Goal: Communication & Community: Connect with others

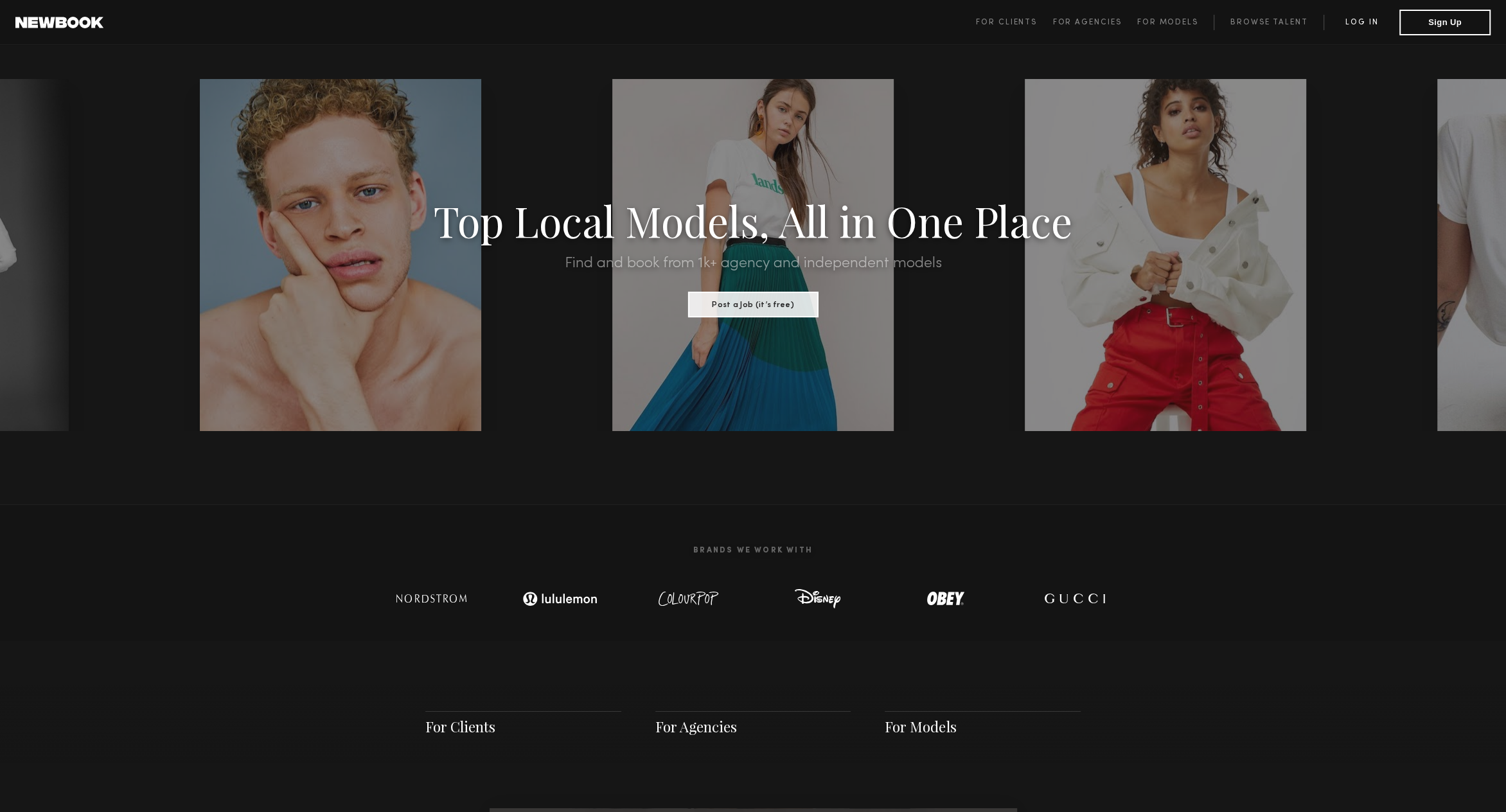
click at [1360, 19] on link "Log in" at bounding box center [1362, 22] width 76 height 15
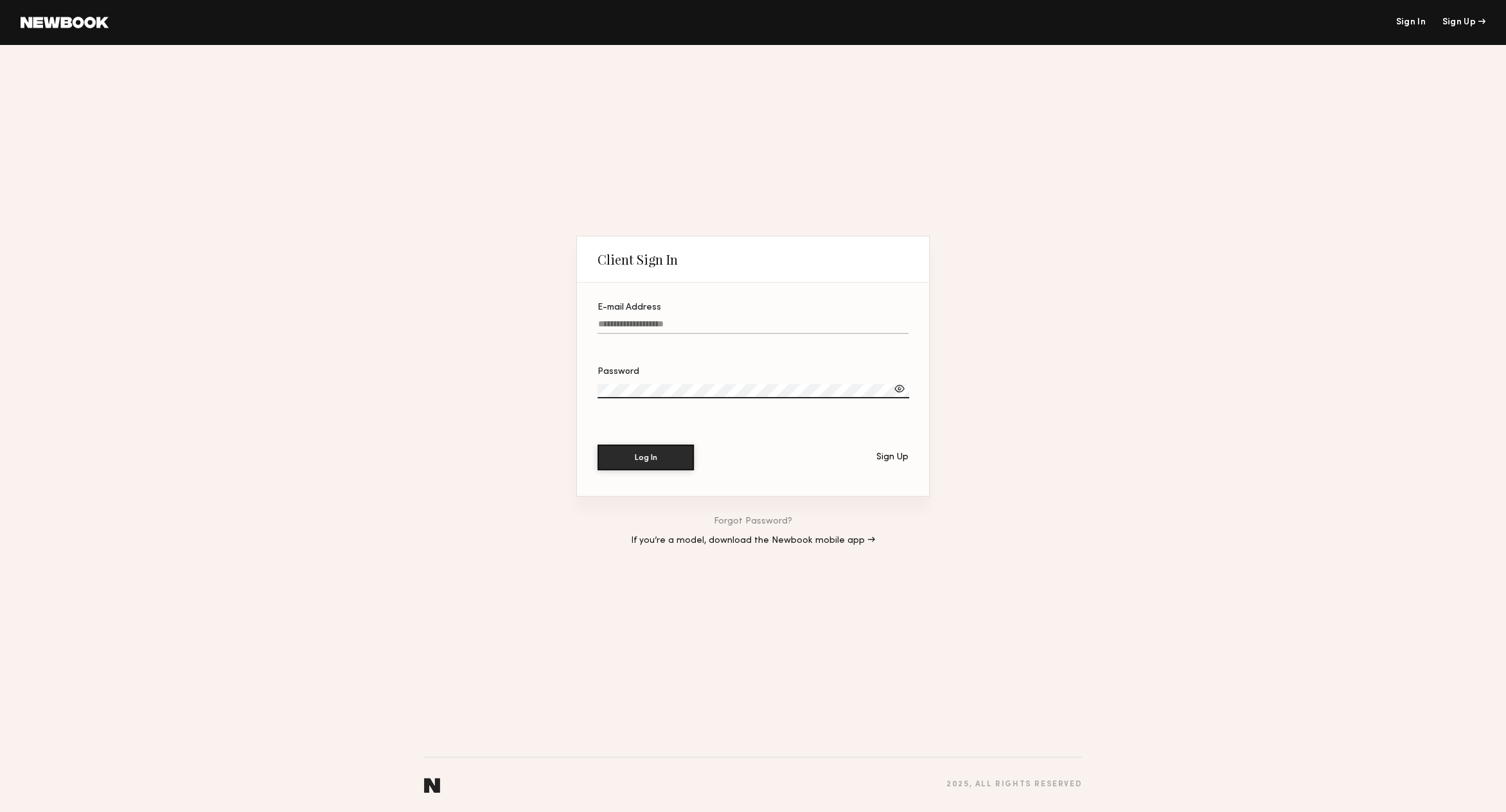
type input "**********"
click at [650, 453] on button "Log In" at bounding box center [645, 457] width 97 height 26
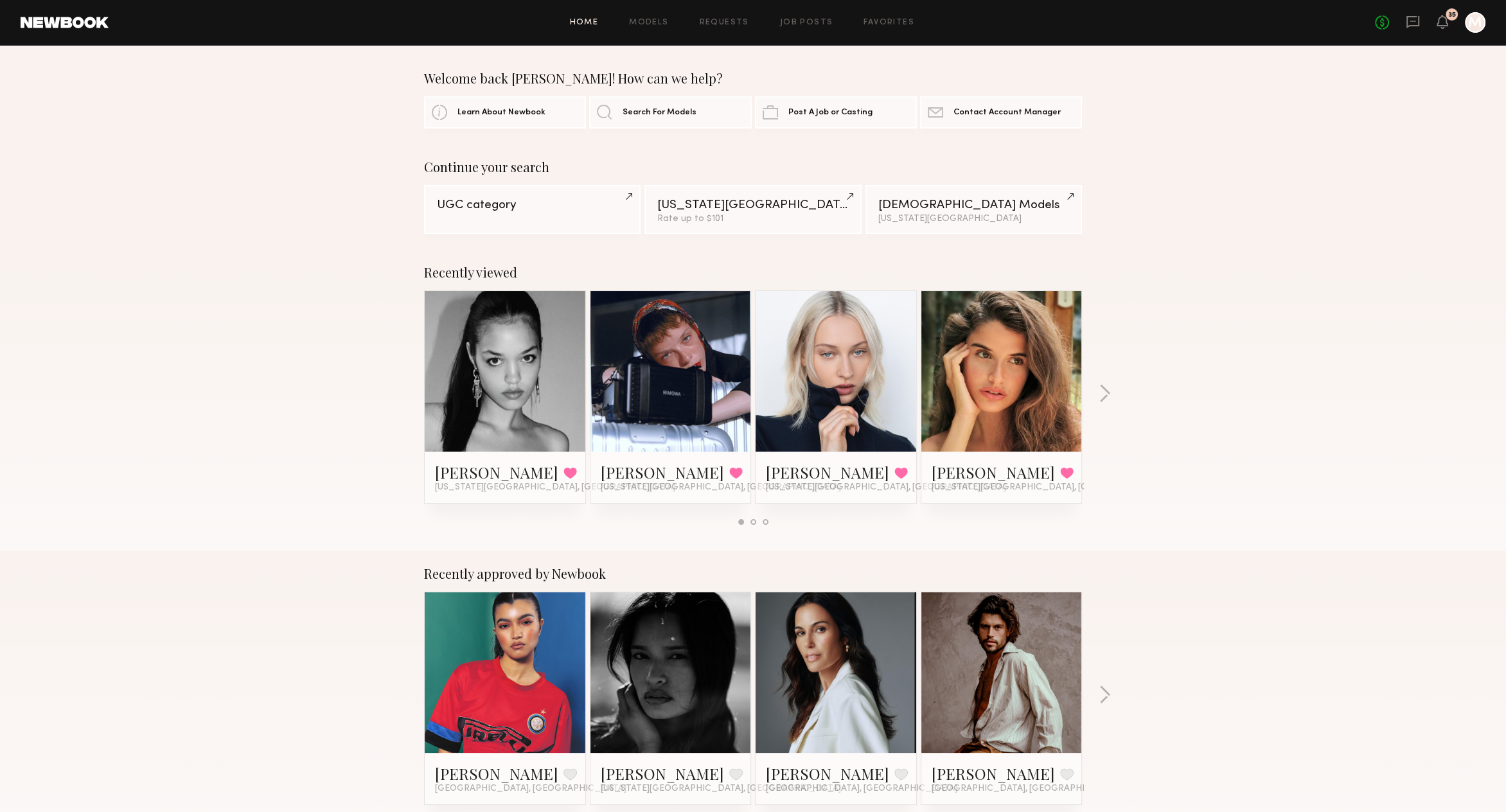
click at [698, 413] on link at bounding box center [671, 371] width 79 height 160
click at [871, 27] on div "Home Models Requests Job Posts Favorites Sign Out No fees up to $5,000 35 M" at bounding box center [797, 22] width 1377 height 21
click at [874, 19] on link "Favorites" at bounding box center [889, 23] width 51 height 9
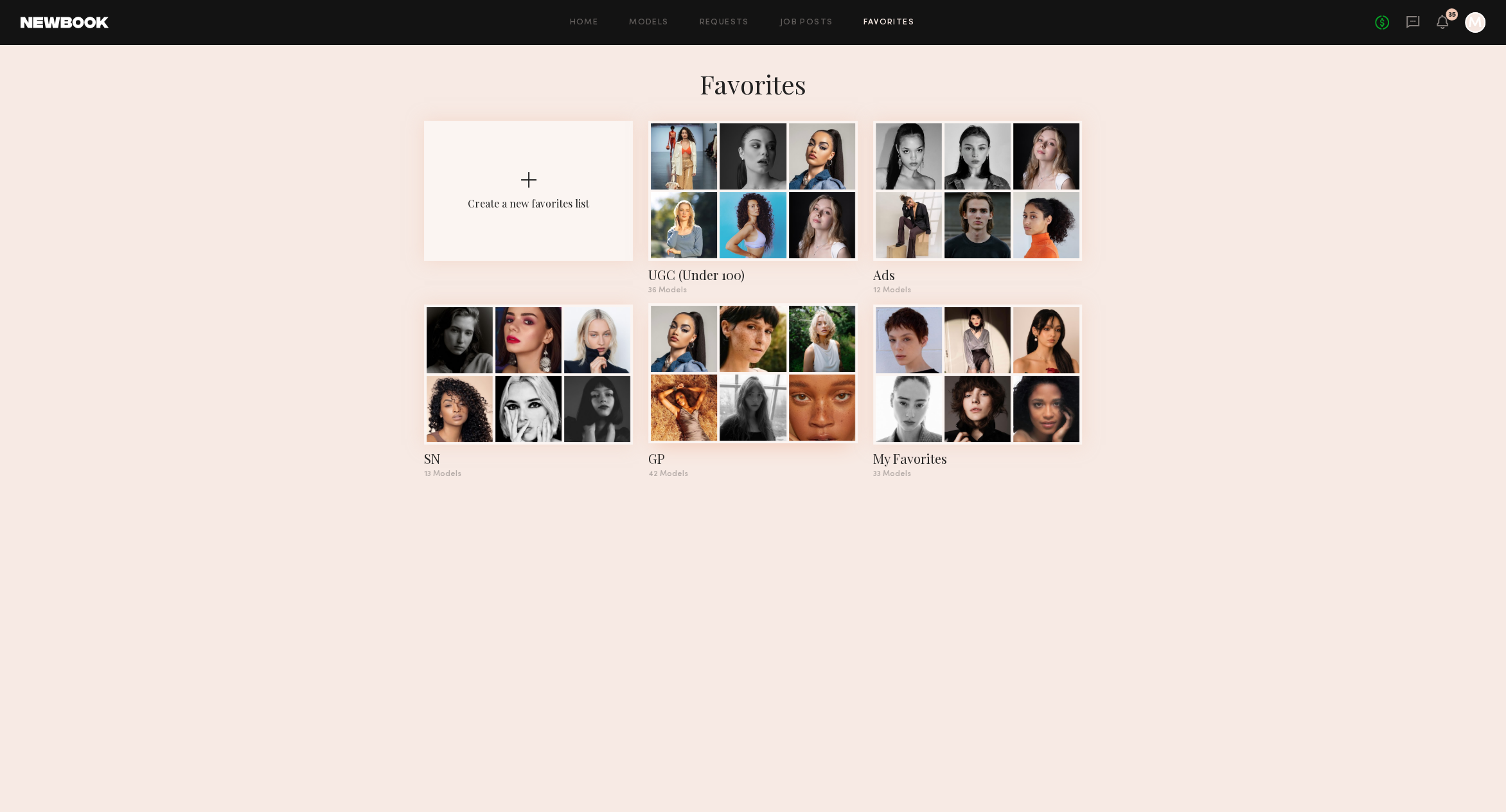
click at [778, 412] on div at bounding box center [752, 407] width 66 height 66
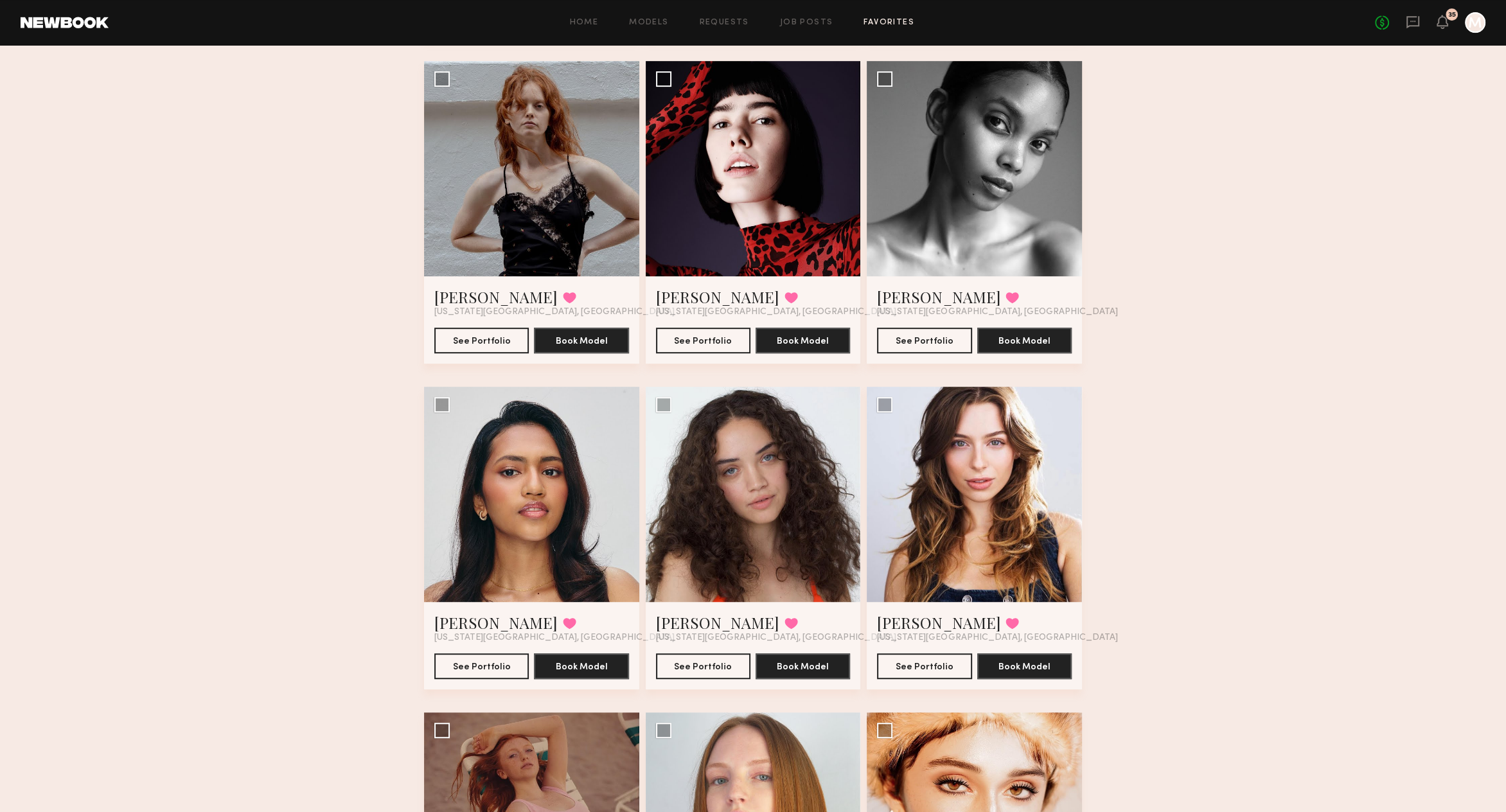
scroll to position [784, 0]
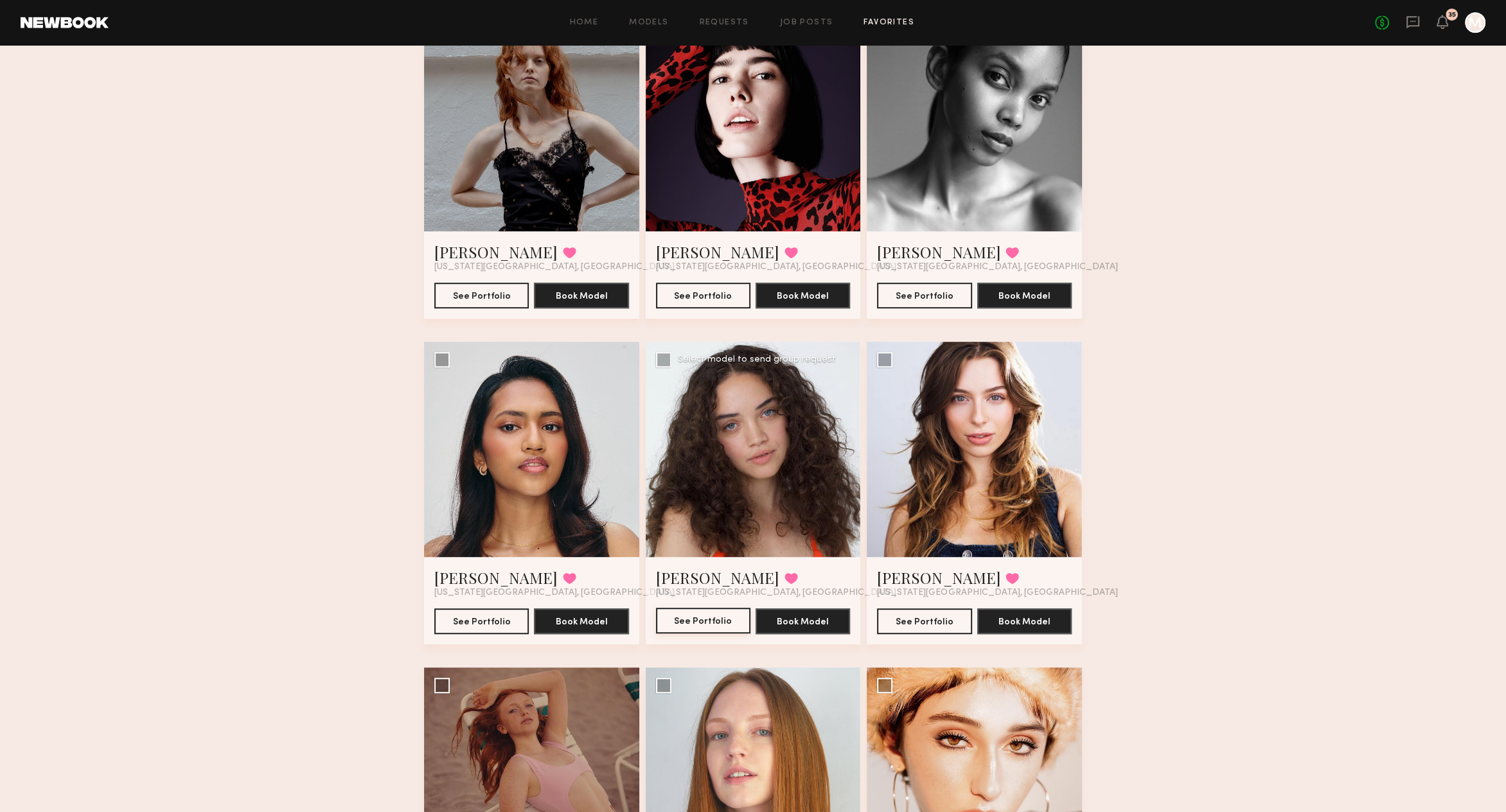
click at [689, 626] on button "See Portfolio" at bounding box center [703, 620] width 95 height 26
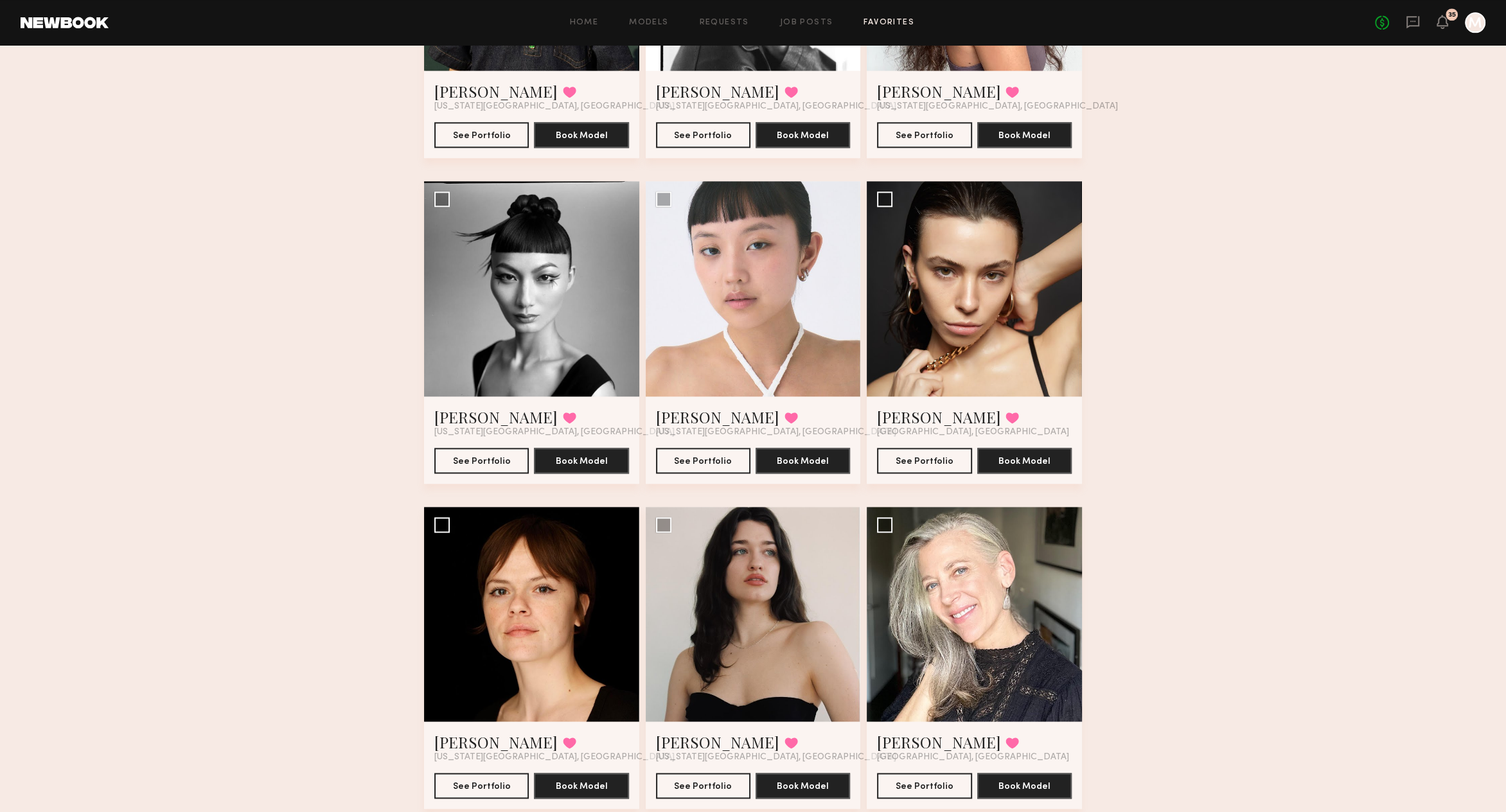
scroll to position [1929, 0]
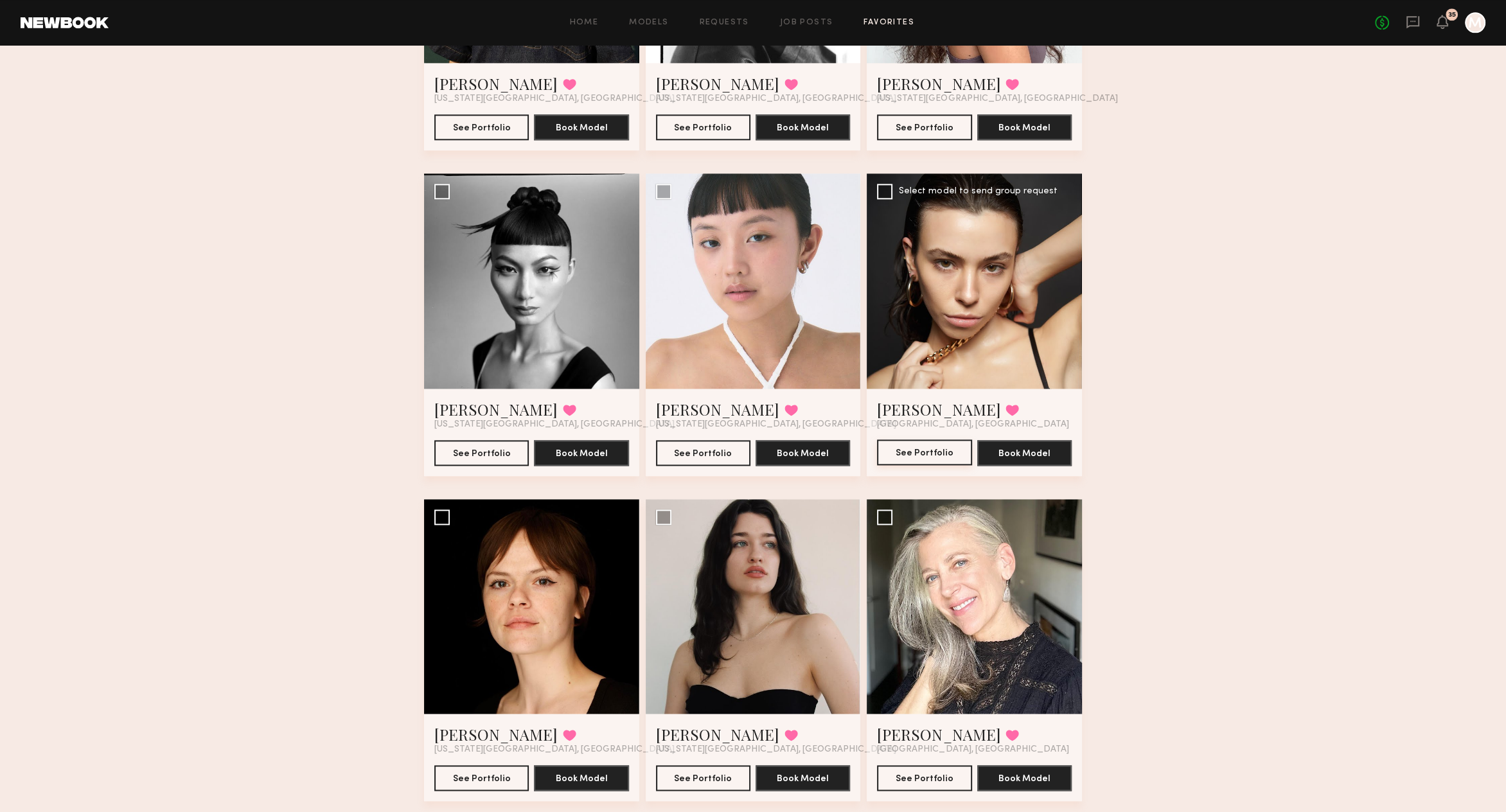
click at [902, 445] on button "See Portfolio" at bounding box center [924, 452] width 95 height 26
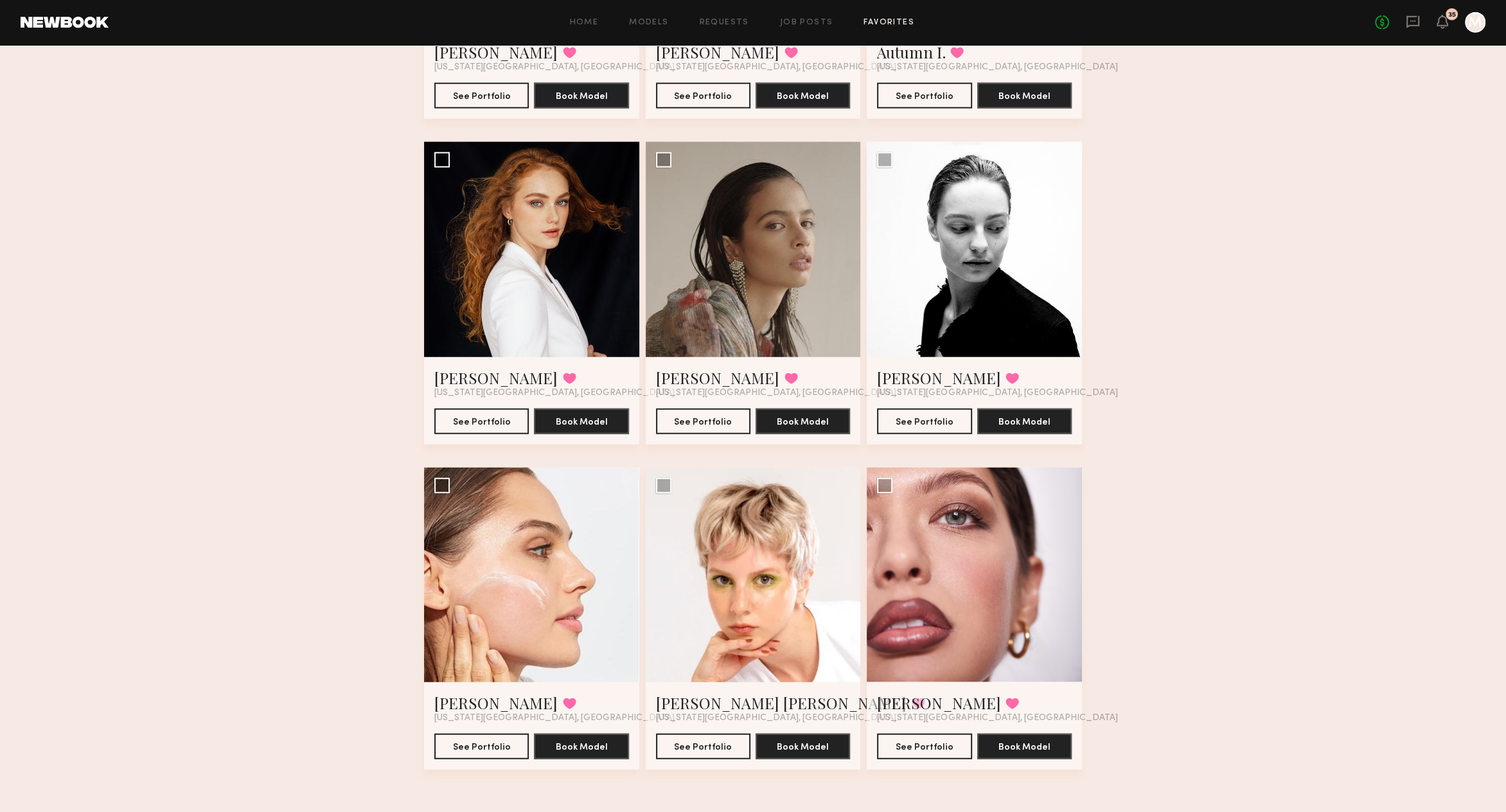
scroll to position [3913, 0]
click at [901, 23] on link "Favorites" at bounding box center [889, 23] width 51 height 9
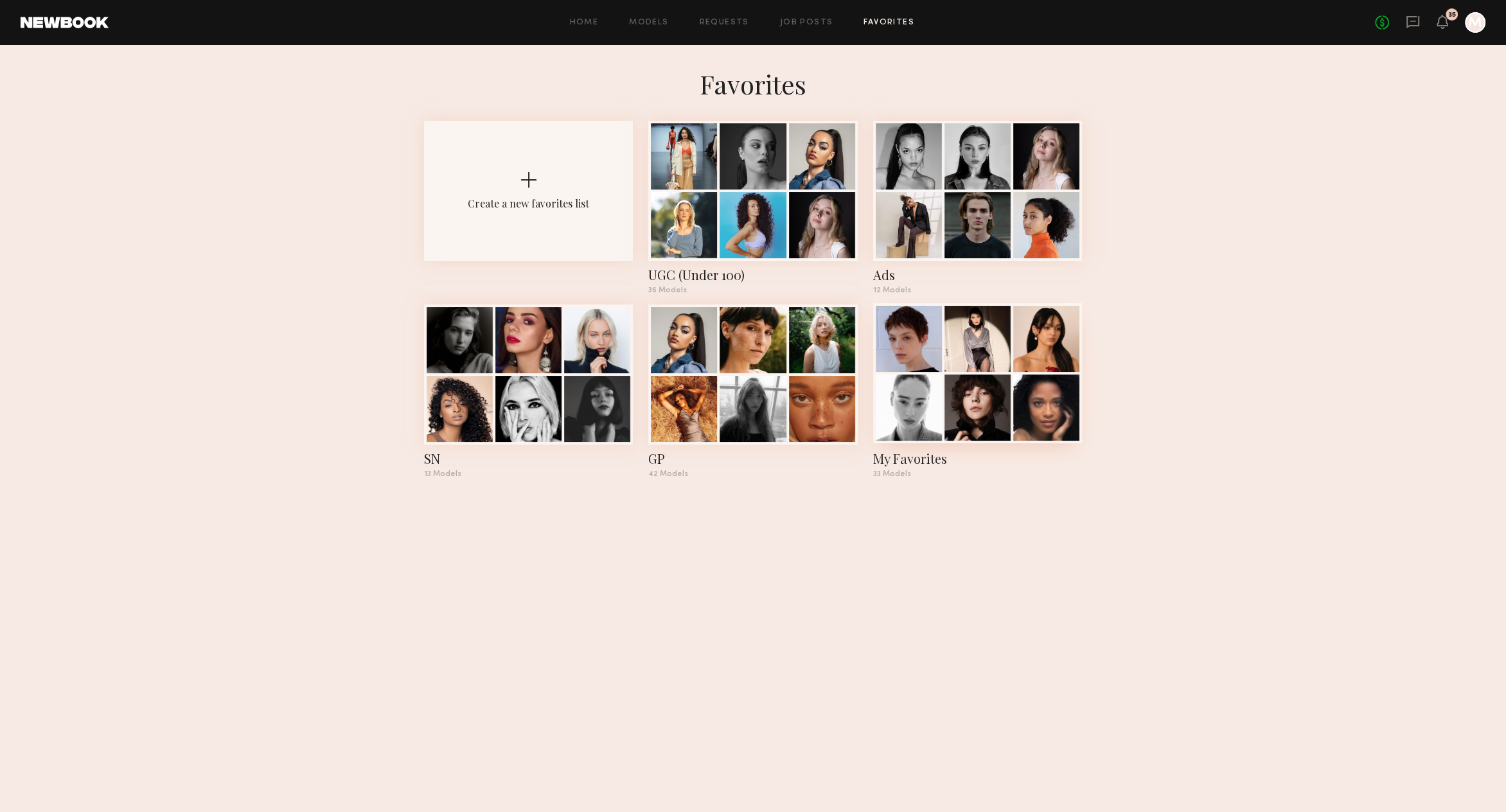
click at [1012, 401] on div at bounding box center [977, 373] width 209 height 140
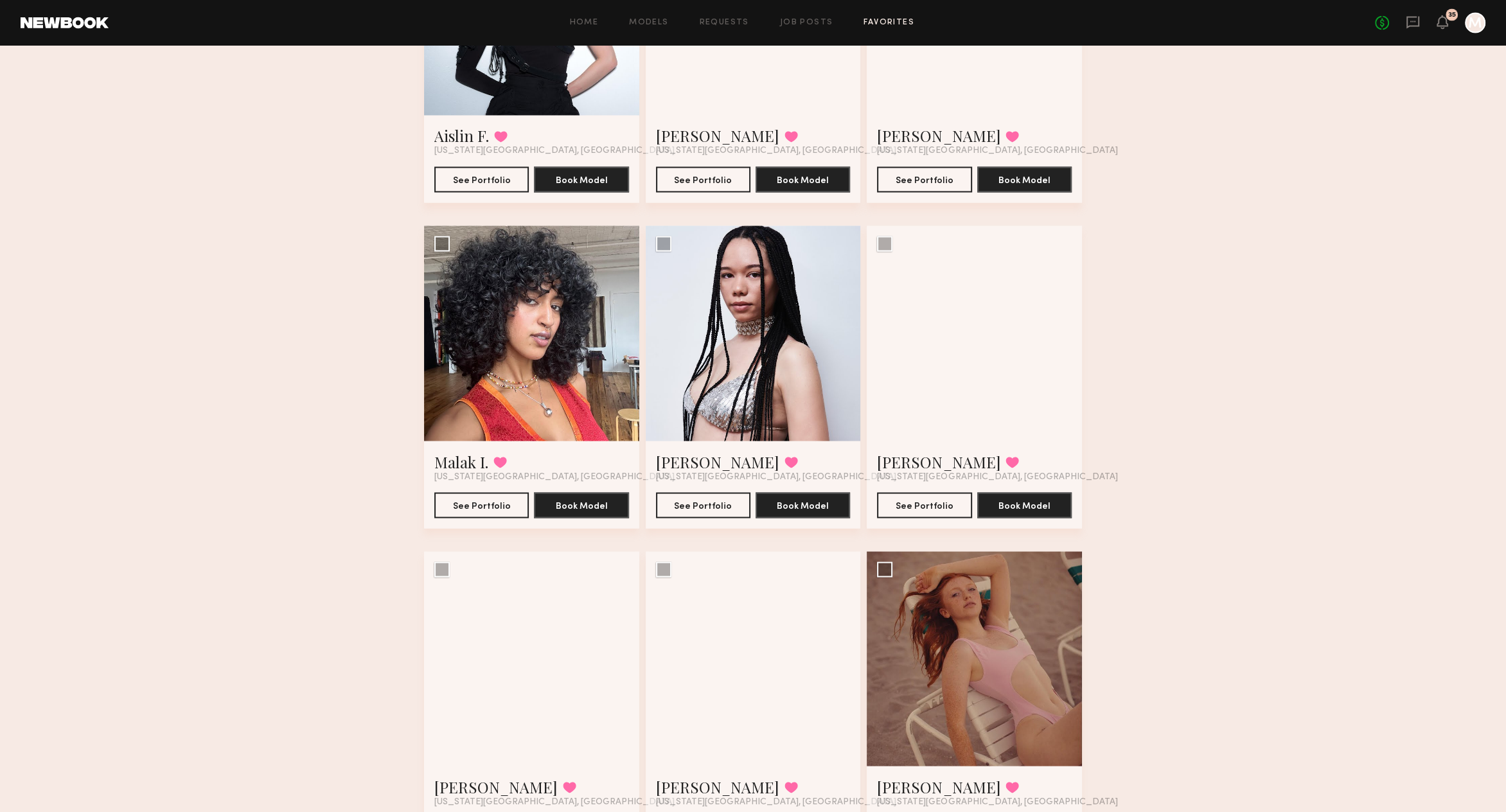
scroll to position [2937, 0]
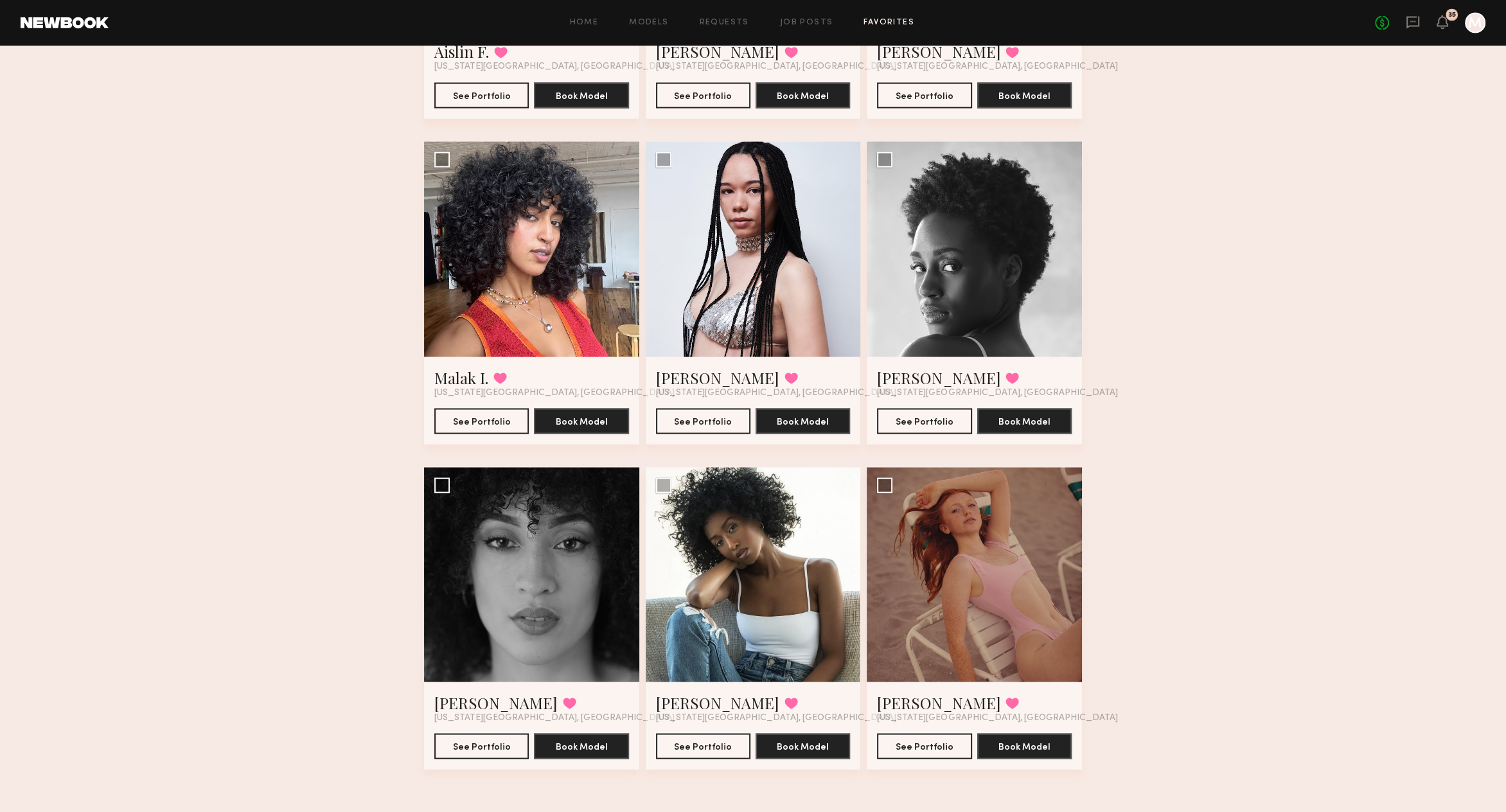
click at [907, 21] on link "Favorites" at bounding box center [889, 23] width 51 height 9
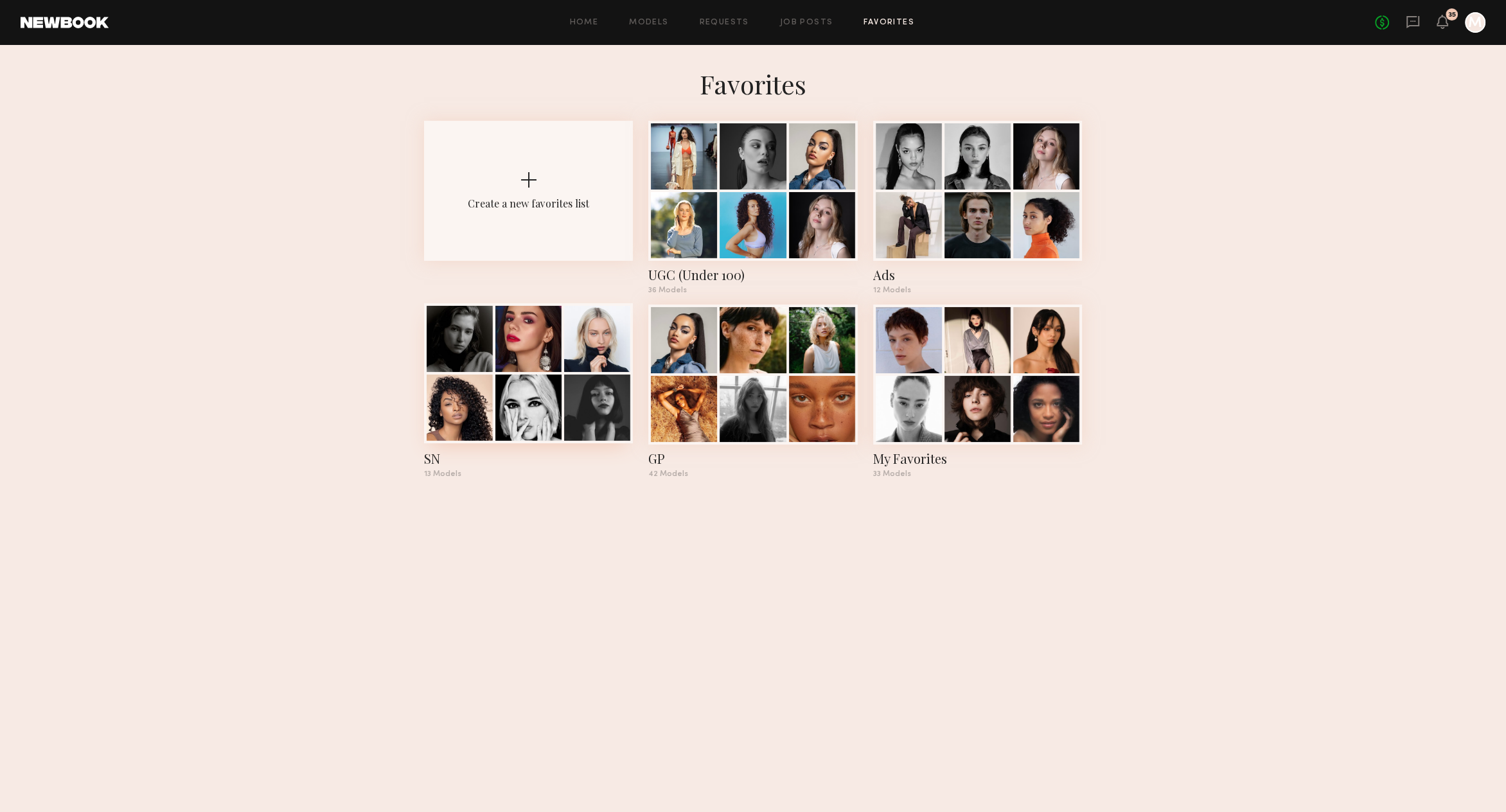
click at [576, 358] on div at bounding box center [597, 338] width 66 height 66
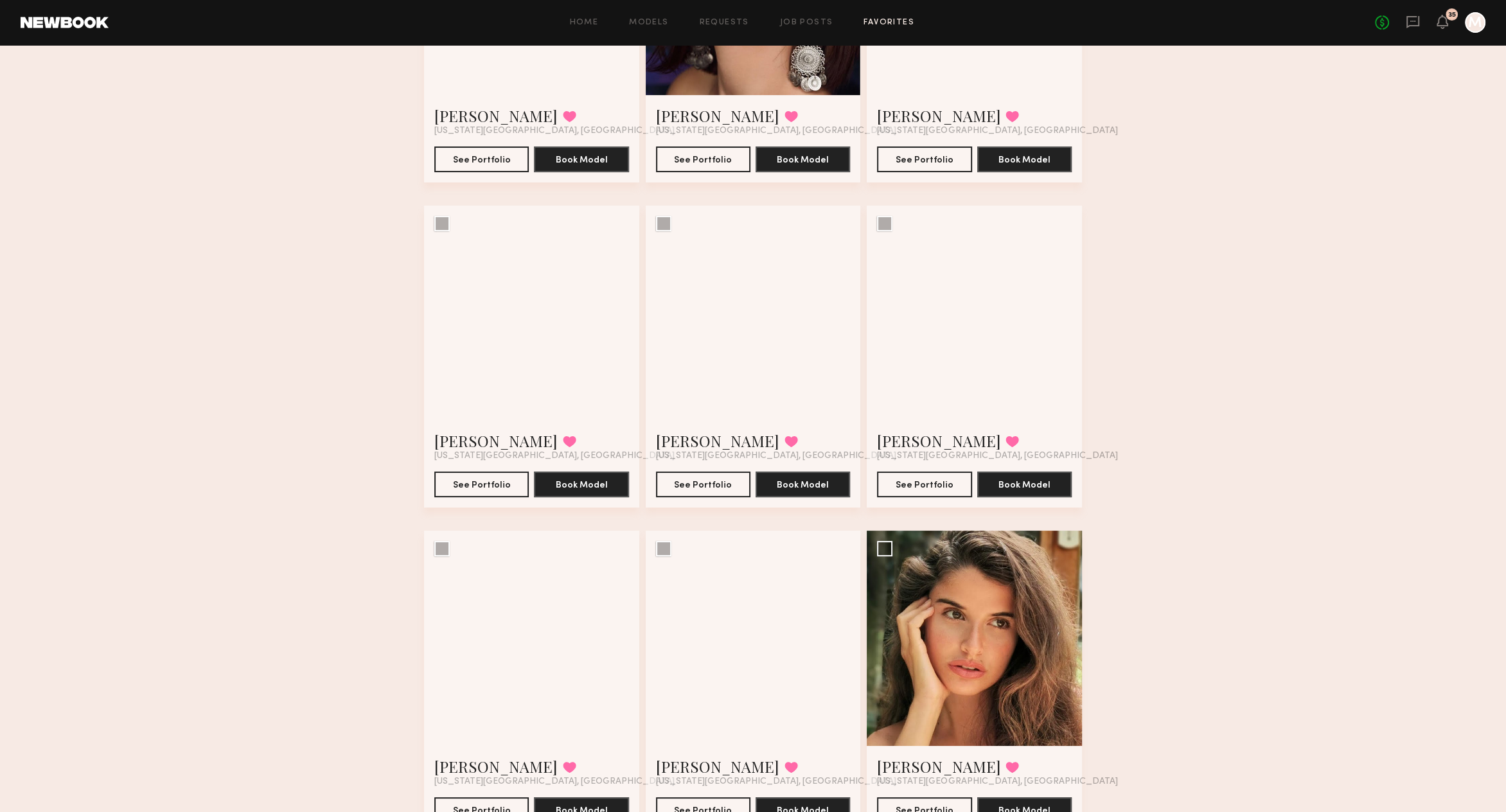
scroll to position [273, 0]
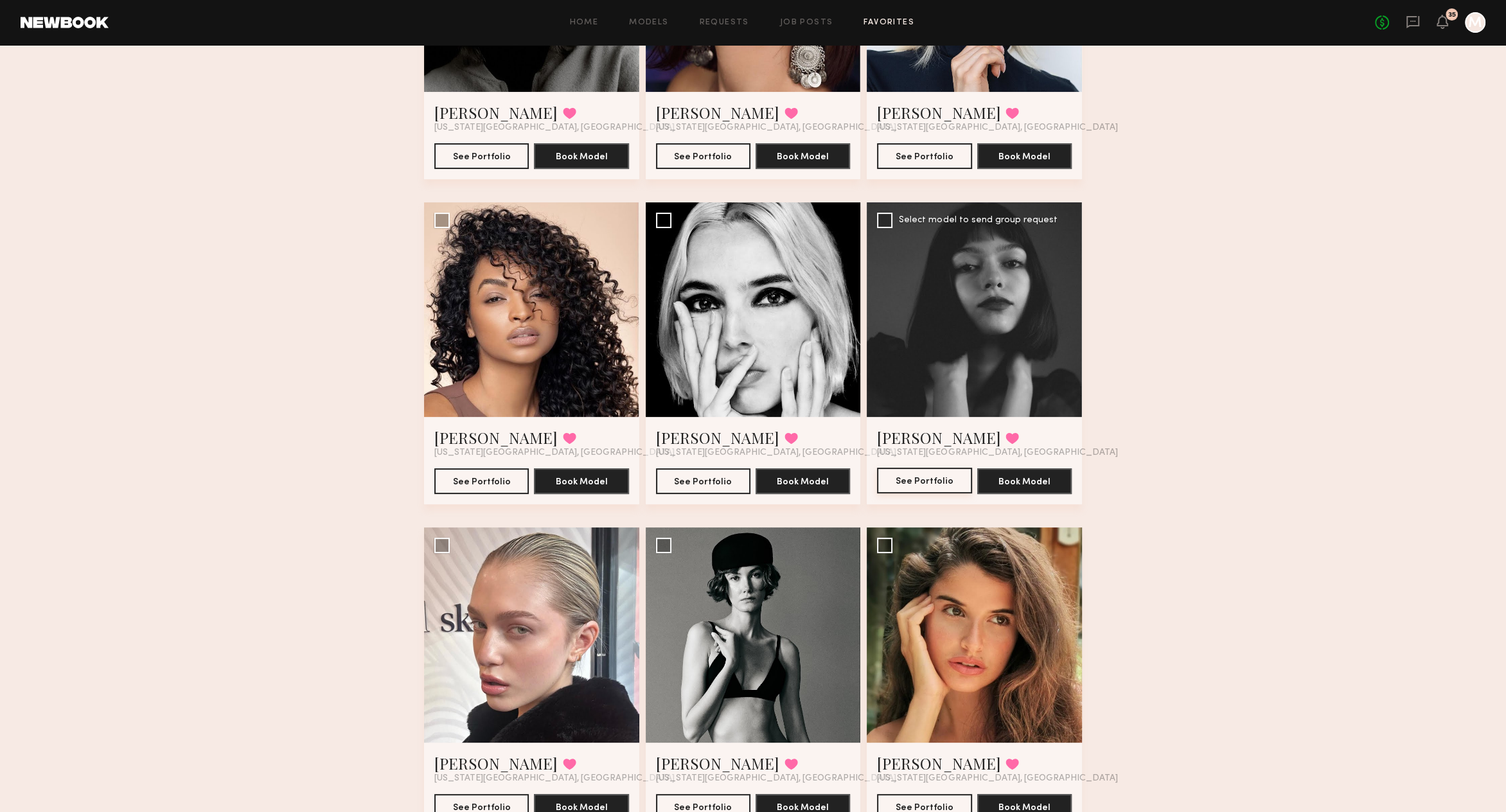
click at [927, 479] on button "See Portfolio" at bounding box center [924, 480] width 95 height 26
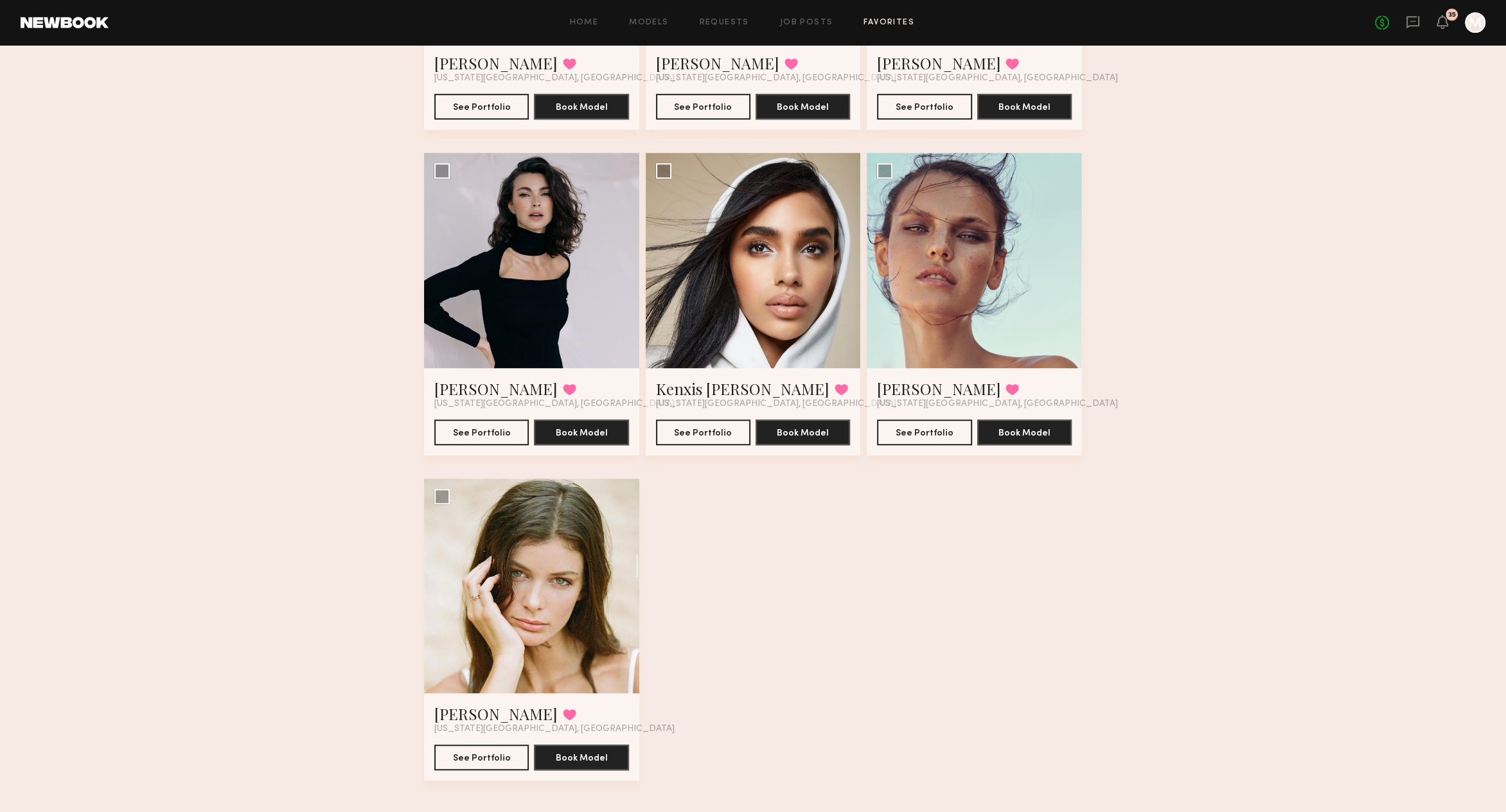
scroll to position [984, 0]
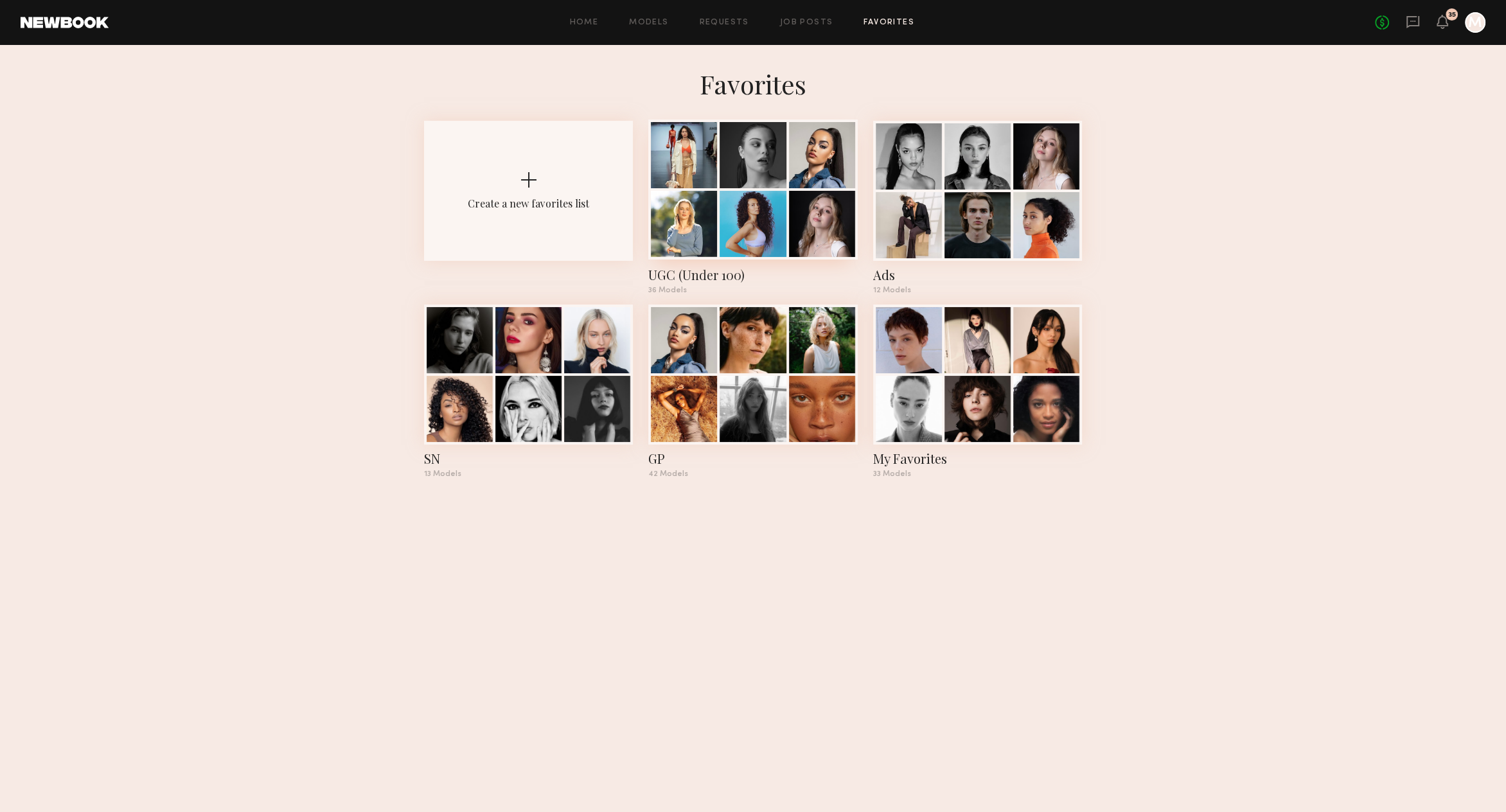
click at [798, 170] on div at bounding box center [822, 154] width 66 height 66
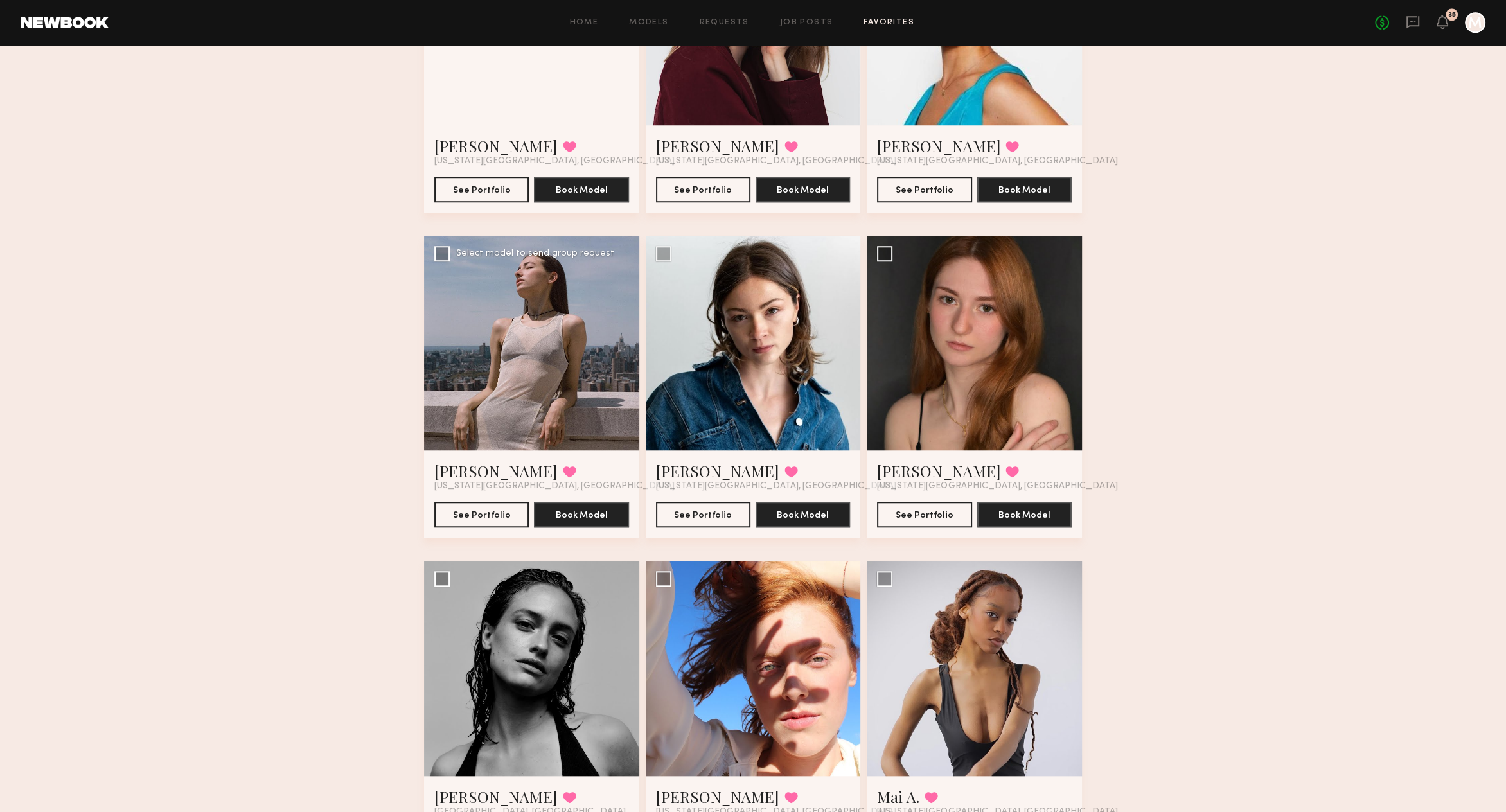
scroll to position [1221, 0]
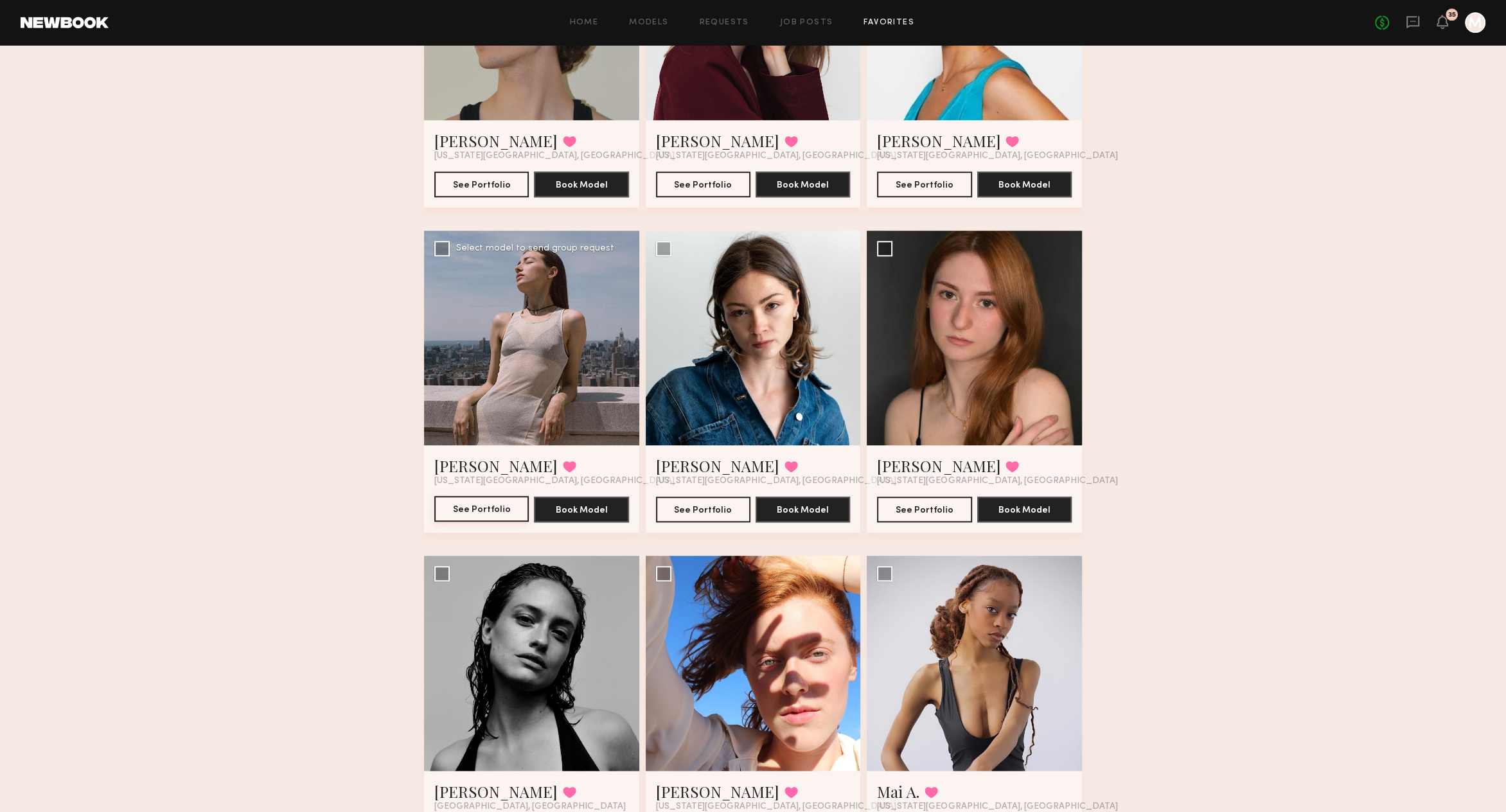
click at [504, 505] on button "See Portfolio" at bounding box center [481, 508] width 95 height 26
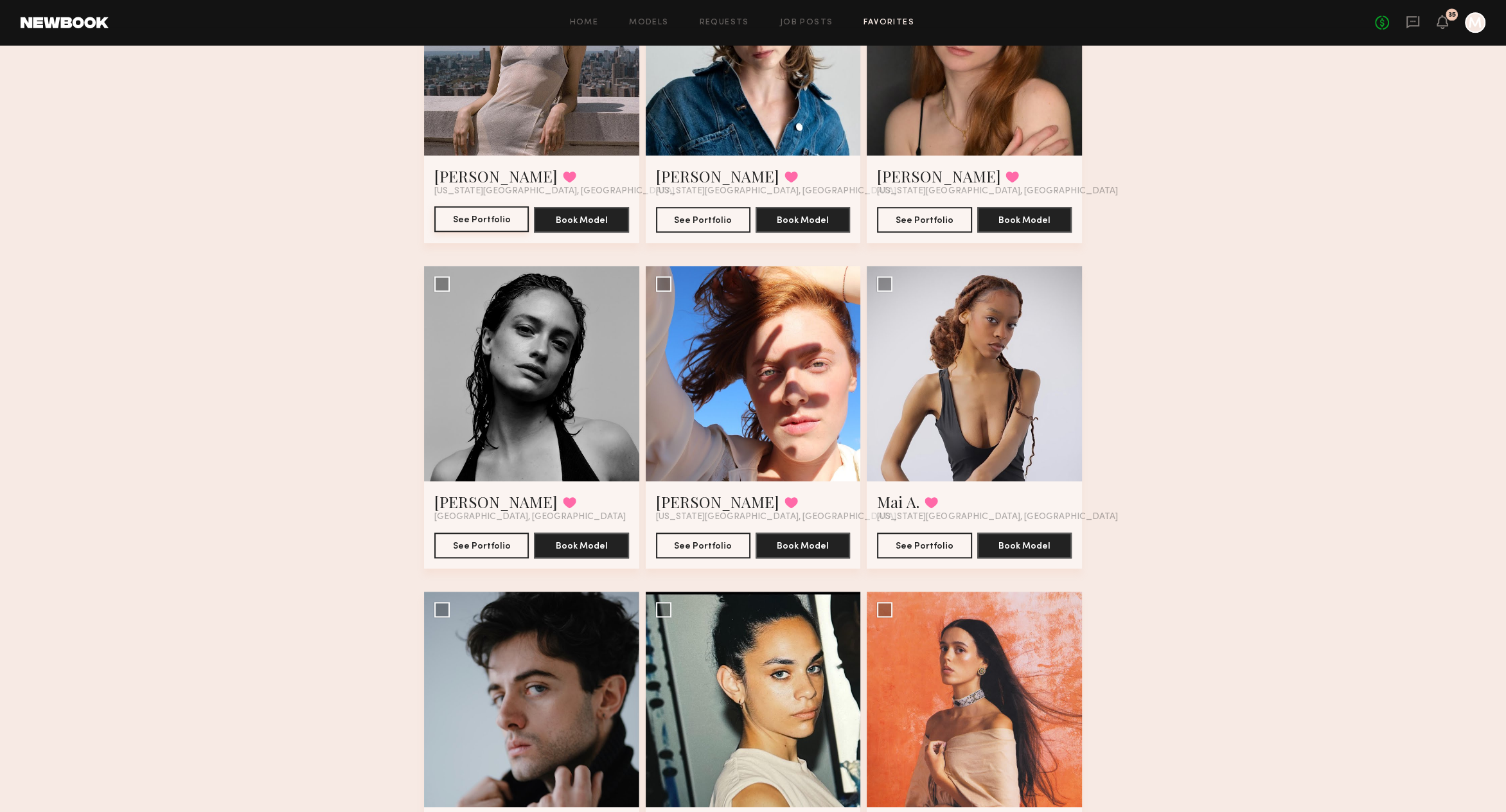
scroll to position [1573, 0]
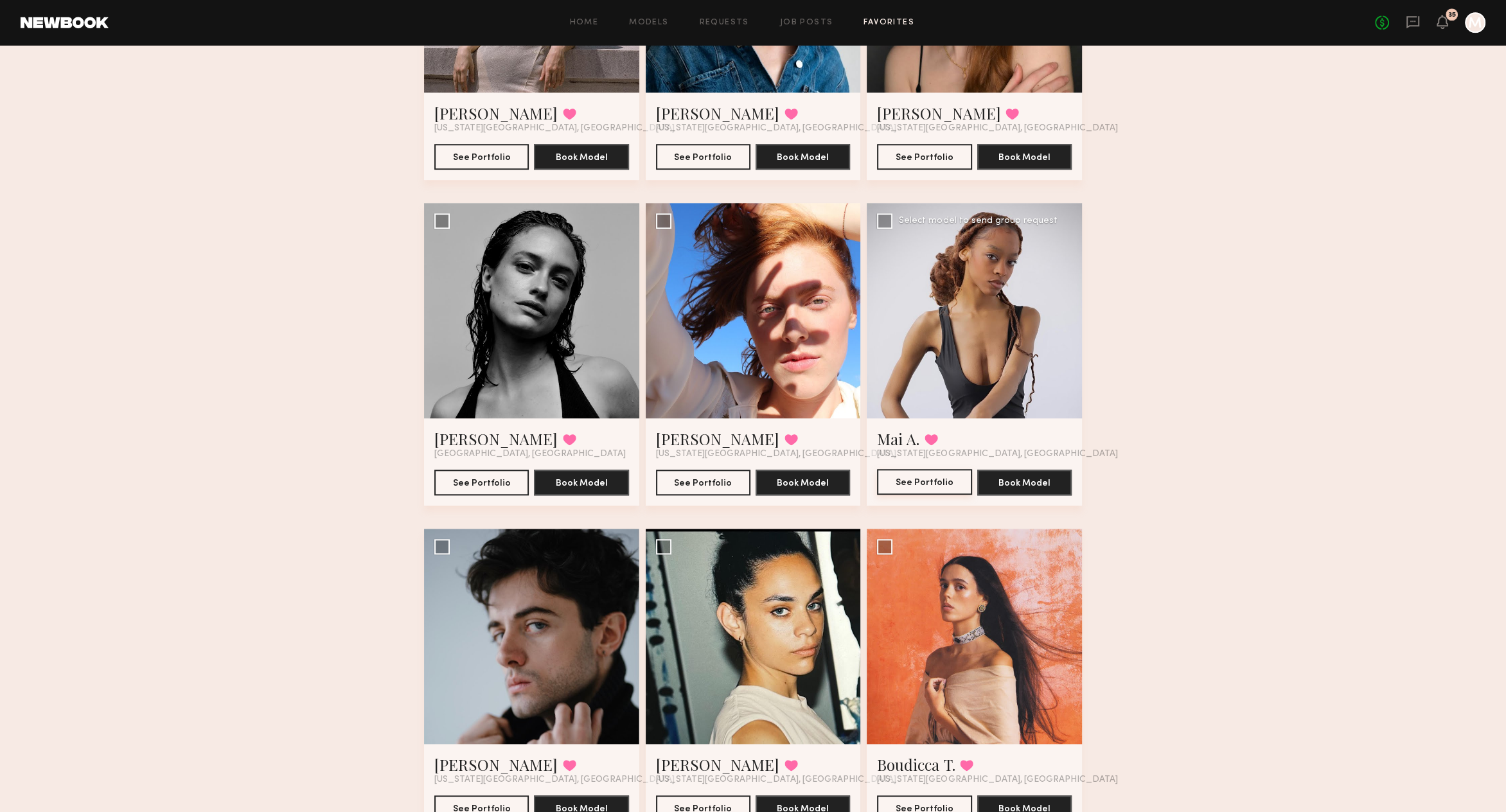
click at [917, 481] on button "See Portfolio" at bounding box center [924, 481] width 95 height 26
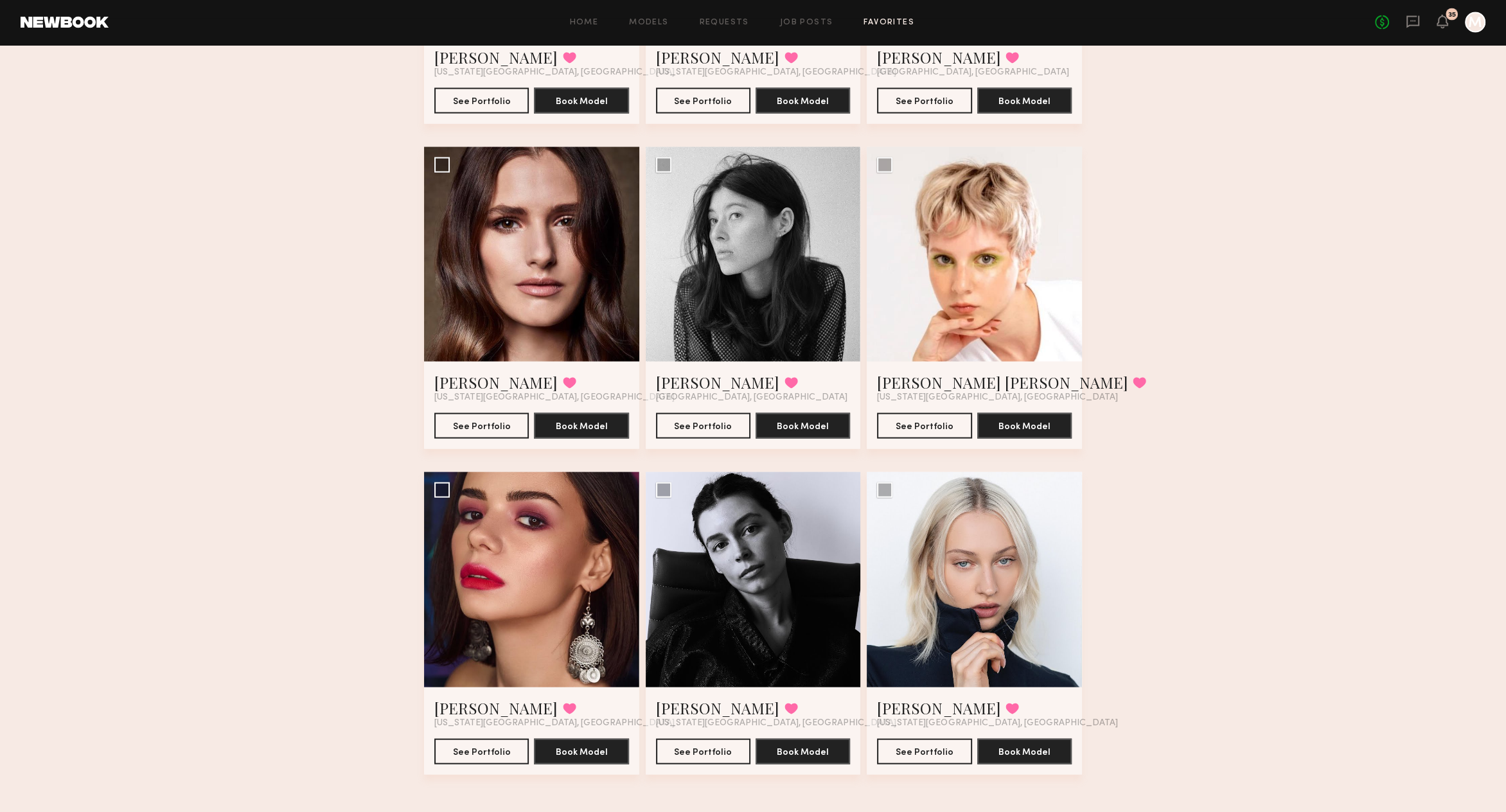
scroll to position [3263, 0]
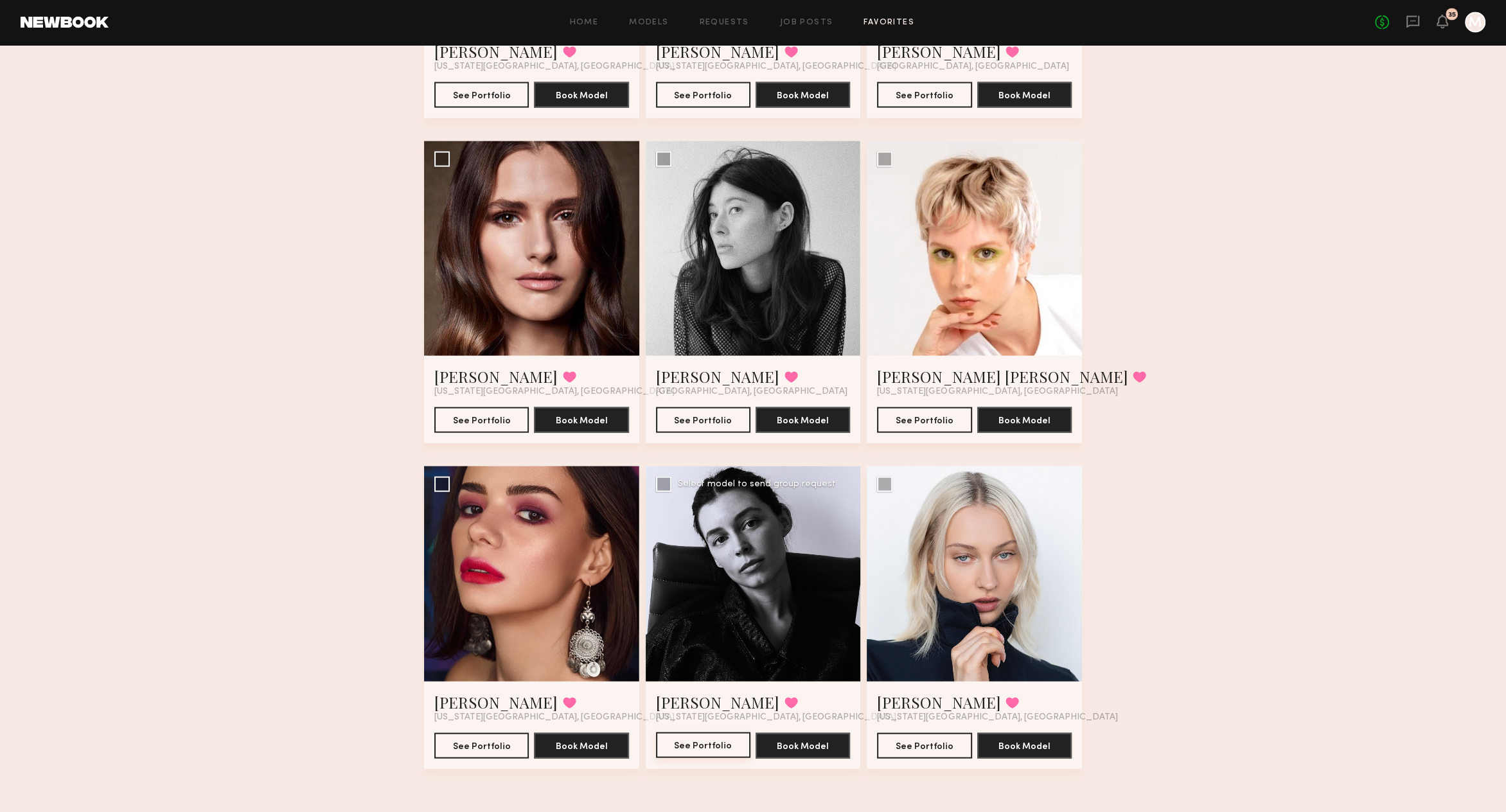
click at [714, 755] on button "See Portfolio" at bounding box center [703, 745] width 95 height 26
click at [488, 748] on button "See Portfolio" at bounding box center [481, 745] width 95 height 26
click at [673, 743] on button "See Portfolio" at bounding box center [703, 745] width 95 height 26
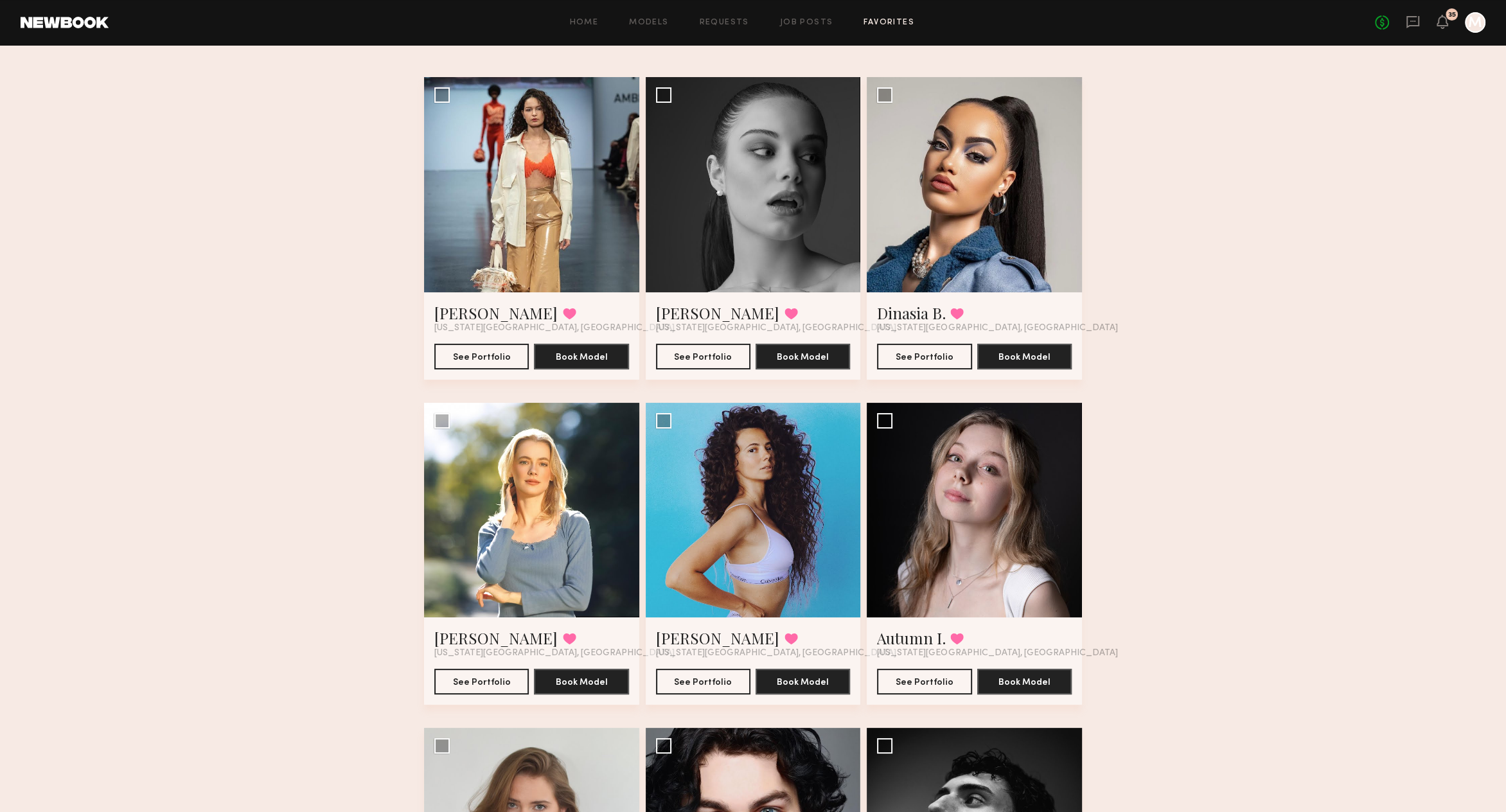
scroll to position [0, 0]
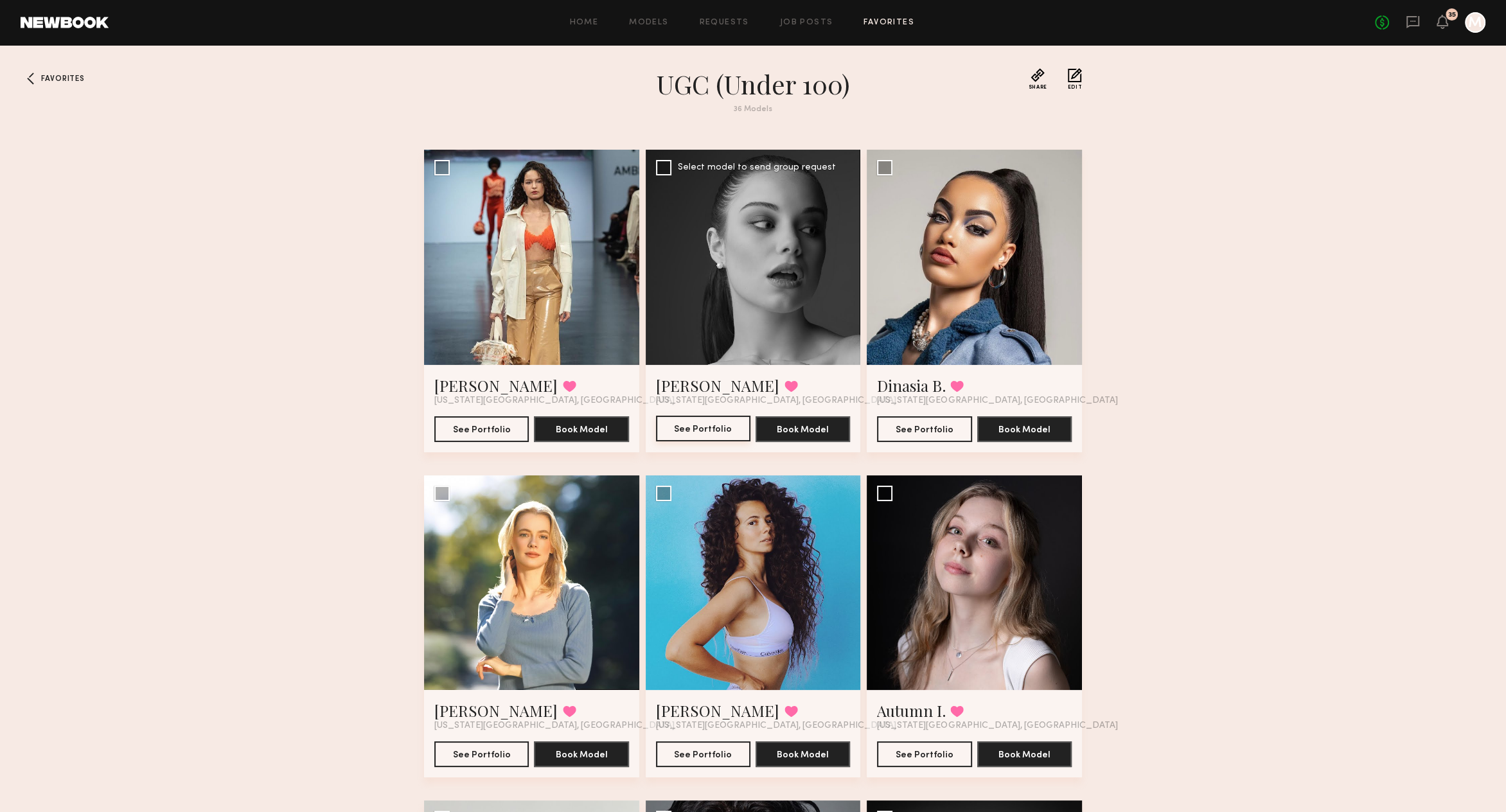
click at [700, 423] on button "See Portfolio" at bounding box center [703, 428] width 95 height 26
click at [1459, 17] on div "No fees up to $5,000 35 M" at bounding box center [1430, 22] width 111 height 21
click at [1471, 21] on div at bounding box center [1475, 22] width 21 height 21
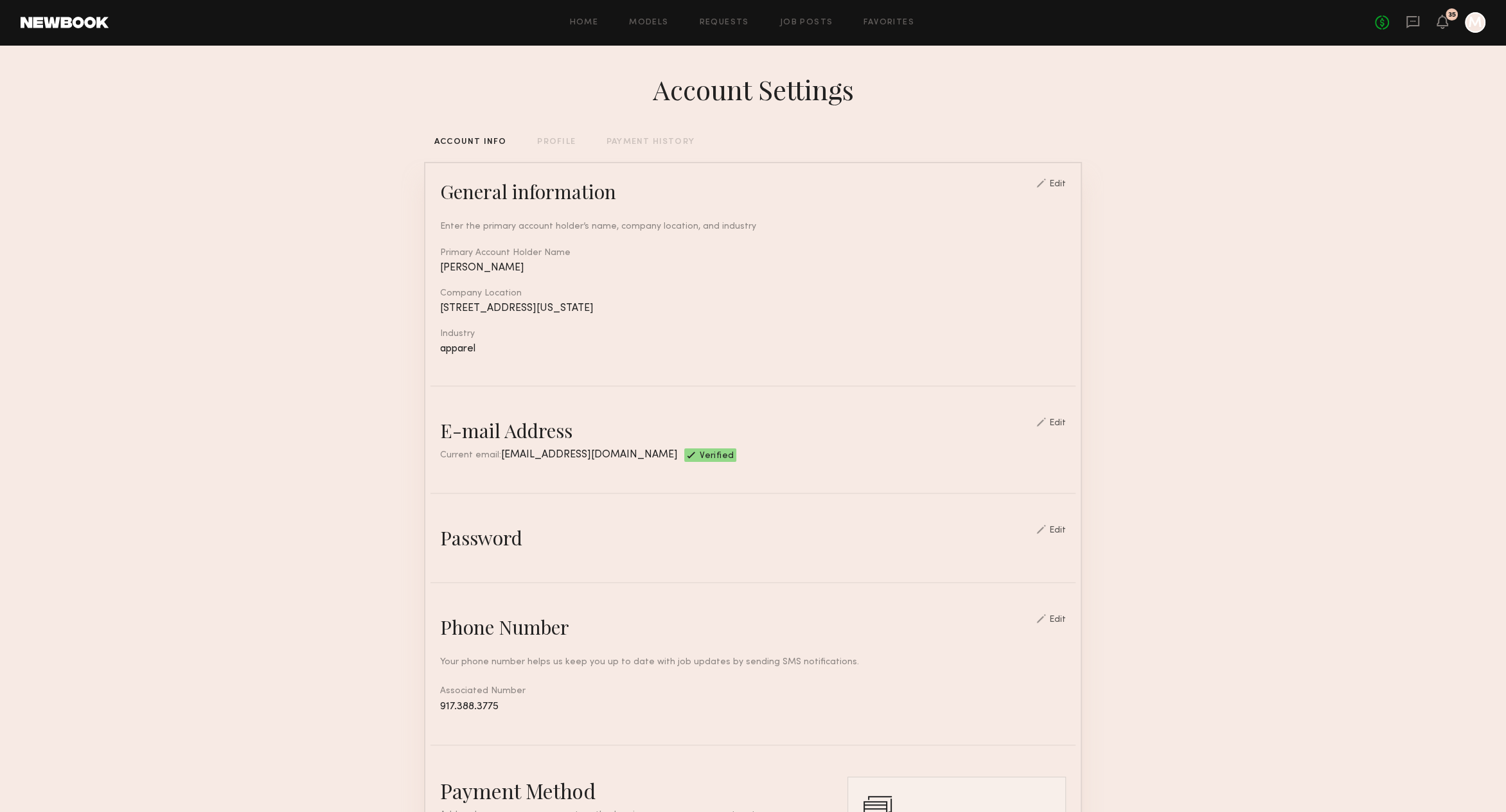
click at [1475, 27] on div at bounding box center [1475, 22] width 21 height 21
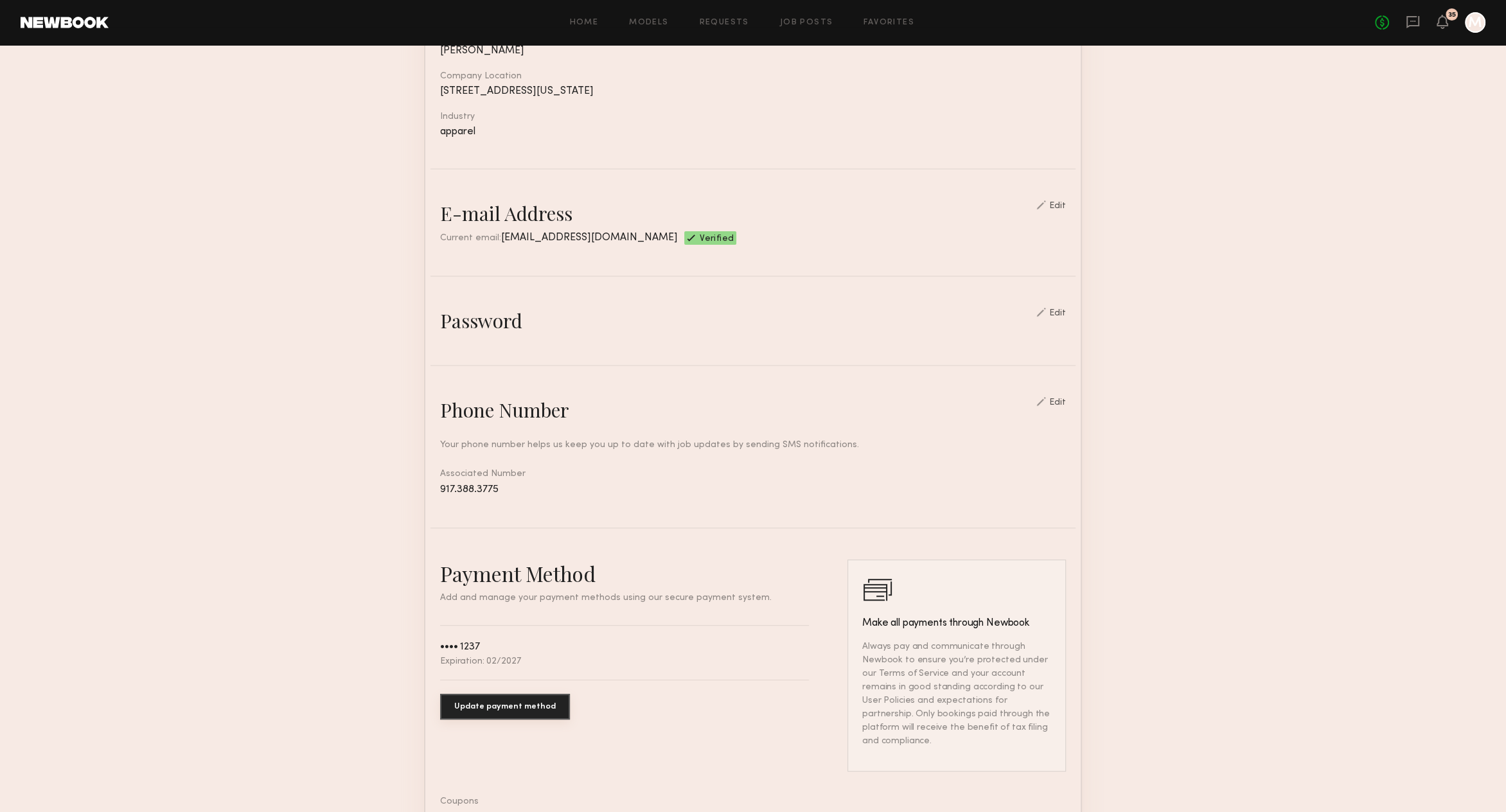
scroll to position [372, 0]
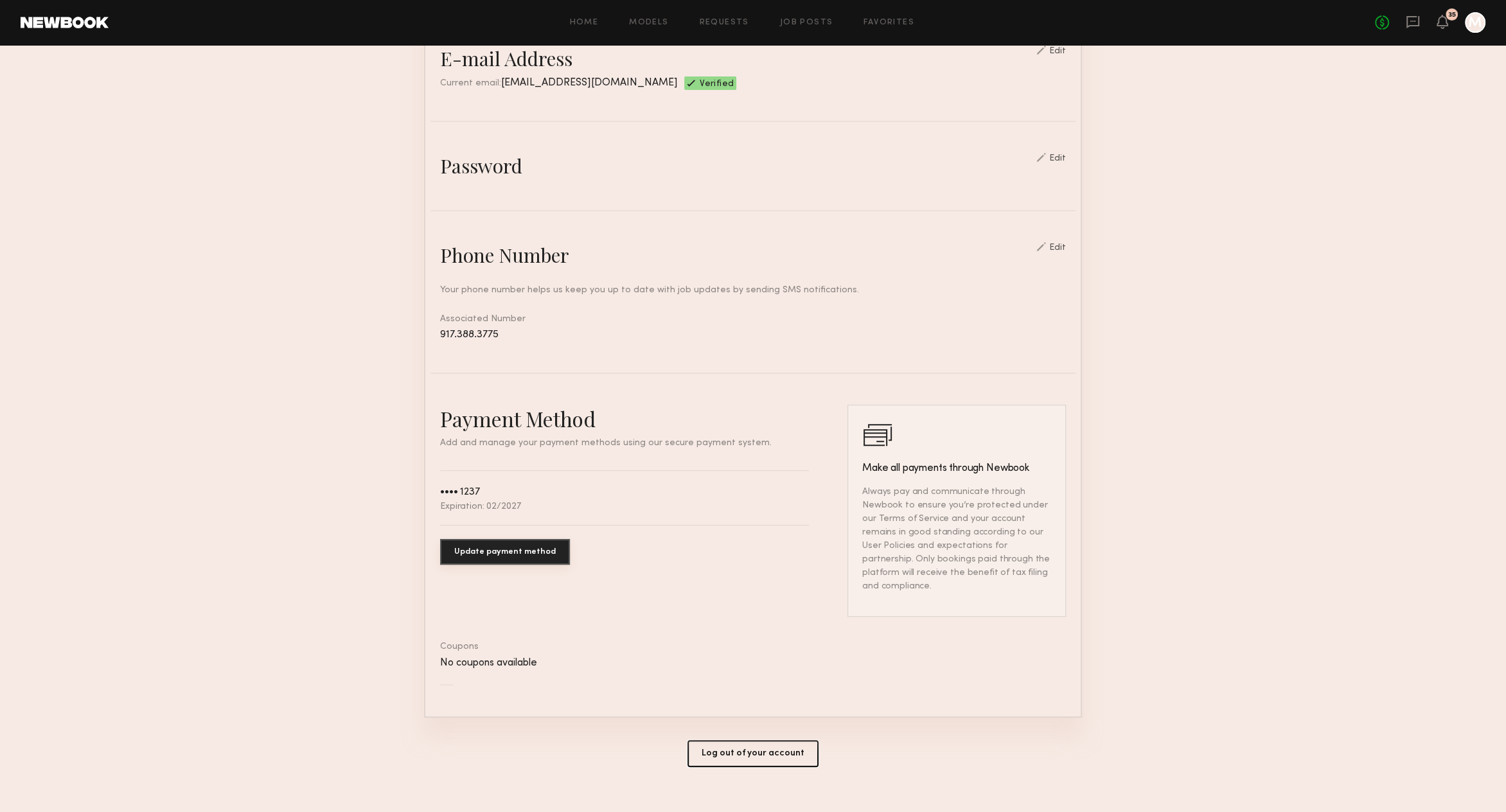
click at [750, 740] on button "Log out of your account" at bounding box center [752, 753] width 131 height 27
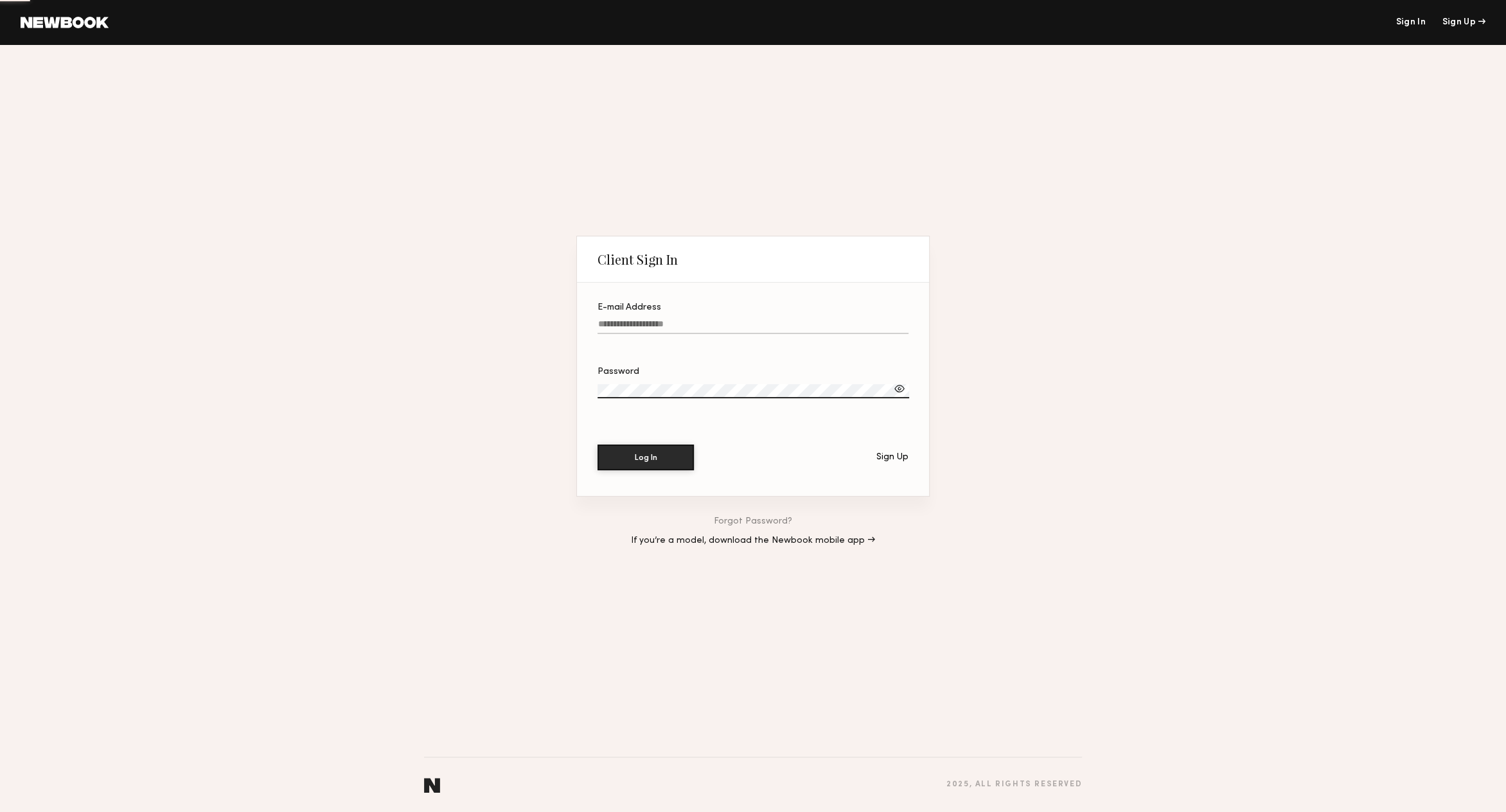
type input "**********"
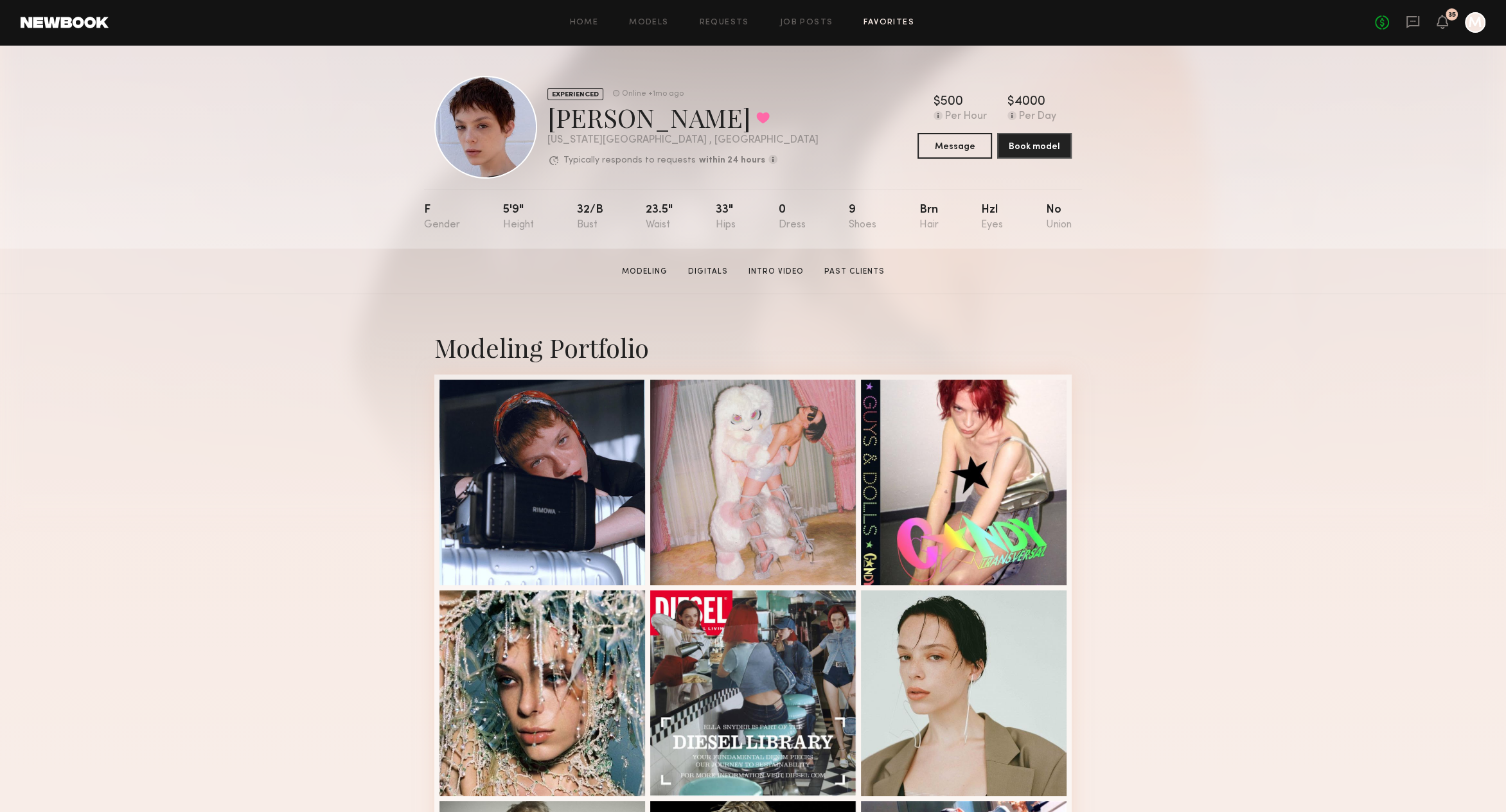
click at [891, 23] on link "Favorites" at bounding box center [889, 23] width 51 height 9
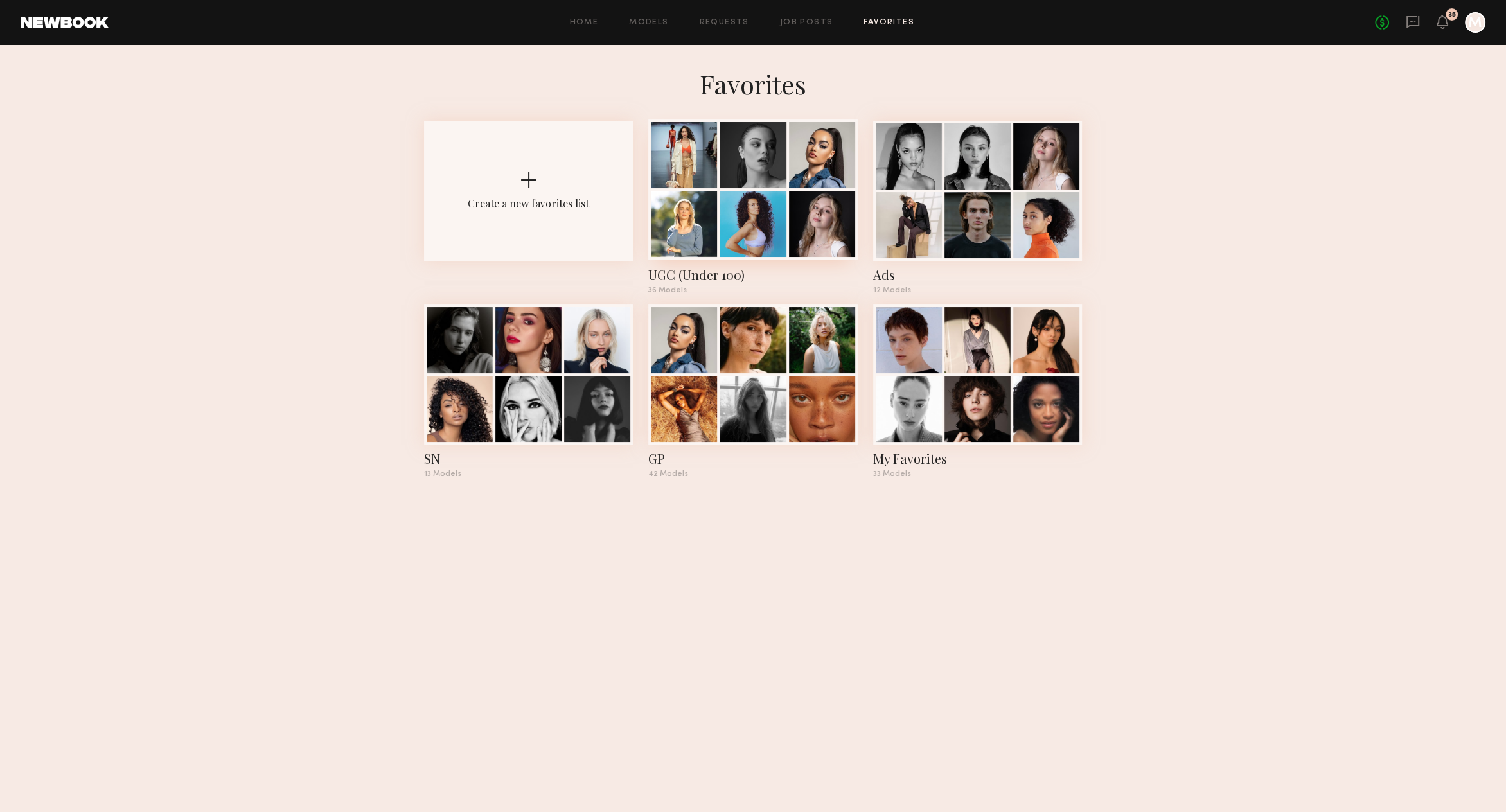
click at [815, 187] on div at bounding box center [822, 154] width 66 height 66
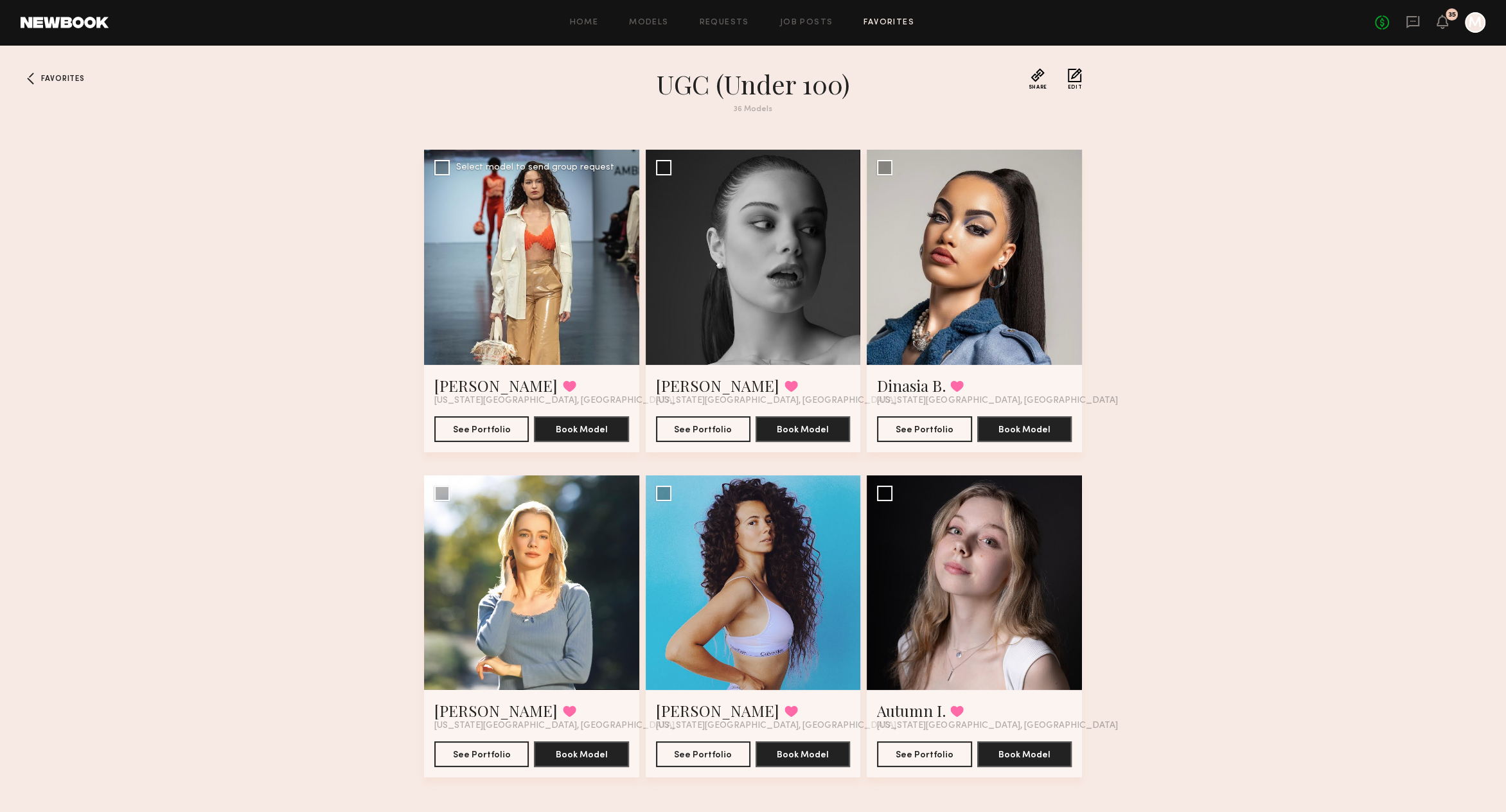
click at [513, 312] on div at bounding box center [531, 257] width 215 height 215
click at [589, 267] on div at bounding box center [531, 257] width 215 height 215
click at [482, 420] on button "See Portfolio" at bounding box center [481, 428] width 95 height 26
click at [790, 257] on div at bounding box center [753, 257] width 215 height 215
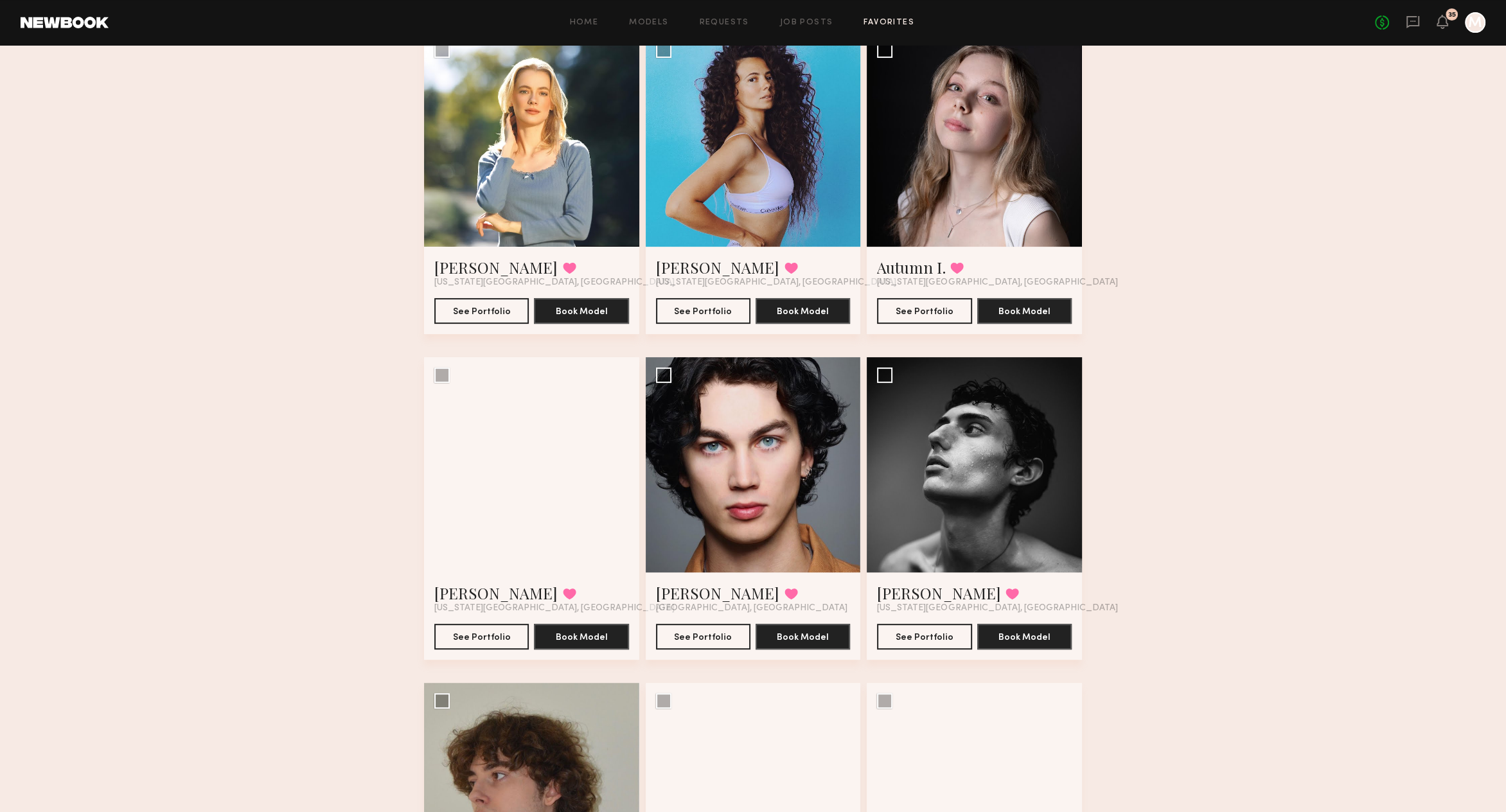
scroll to position [477, 0]
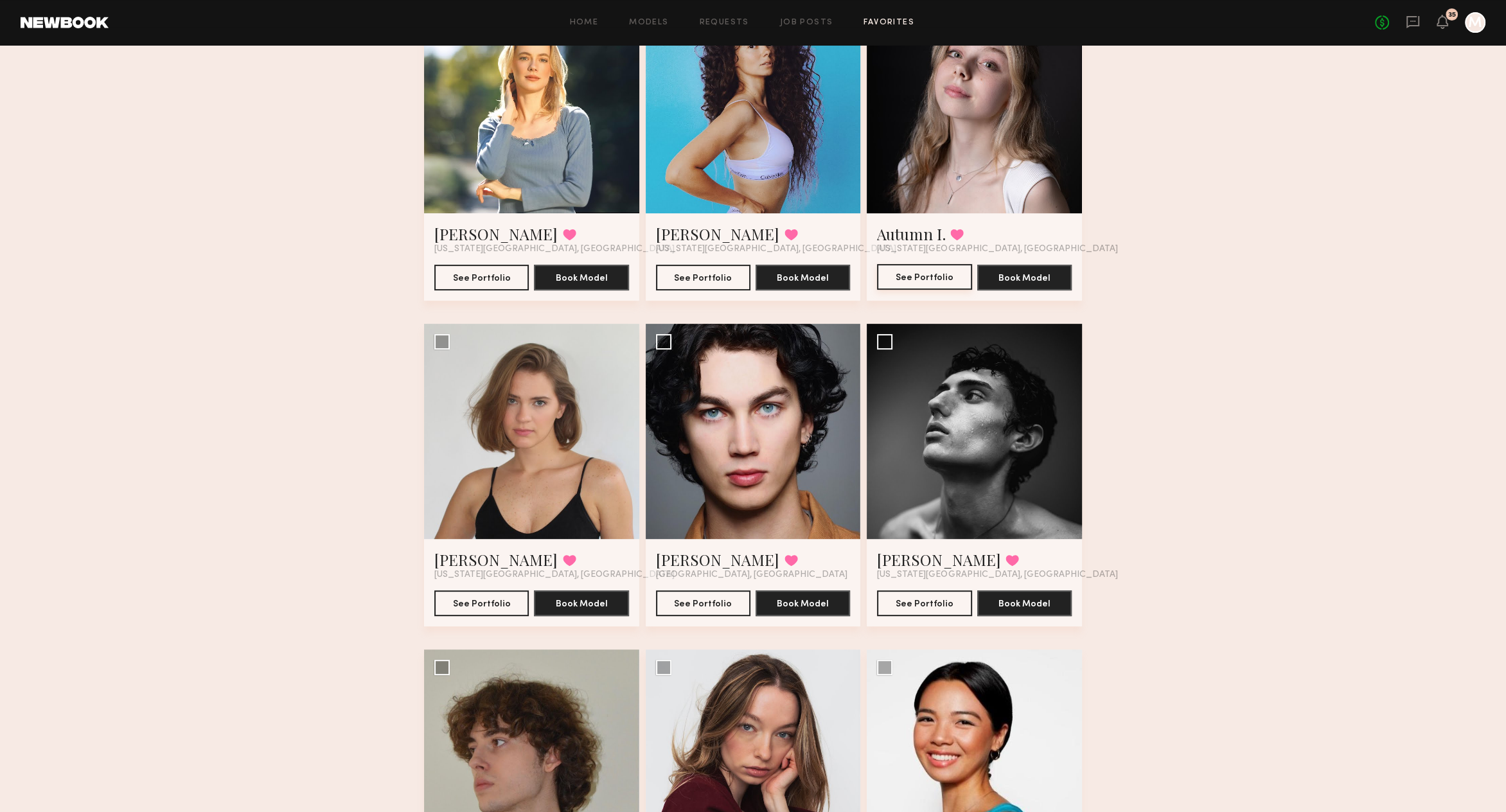
click at [907, 277] on button "See Portfolio" at bounding box center [924, 277] width 95 height 26
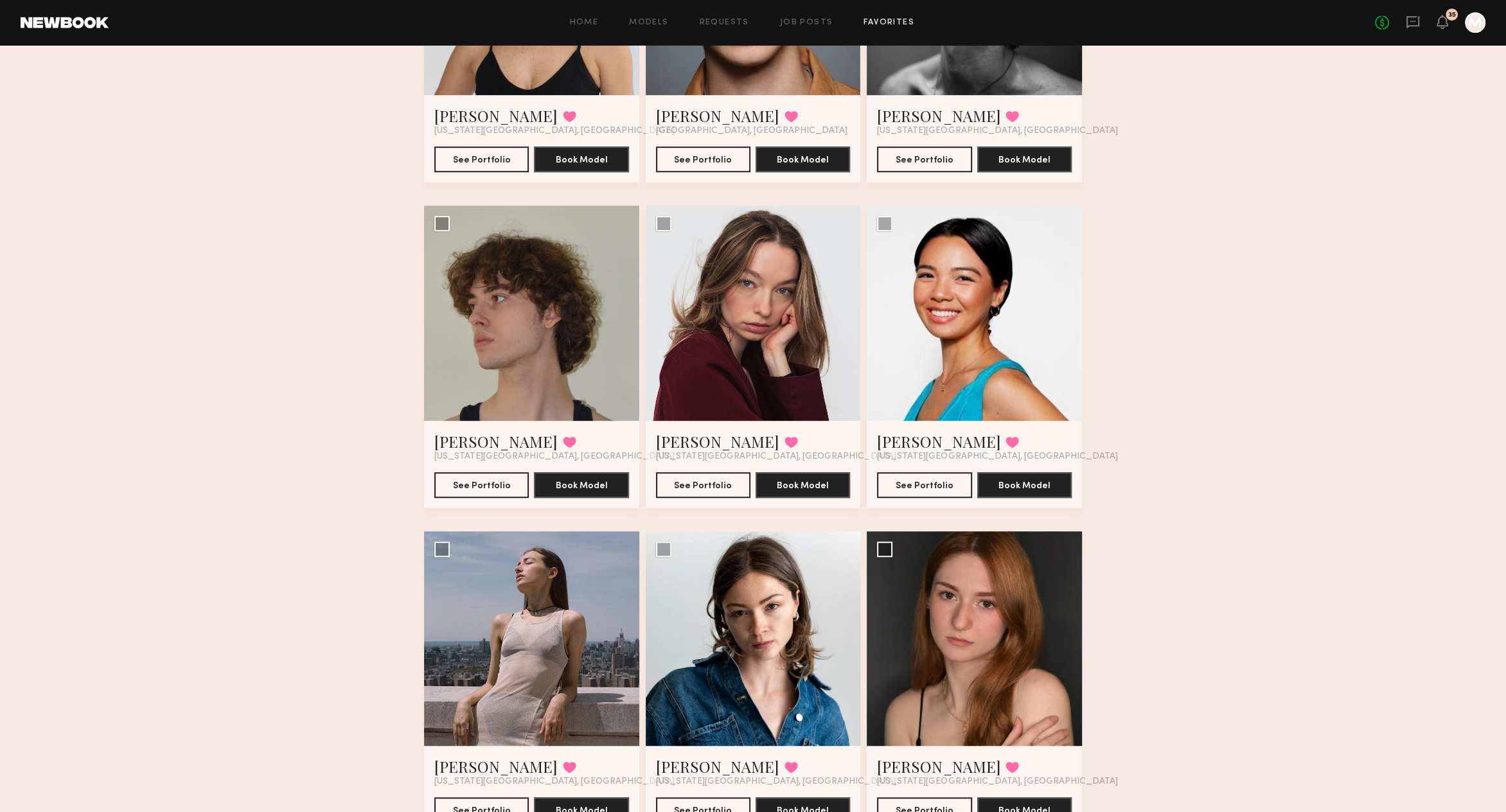
scroll to position [924, 0]
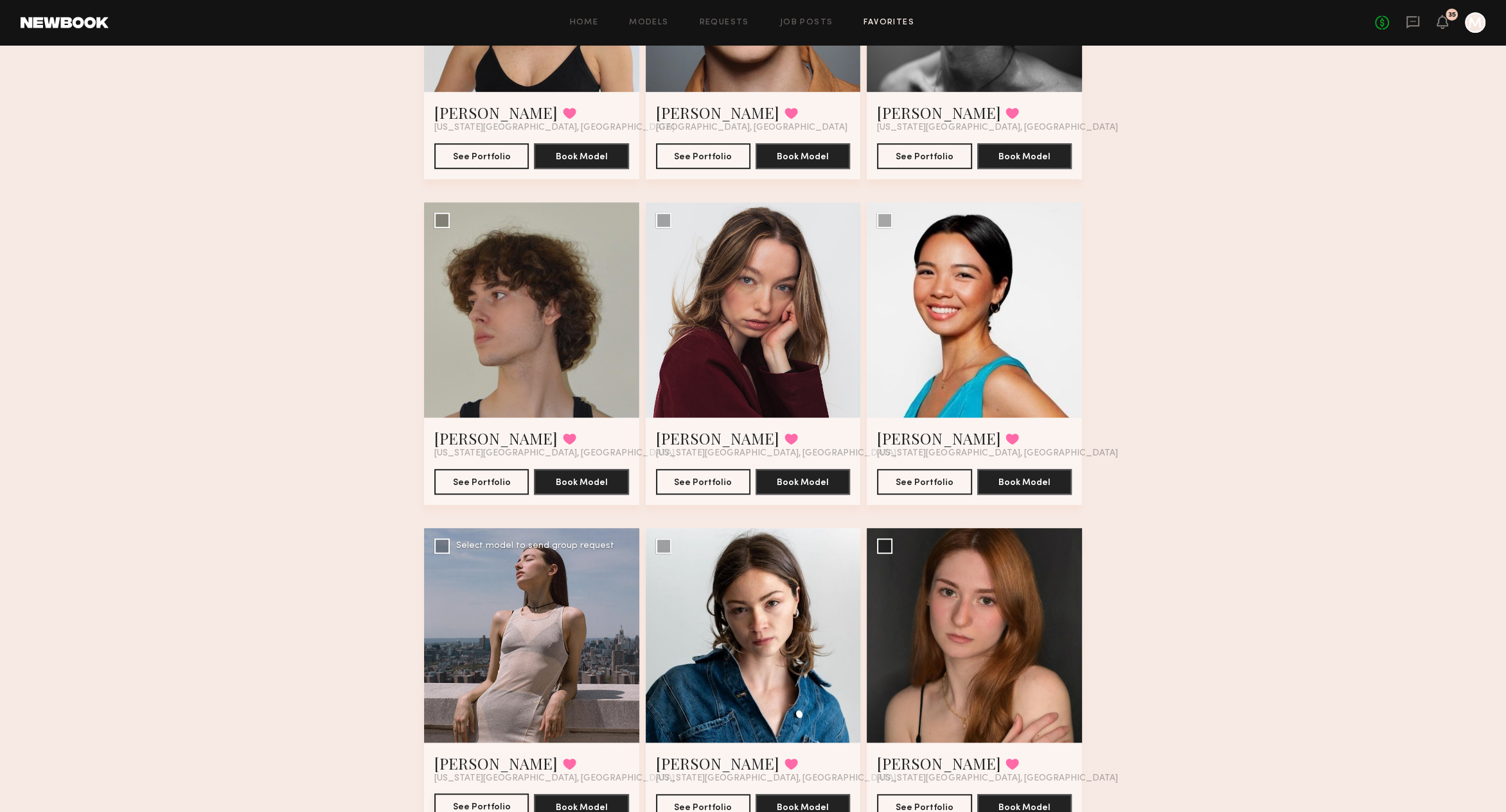
click at [479, 801] on button "See Portfolio" at bounding box center [481, 806] width 95 height 26
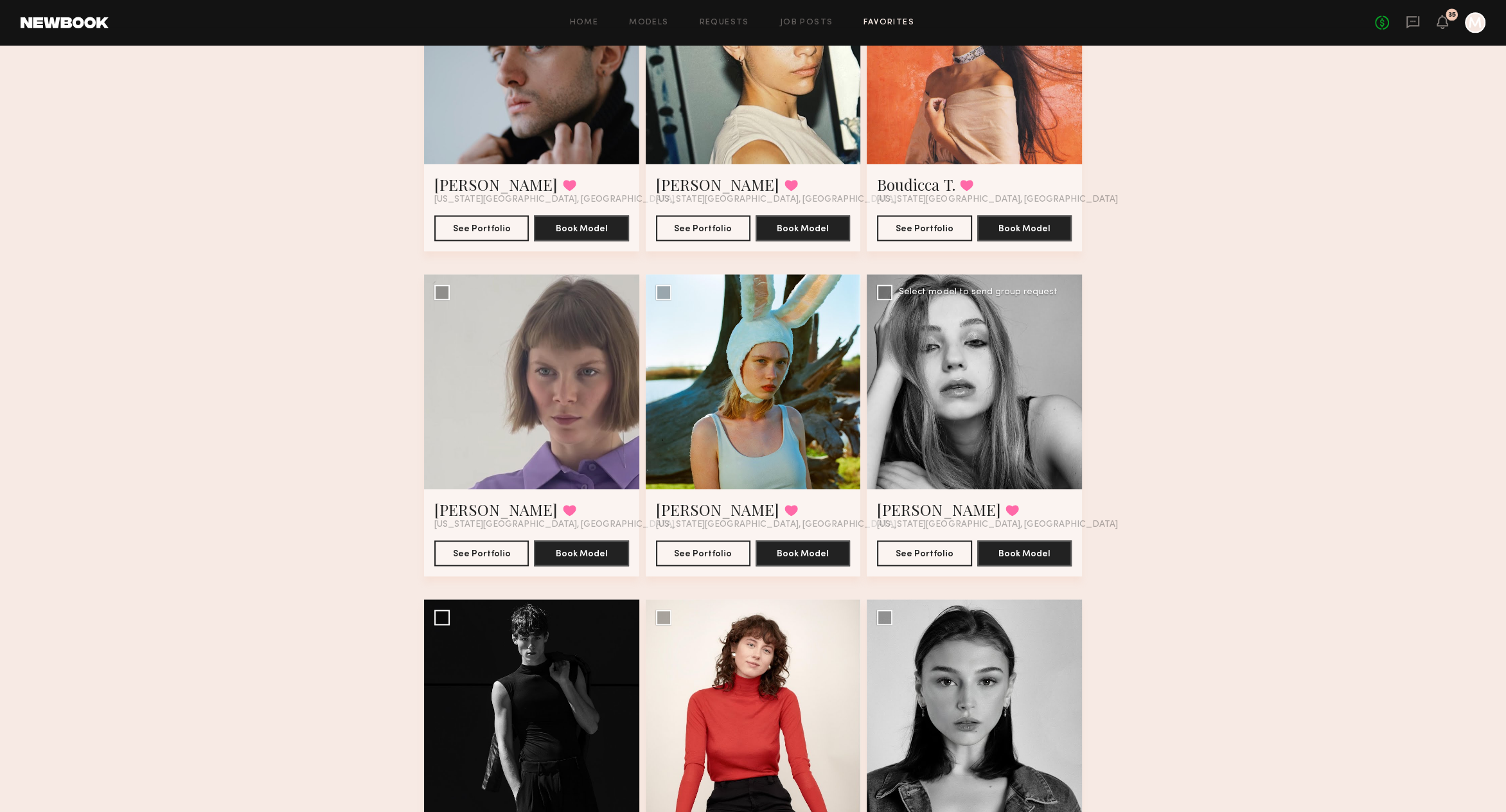
scroll to position [2158, 0]
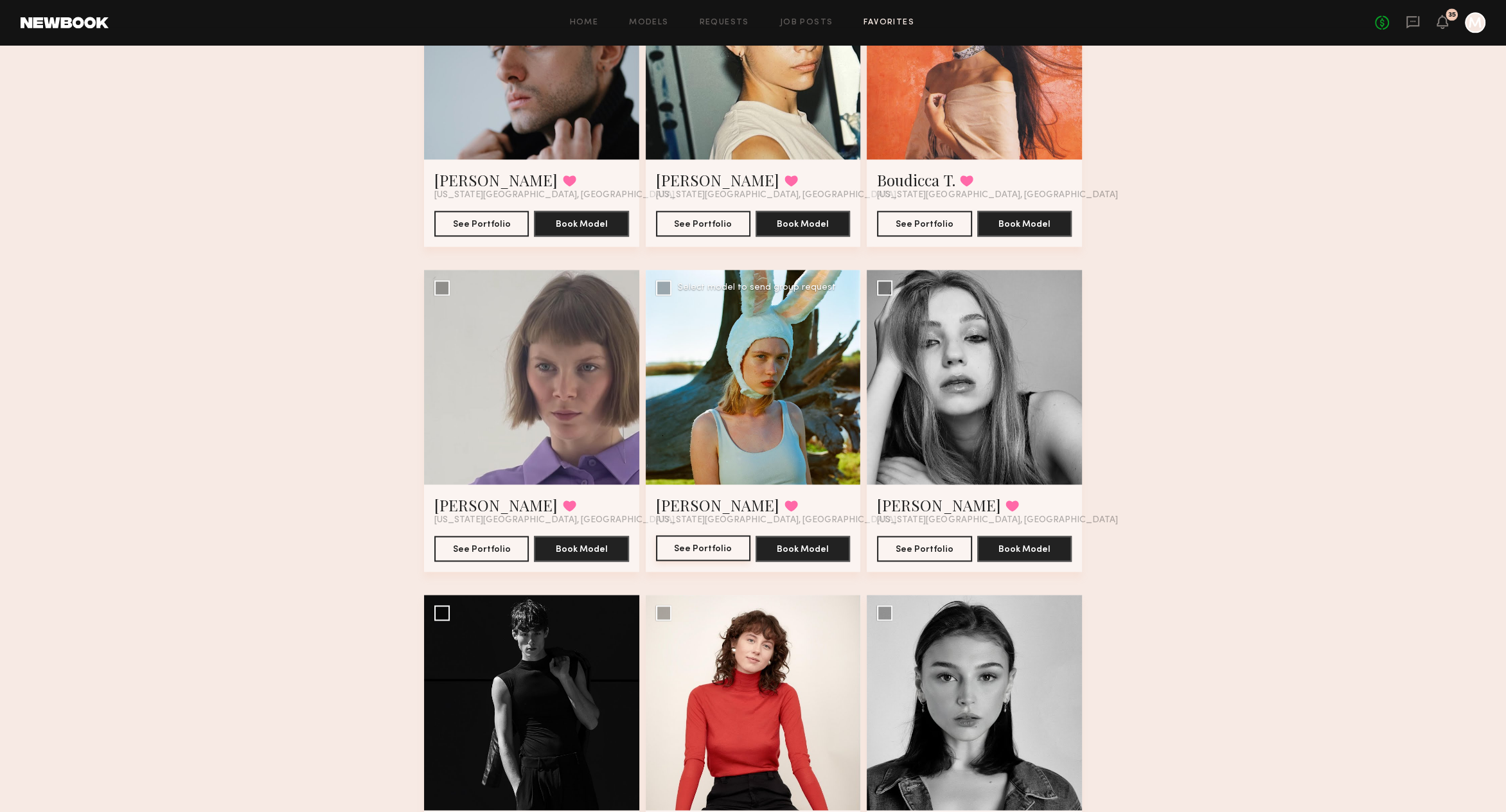
click at [719, 549] on button "See Portfolio" at bounding box center [703, 548] width 95 height 26
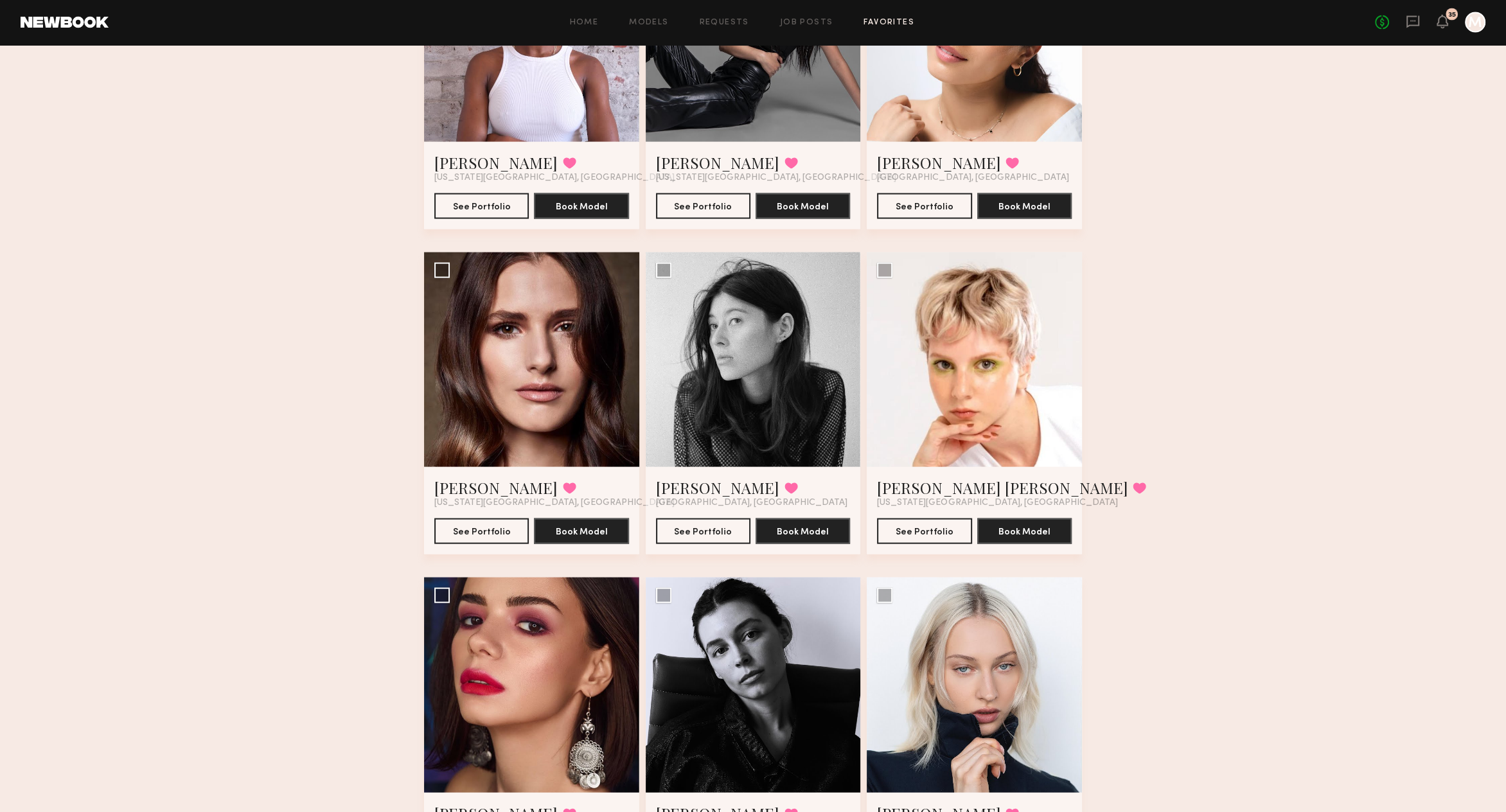
scroll to position [3263, 0]
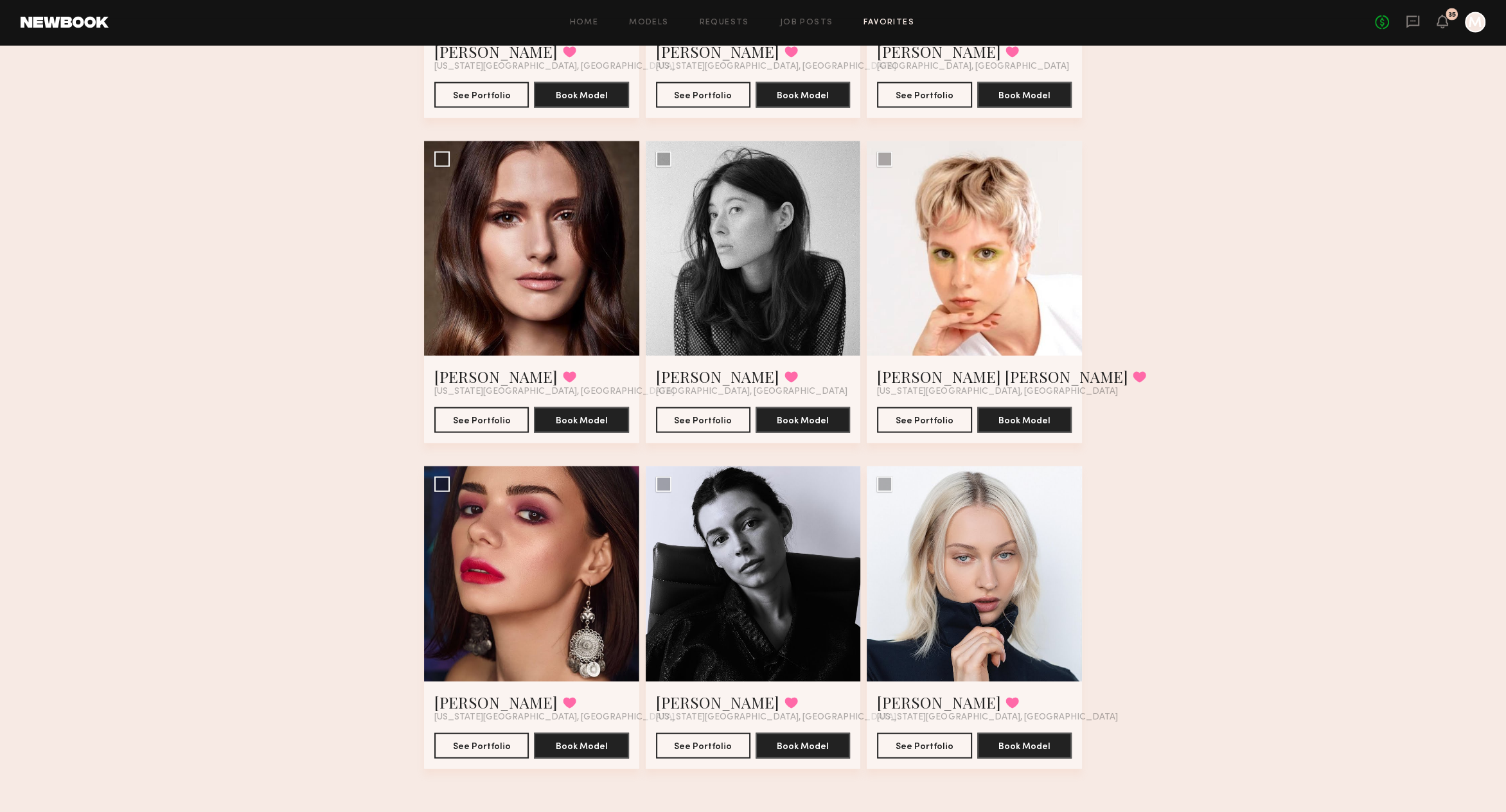
click at [889, 21] on link "Favorites" at bounding box center [889, 23] width 51 height 9
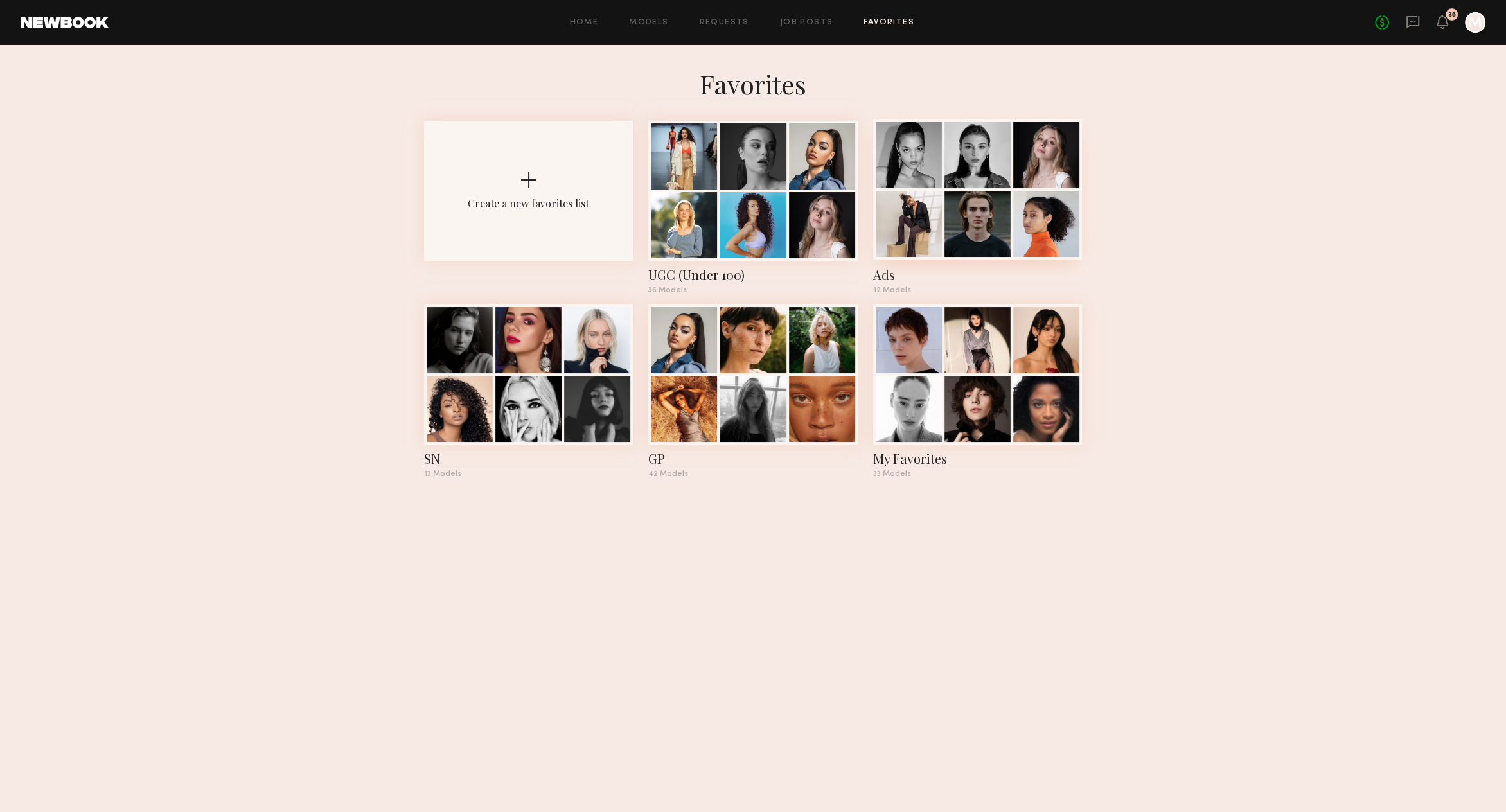
click at [932, 236] on div at bounding box center [908, 224] width 66 height 66
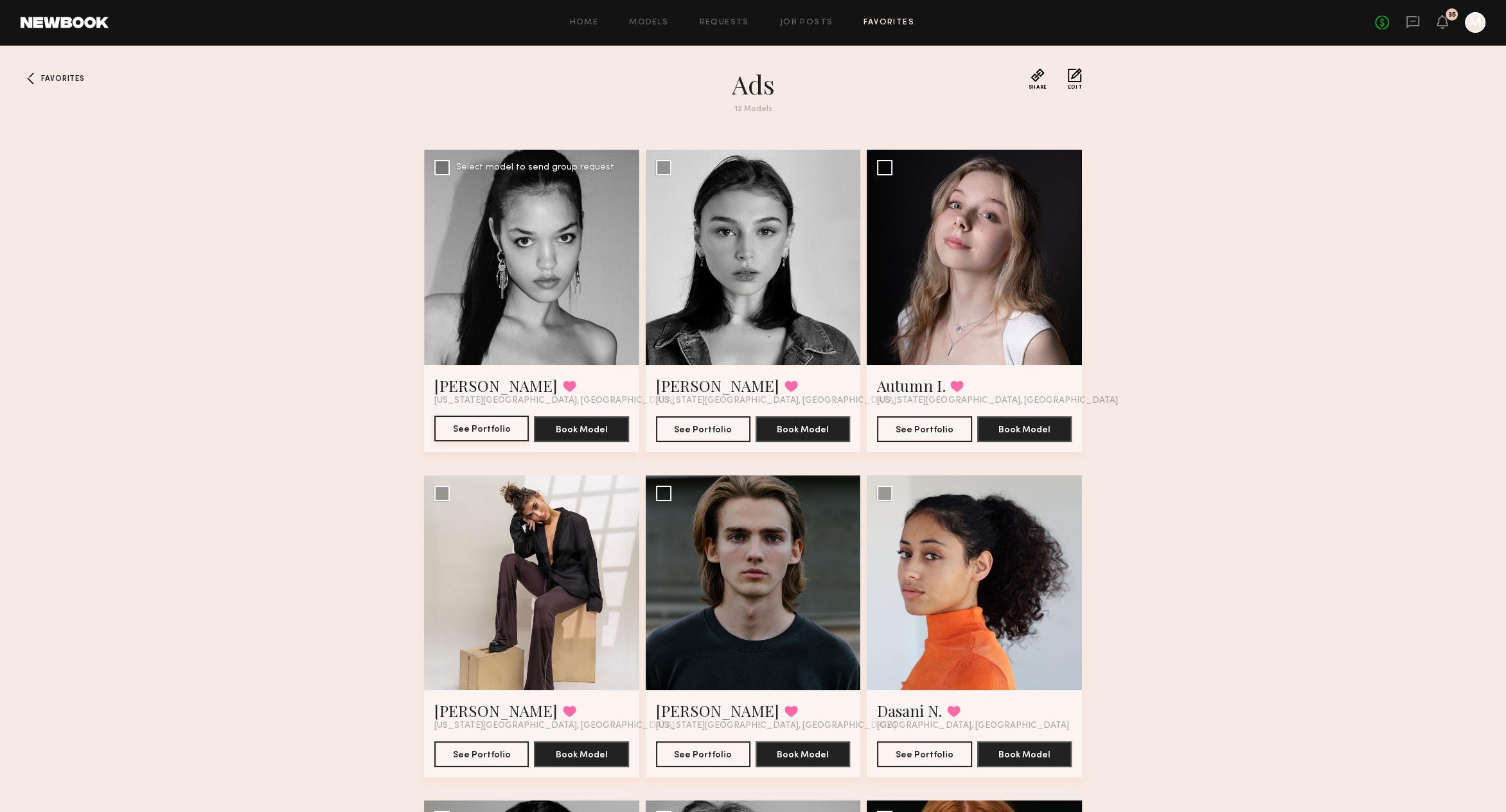
click at [498, 425] on button "See Portfolio" at bounding box center [481, 428] width 95 height 26
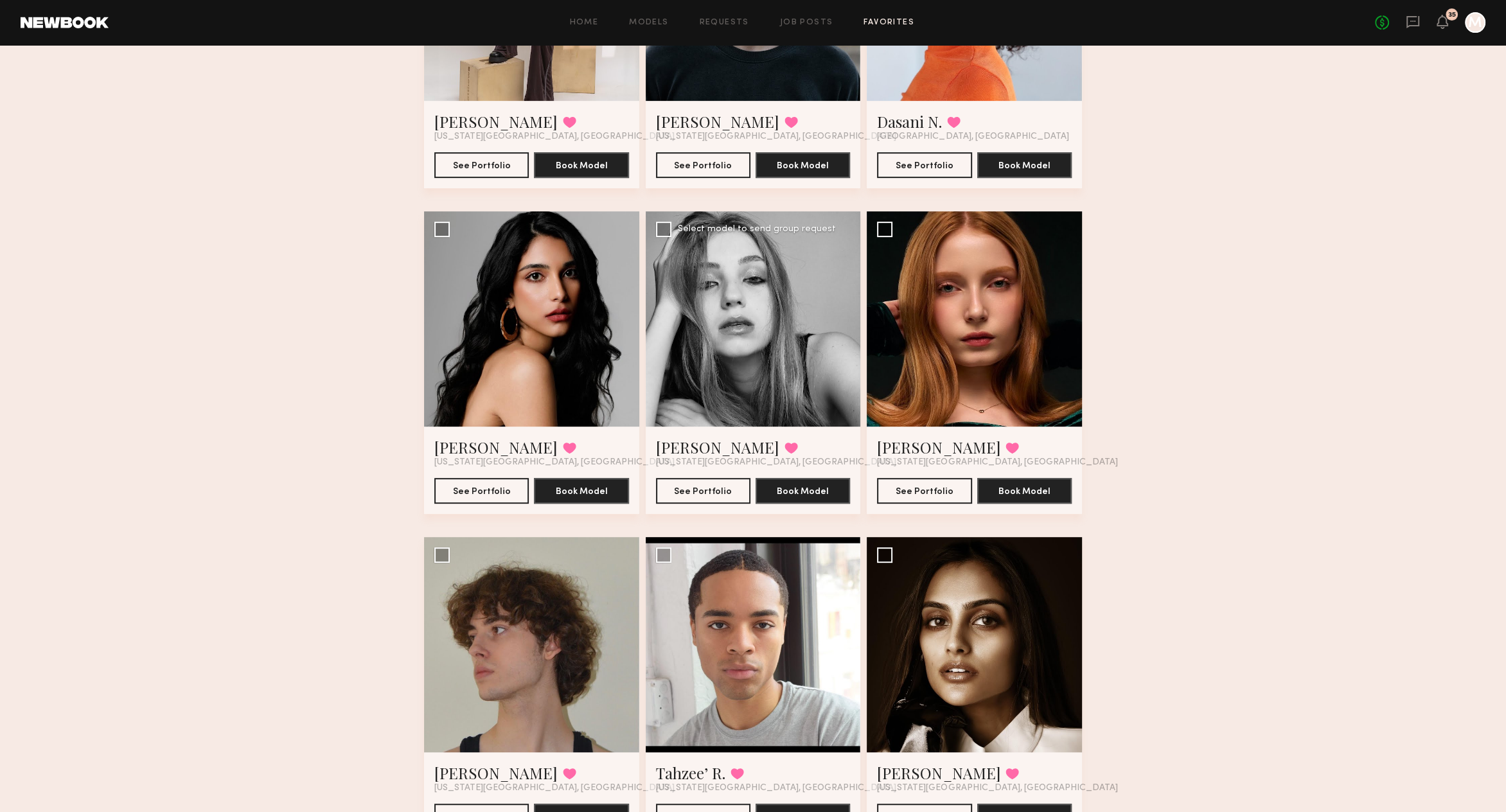
scroll to position [659, 0]
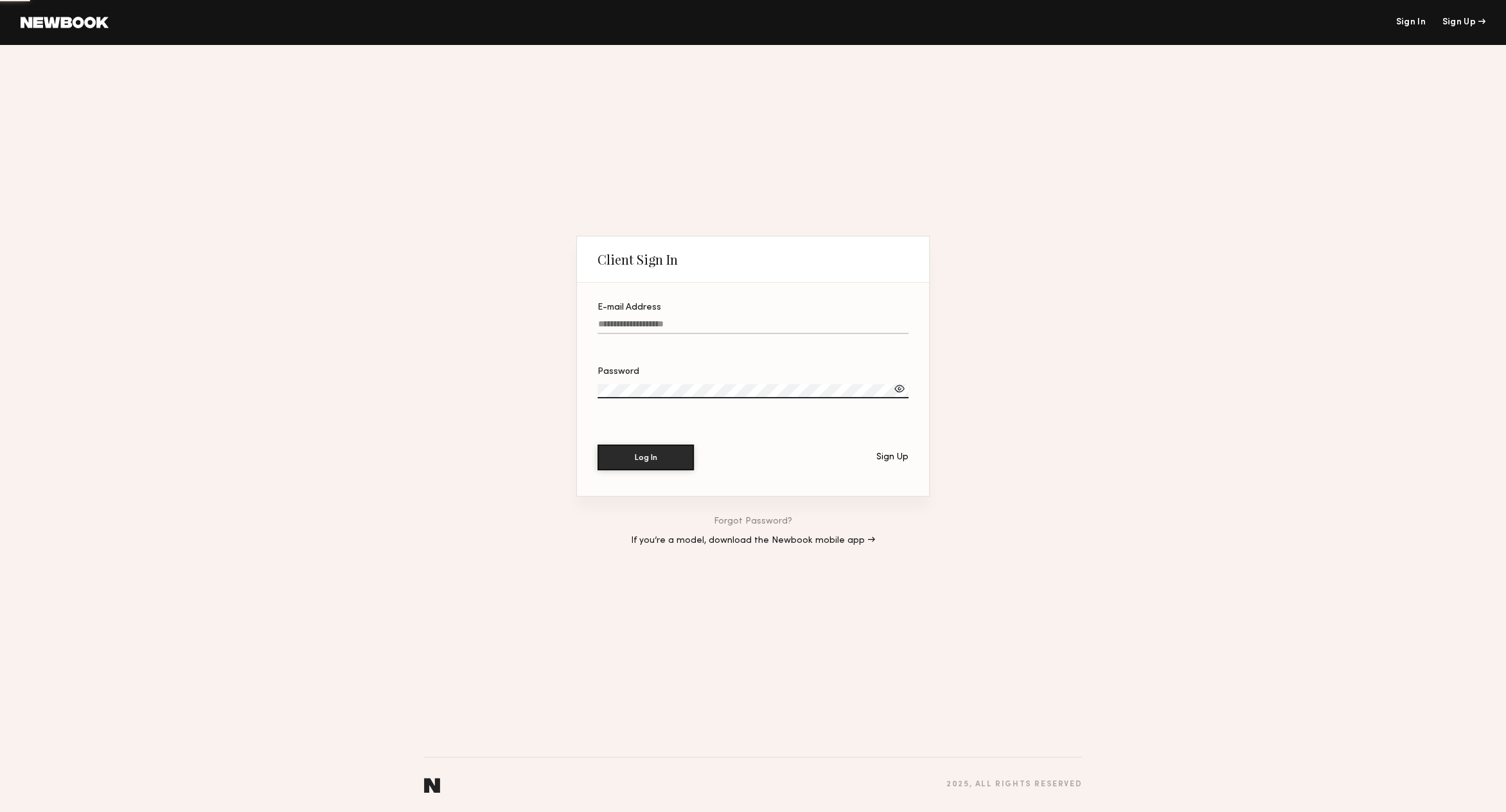
type input "**********"
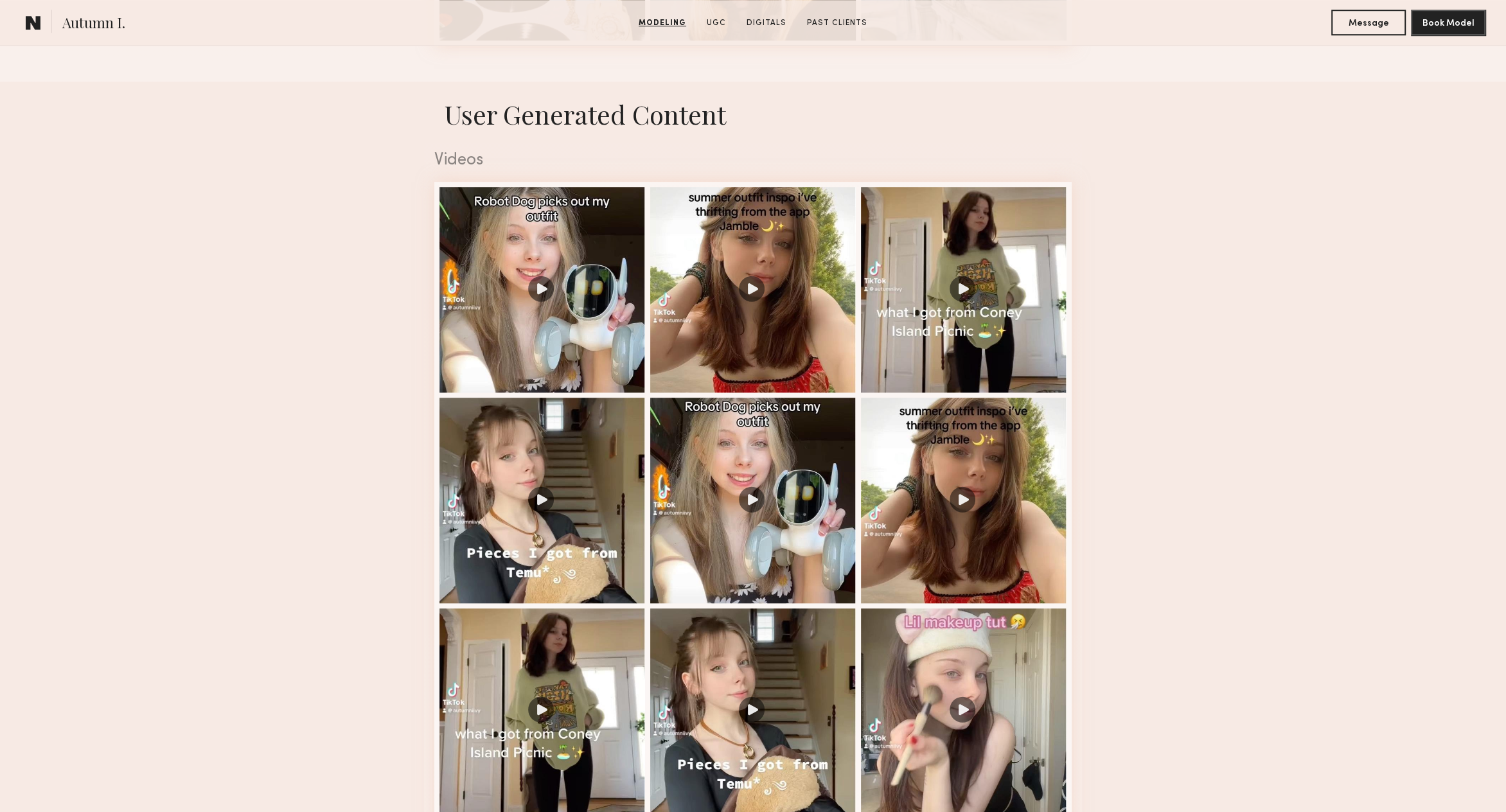
scroll to position [1199, 0]
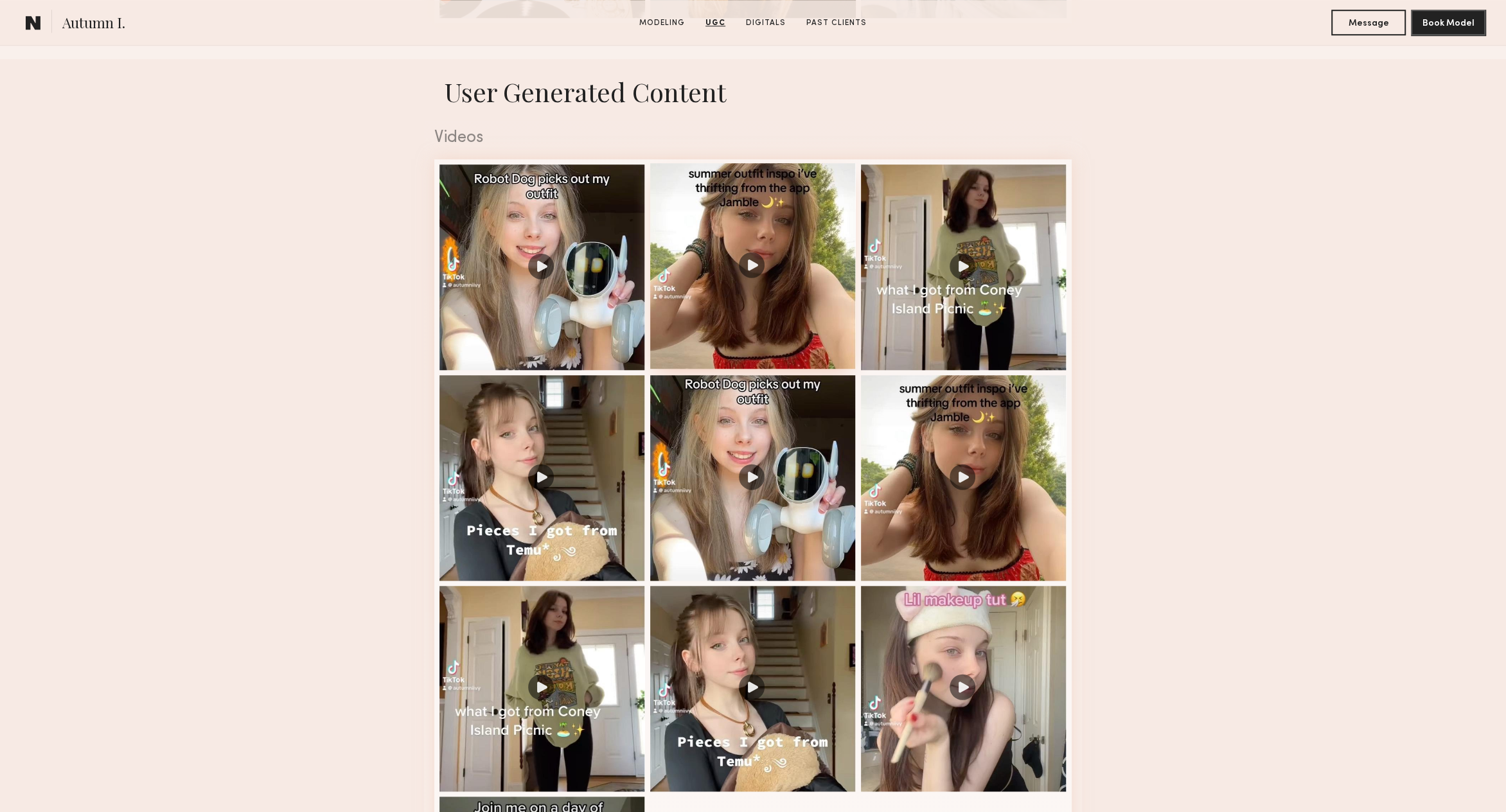
click at [818, 281] on div at bounding box center [753, 266] width 206 height 206
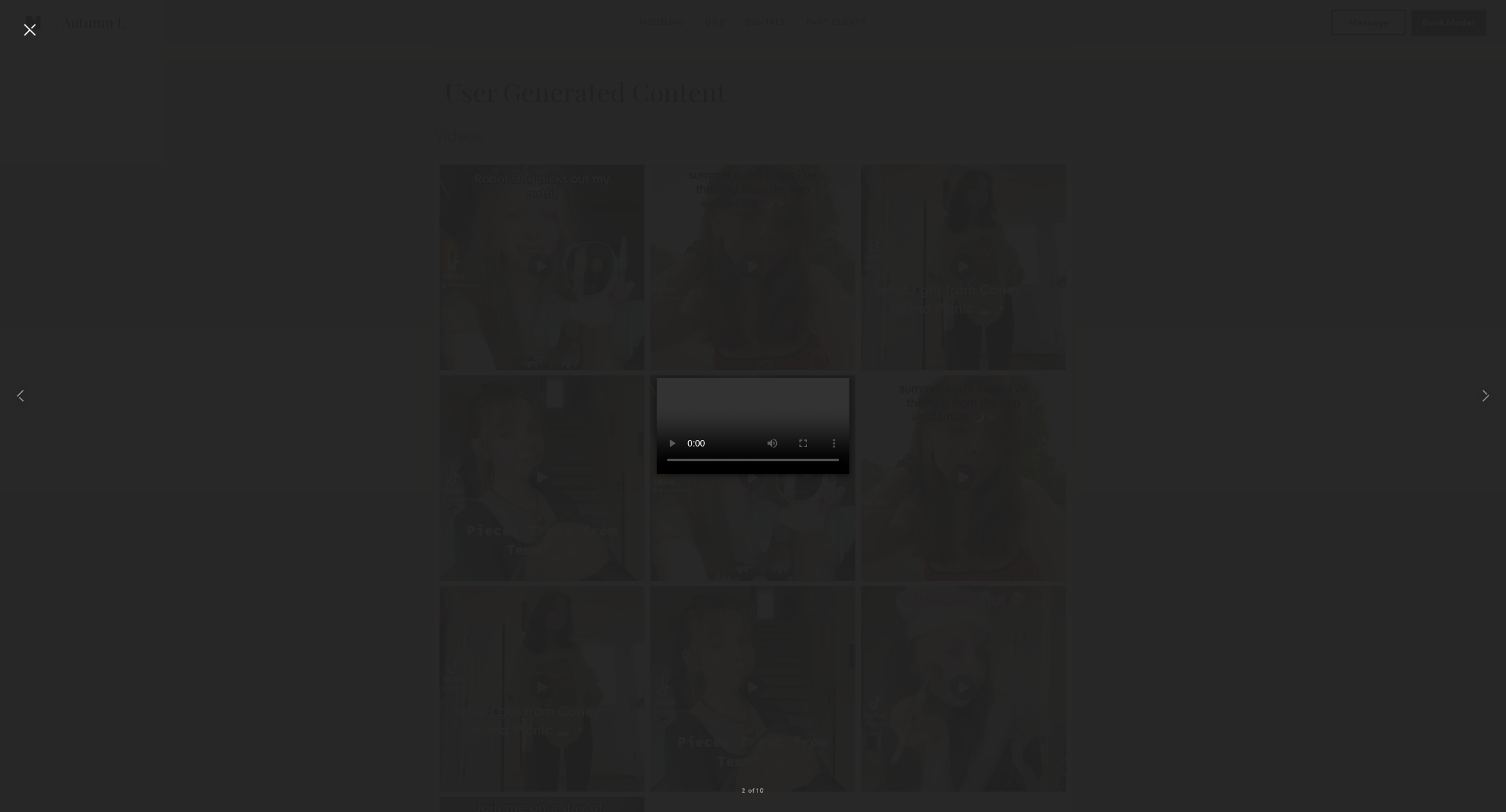
click at [35, 39] on div at bounding box center [29, 29] width 21 height 21
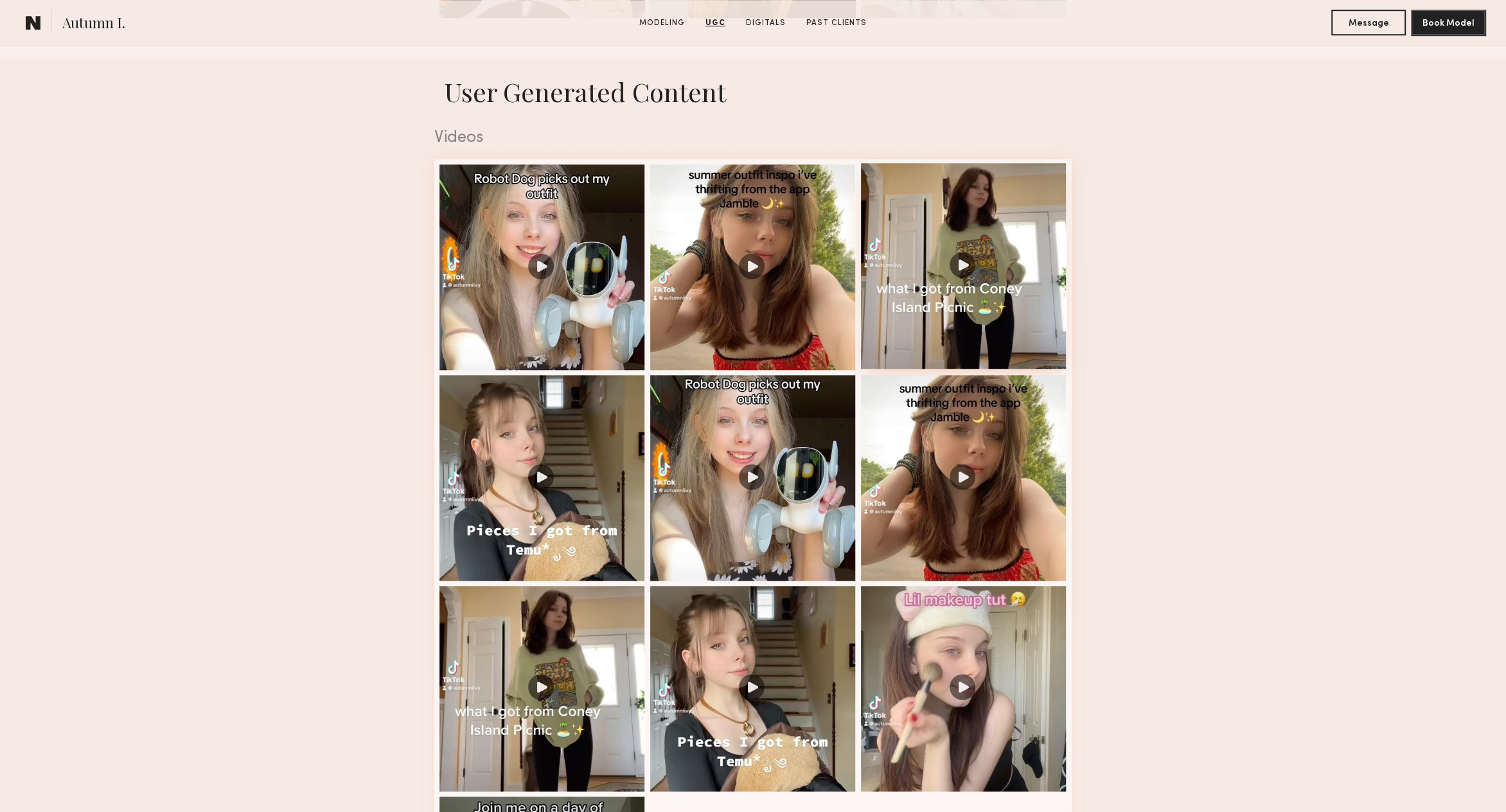
click at [969, 284] on div at bounding box center [963, 266] width 206 height 206
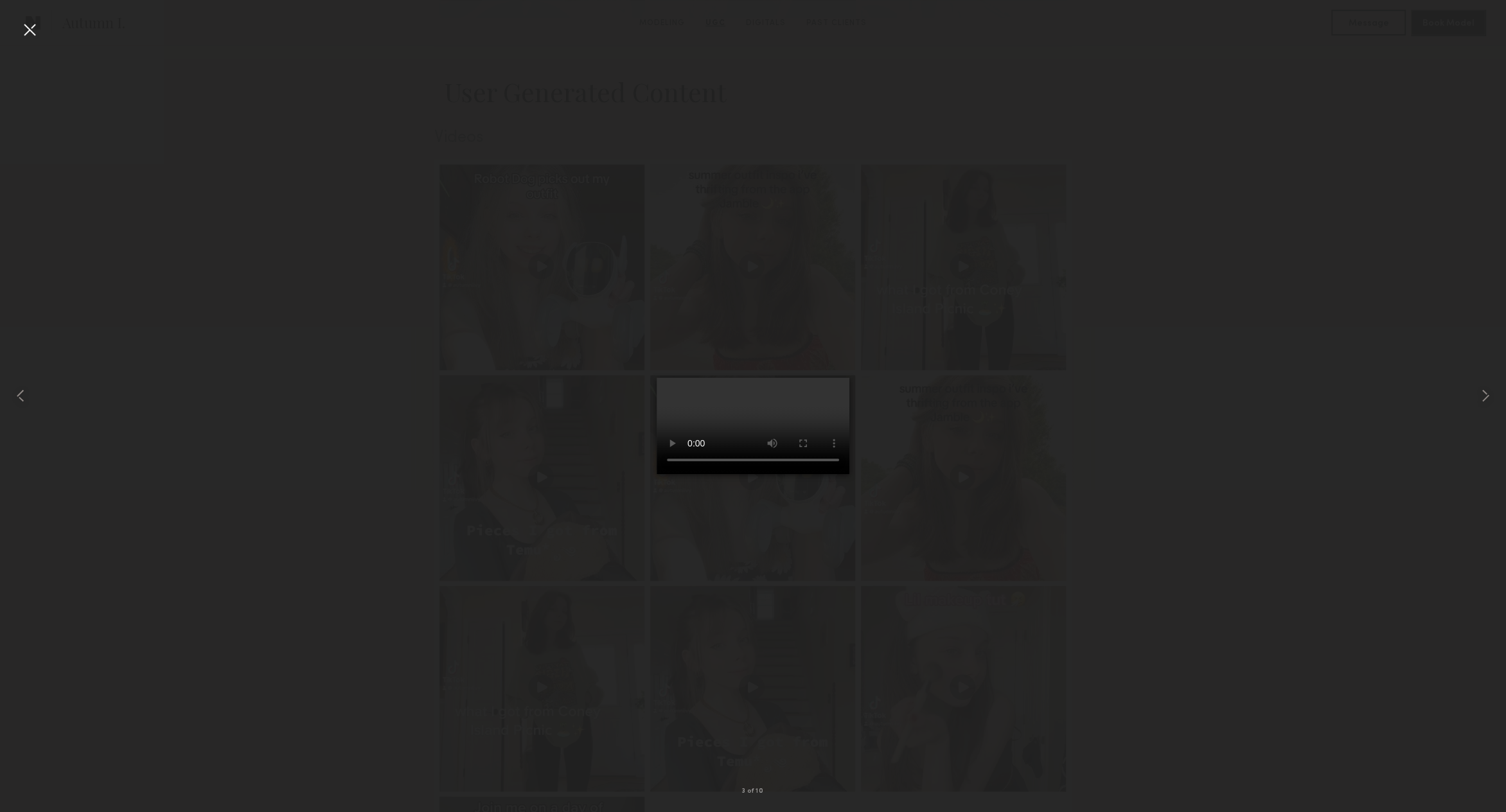
click at [27, 29] on div at bounding box center [29, 29] width 21 height 21
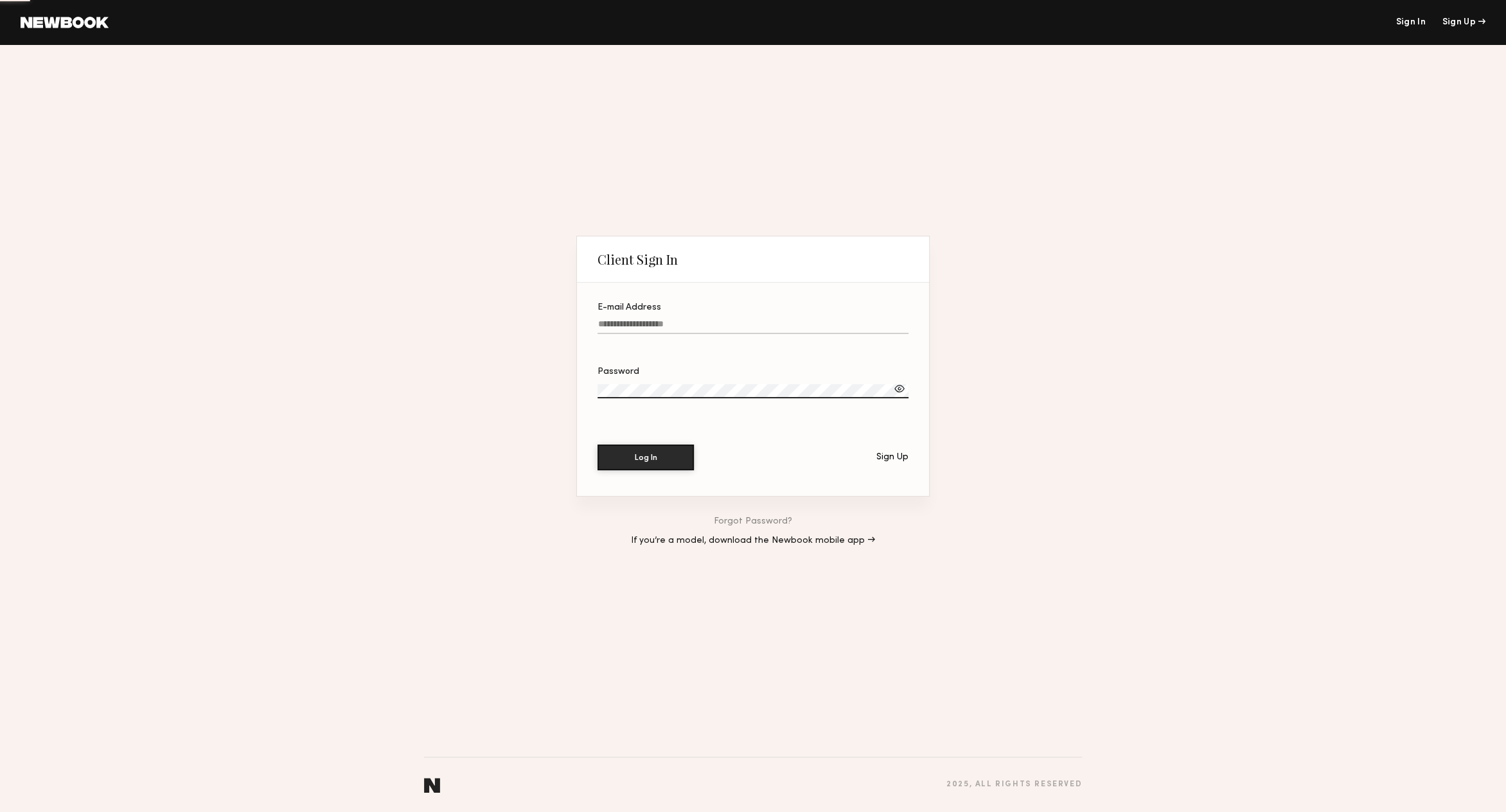
type input "**********"
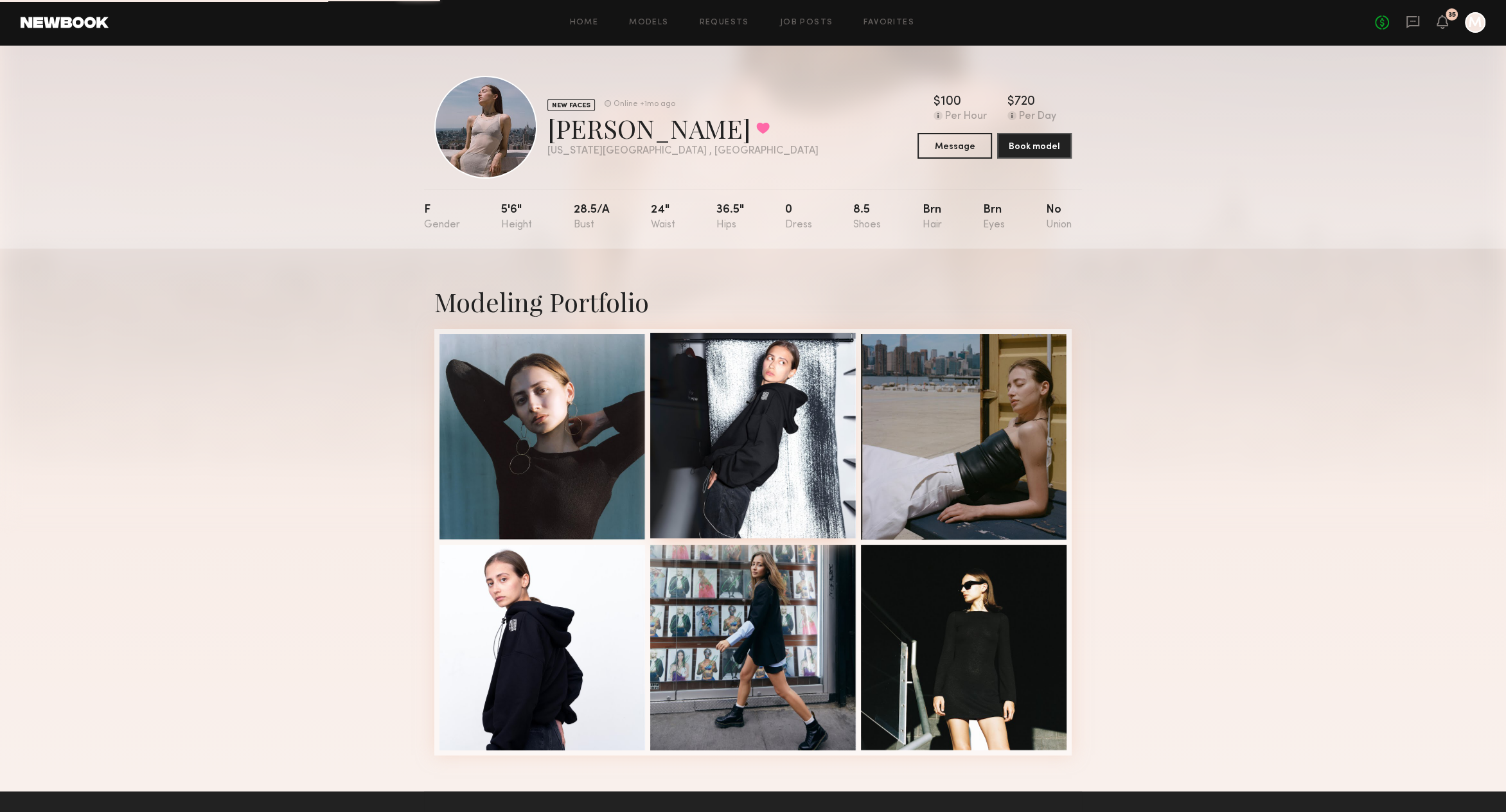
scroll to position [37, 0]
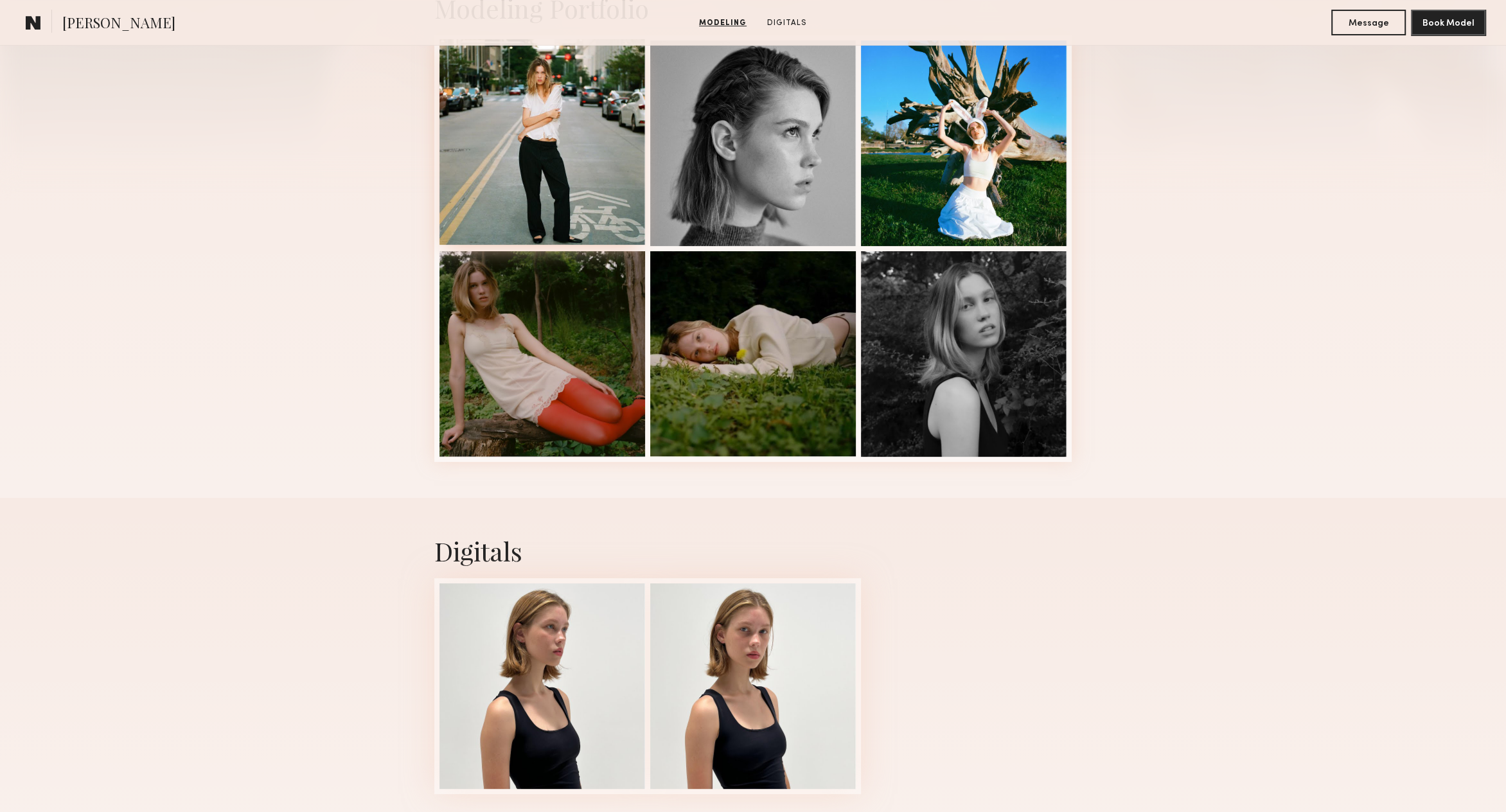
scroll to position [323, 0]
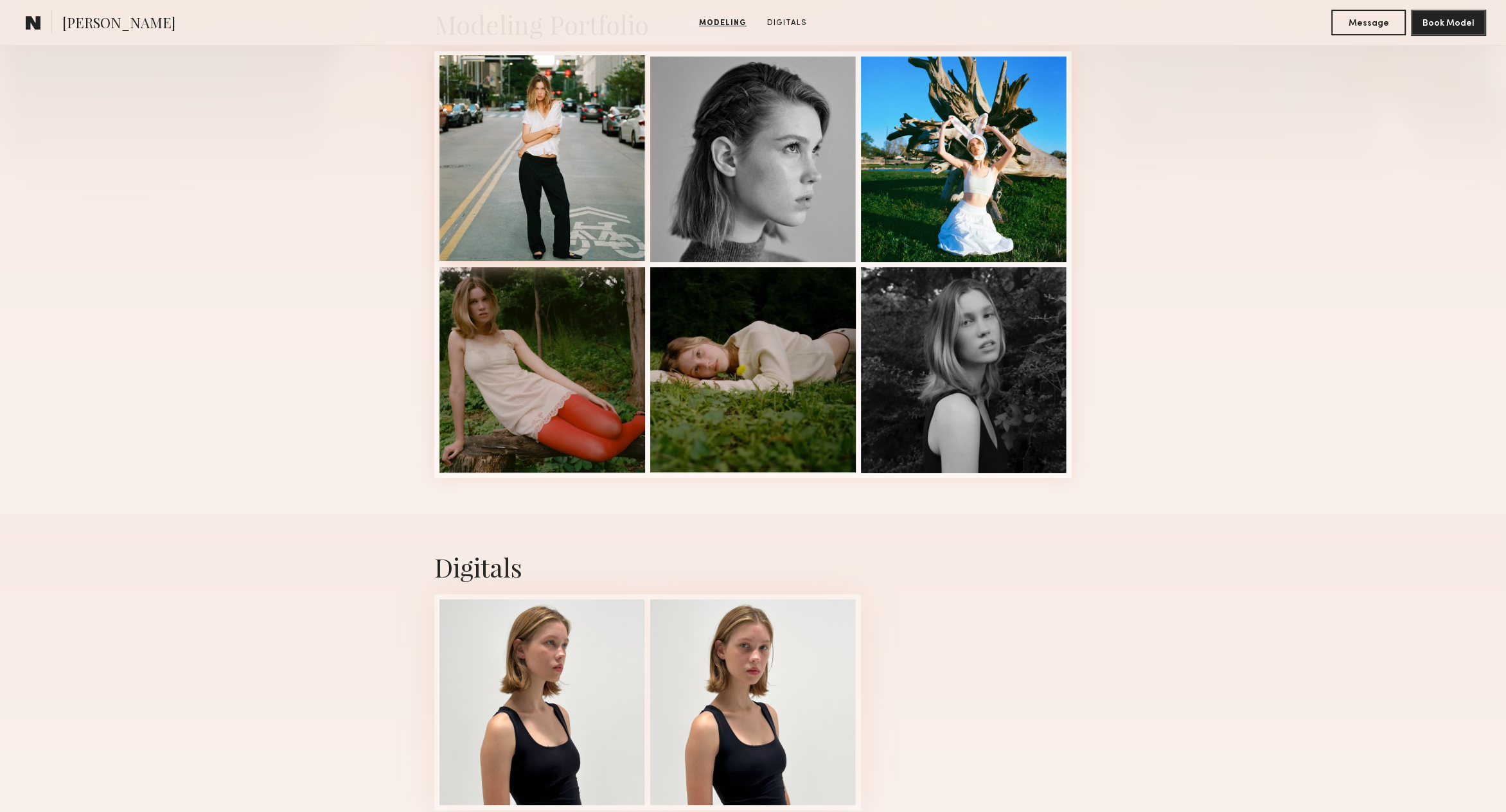
click at [569, 128] on div at bounding box center [542, 158] width 206 height 206
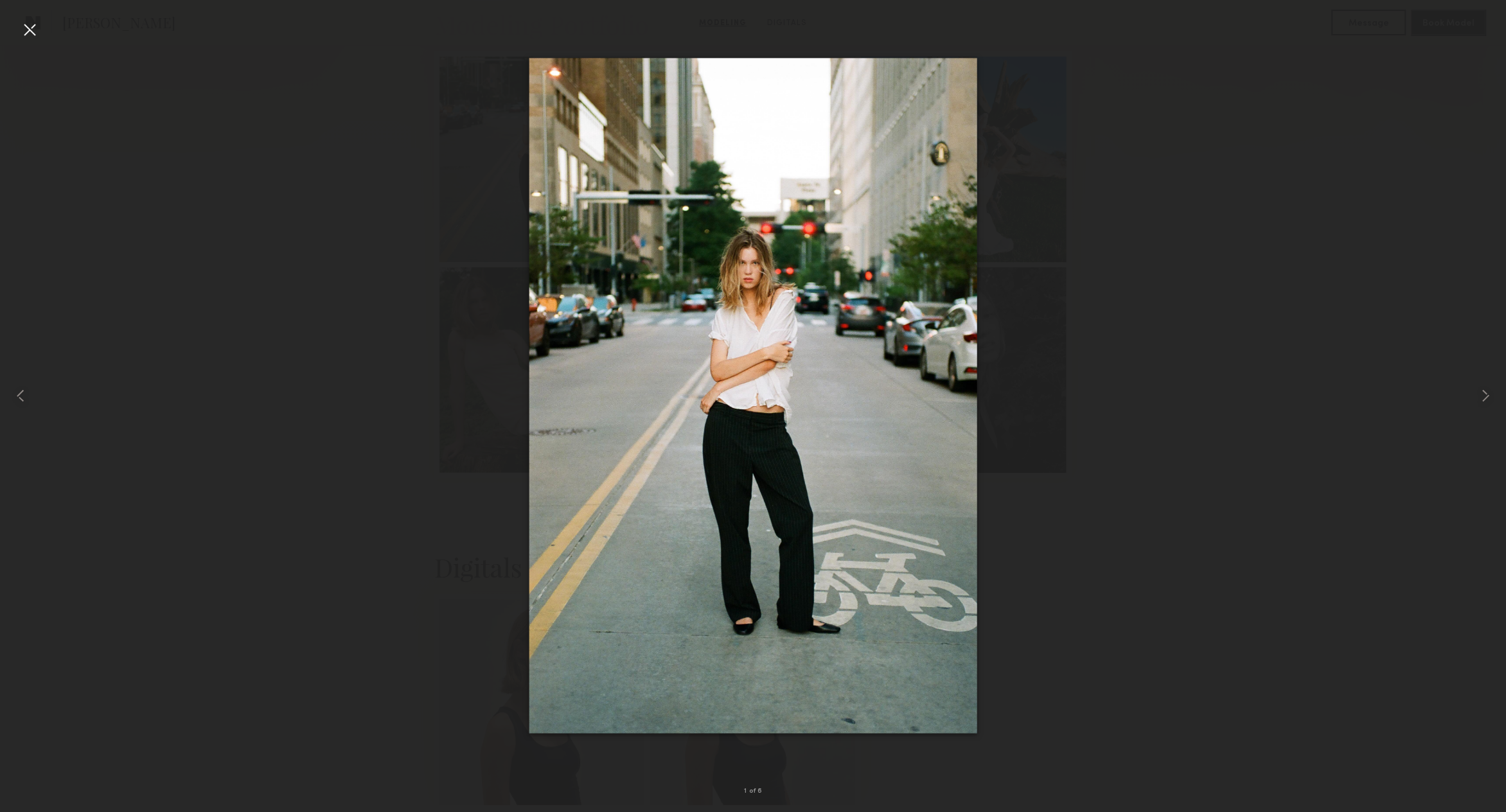
click at [27, 29] on div at bounding box center [29, 29] width 21 height 21
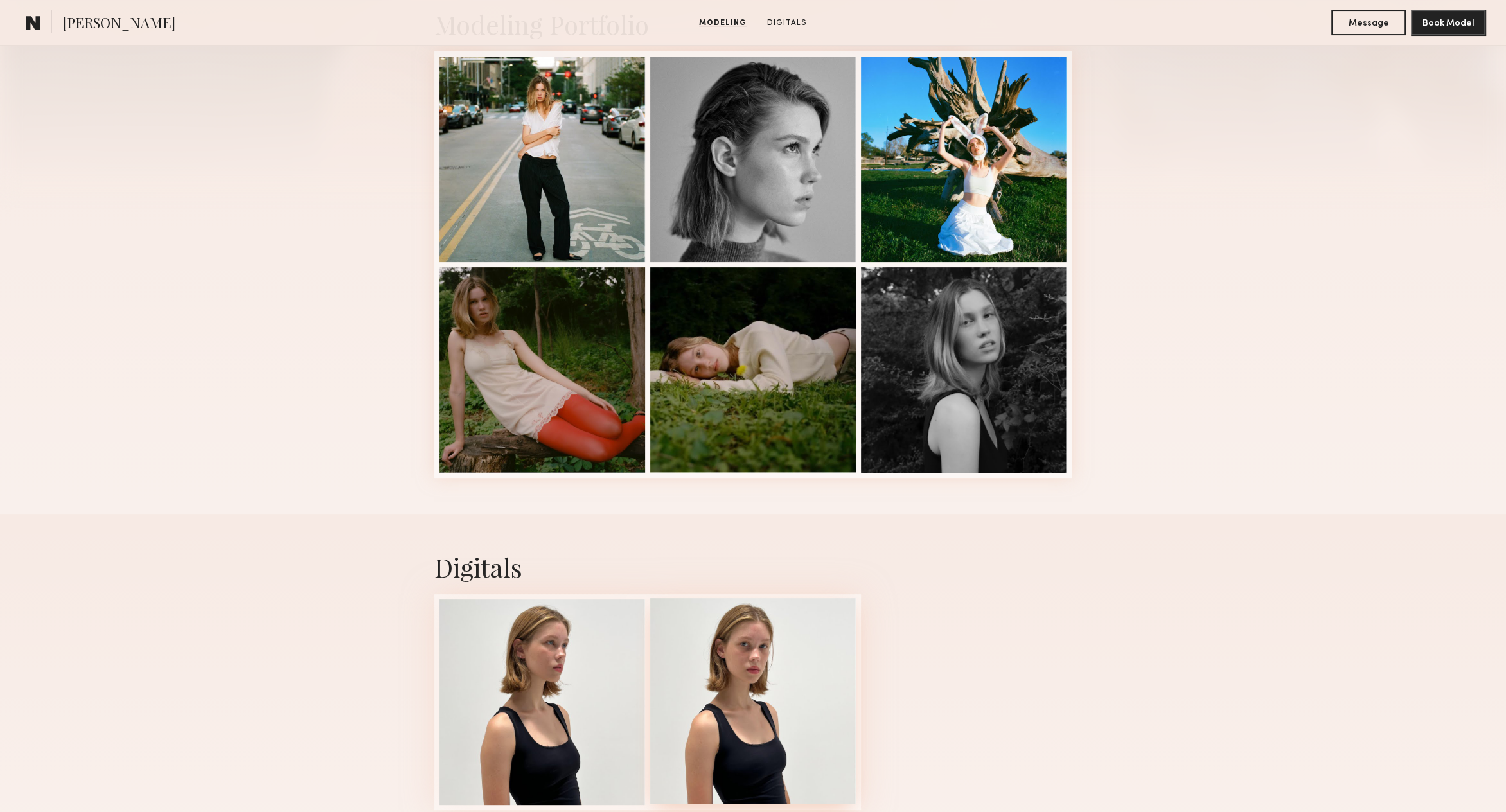
click at [772, 722] on div at bounding box center [753, 700] width 206 height 206
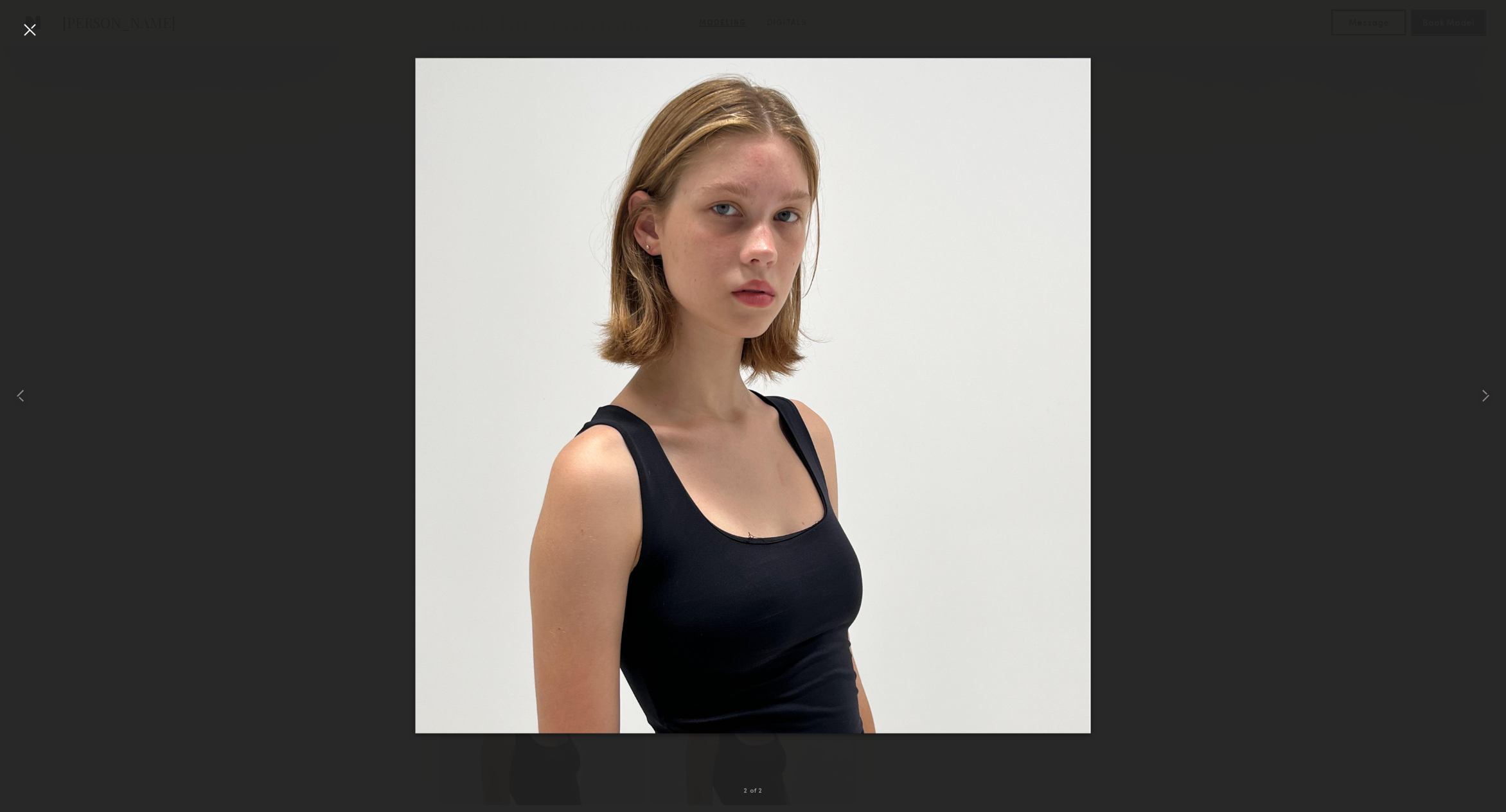
click at [31, 30] on div at bounding box center [29, 29] width 21 height 21
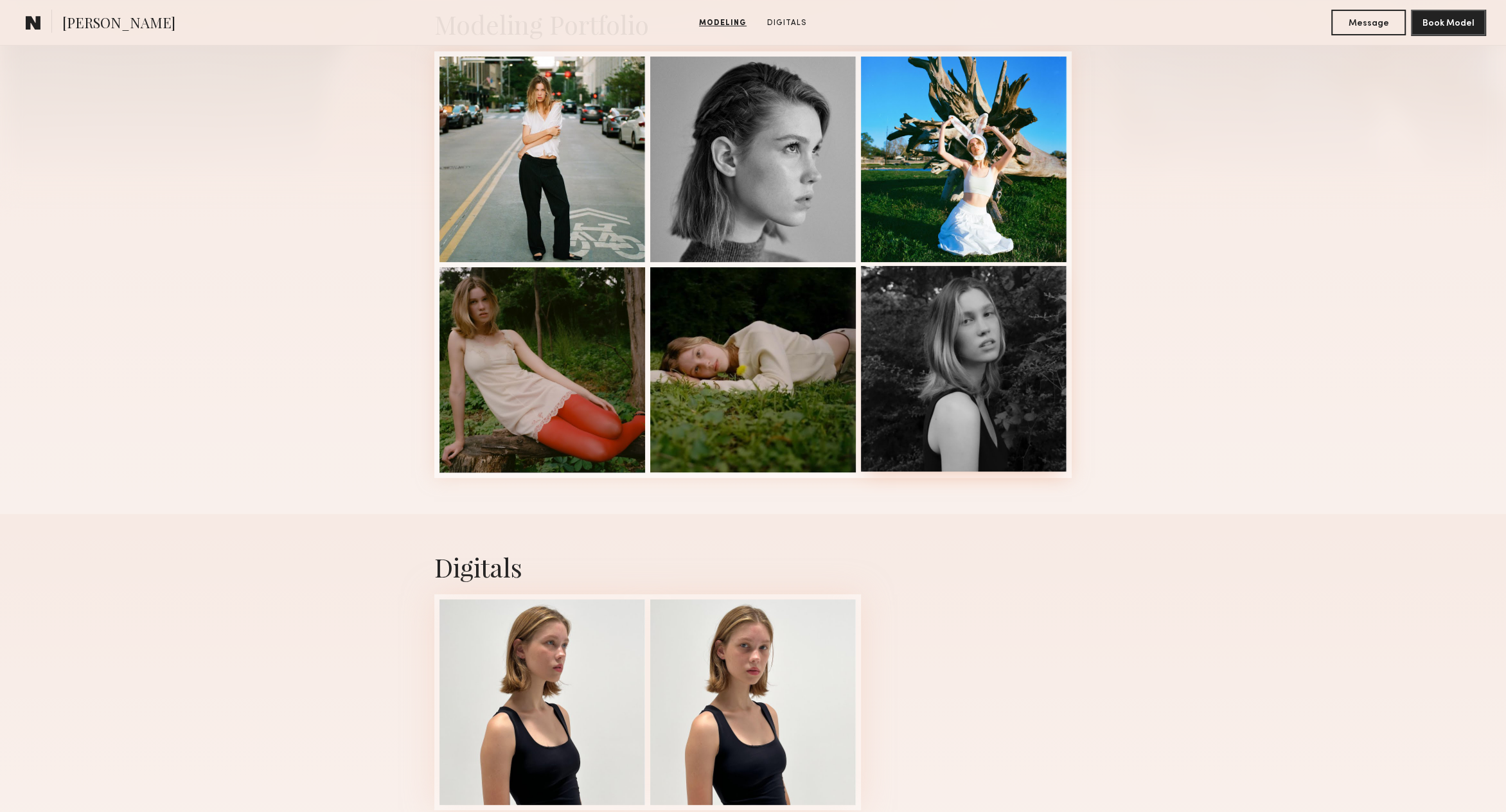
scroll to position [0, 0]
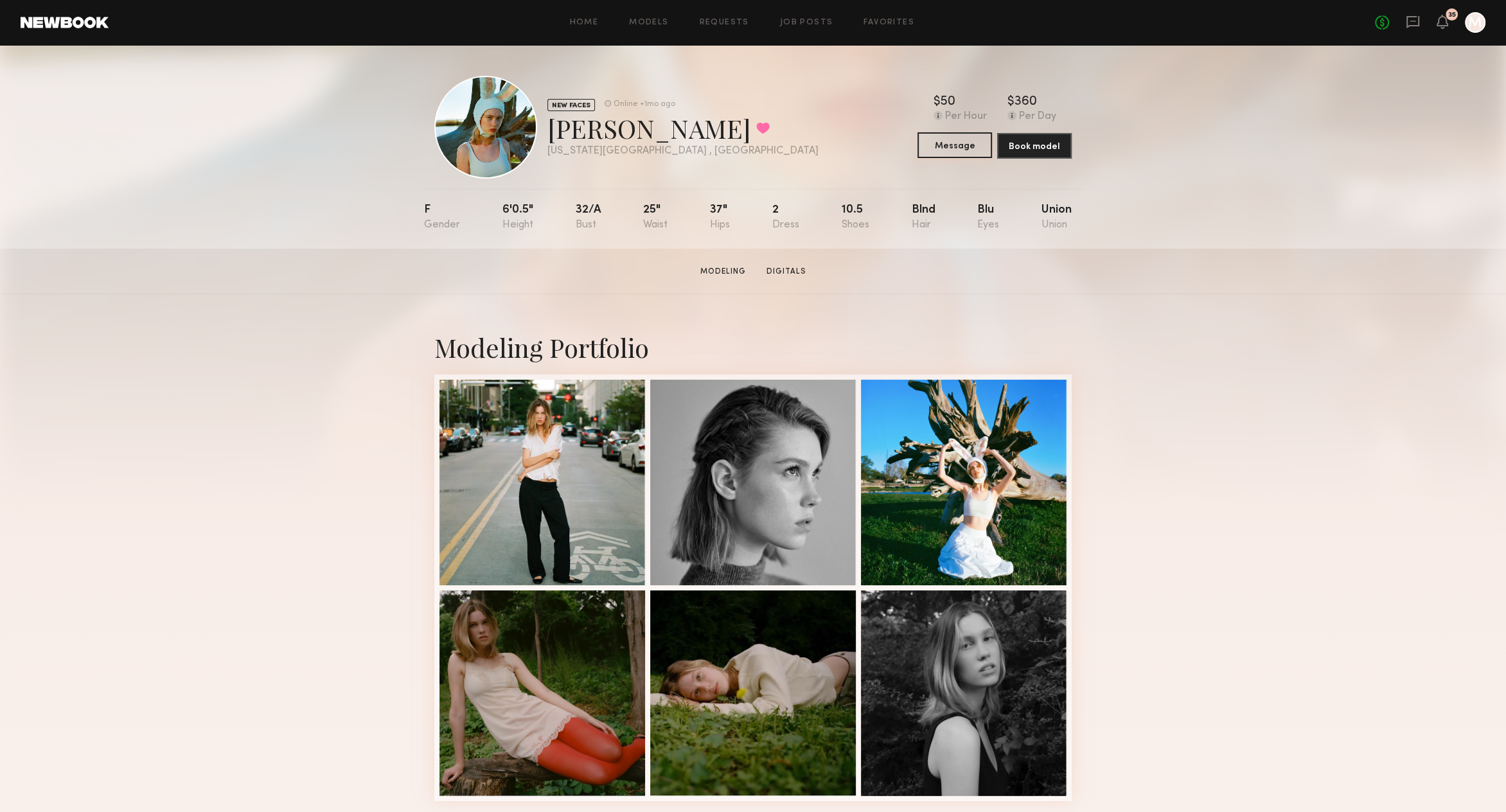
click at [953, 144] on button "Message" at bounding box center [955, 145] width 75 height 26
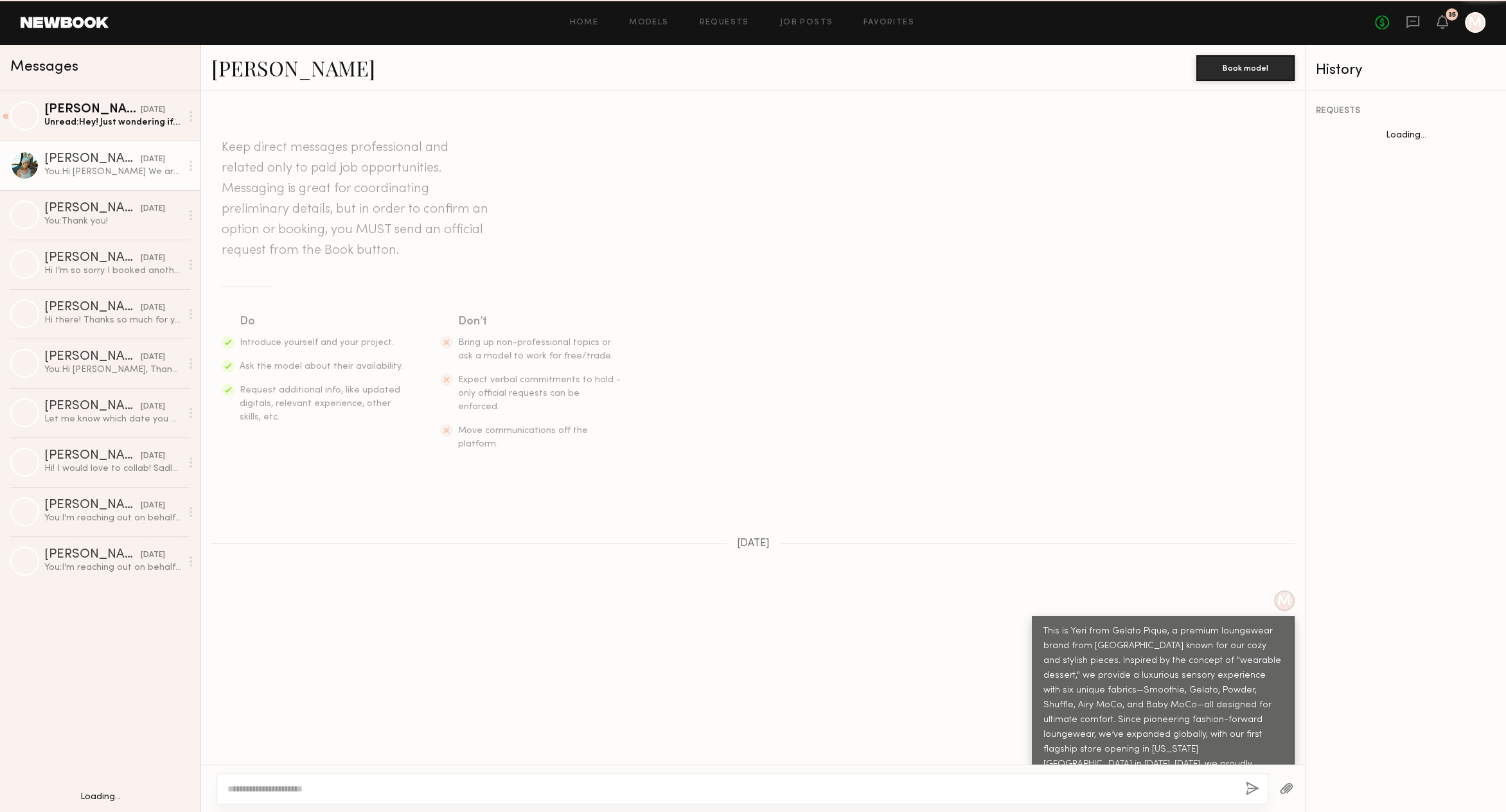
scroll to position [1098, 0]
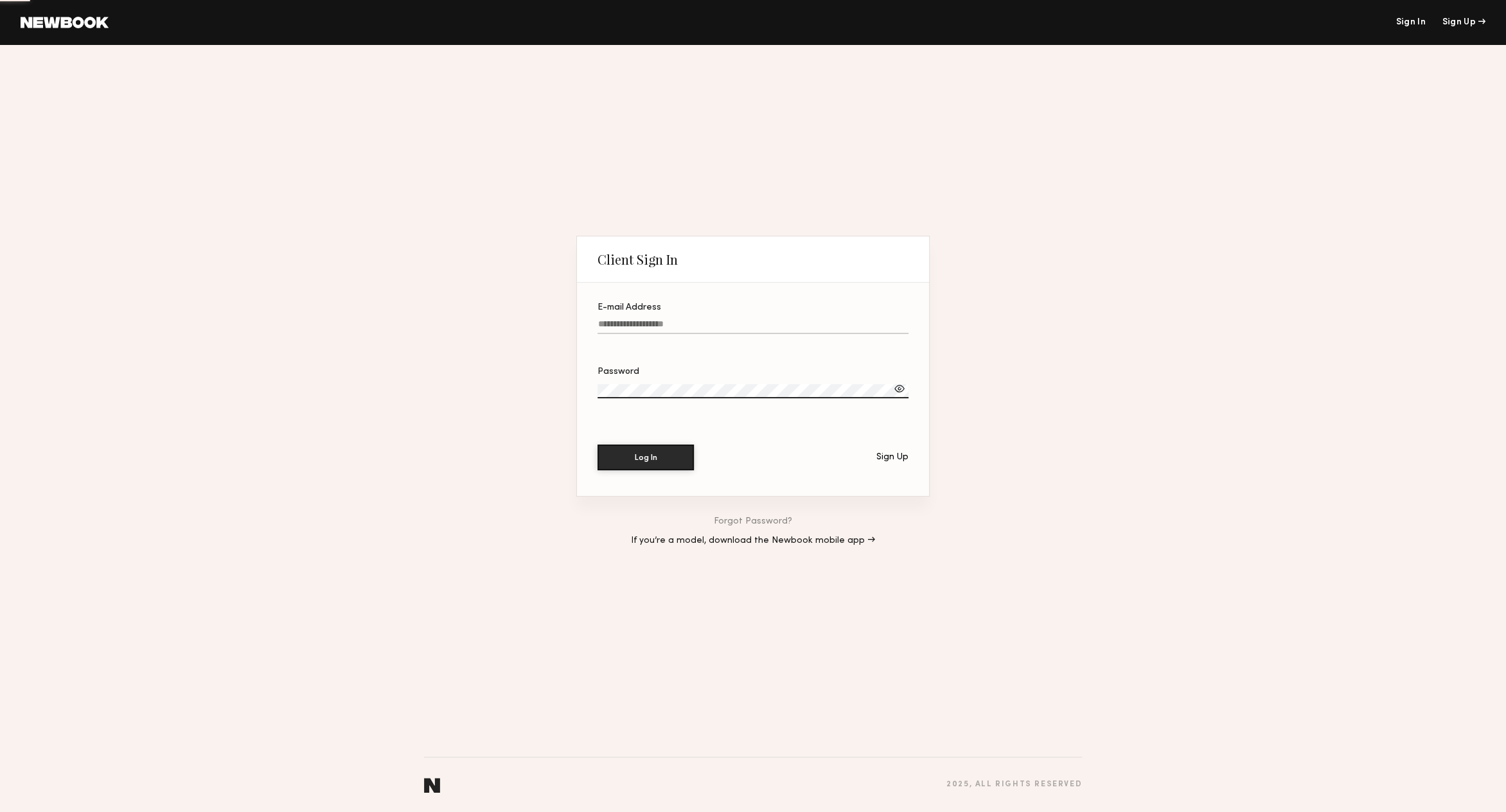
type input "**********"
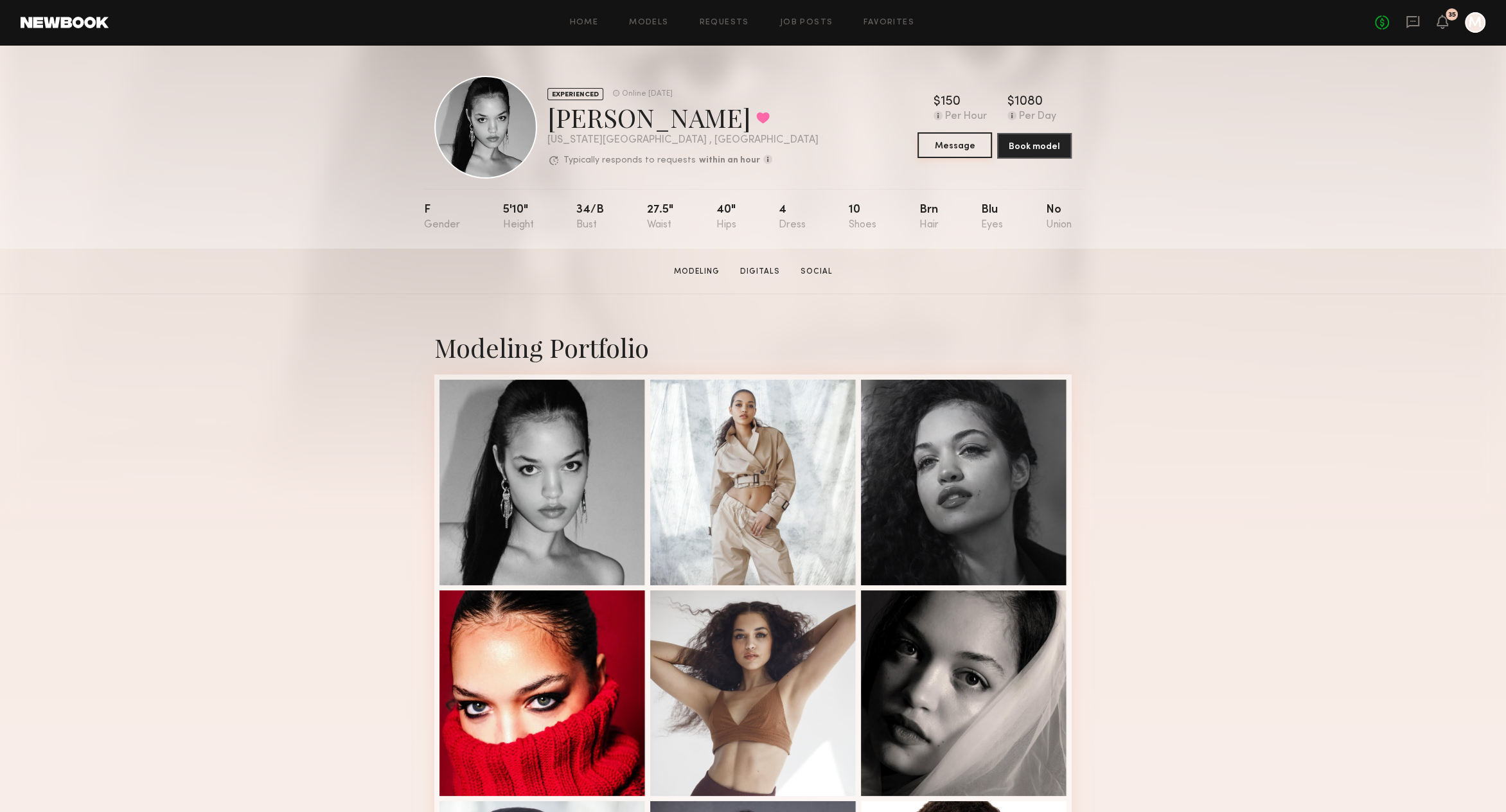
click at [929, 151] on button "Message" at bounding box center [955, 145] width 75 height 26
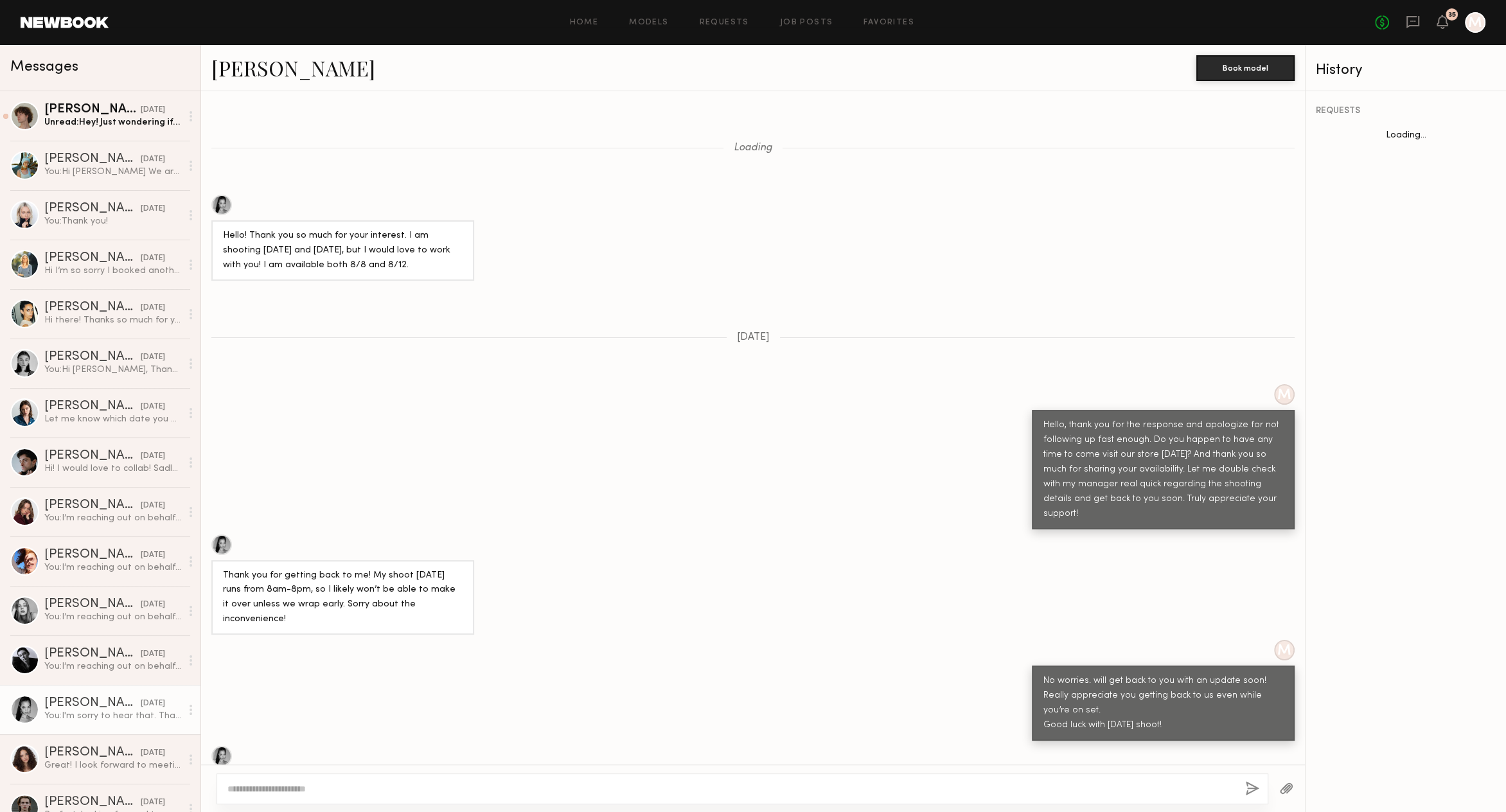
scroll to position [778, 0]
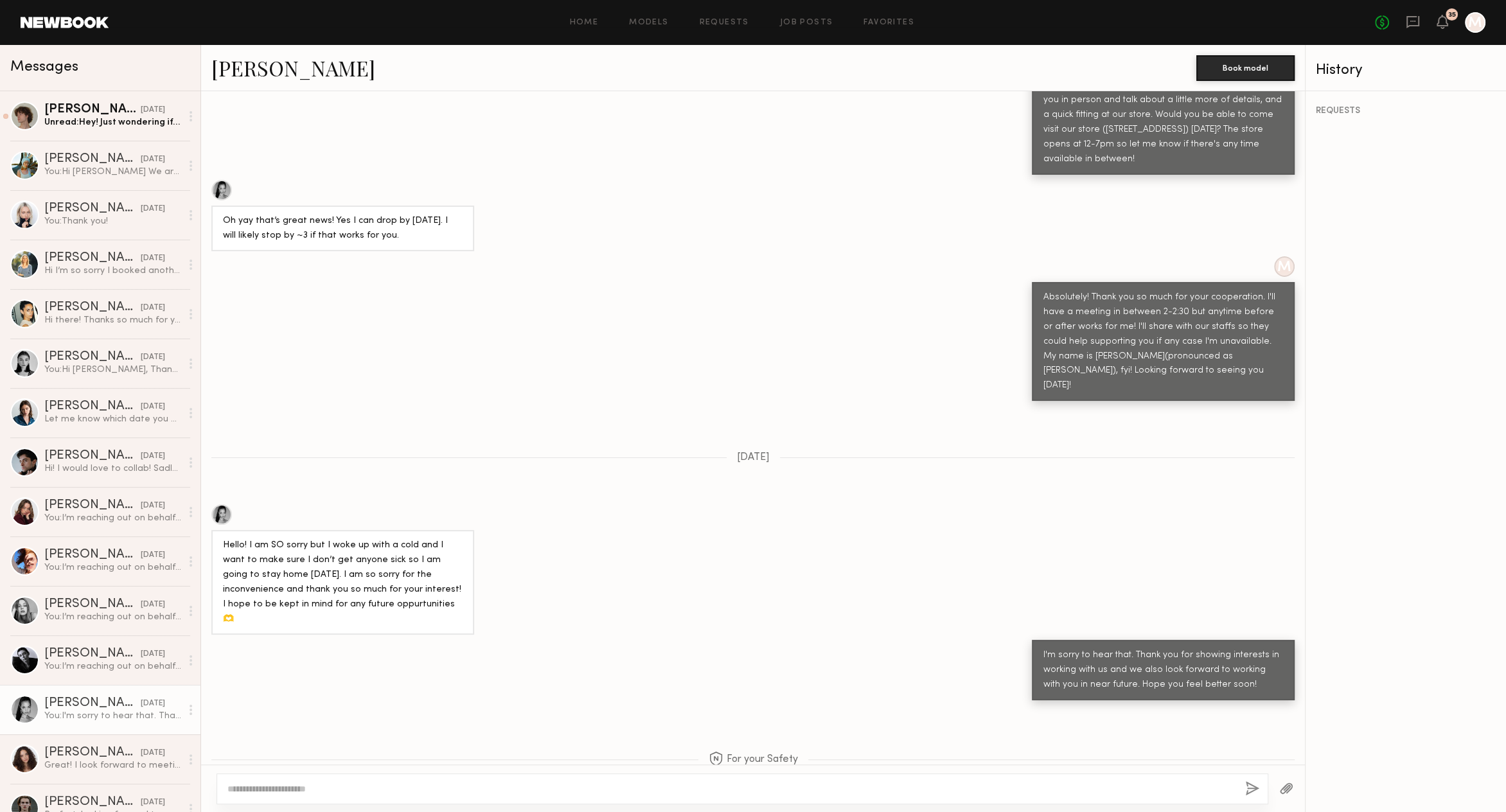
click at [218, 180] on div at bounding box center [221, 190] width 21 height 21
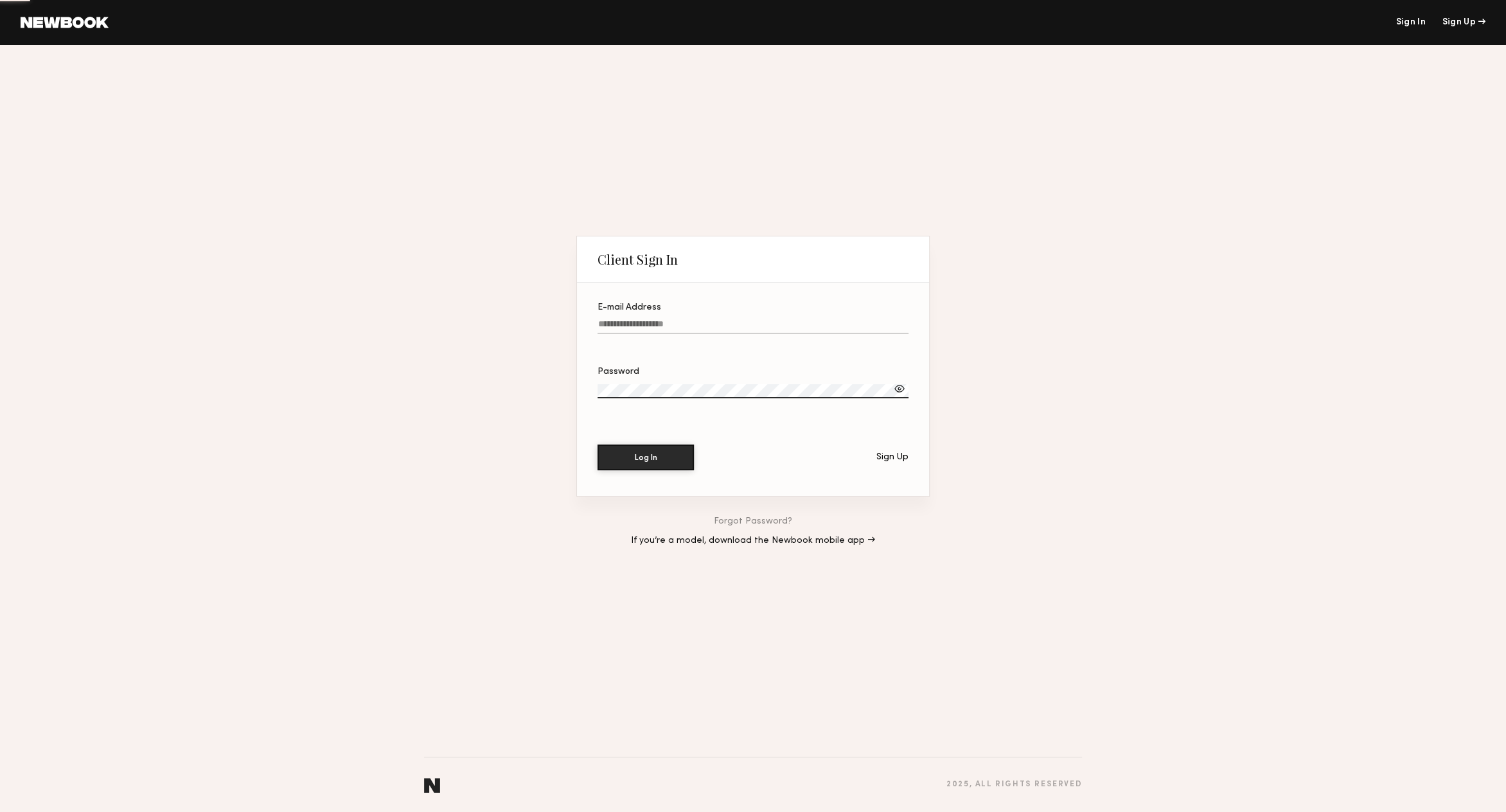
type input "**********"
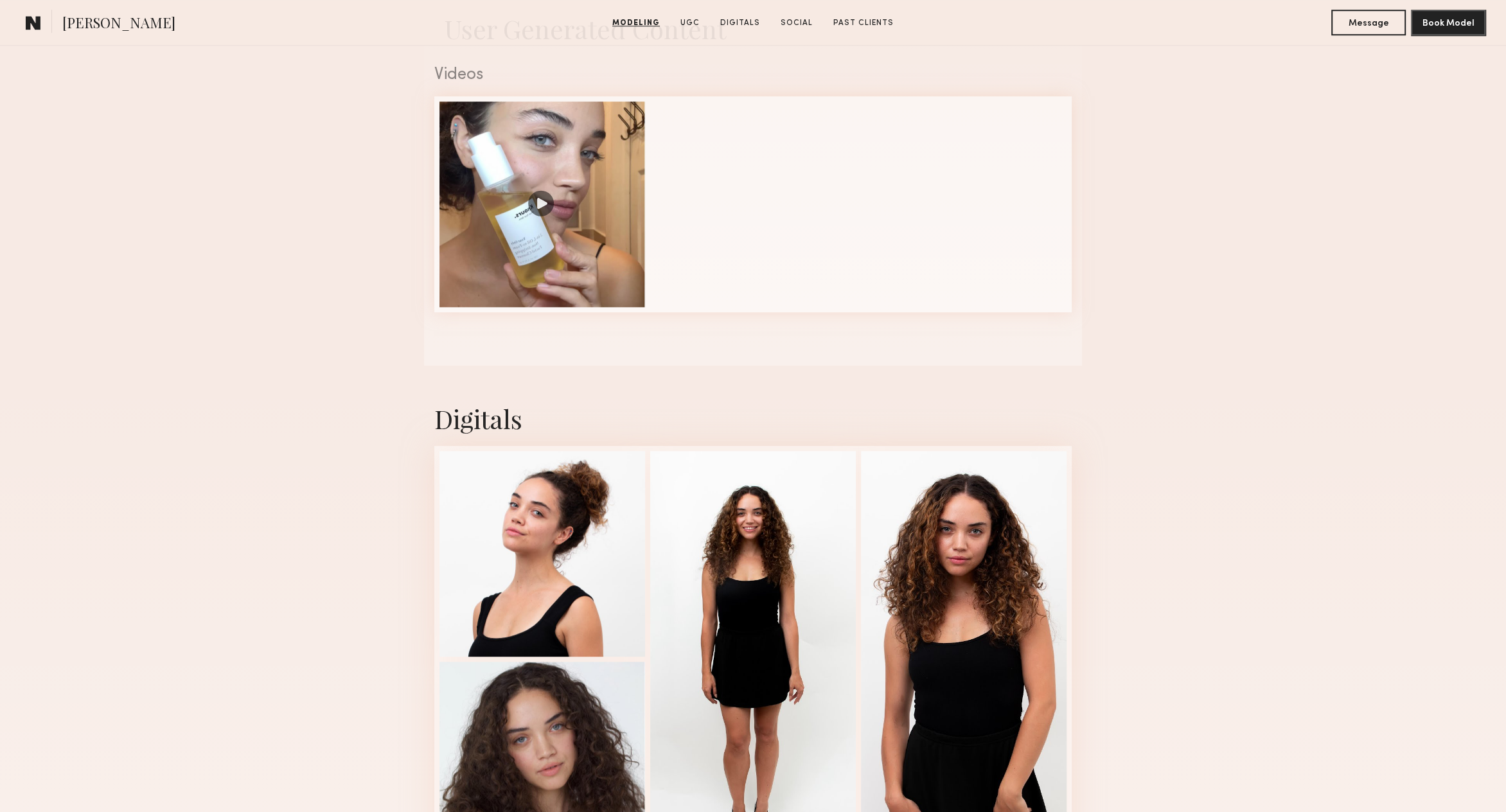
scroll to position [1299, 0]
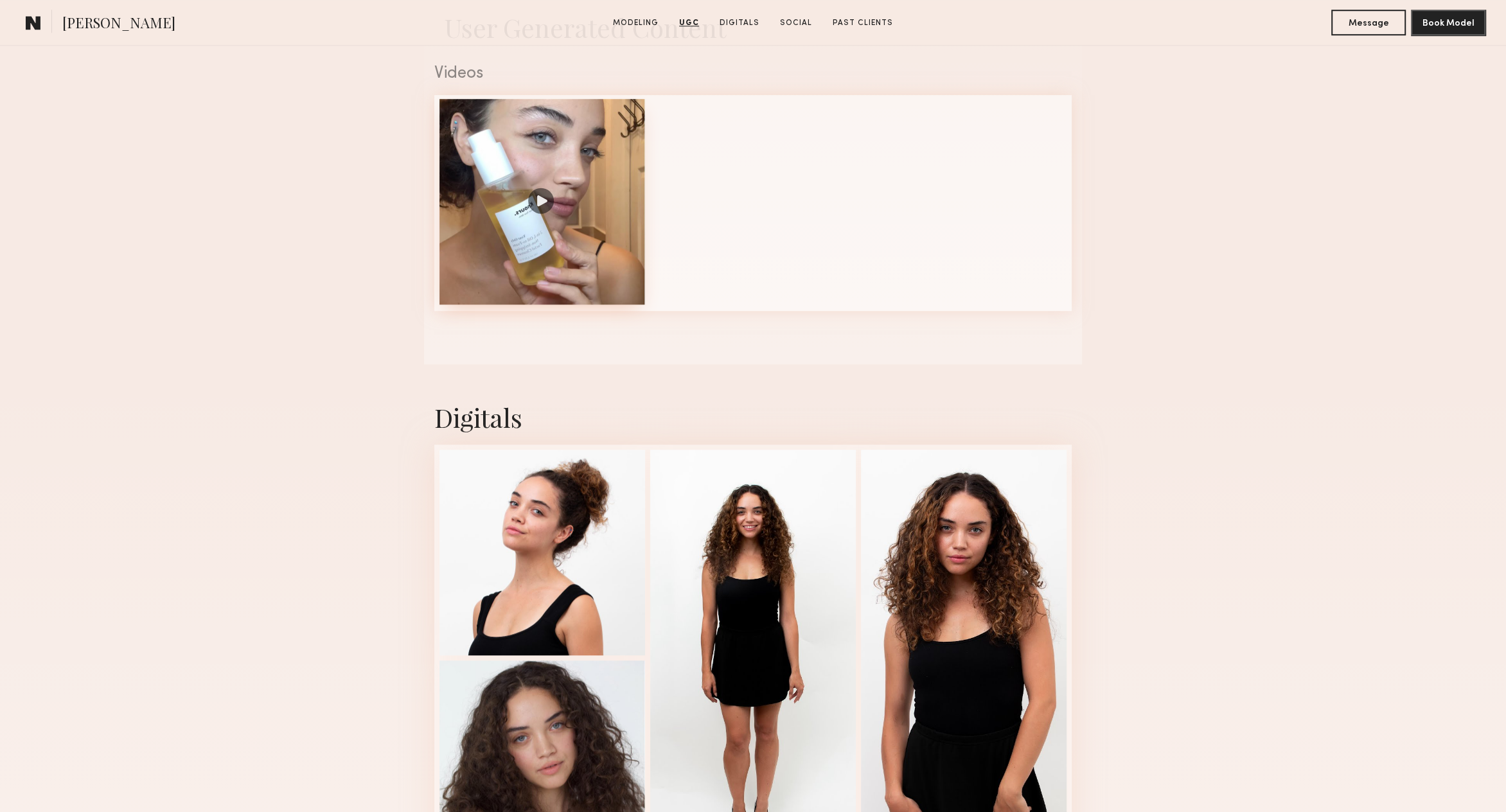
click at [583, 218] on div at bounding box center [542, 202] width 206 height 206
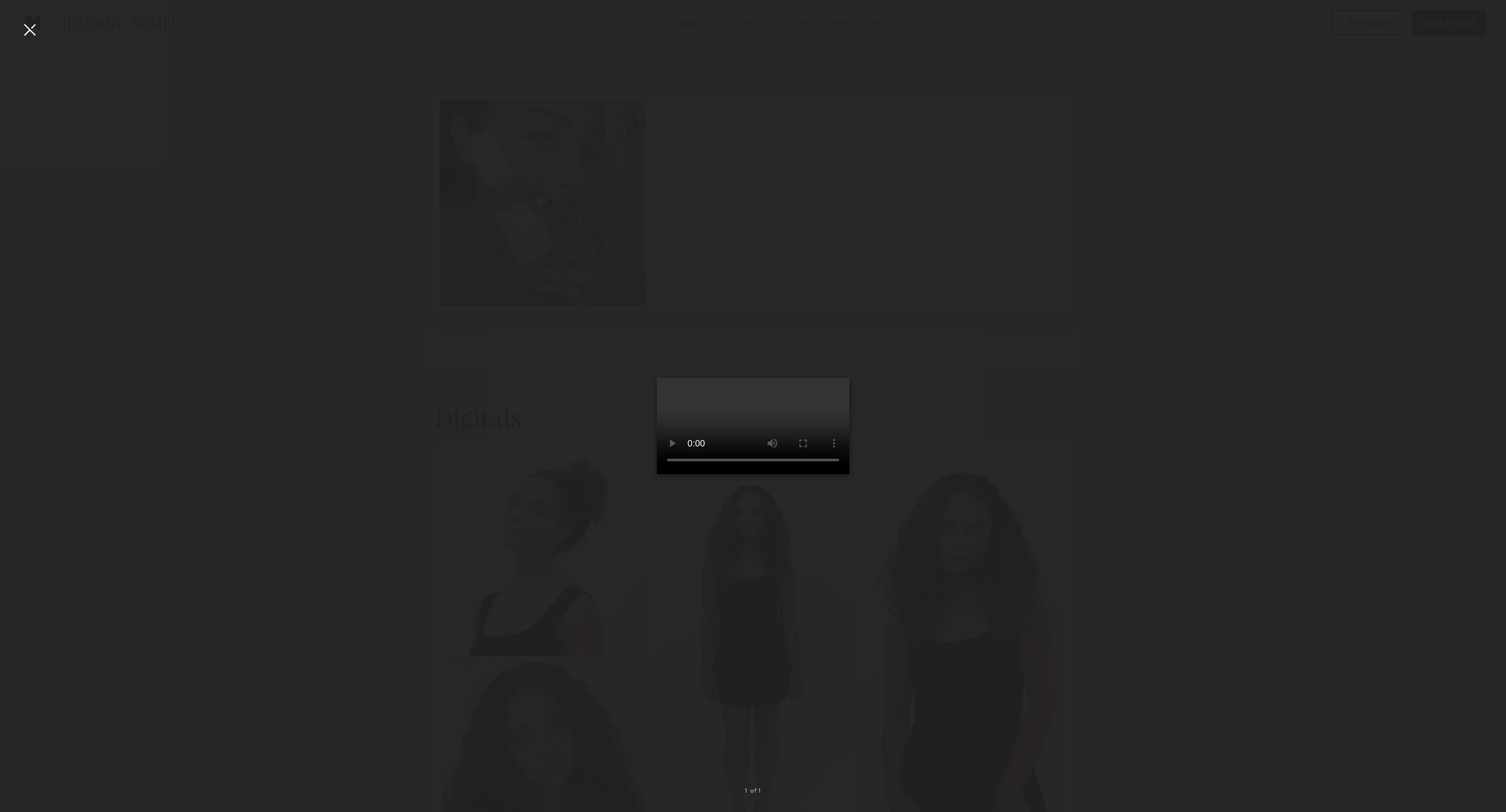
click at [35, 27] on div at bounding box center [29, 29] width 21 height 21
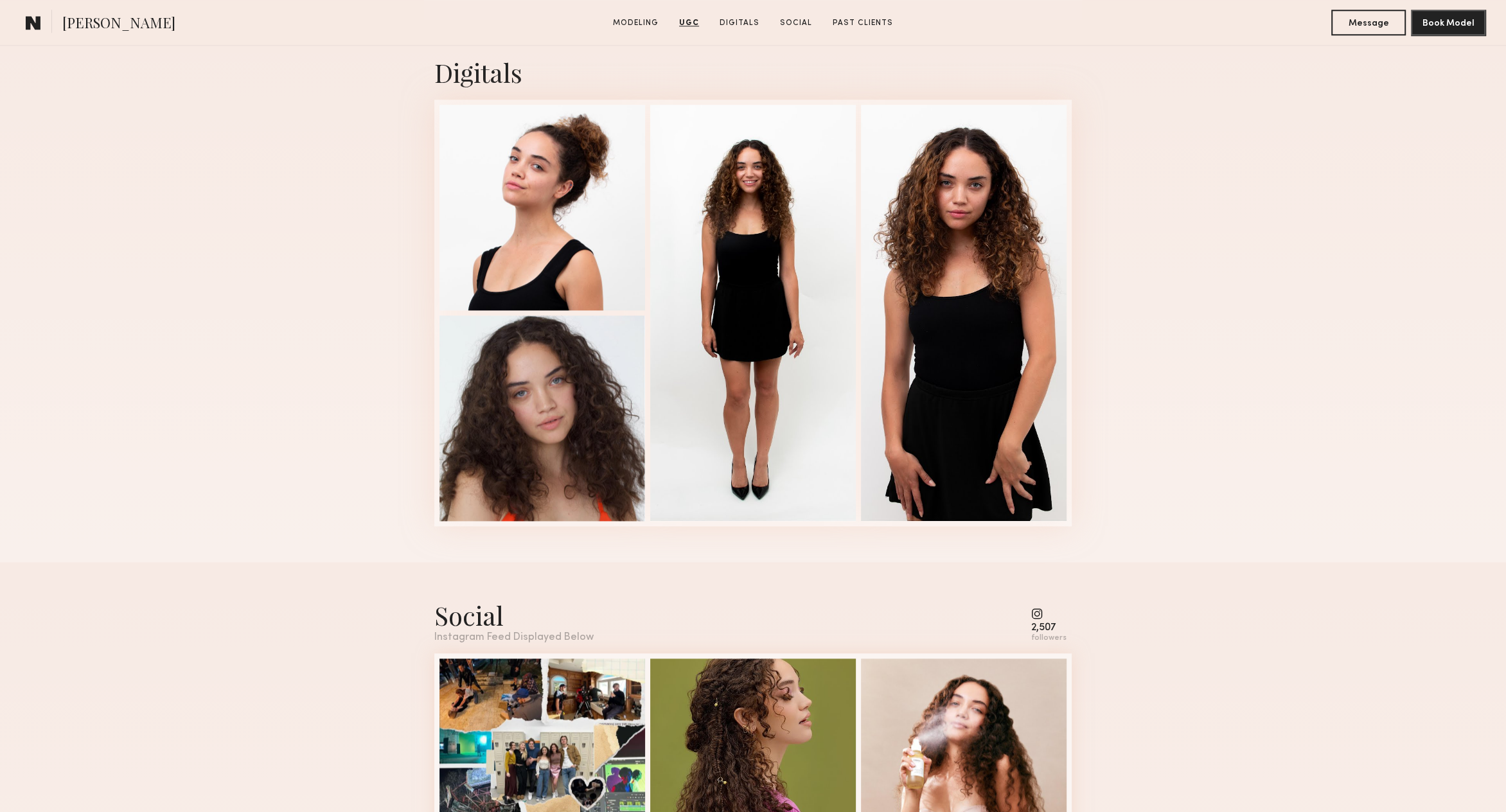
scroll to position [1667, 0]
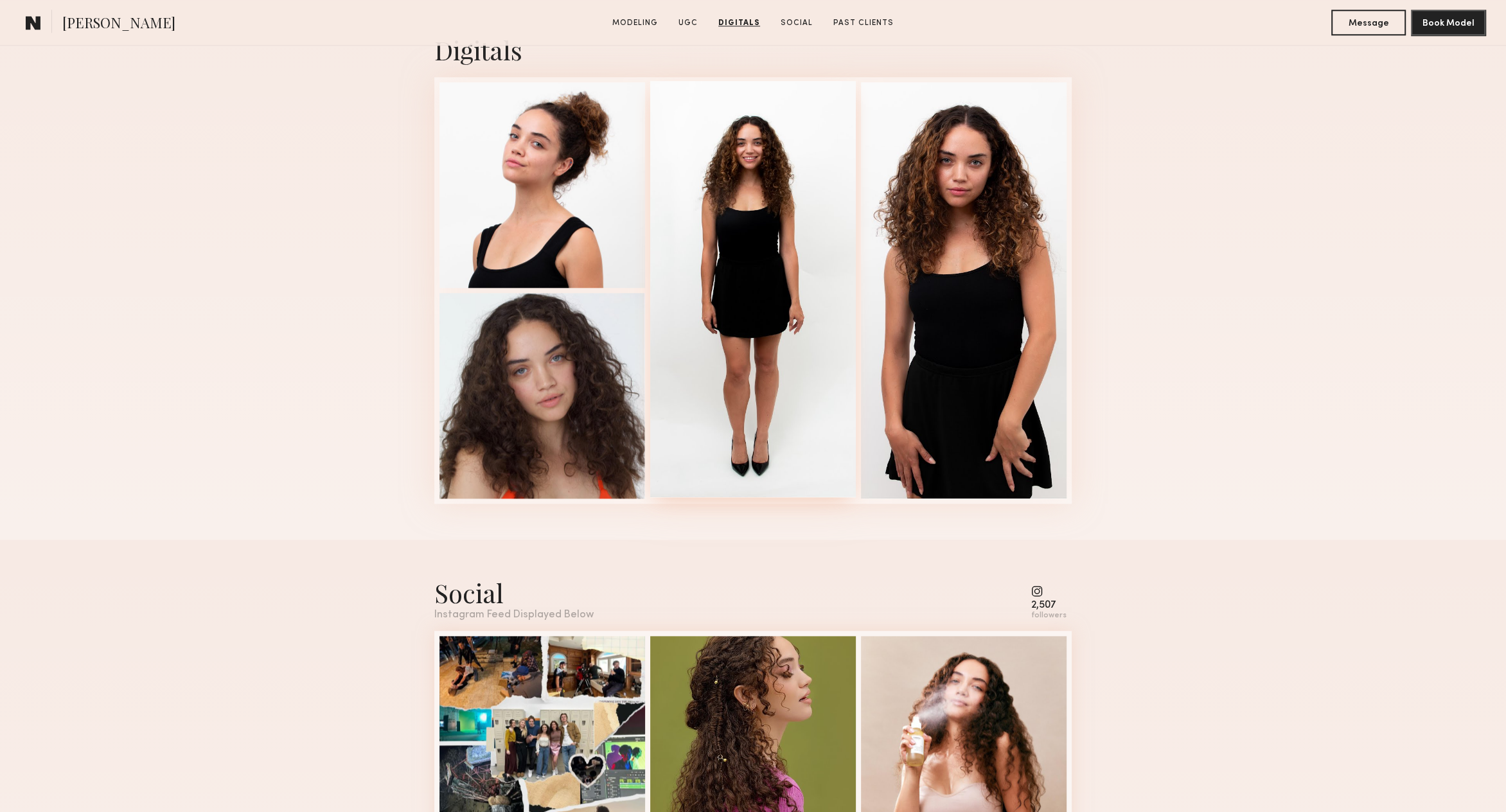
click at [756, 329] on div at bounding box center [753, 289] width 206 height 416
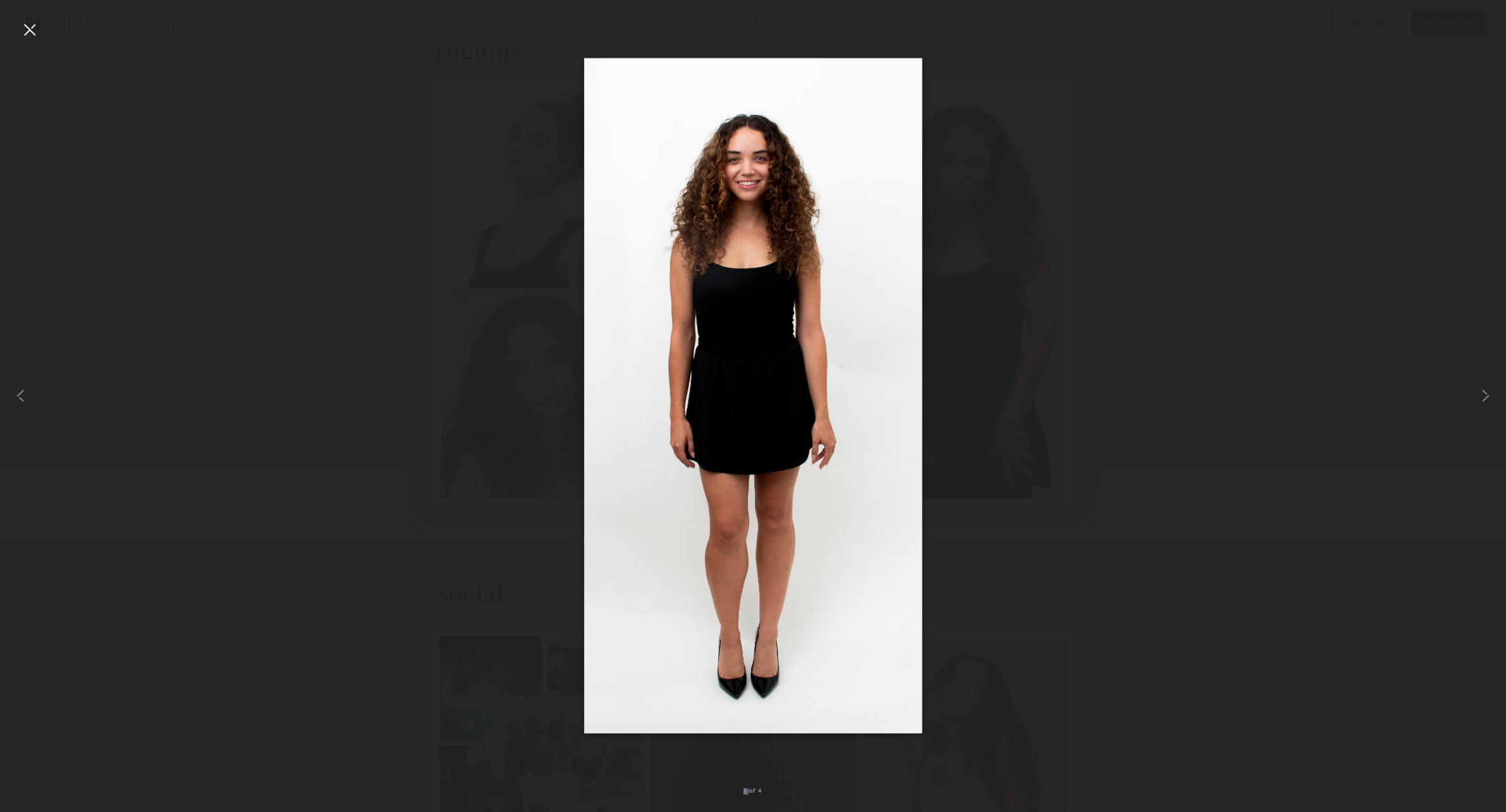
drag, startPoint x: 756, startPoint y: 329, endPoint x: 1055, endPoint y: 321, distance: 299.1
click at [1055, 321] on nb-model-profile-digitals "Digitals 3 of 4" at bounding box center [753, 268] width 658 height 542
click at [25, 30] on div at bounding box center [29, 29] width 21 height 21
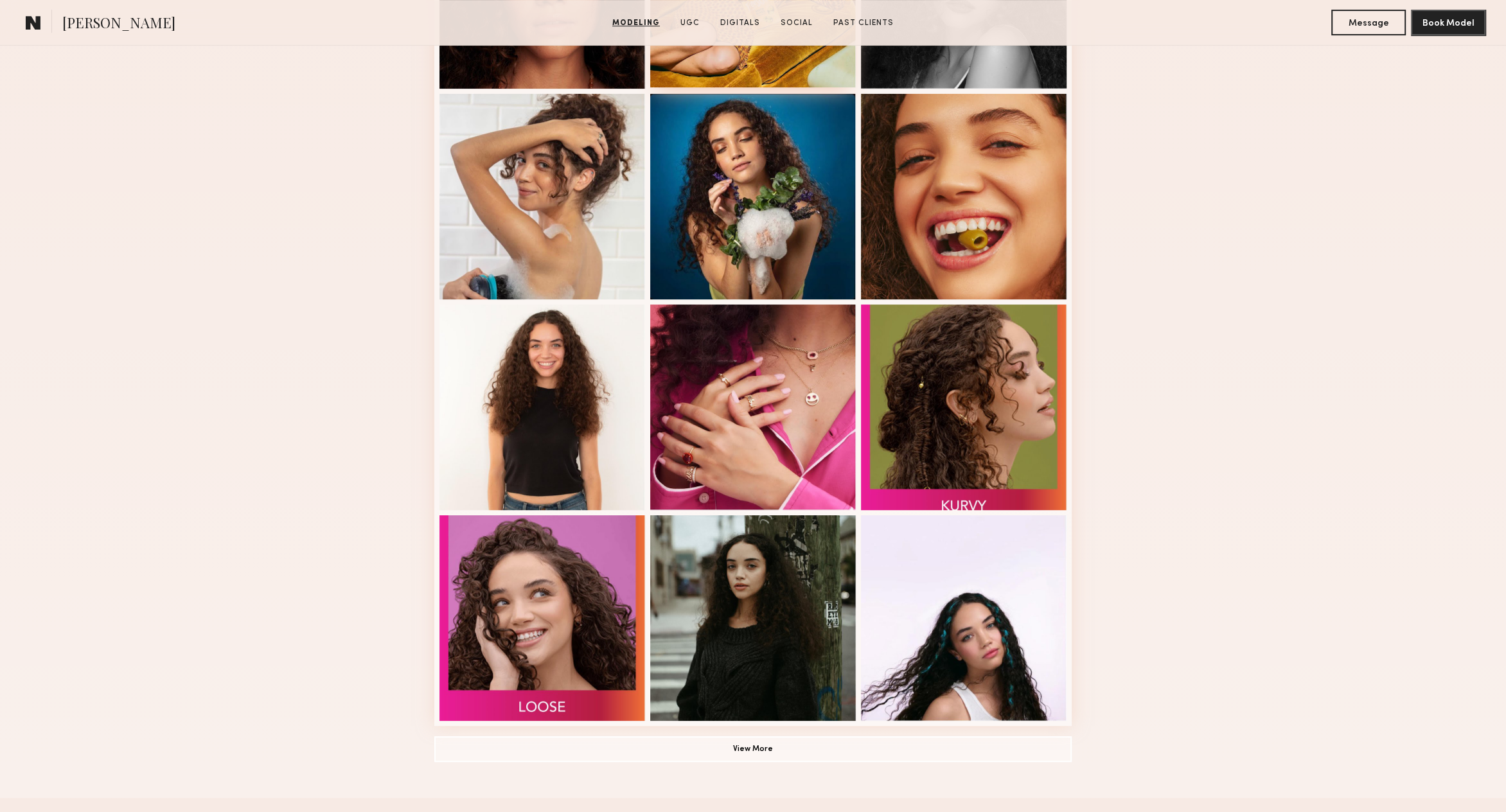
scroll to position [498, 0]
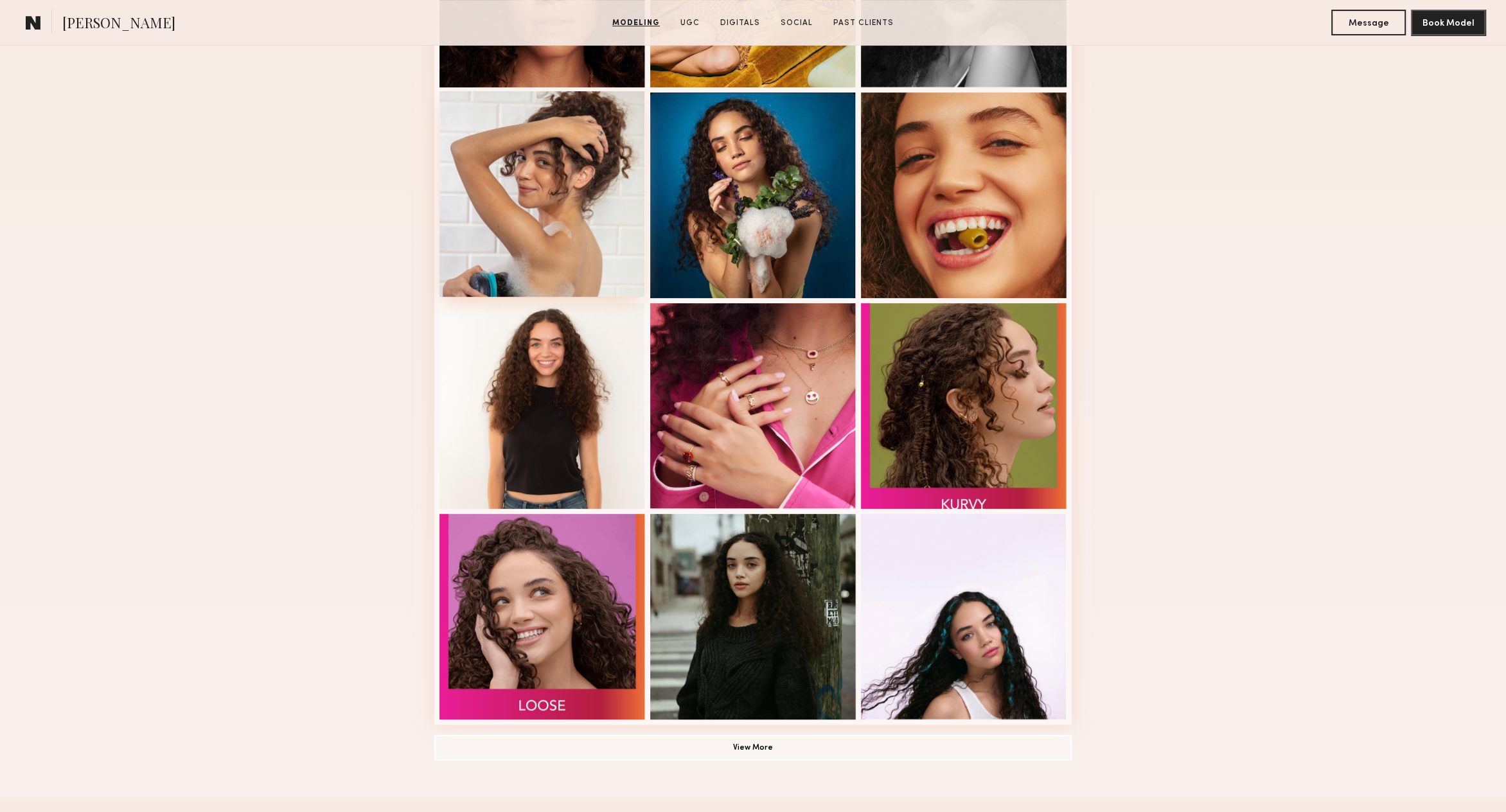
click at [532, 176] on div at bounding box center [542, 194] width 206 height 206
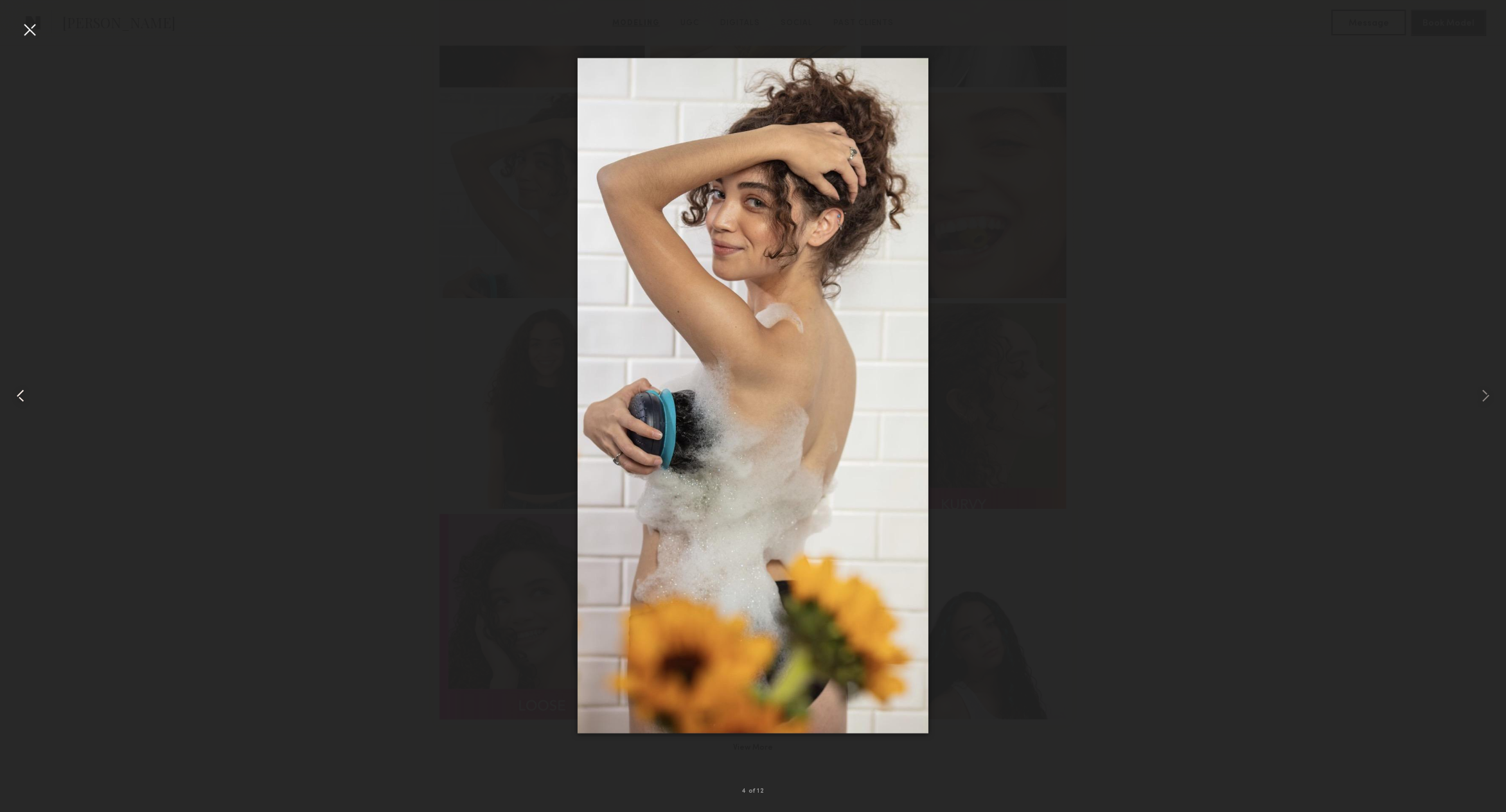
click at [18, 34] on div at bounding box center [30, 395] width 61 height 750
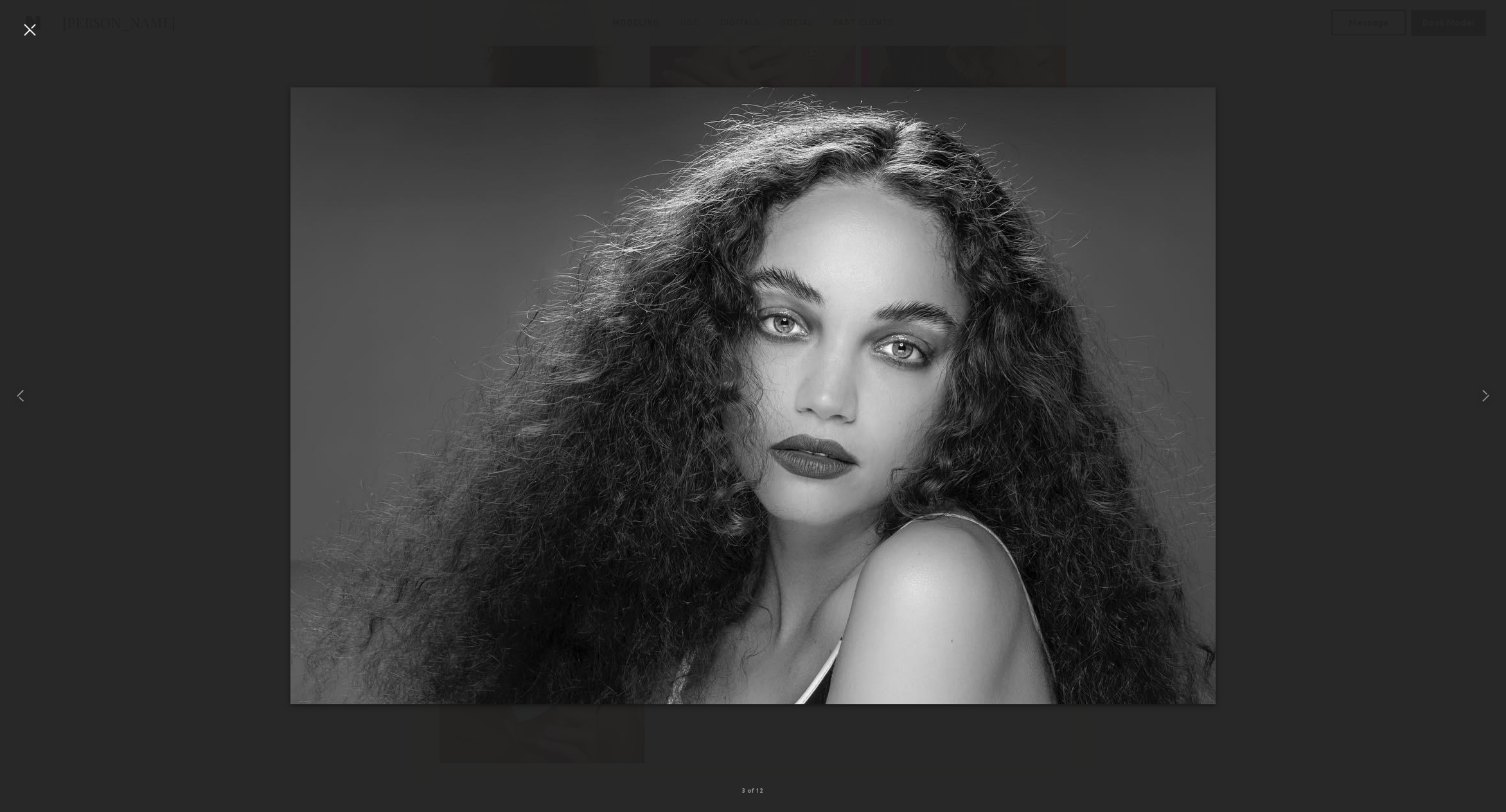
scroll to position [859, 0]
click at [27, 27] on div at bounding box center [29, 29] width 21 height 21
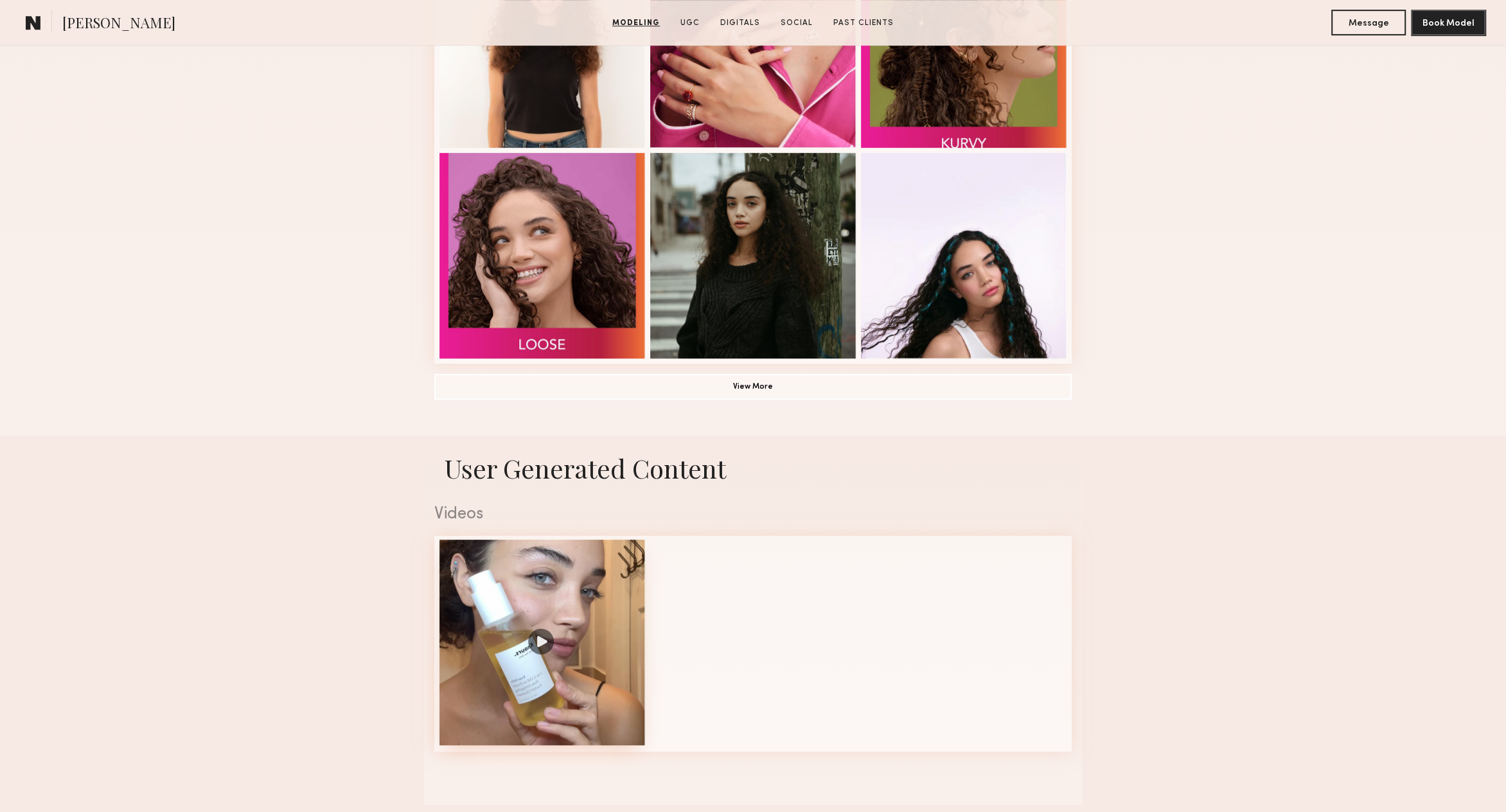
click at [563, 589] on div at bounding box center [542, 642] width 206 height 206
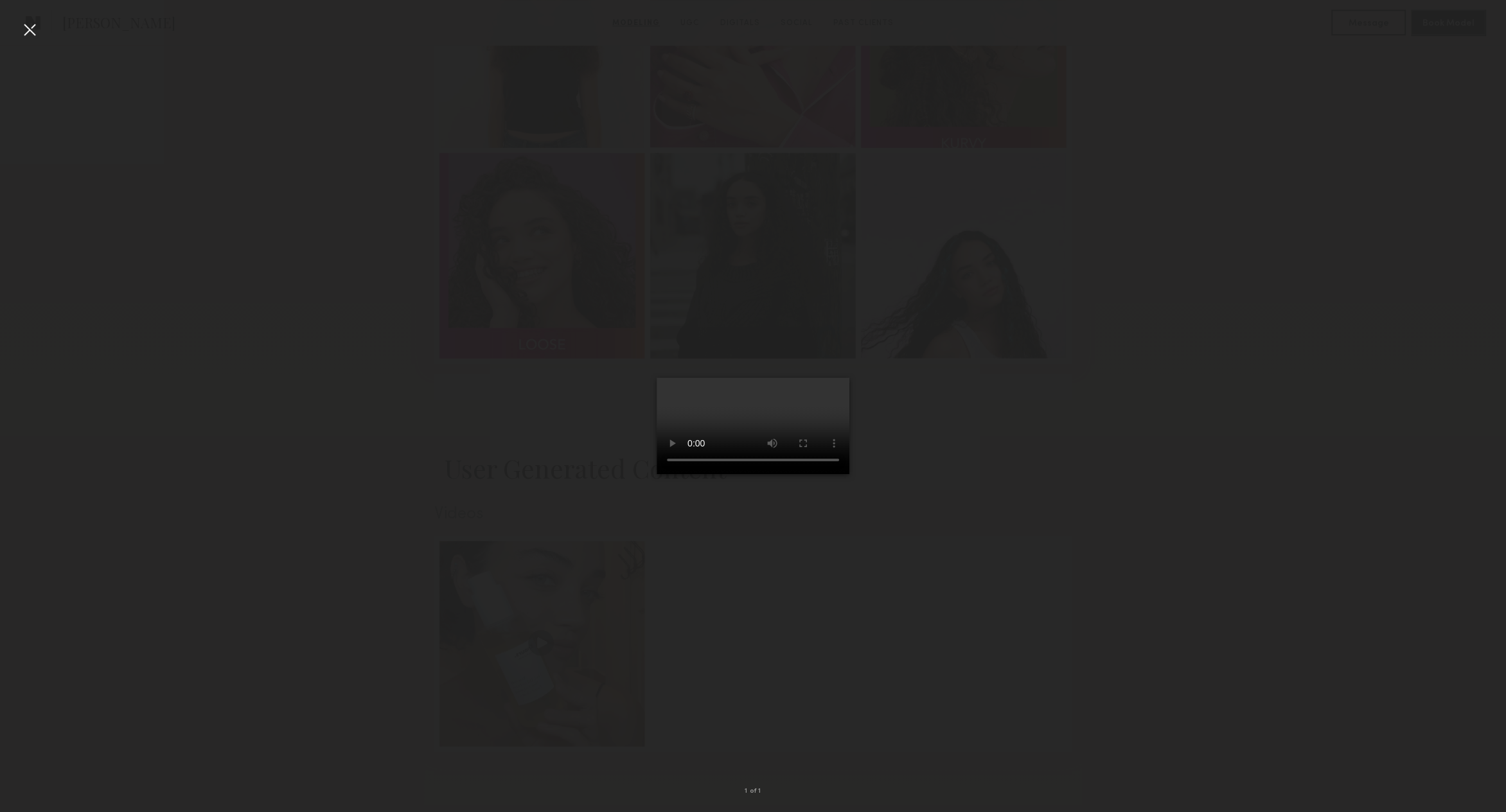
click at [751, 417] on video at bounding box center [752, 425] width 192 height 97
click at [27, 27] on div at bounding box center [29, 29] width 21 height 21
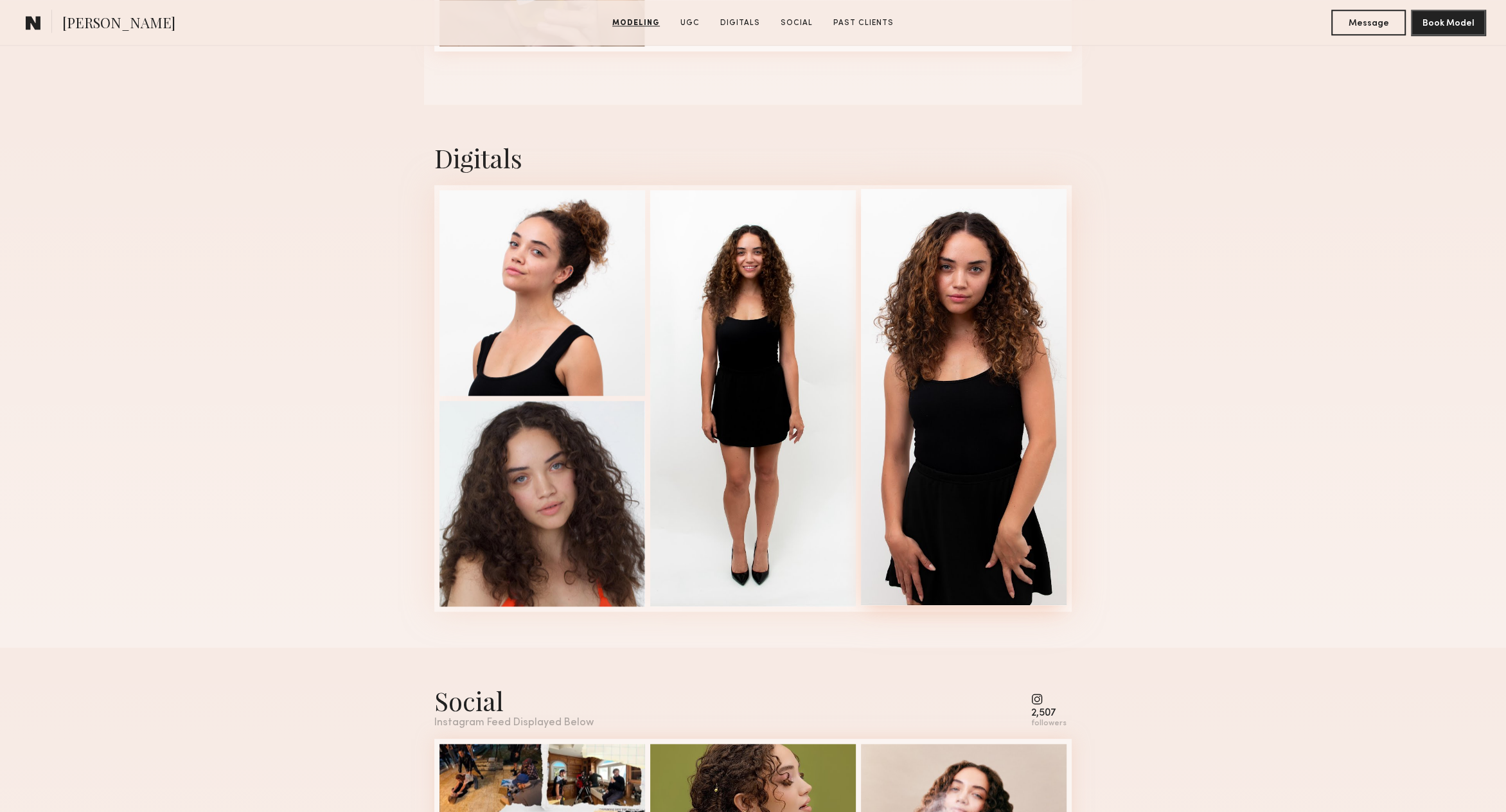
scroll to position [1559, 0]
click at [559, 526] on div at bounding box center [542, 501] width 206 height 206
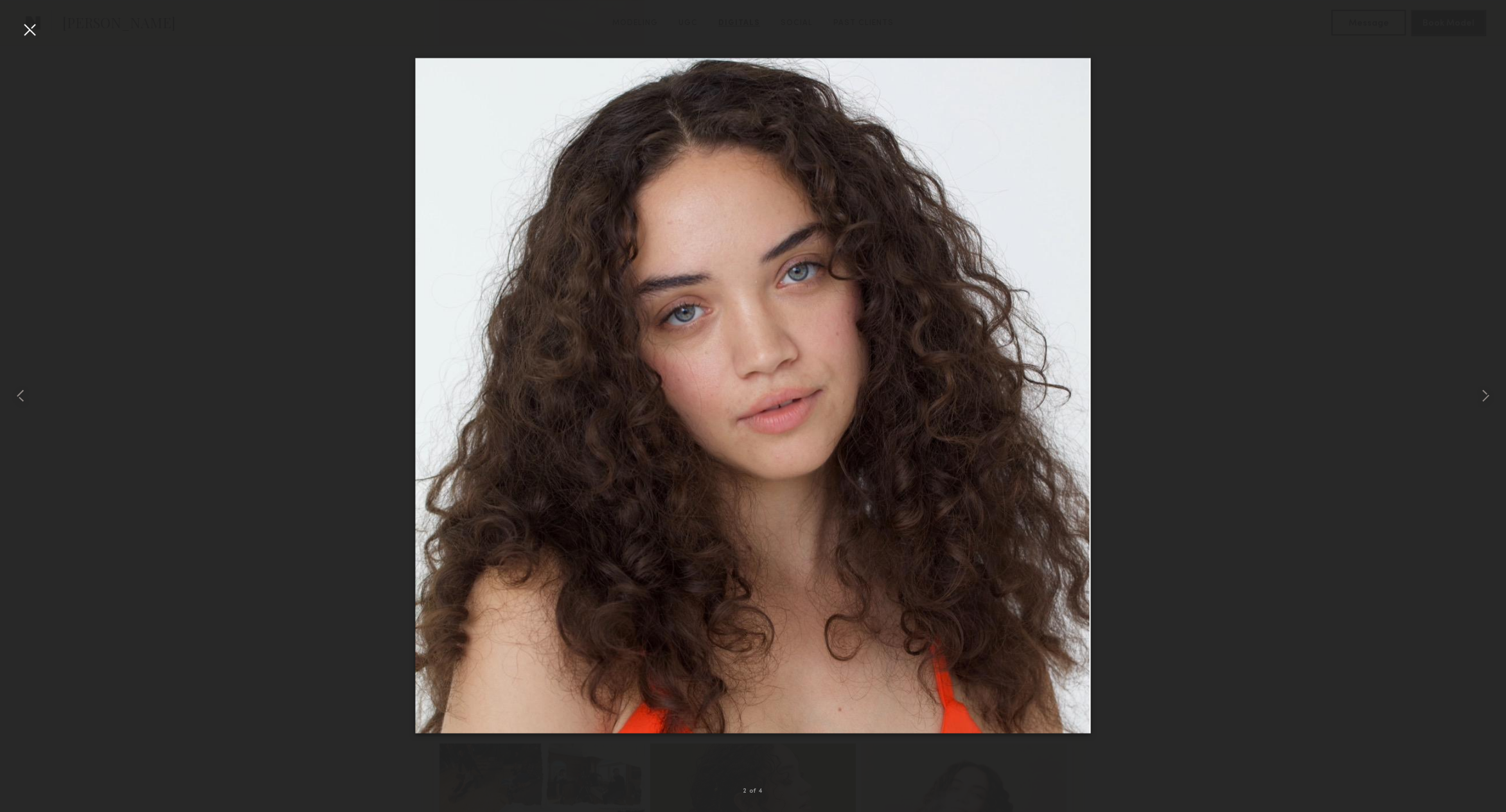
click at [27, 34] on div at bounding box center [29, 29] width 21 height 21
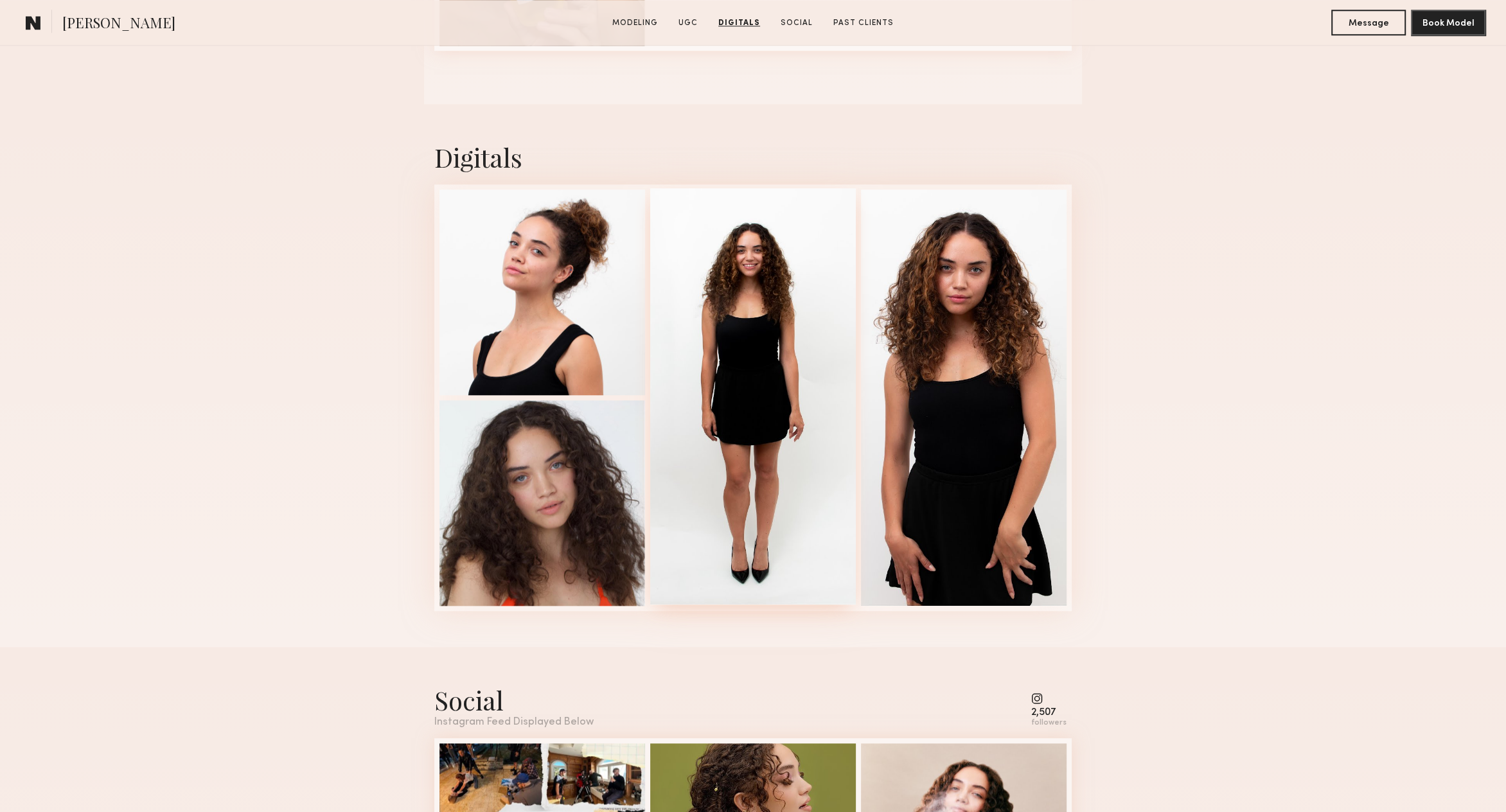
click at [722, 300] on div at bounding box center [753, 396] width 206 height 416
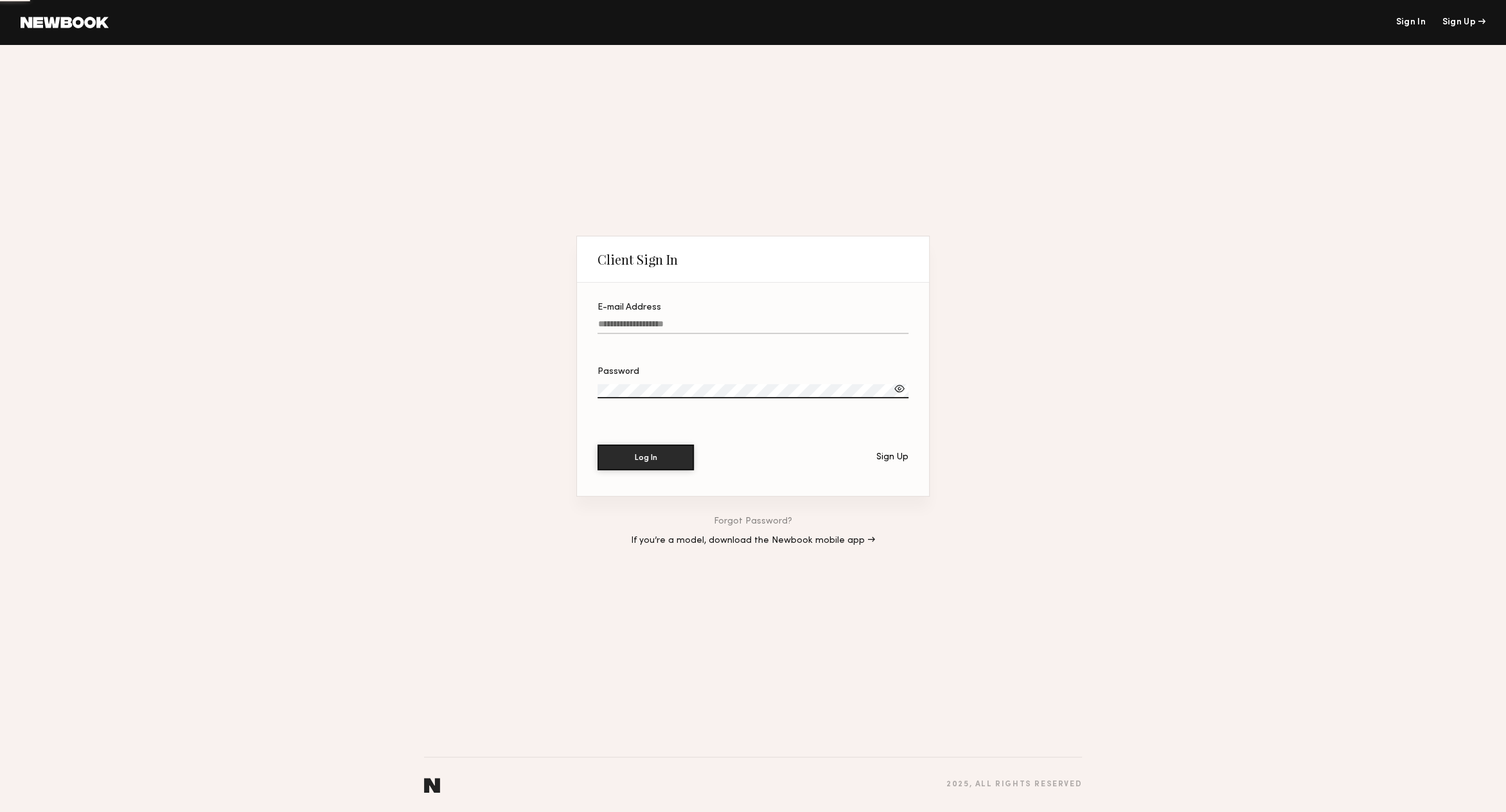
type input "**********"
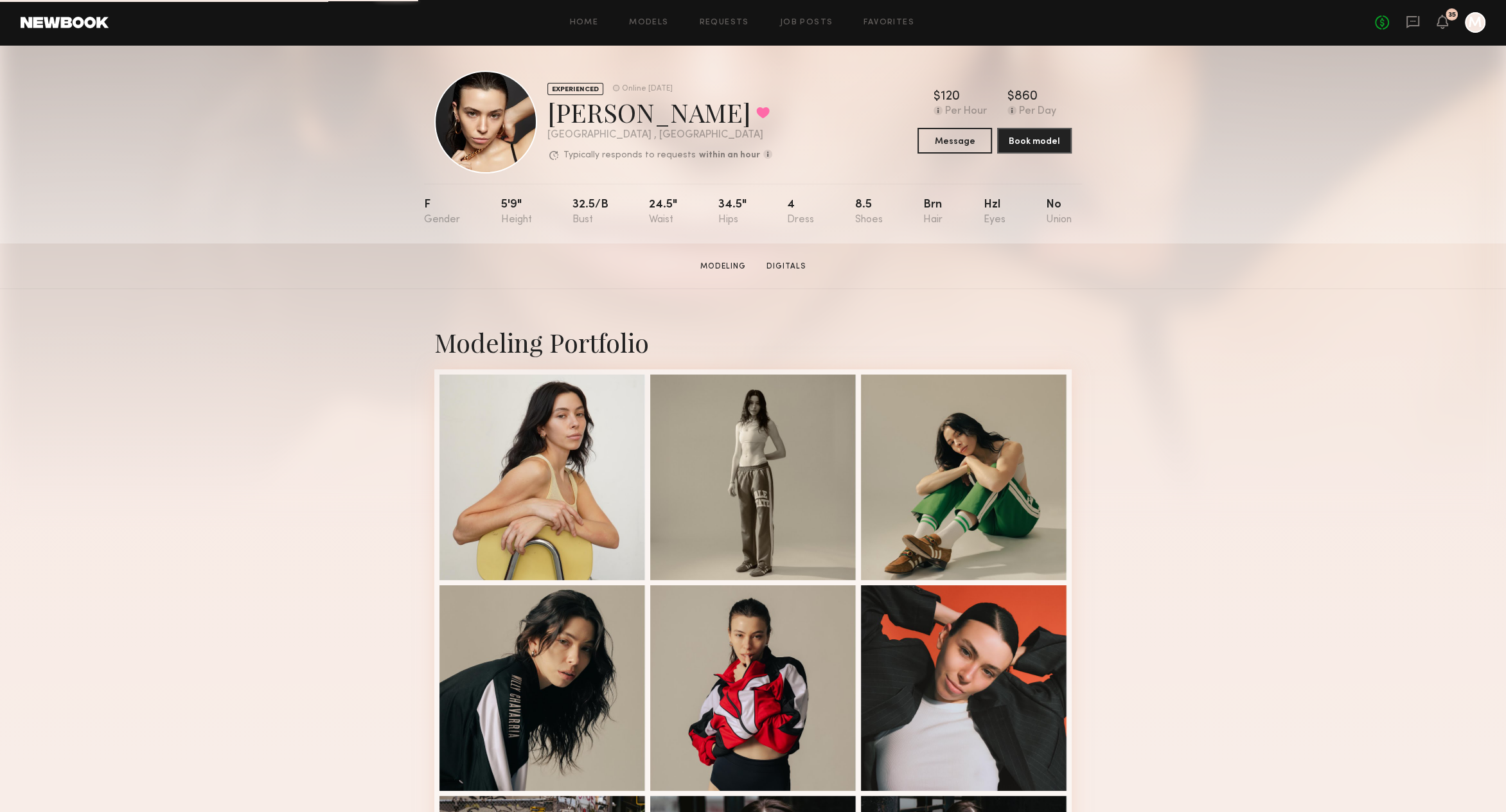
scroll to position [7, 0]
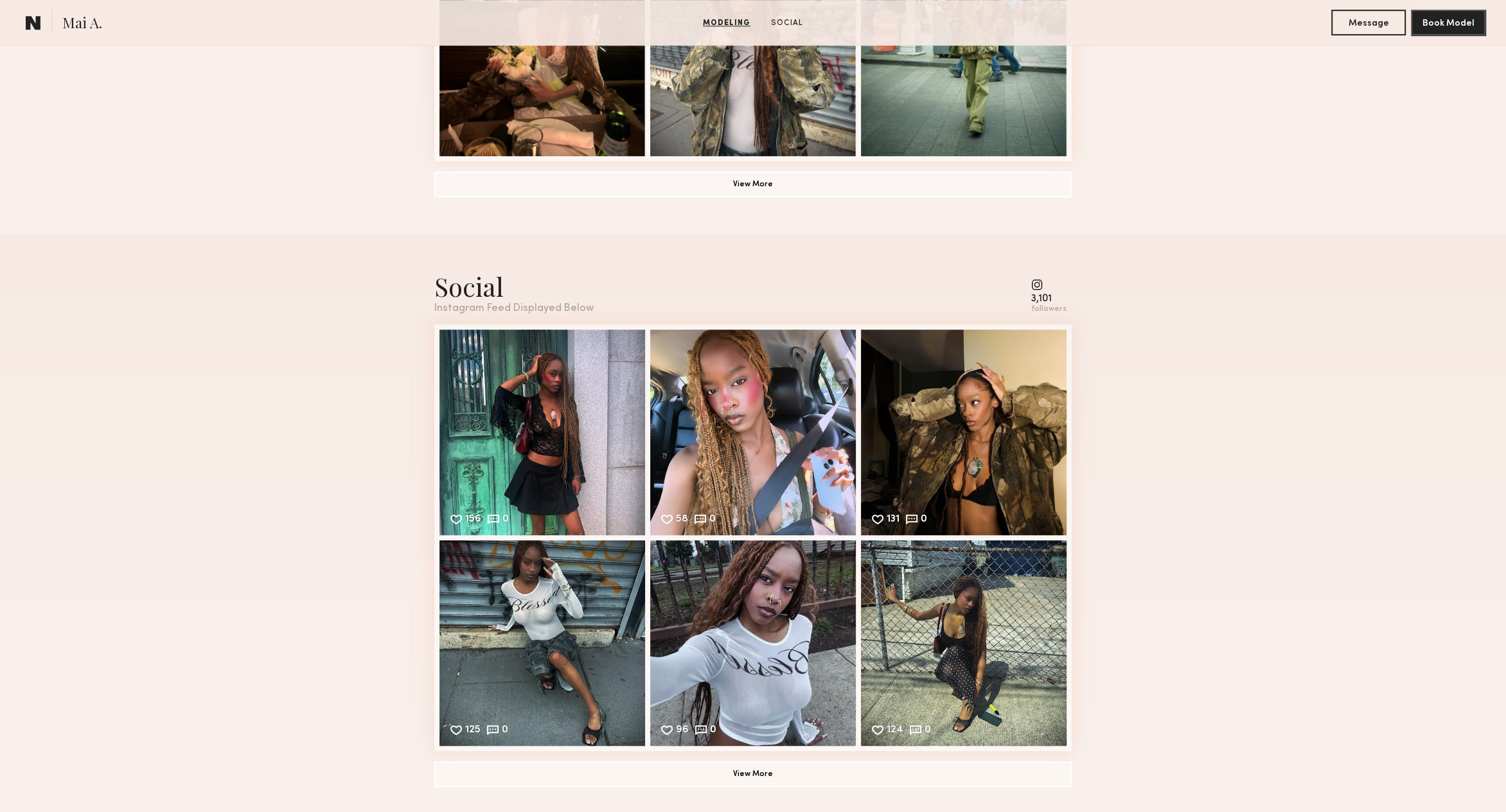
scroll to position [1128, 0]
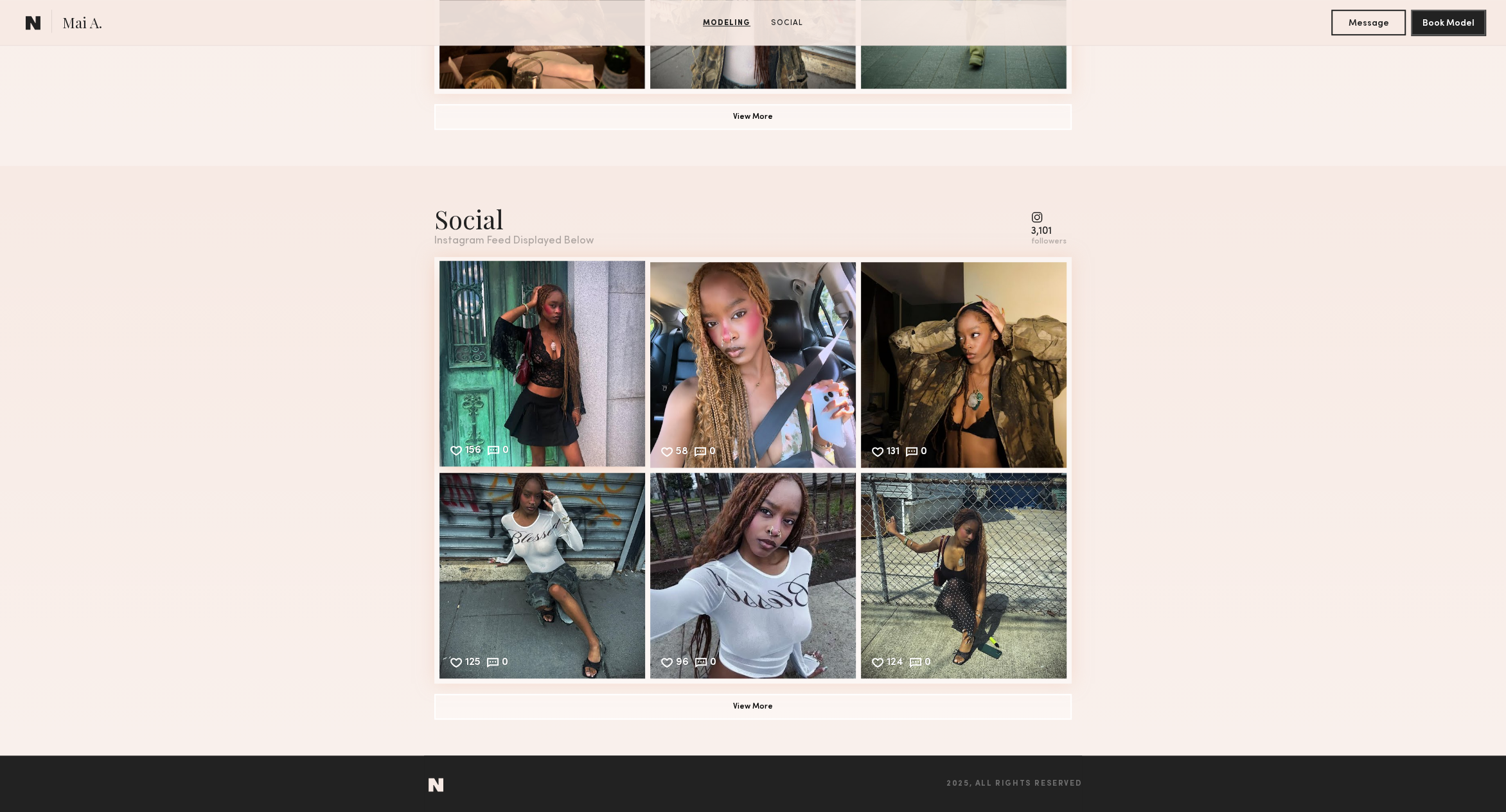
click at [535, 368] on div "156 0 Likes & comments displayed to show model’s engagement" at bounding box center [542, 363] width 206 height 206
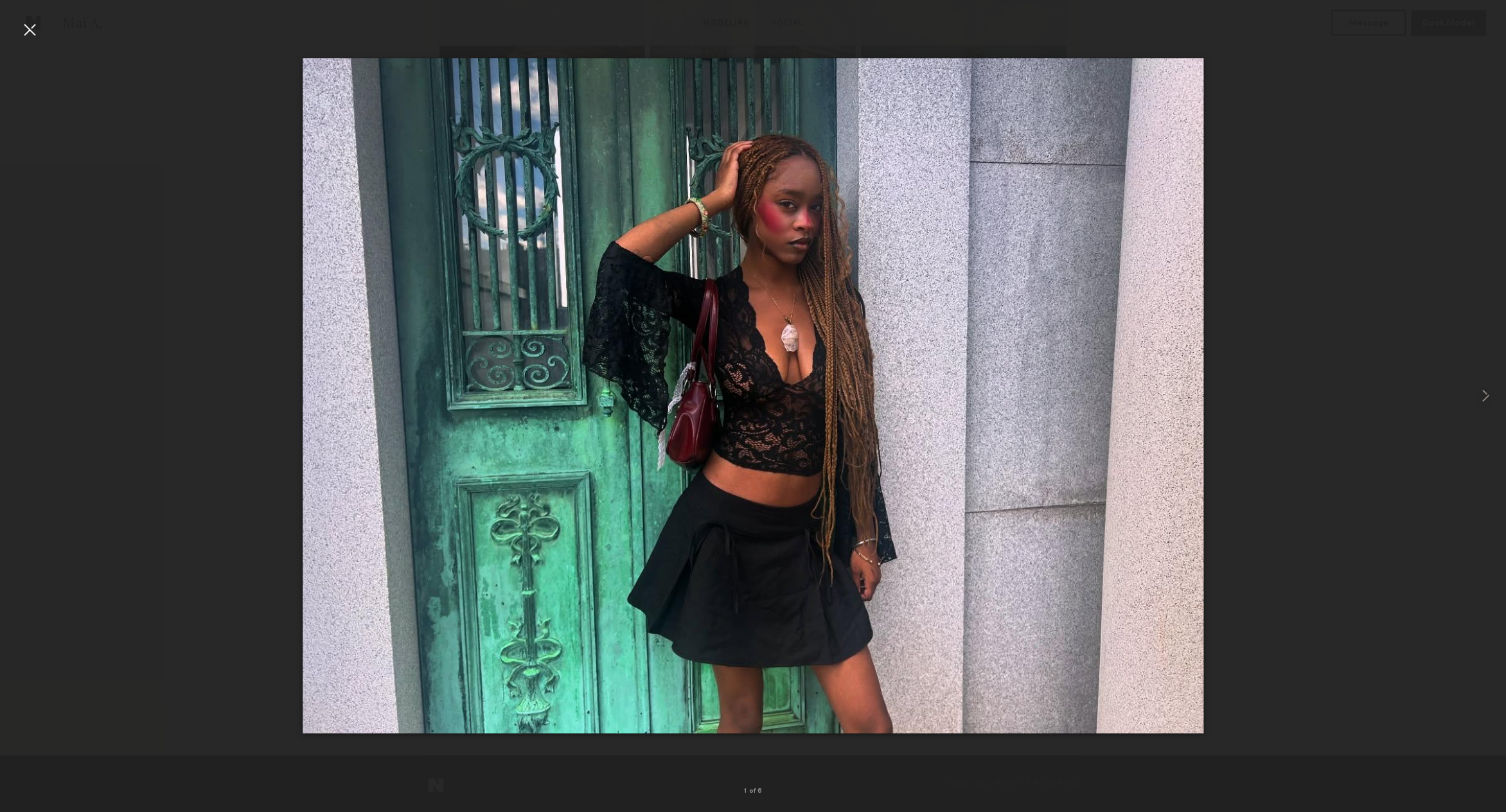
click at [30, 32] on div at bounding box center [29, 29] width 21 height 21
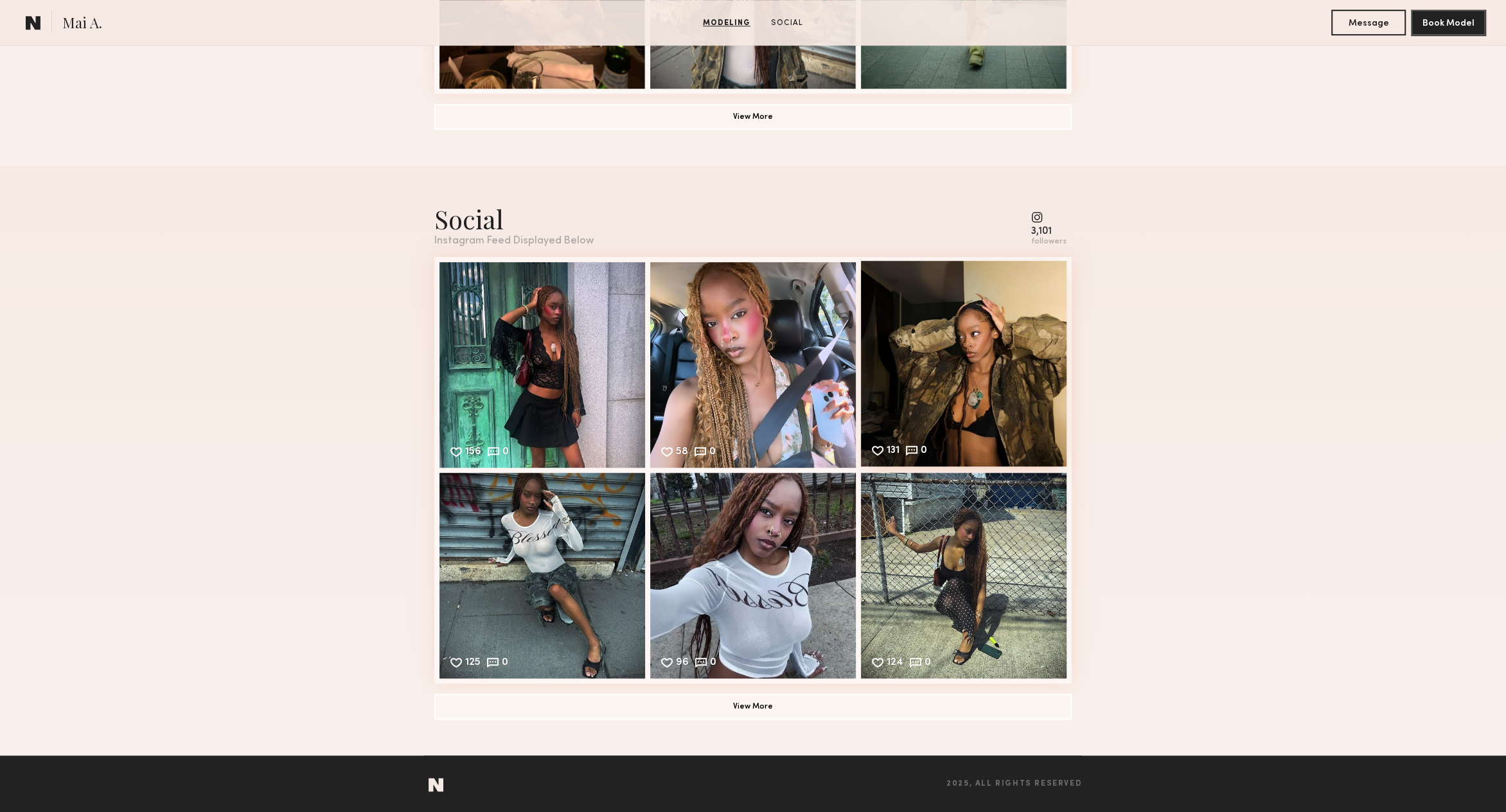
click at [936, 378] on div "131 0 Likes & comments displayed to show model’s engagement" at bounding box center [963, 363] width 206 height 206
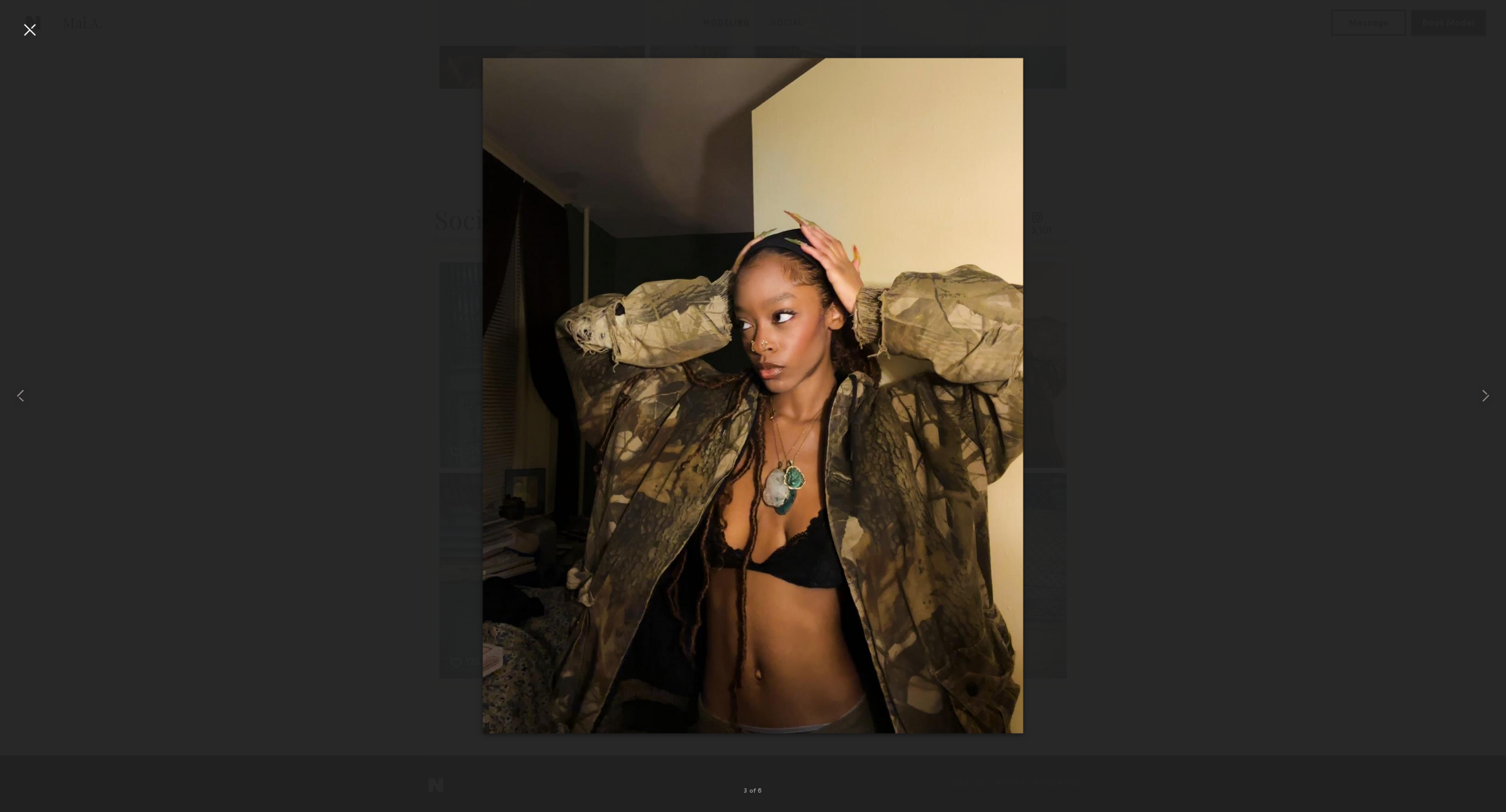
click at [25, 27] on div at bounding box center [29, 29] width 21 height 21
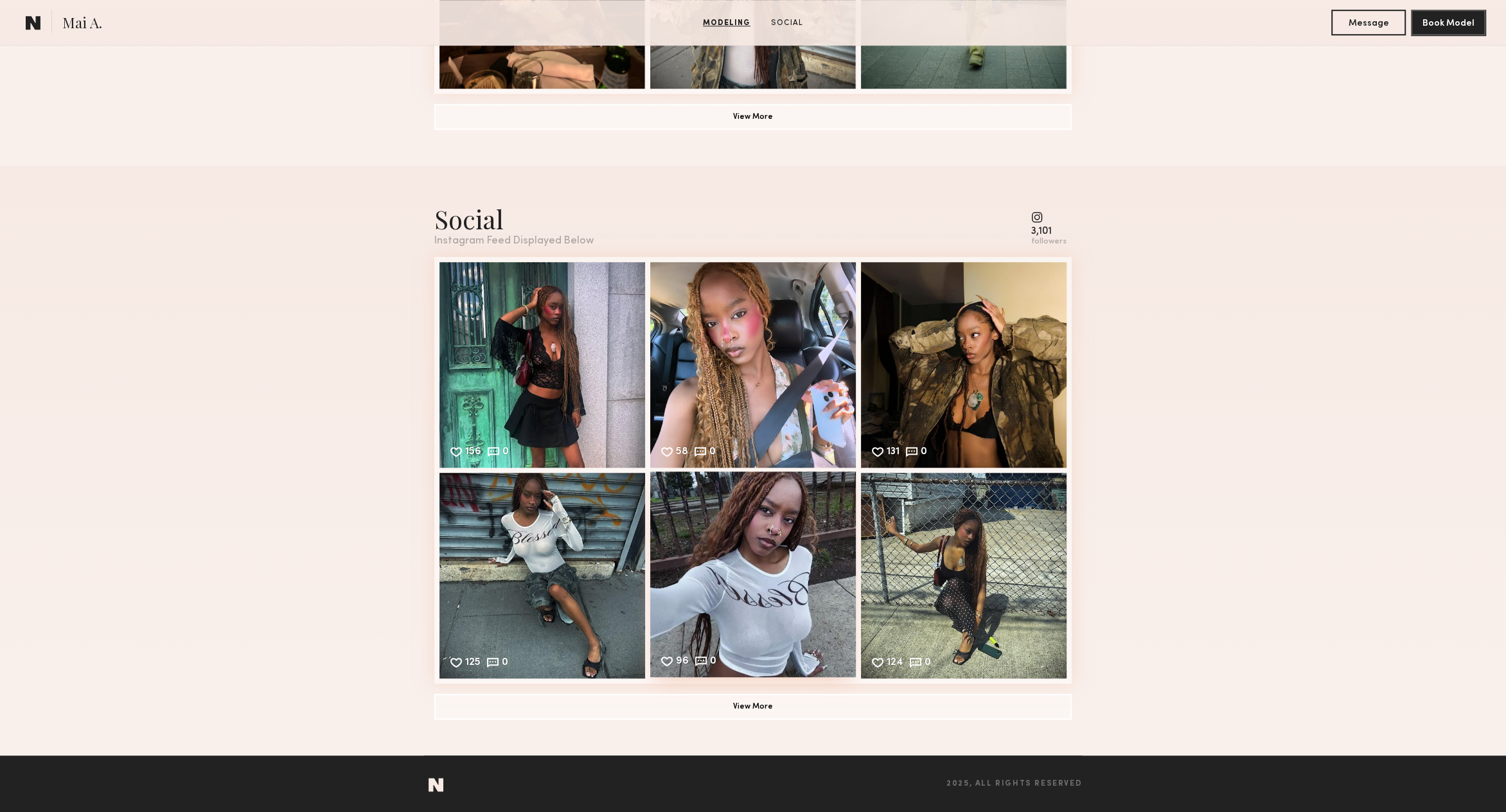
click at [775, 554] on div "96 0 Likes & comments displayed to show model’s engagement" at bounding box center [753, 574] width 206 height 206
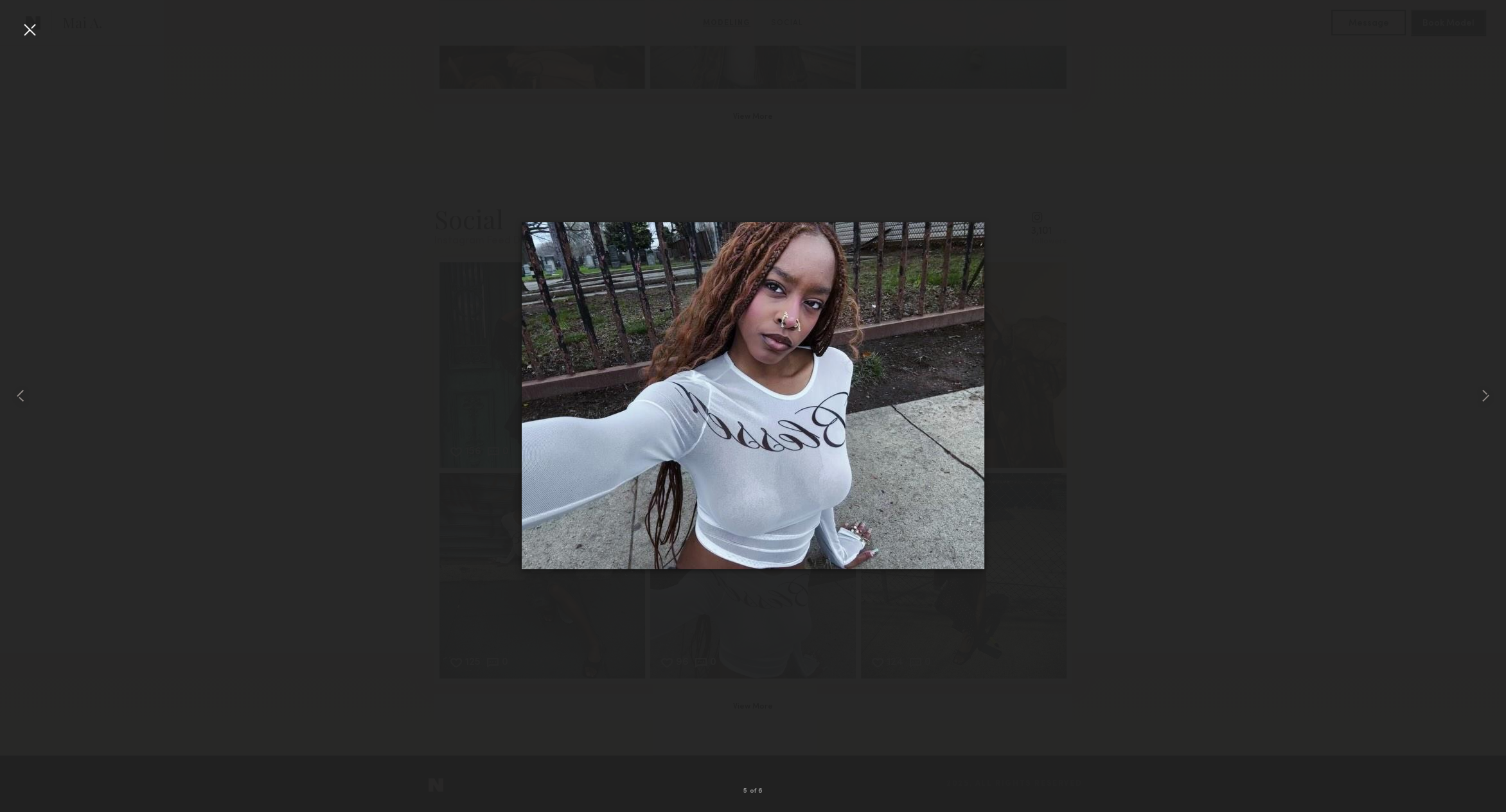
click at [33, 27] on div at bounding box center [29, 29] width 21 height 21
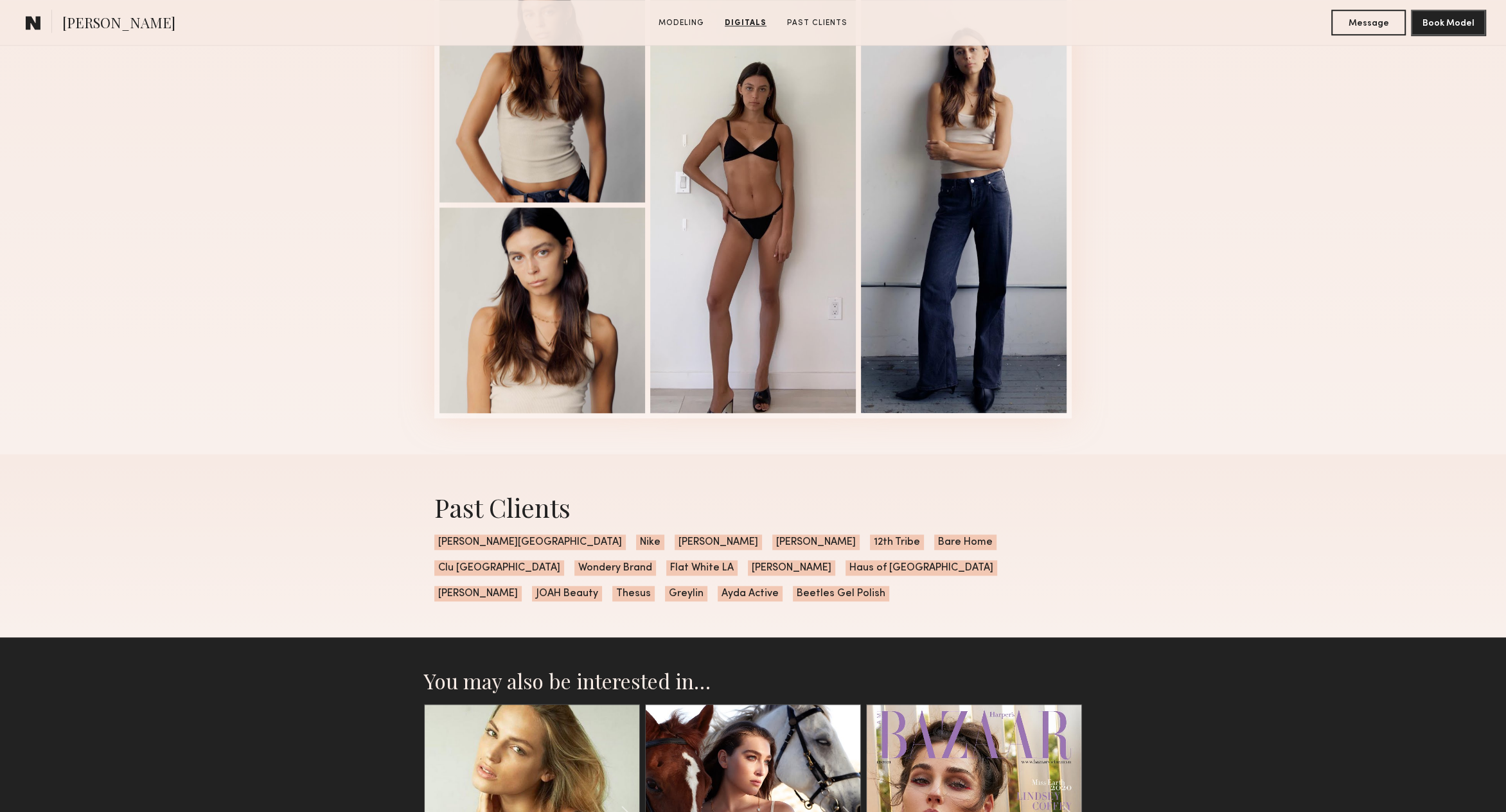
scroll to position [1336, 0]
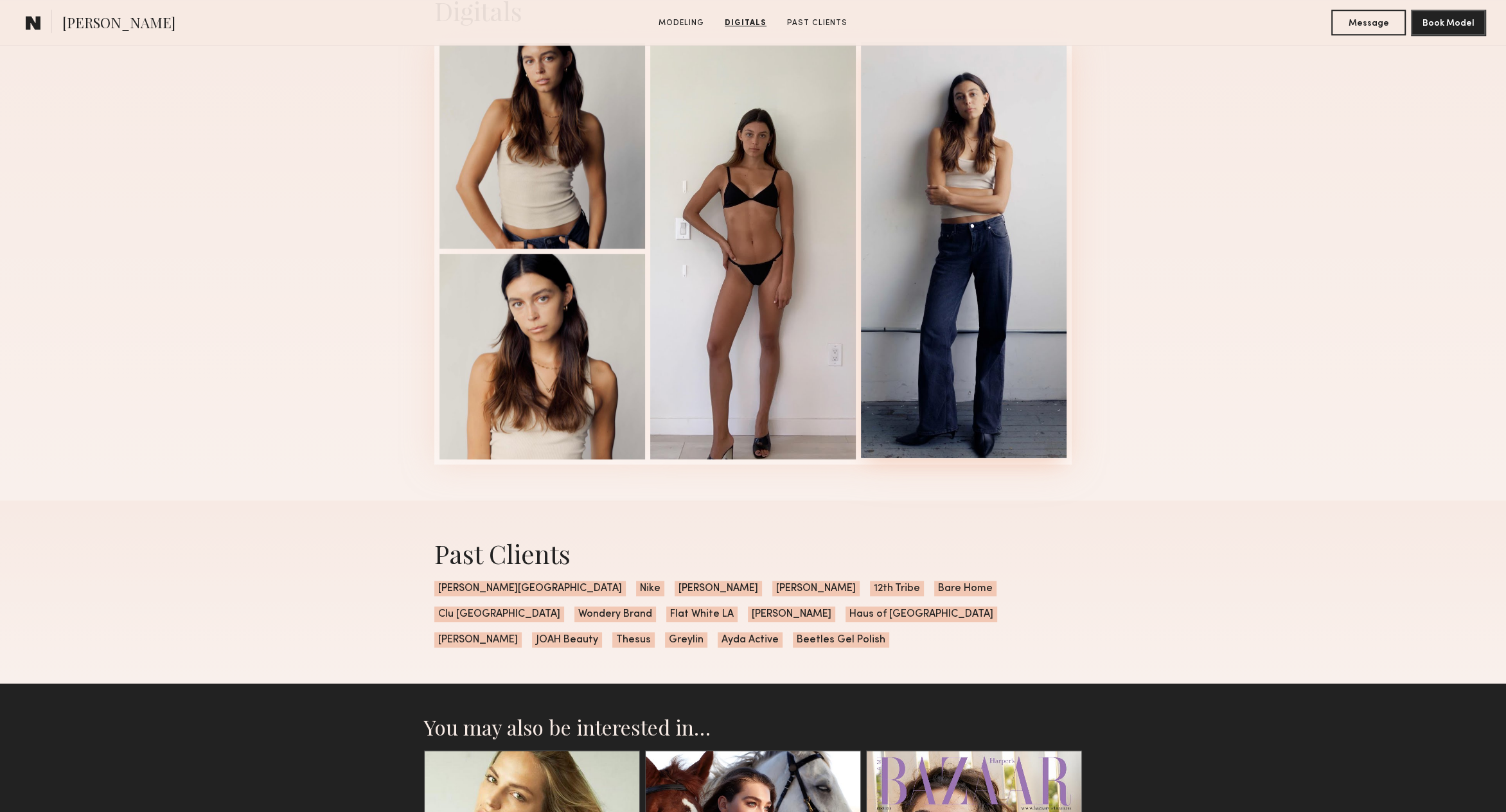
click at [966, 266] on div at bounding box center [963, 250] width 206 height 416
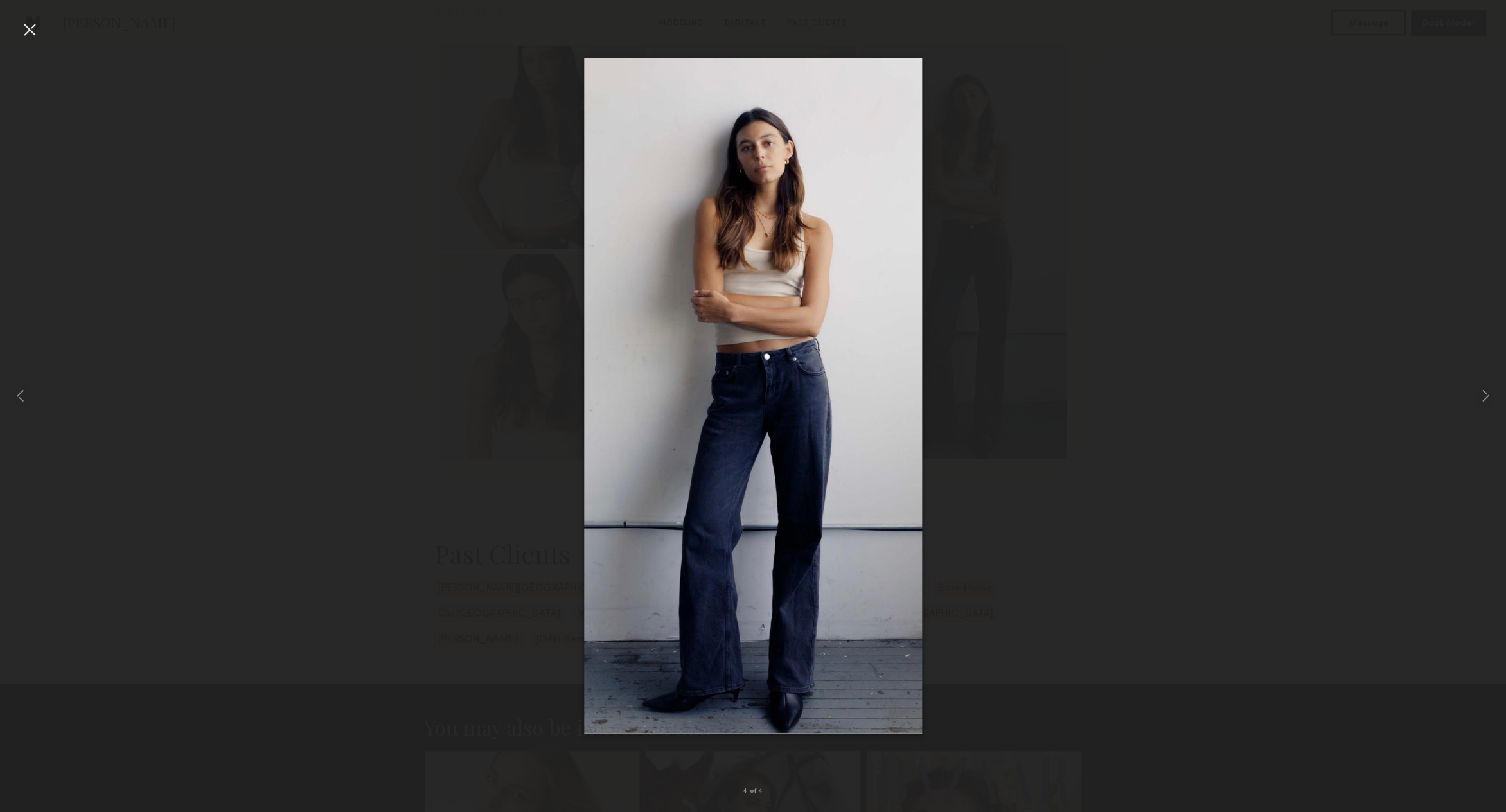
click at [25, 33] on div at bounding box center [29, 29] width 21 height 21
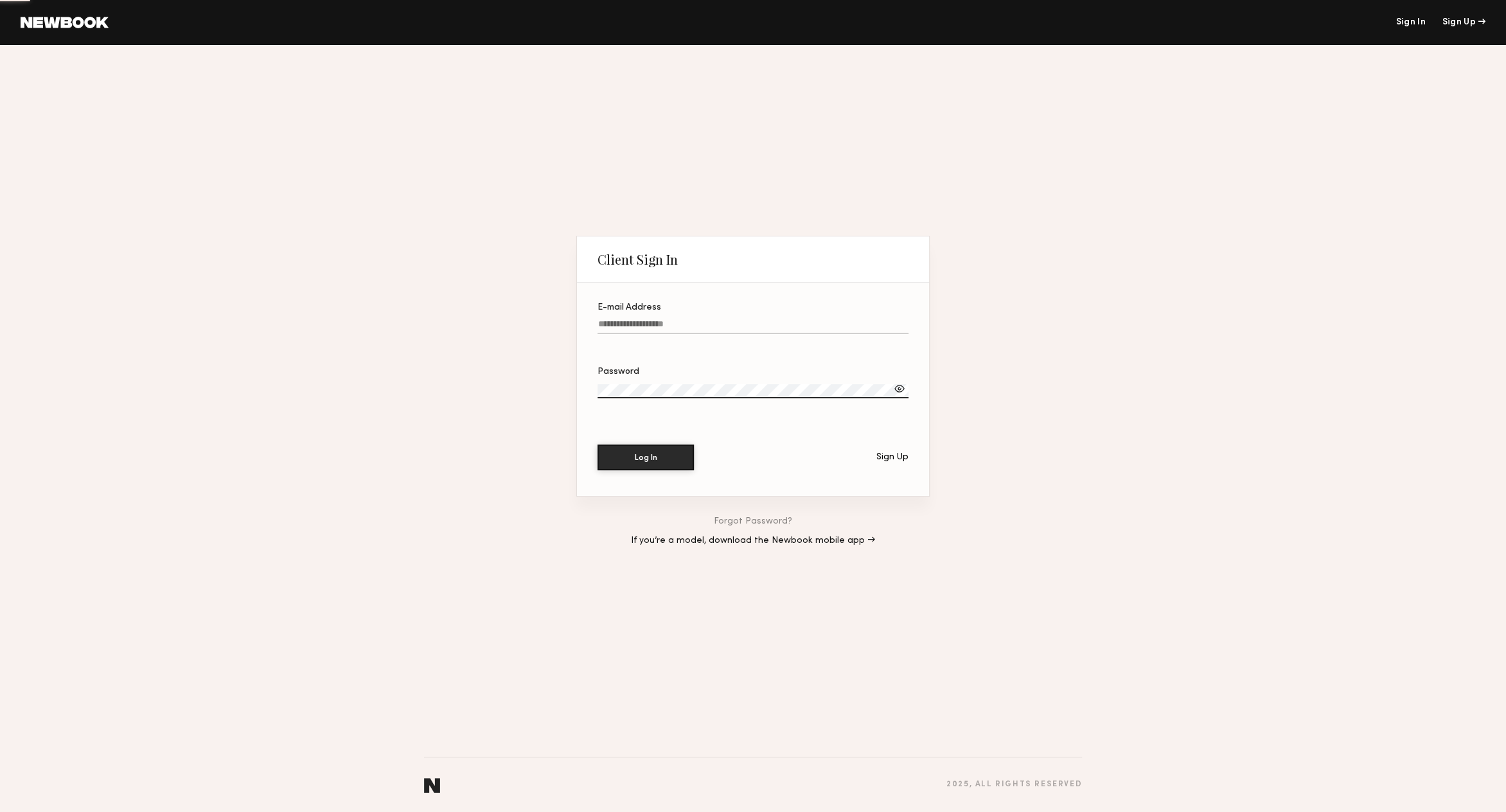
type input "**********"
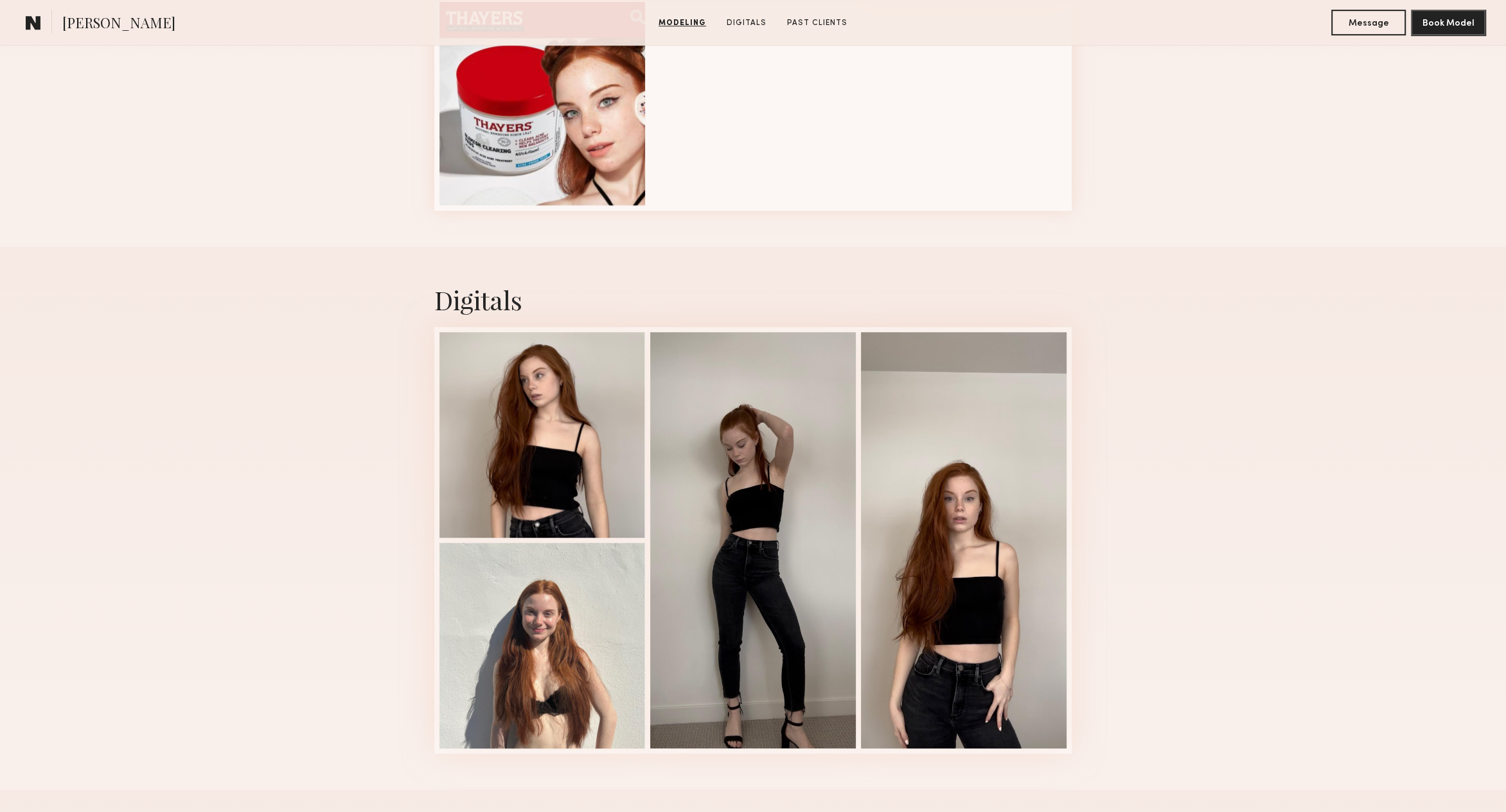
scroll to position [1037, 0]
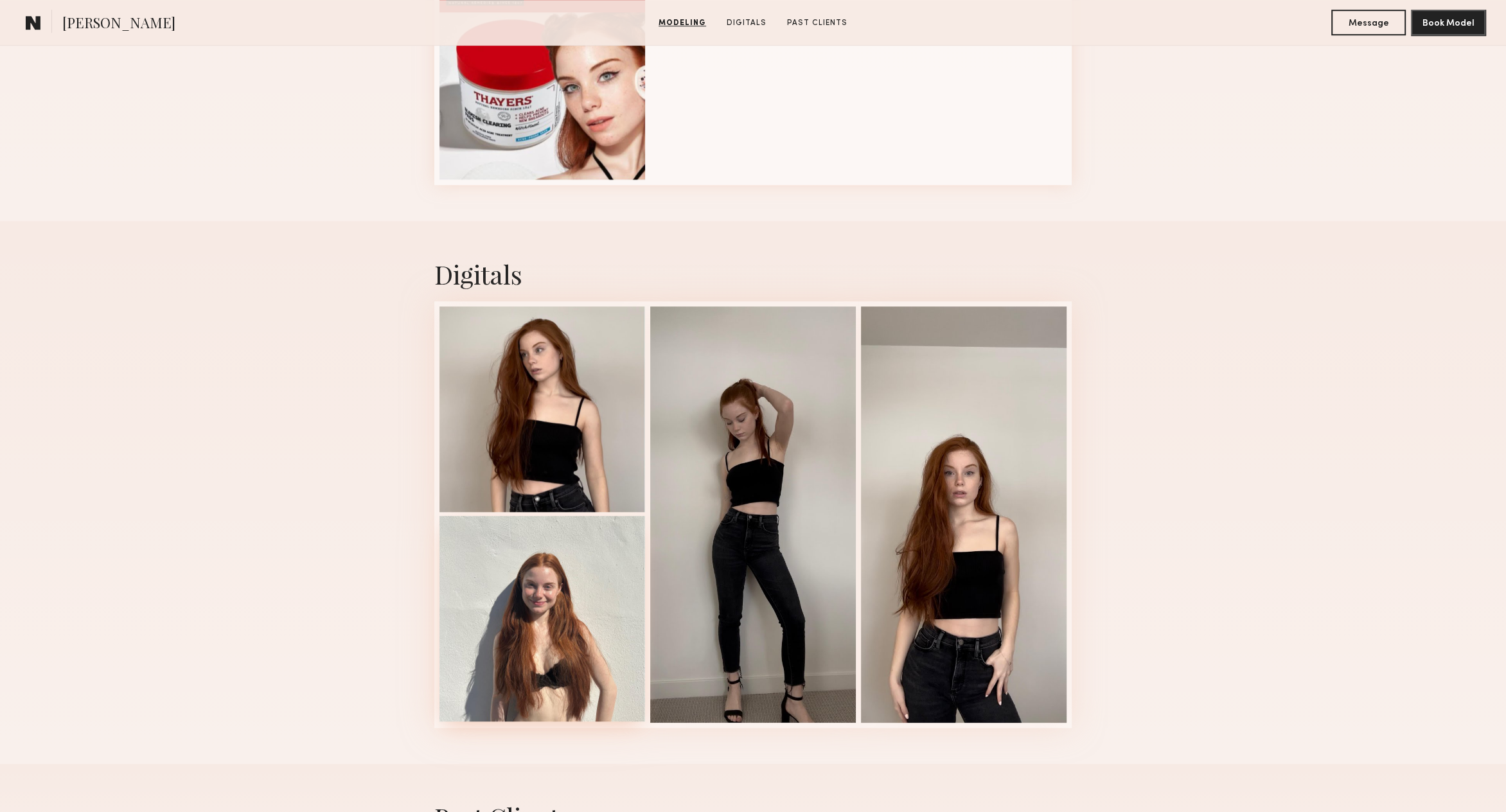
click at [604, 626] on div at bounding box center [542, 618] width 206 height 206
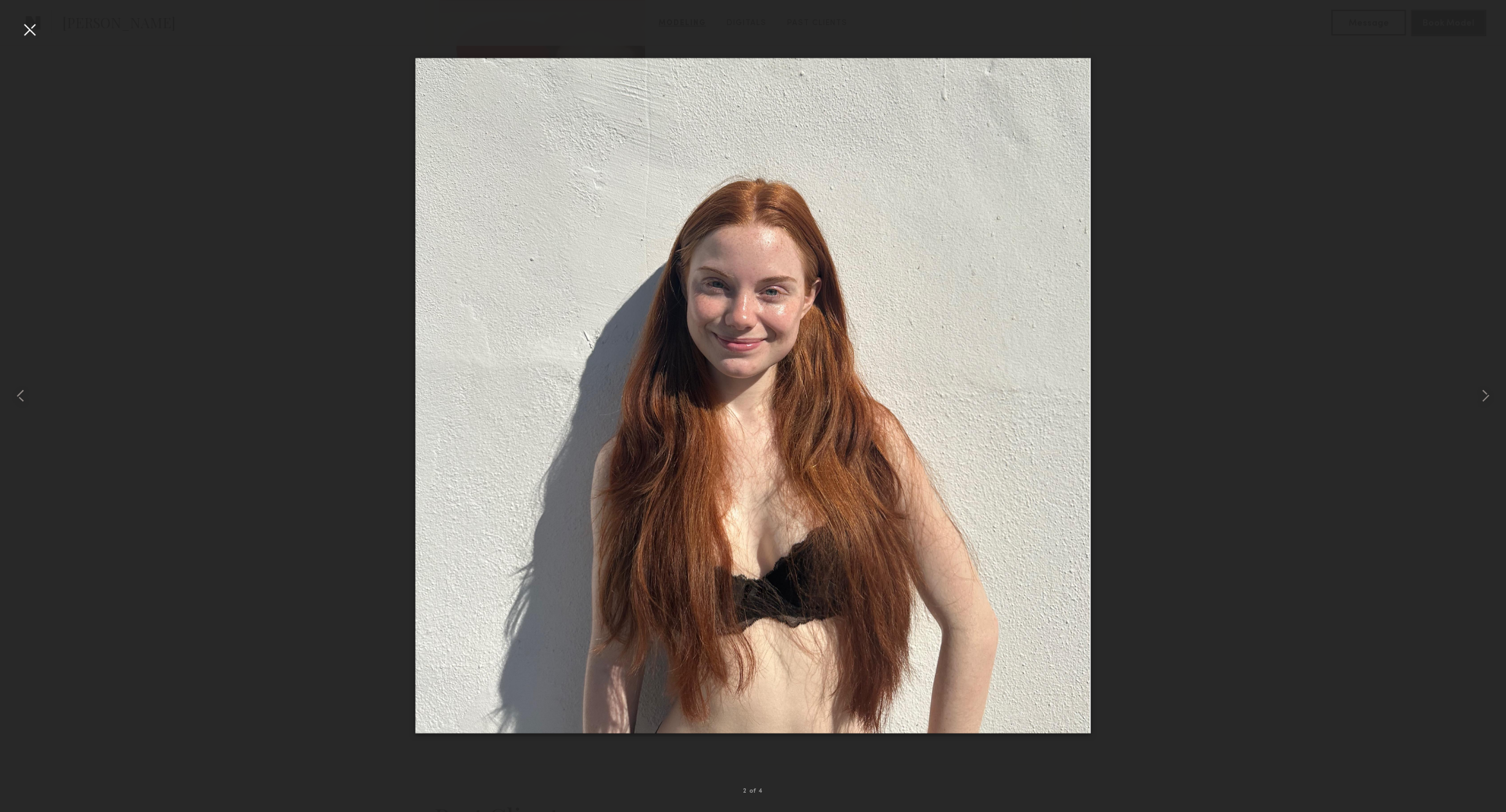
click at [23, 32] on div at bounding box center [29, 29] width 21 height 21
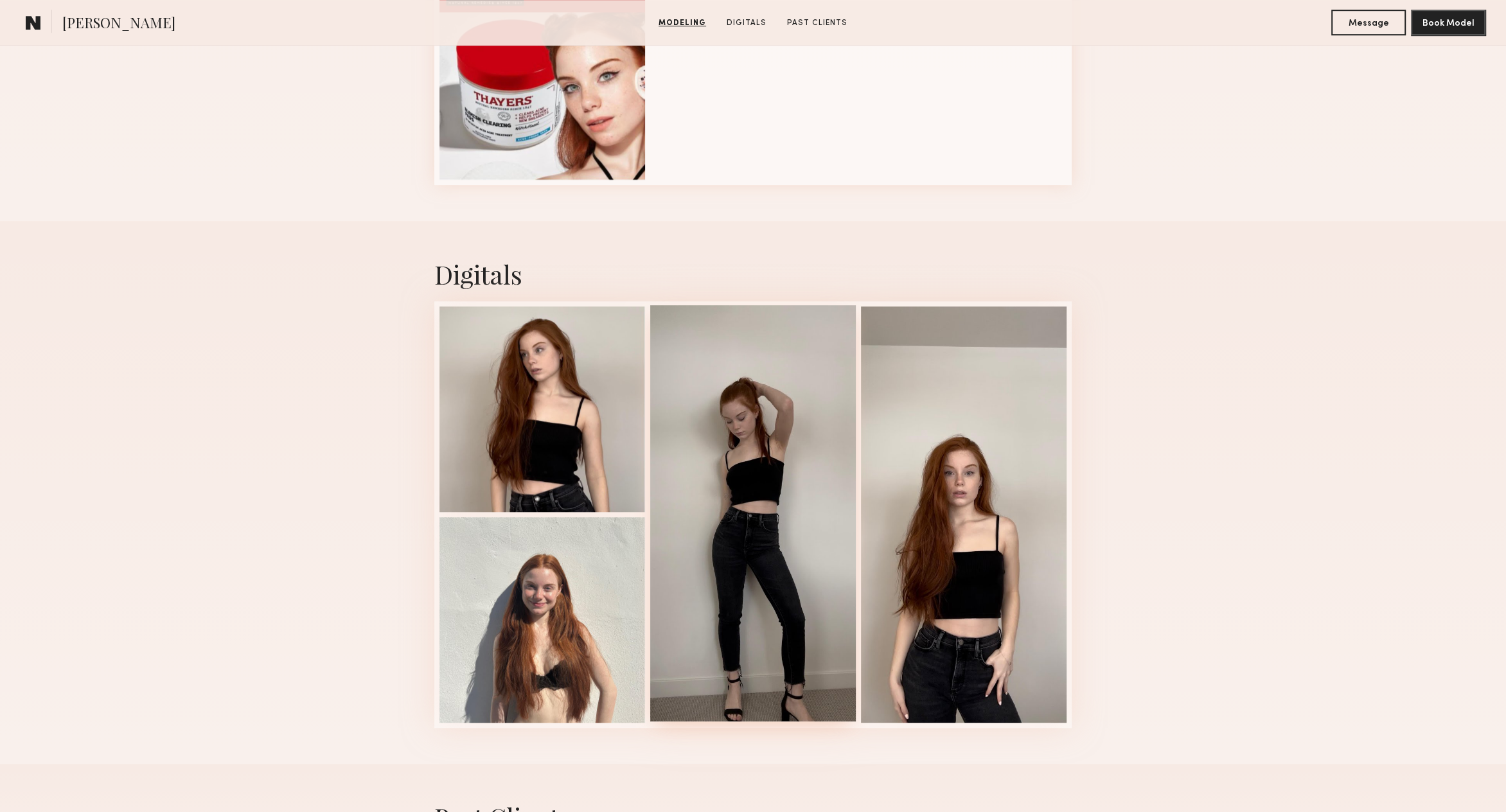
click at [760, 505] on div at bounding box center [753, 512] width 206 height 416
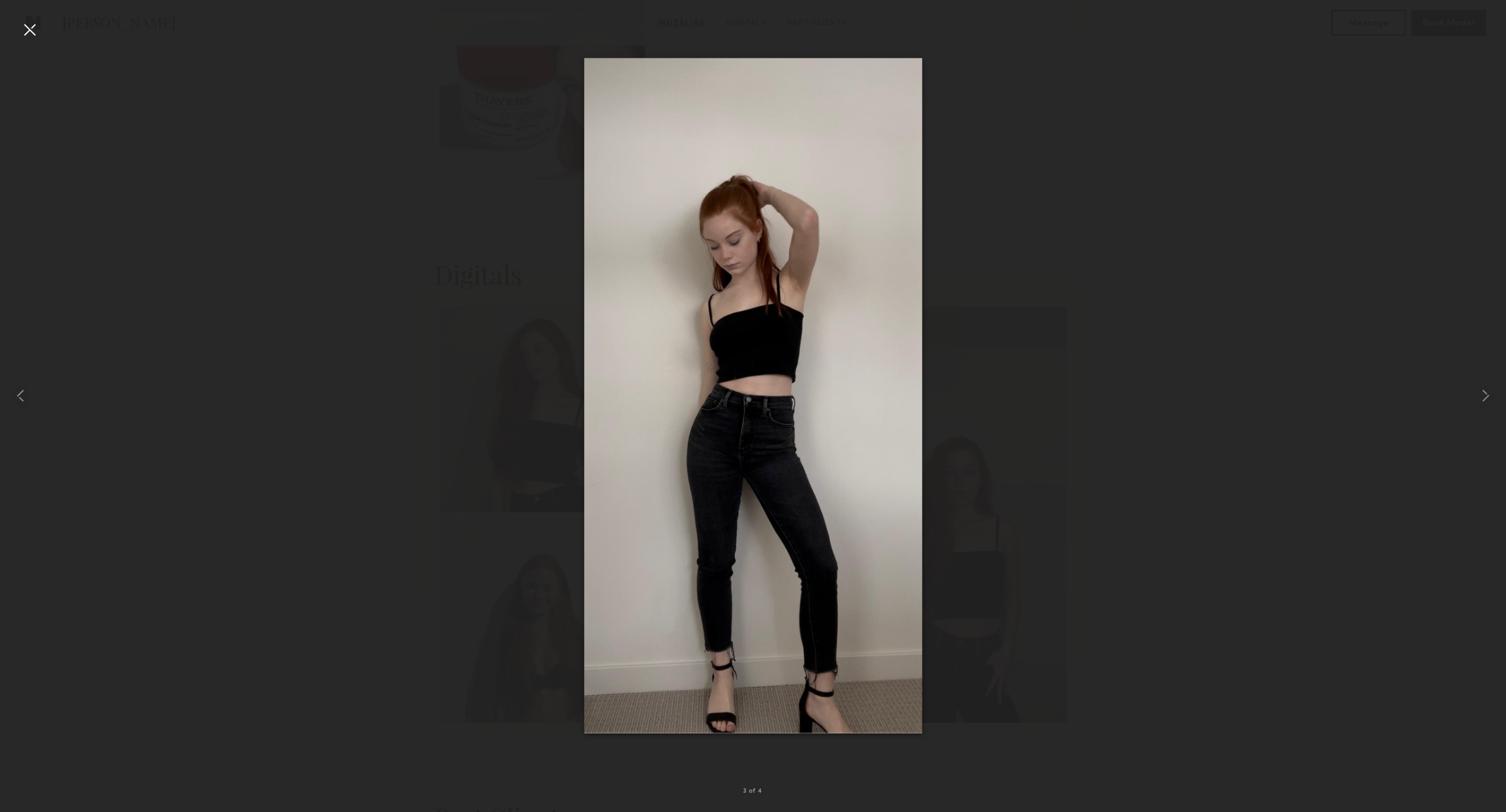
click at [25, 30] on div at bounding box center [29, 29] width 21 height 21
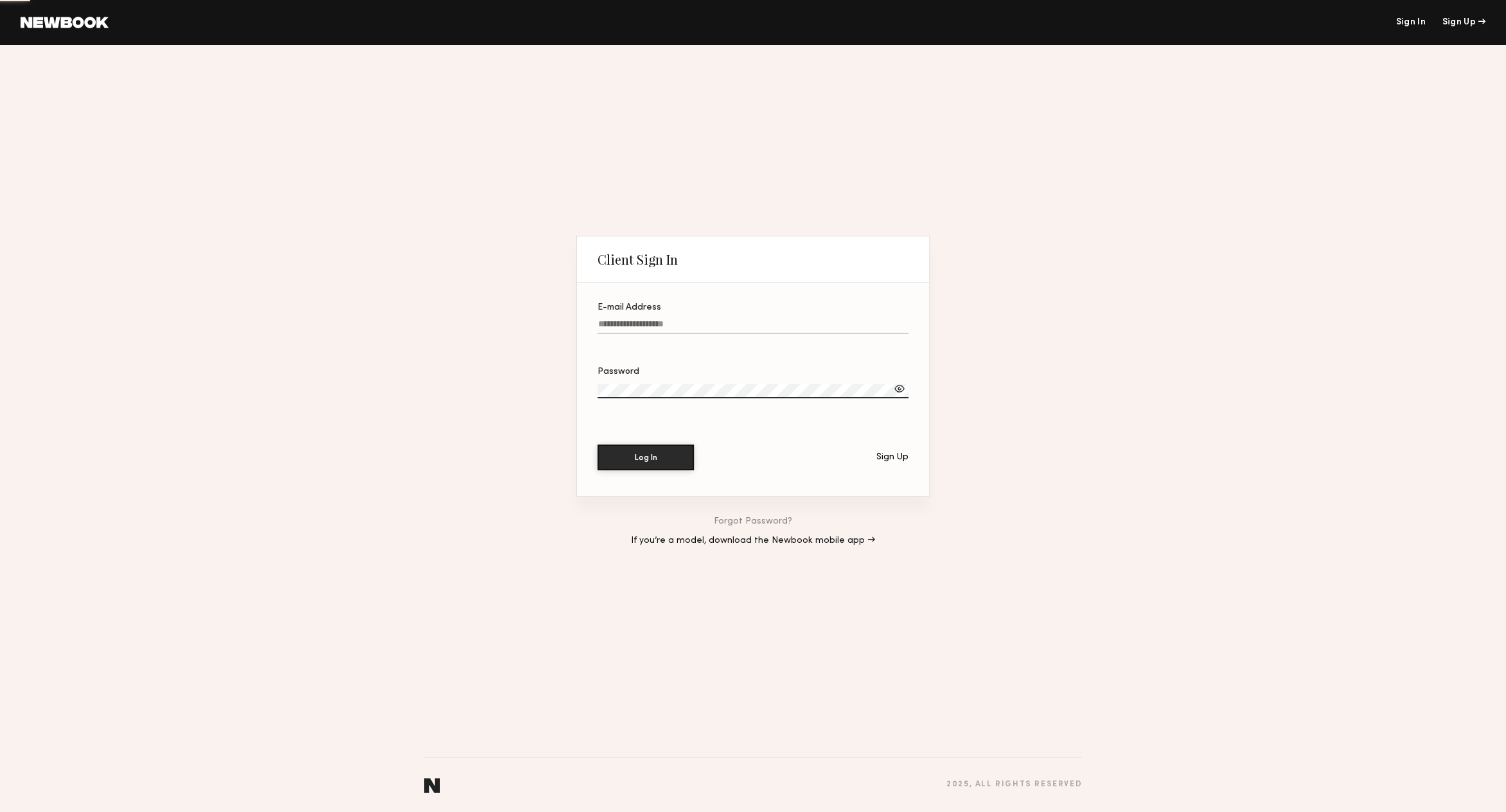
type input "**********"
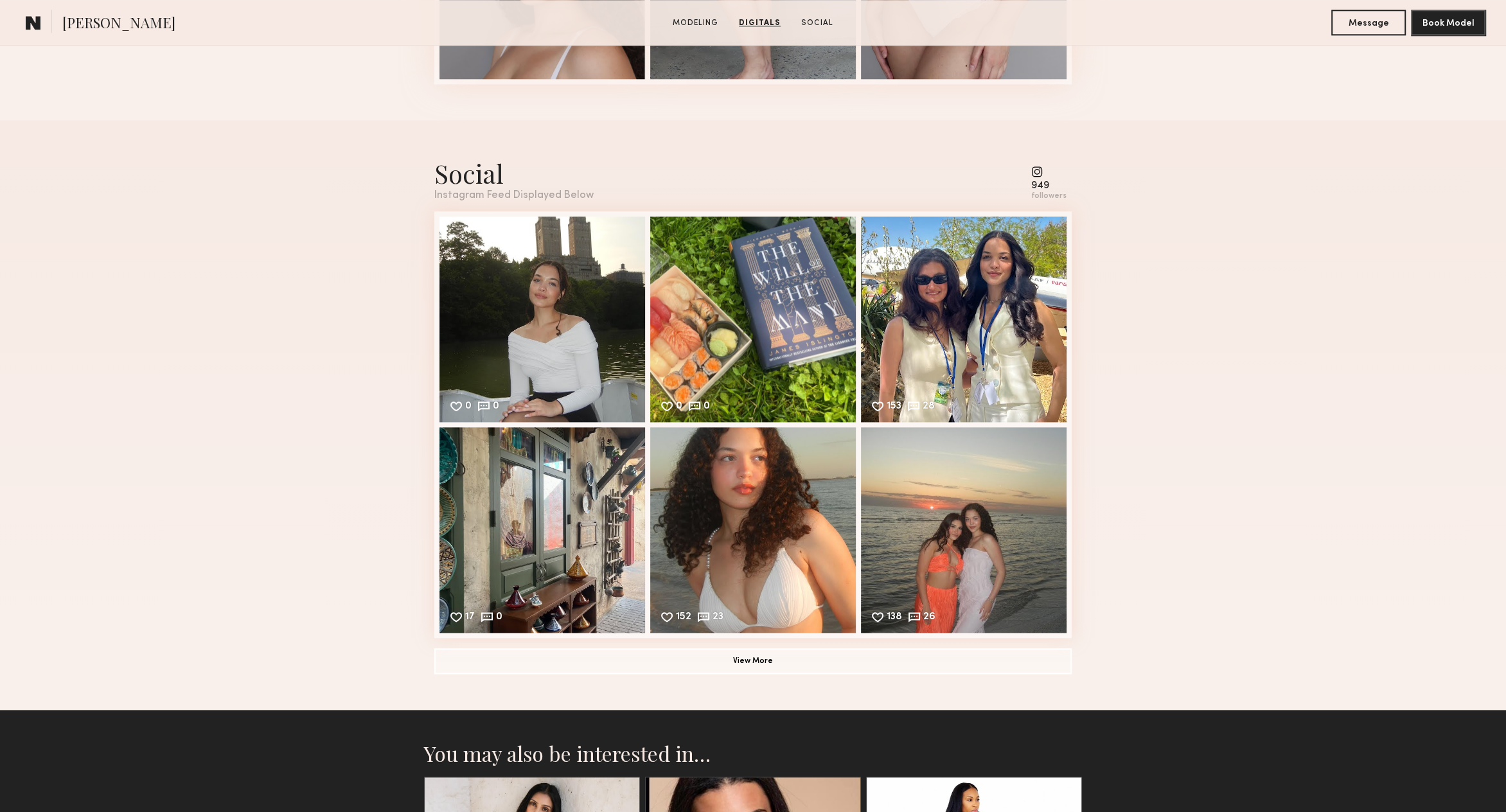
scroll to position [1746, 0]
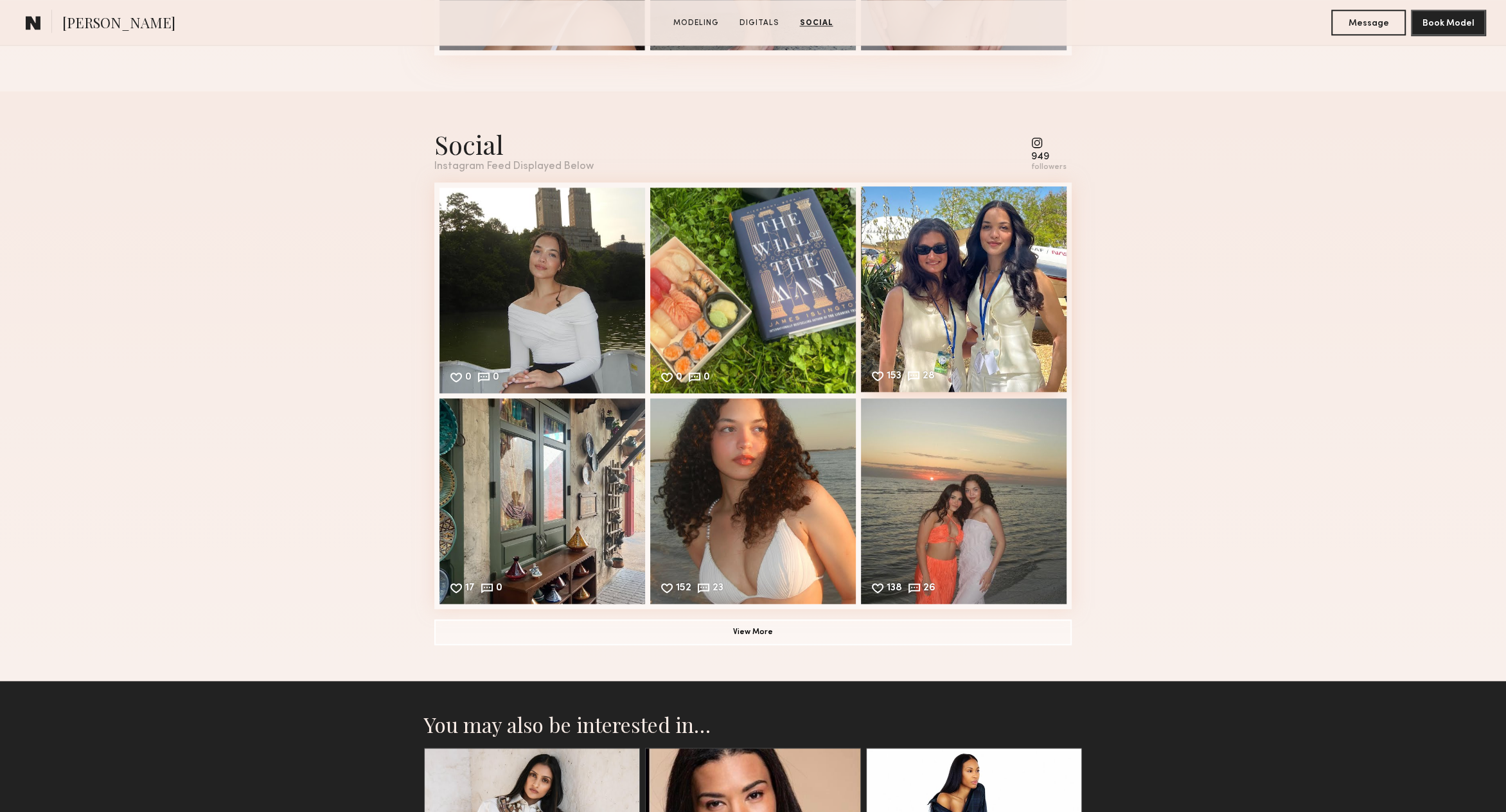
click at [1011, 330] on div "153 28 Likes & comments displayed to show model’s engagement" at bounding box center [963, 289] width 206 height 206
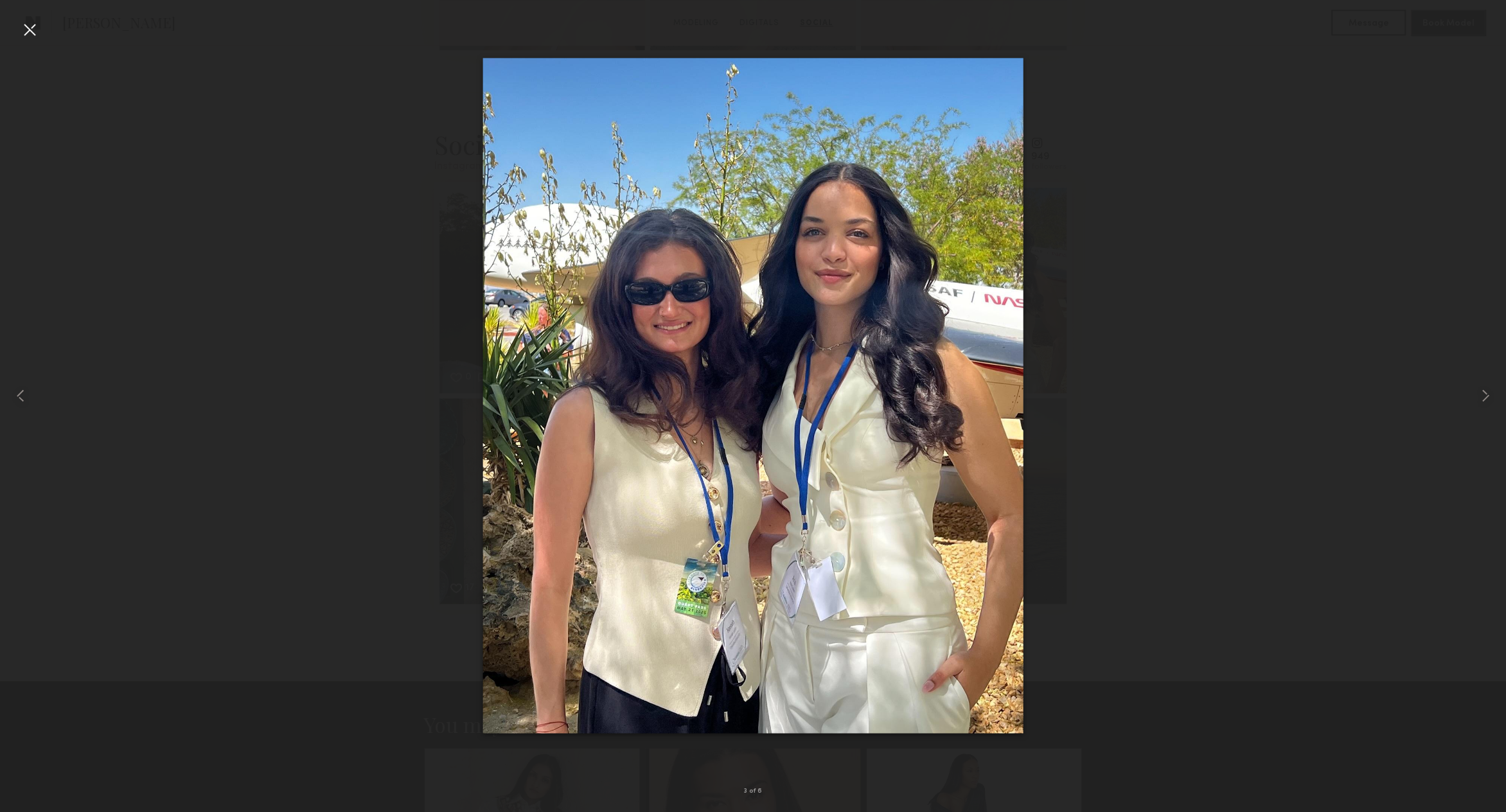
click at [32, 35] on div at bounding box center [29, 29] width 21 height 21
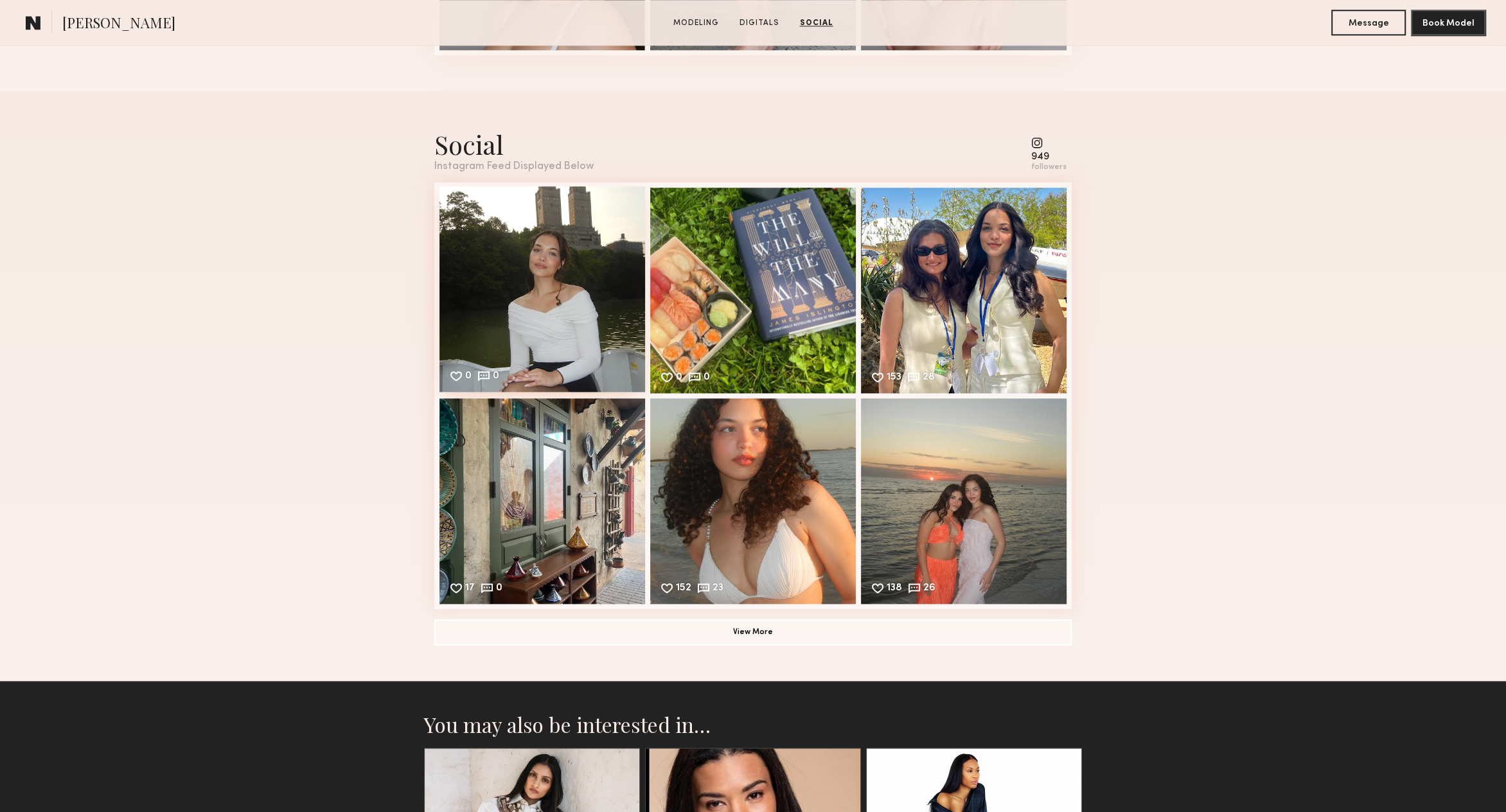
click at [567, 327] on div "0 0 Likes & comments displayed to show model’s engagement" at bounding box center [542, 289] width 206 height 206
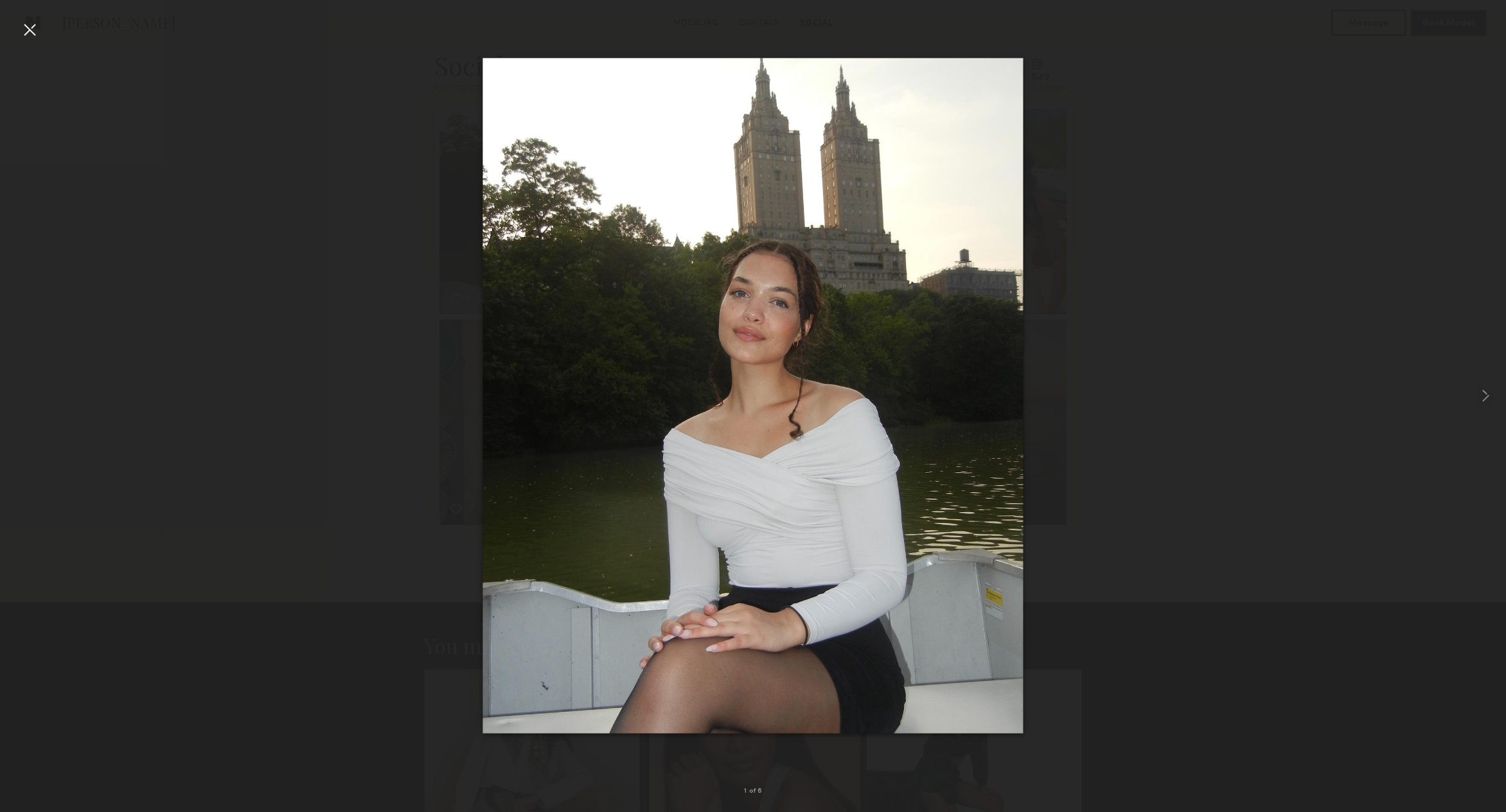
scroll to position [1827, 0]
click at [26, 29] on div at bounding box center [29, 29] width 21 height 21
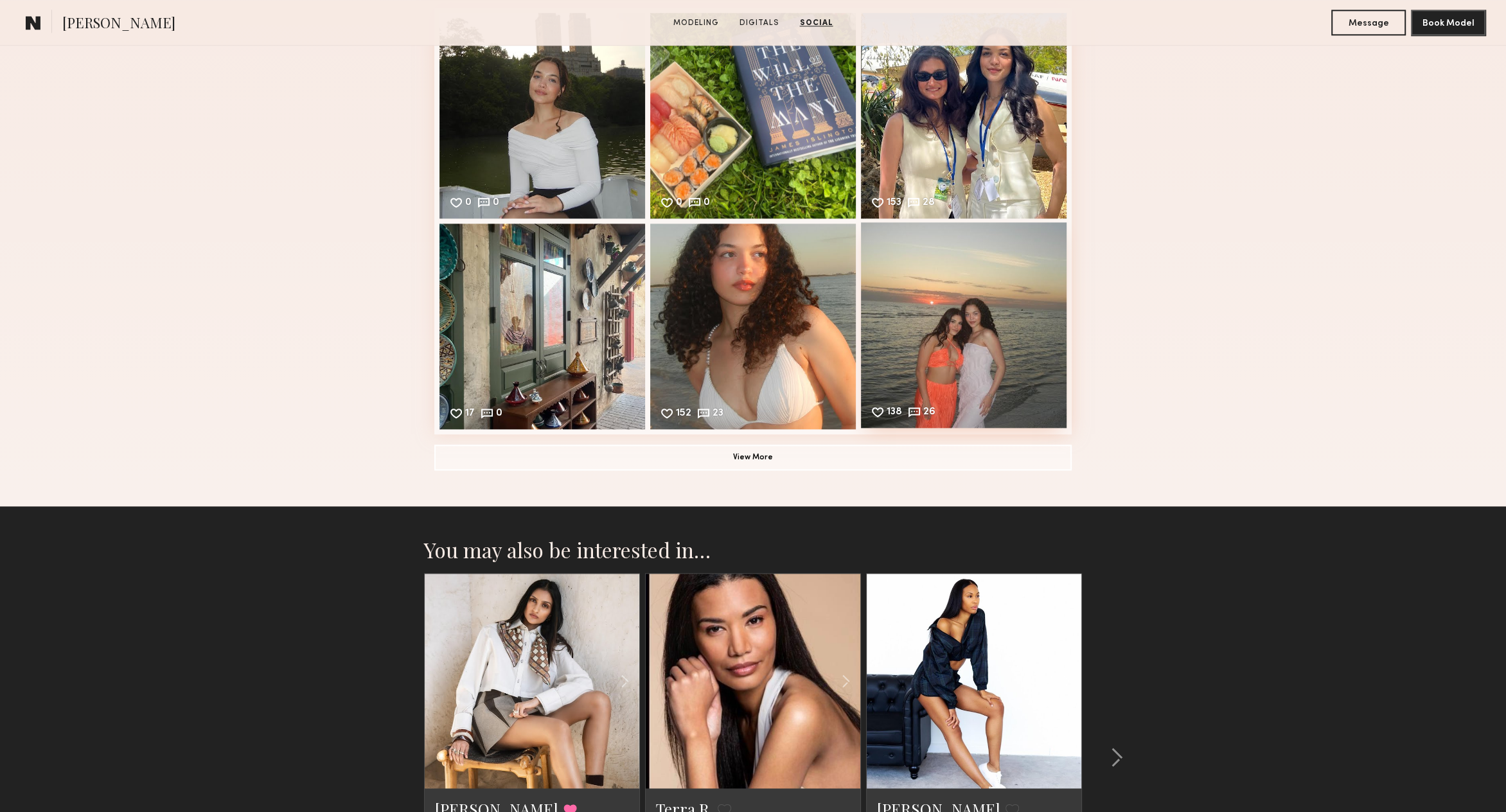
scroll to position [1914, 0]
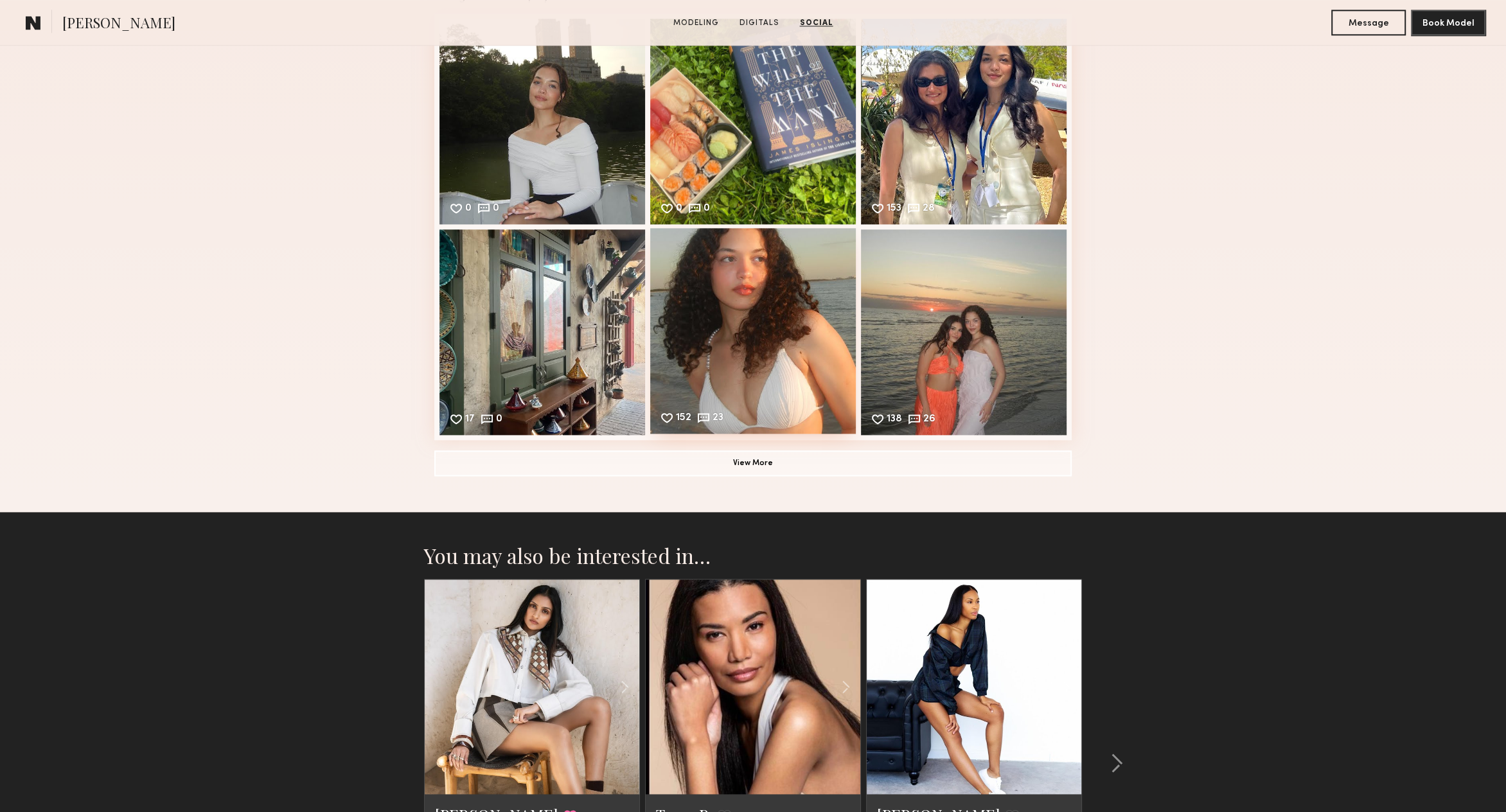
click at [737, 323] on div "152 23 Likes & comments displayed to show model’s engagement" at bounding box center [753, 331] width 206 height 206
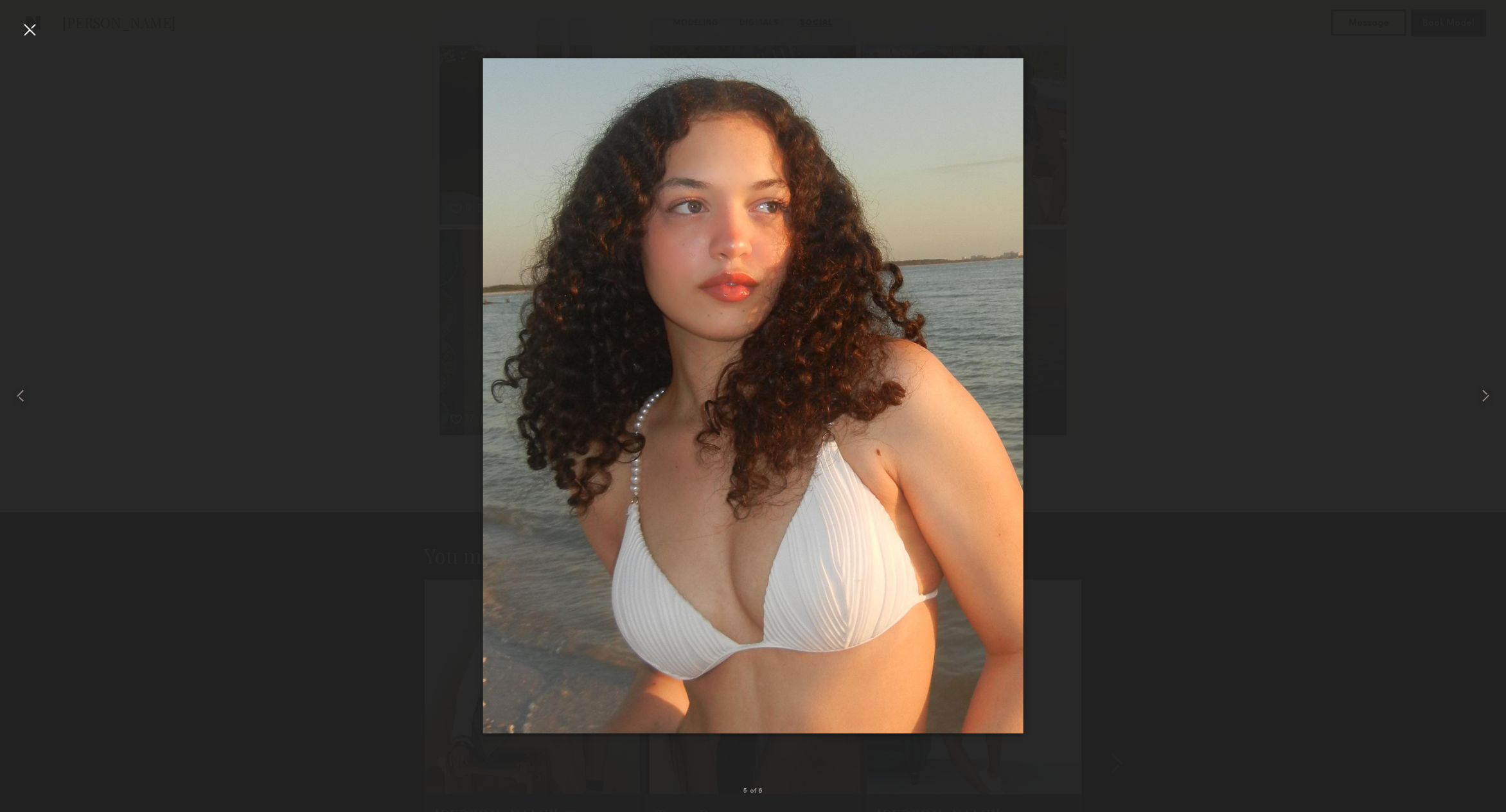
click at [28, 30] on div at bounding box center [29, 29] width 21 height 21
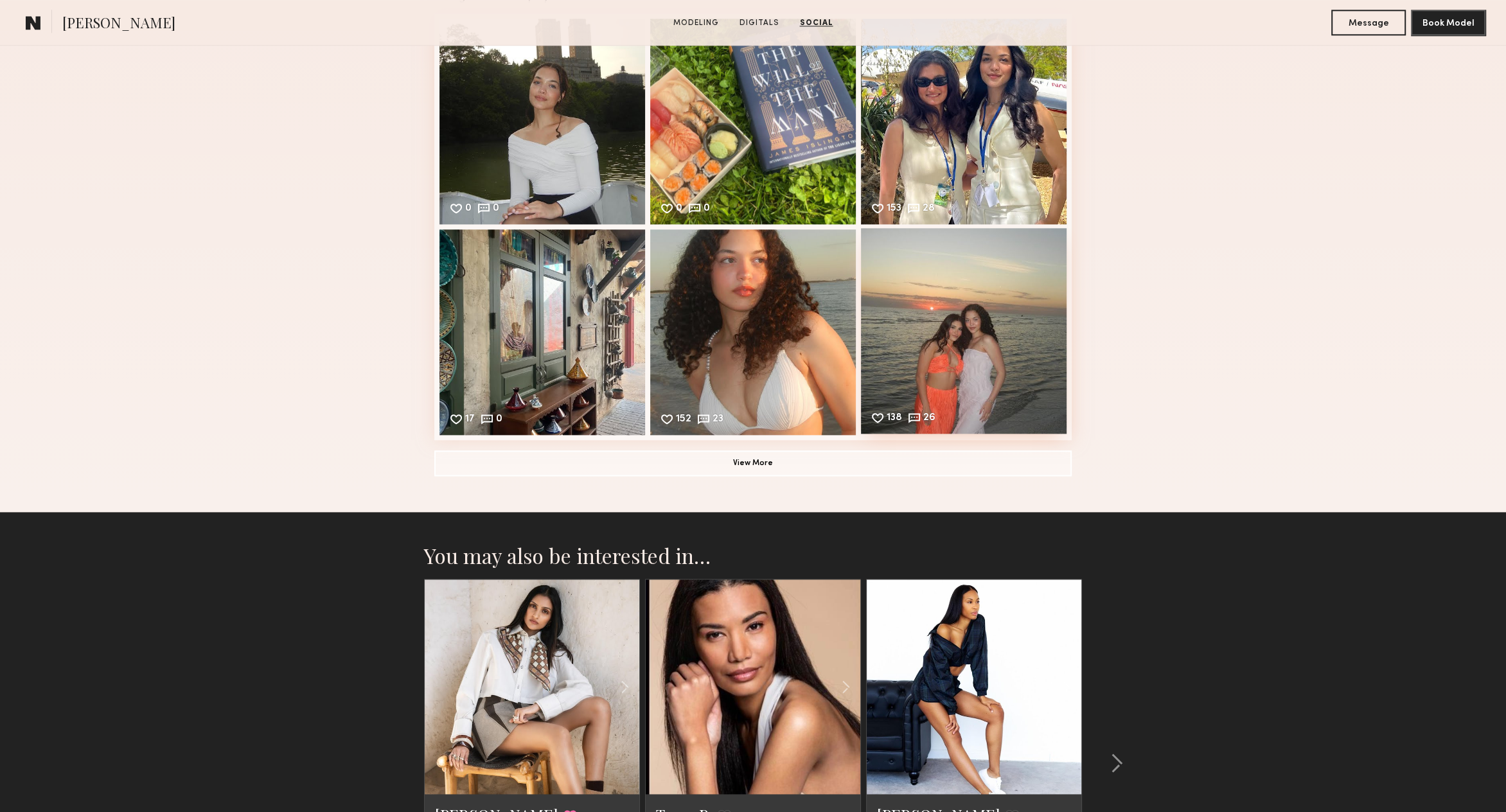
click at [897, 367] on div "138 26 Likes & comments displayed to show model’s engagement" at bounding box center [963, 331] width 206 height 206
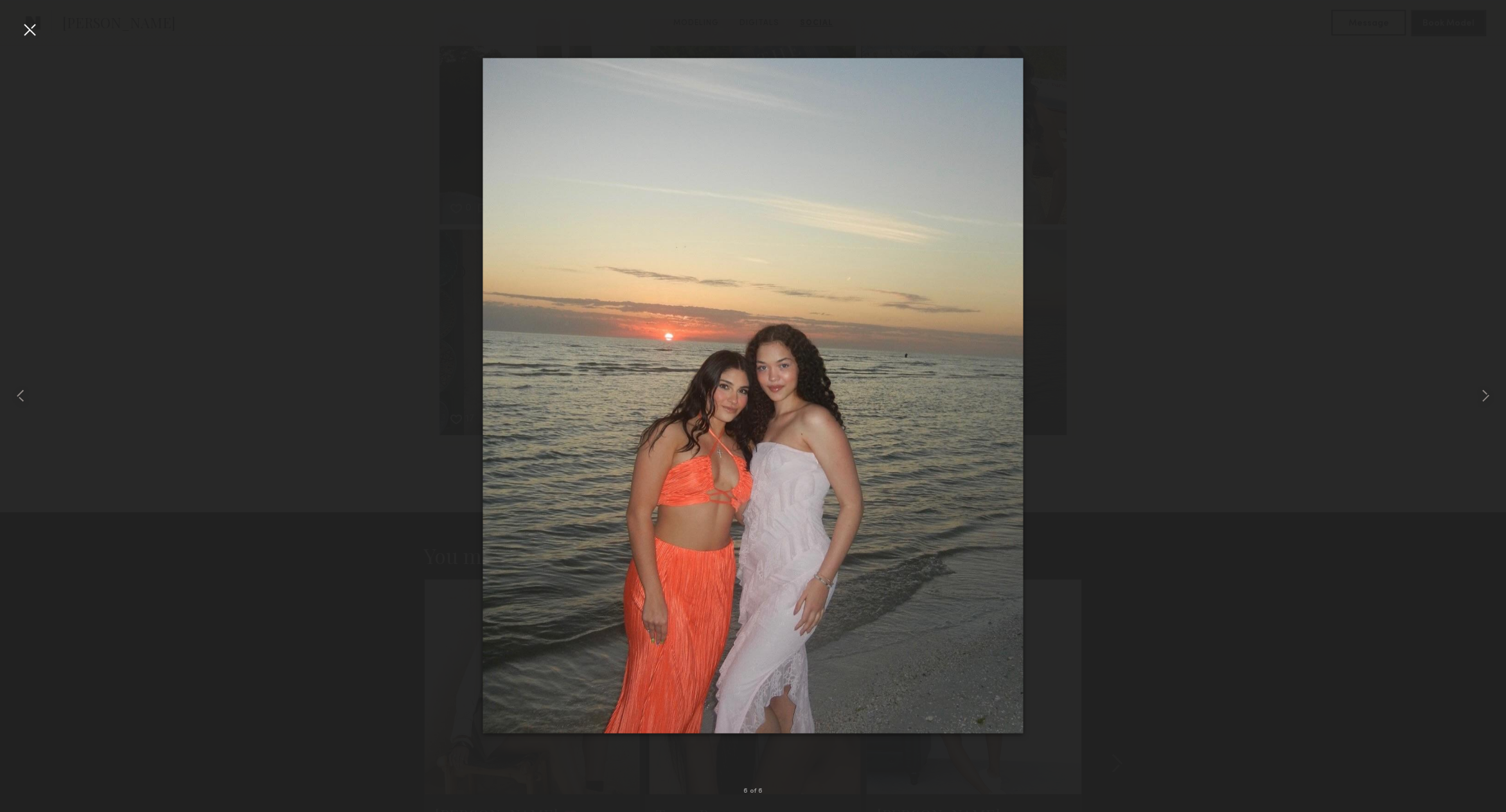
click at [28, 33] on div at bounding box center [29, 29] width 21 height 21
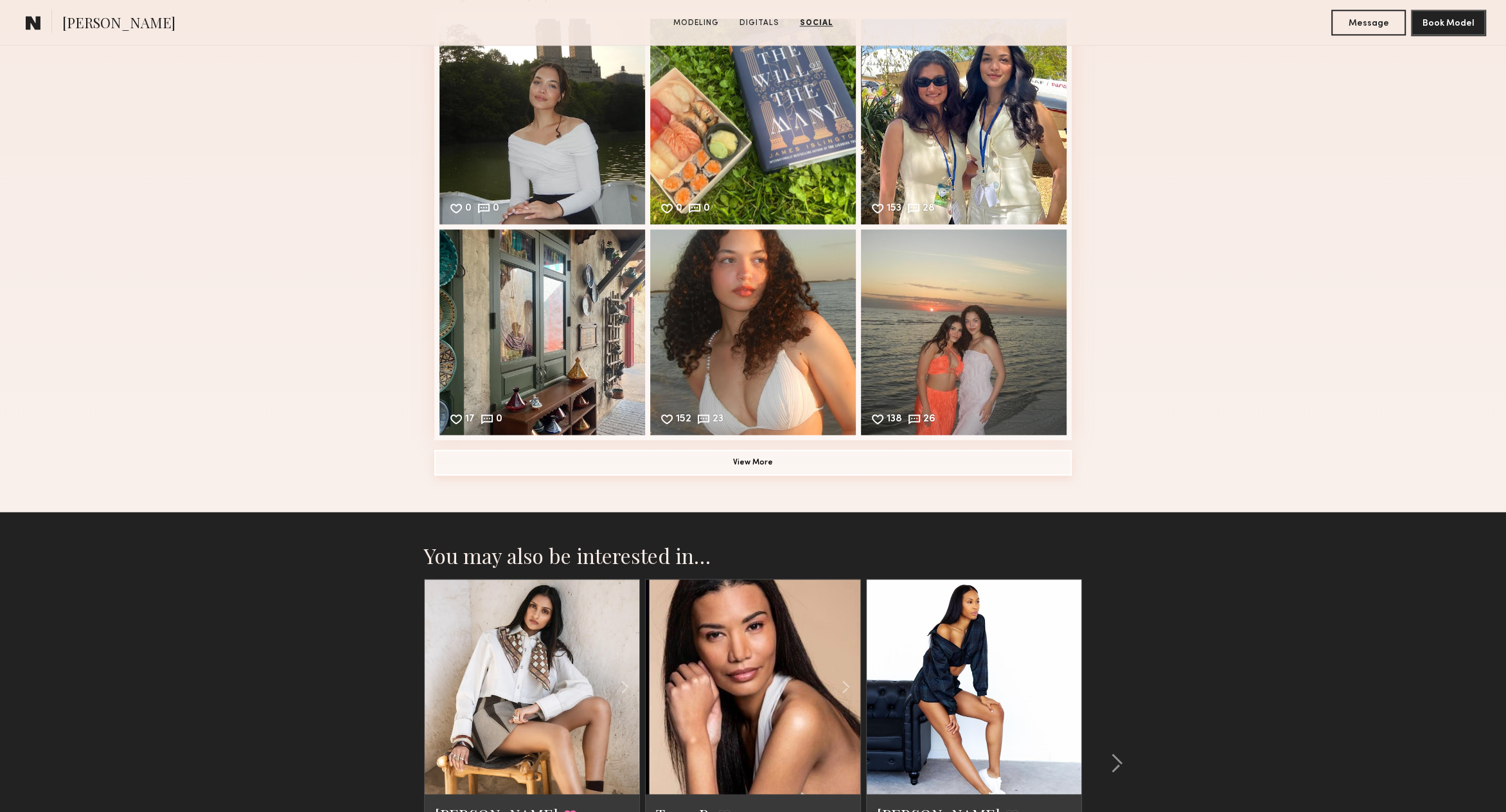
click at [814, 452] on button "View More" at bounding box center [752, 462] width 637 height 26
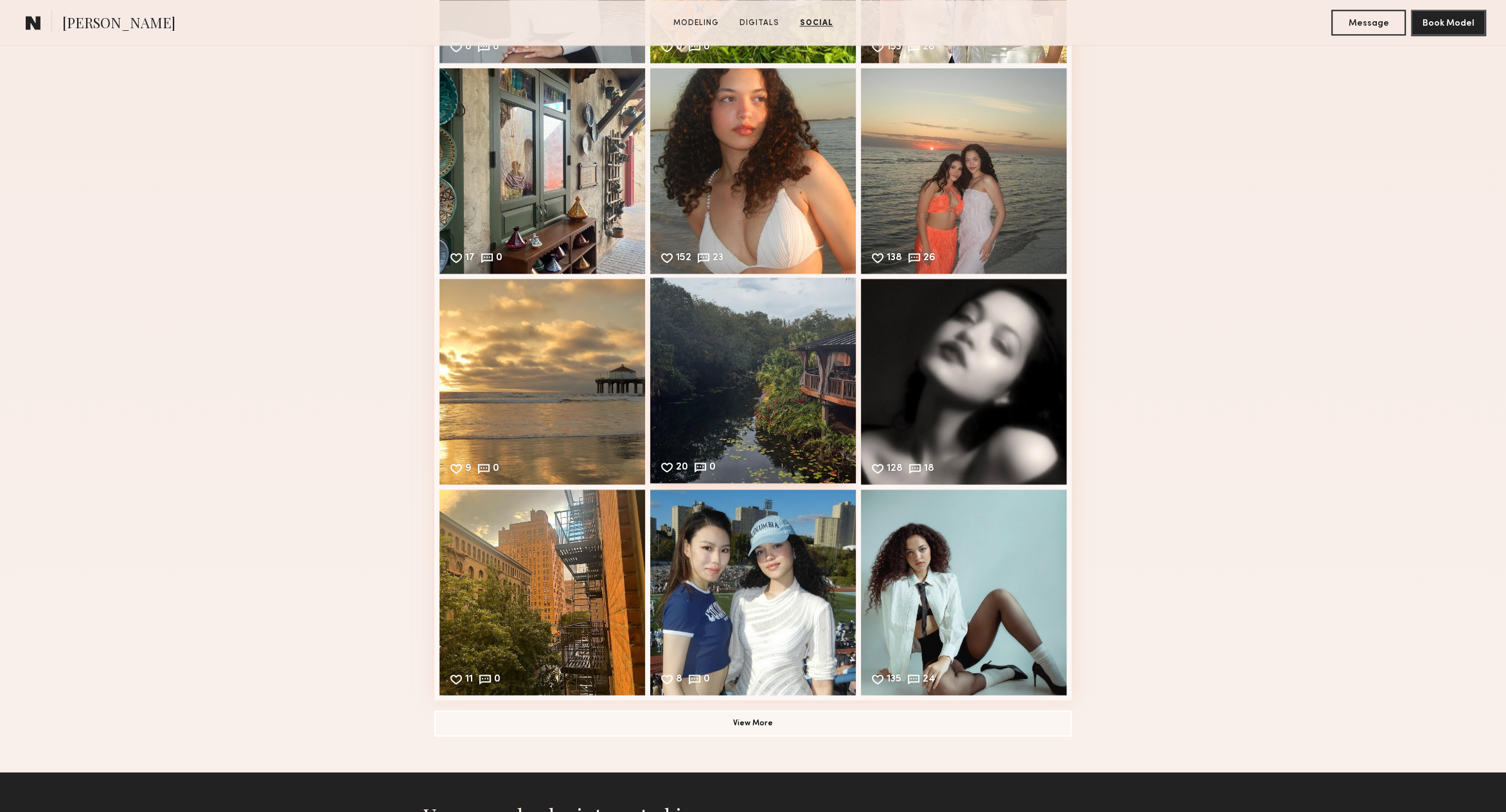
scroll to position [2081, 0]
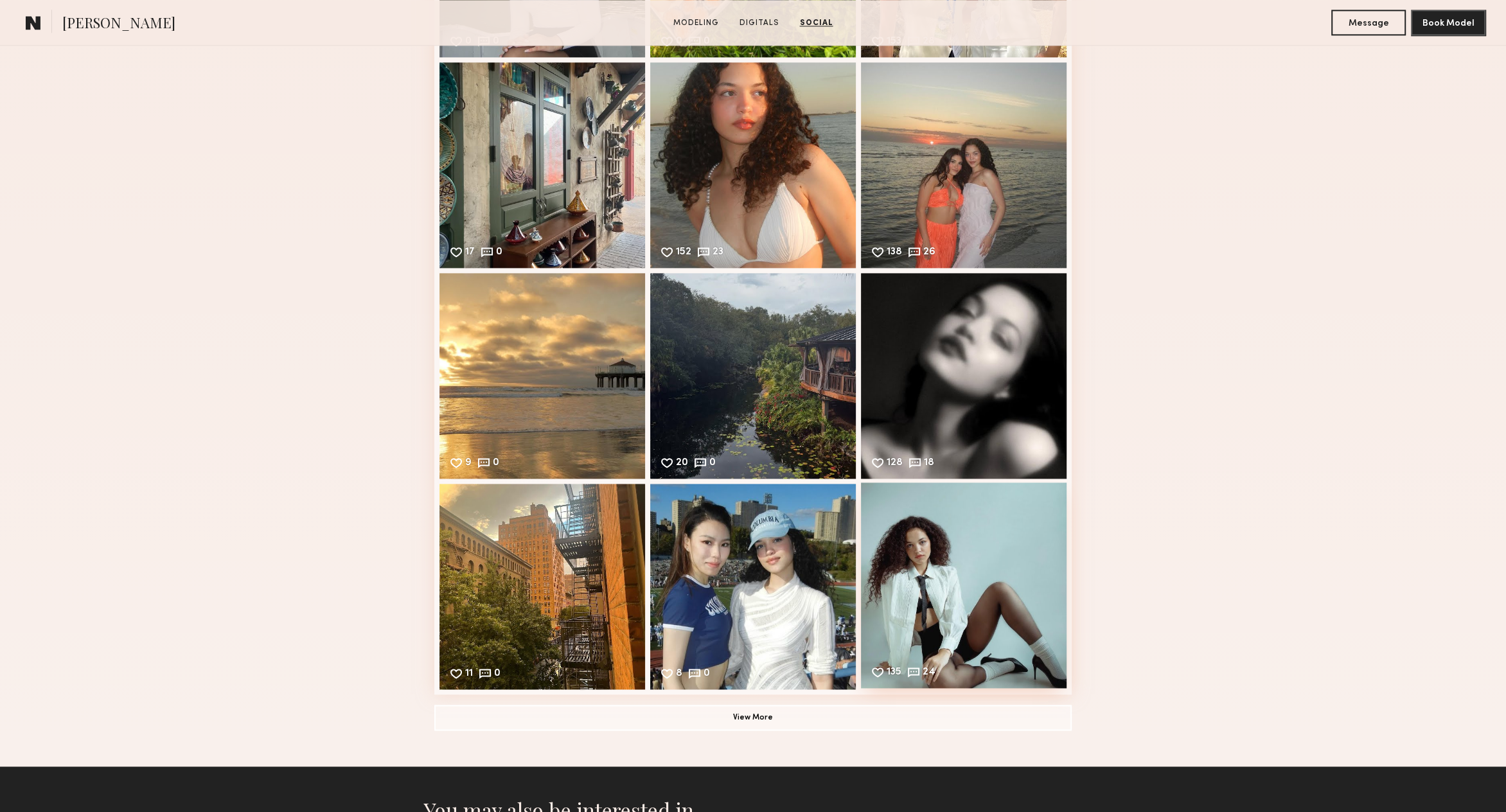
click at [909, 600] on div "135 24 Likes & comments displayed to show model’s engagement" at bounding box center [963, 585] width 206 height 206
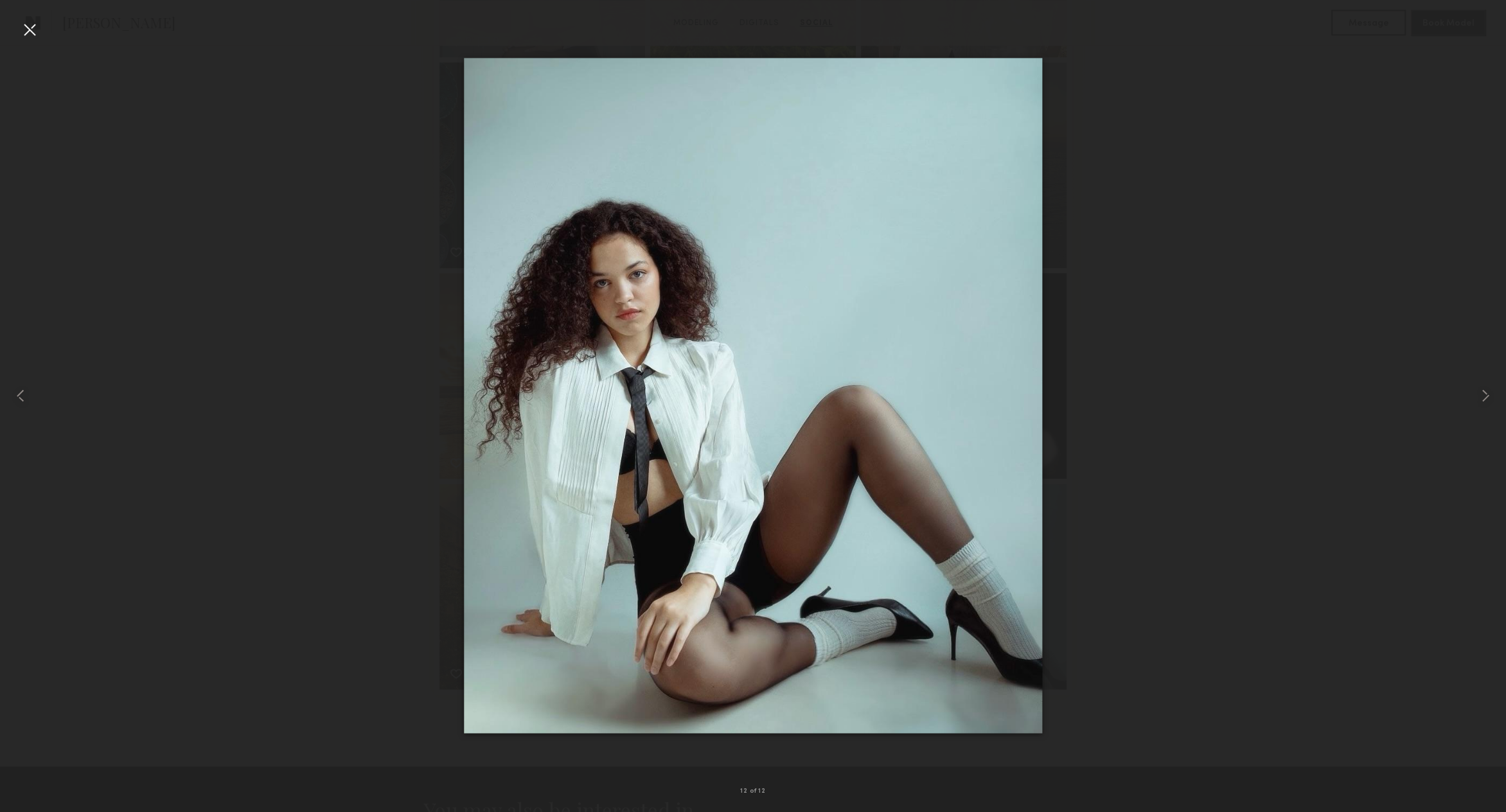
click at [37, 29] on div at bounding box center [29, 29] width 21 height 21
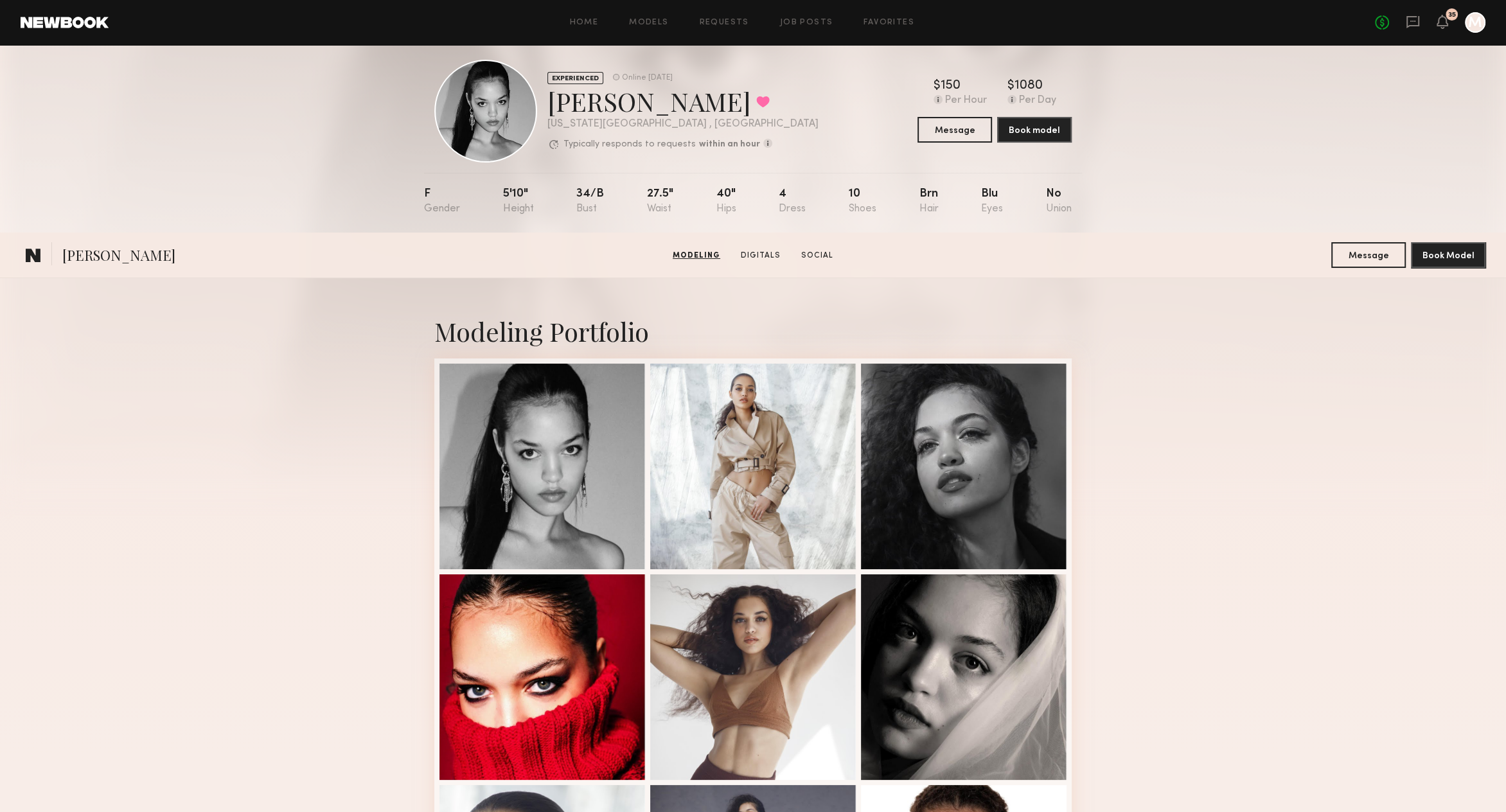
scroll to position [0, 0]
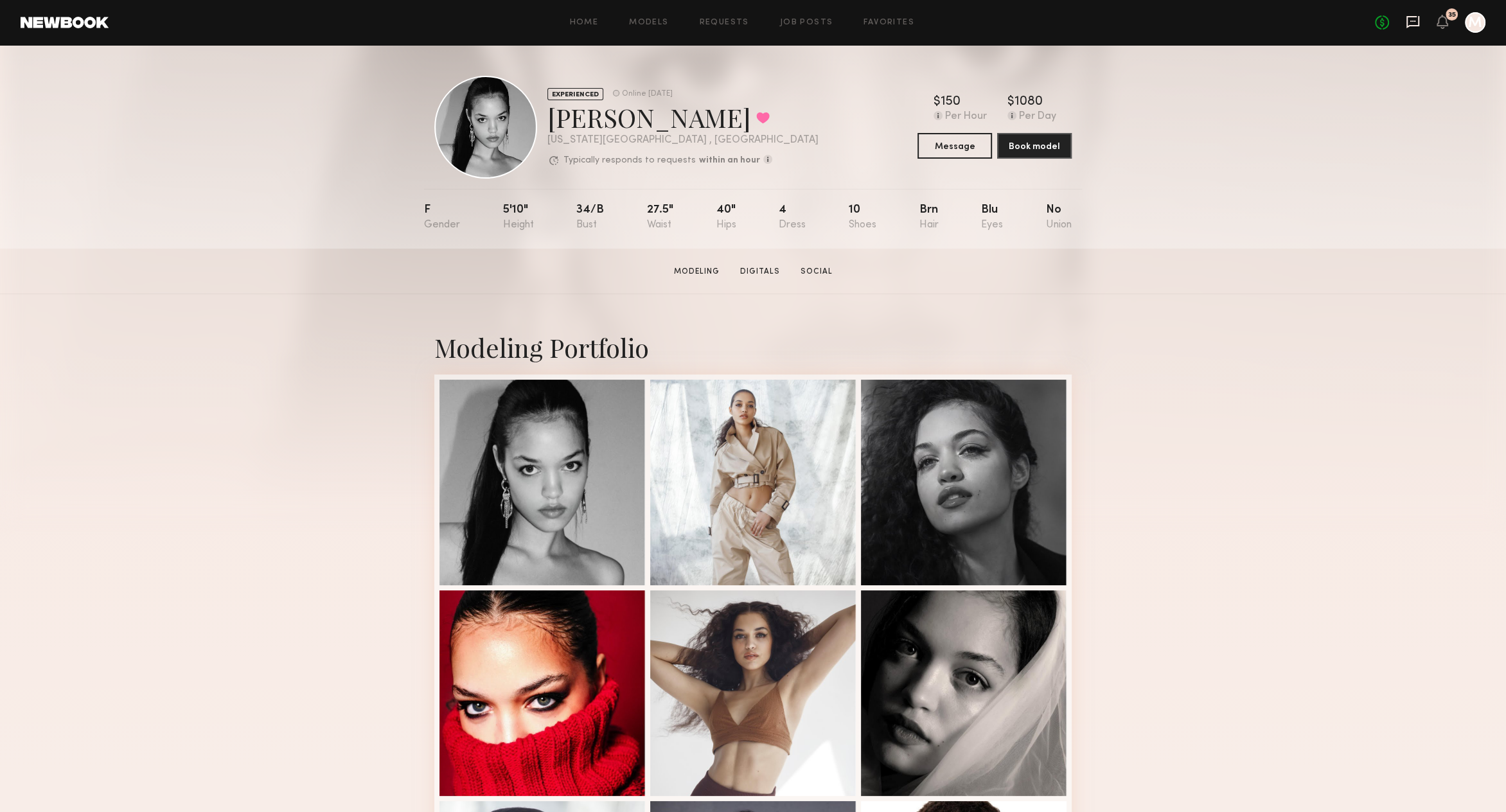
click at [1407, 24] on icon at bounding box center [1412, 22] width 13 height 12
click at [969, 150] on button "Message" at bounding box center [955, 145] width 75 height 26
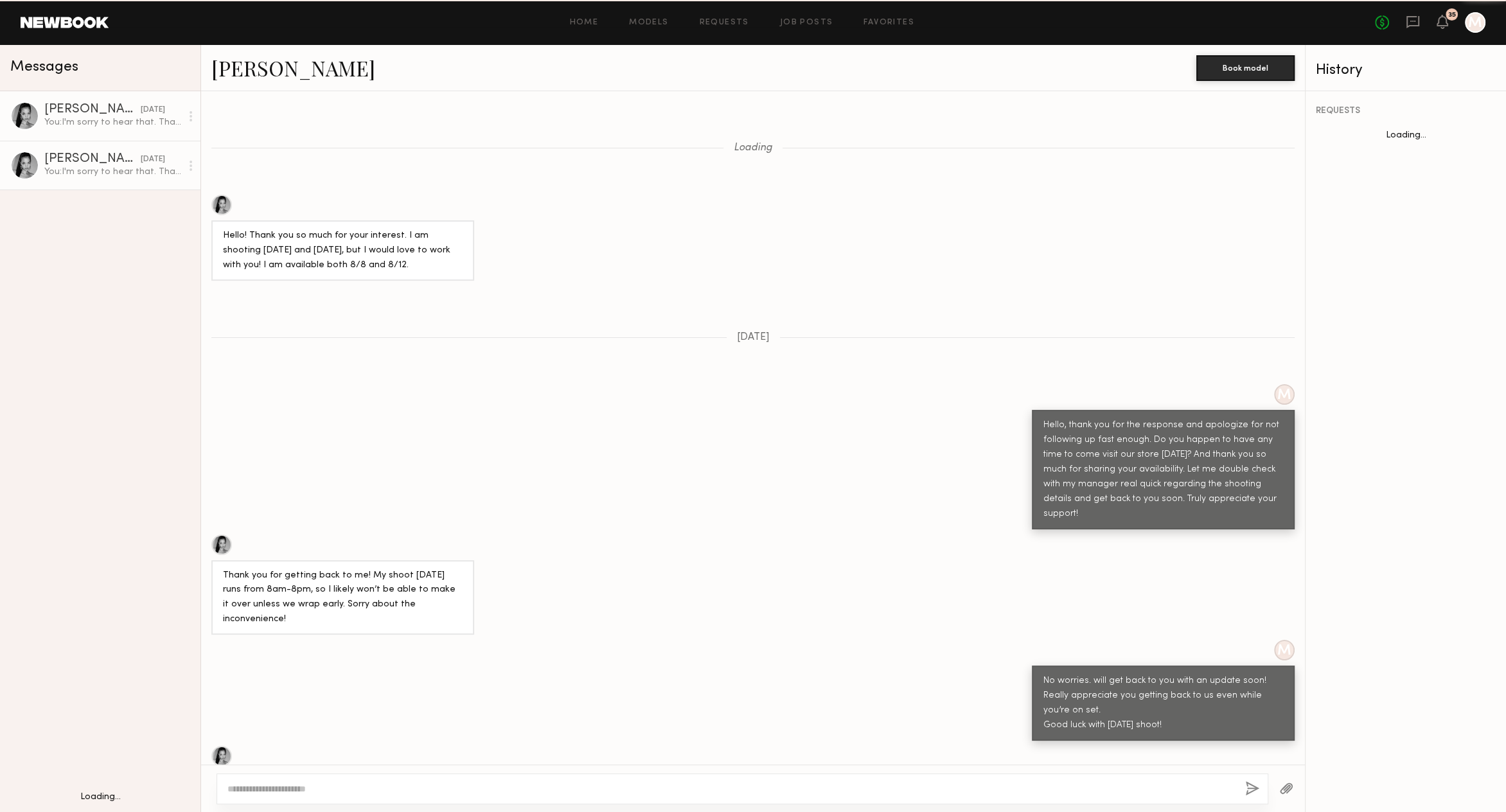
scroll to position [778, 0]
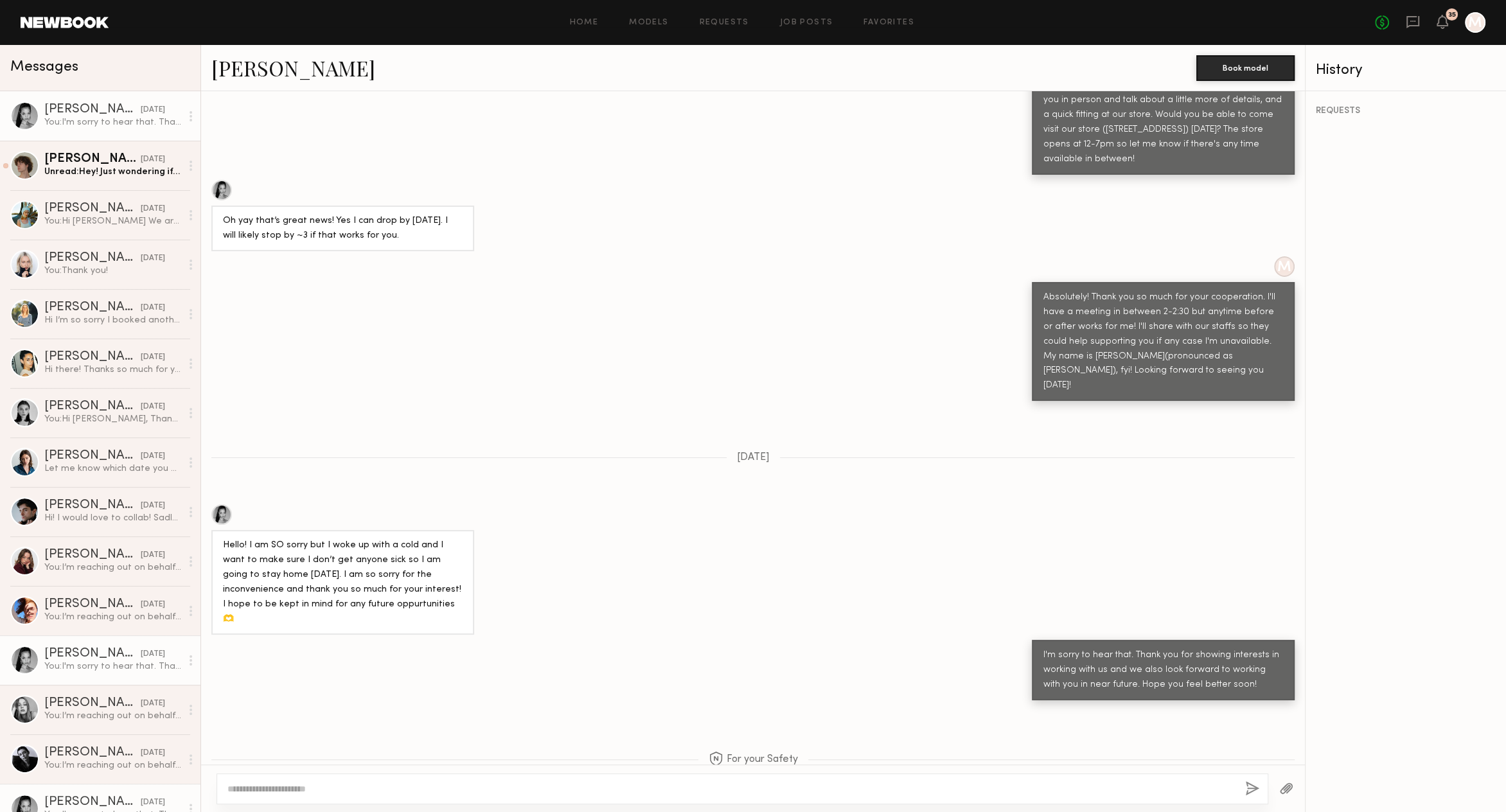
click at [428, 791] on textarea at bounding box center [731, 788] width 1007 height 13
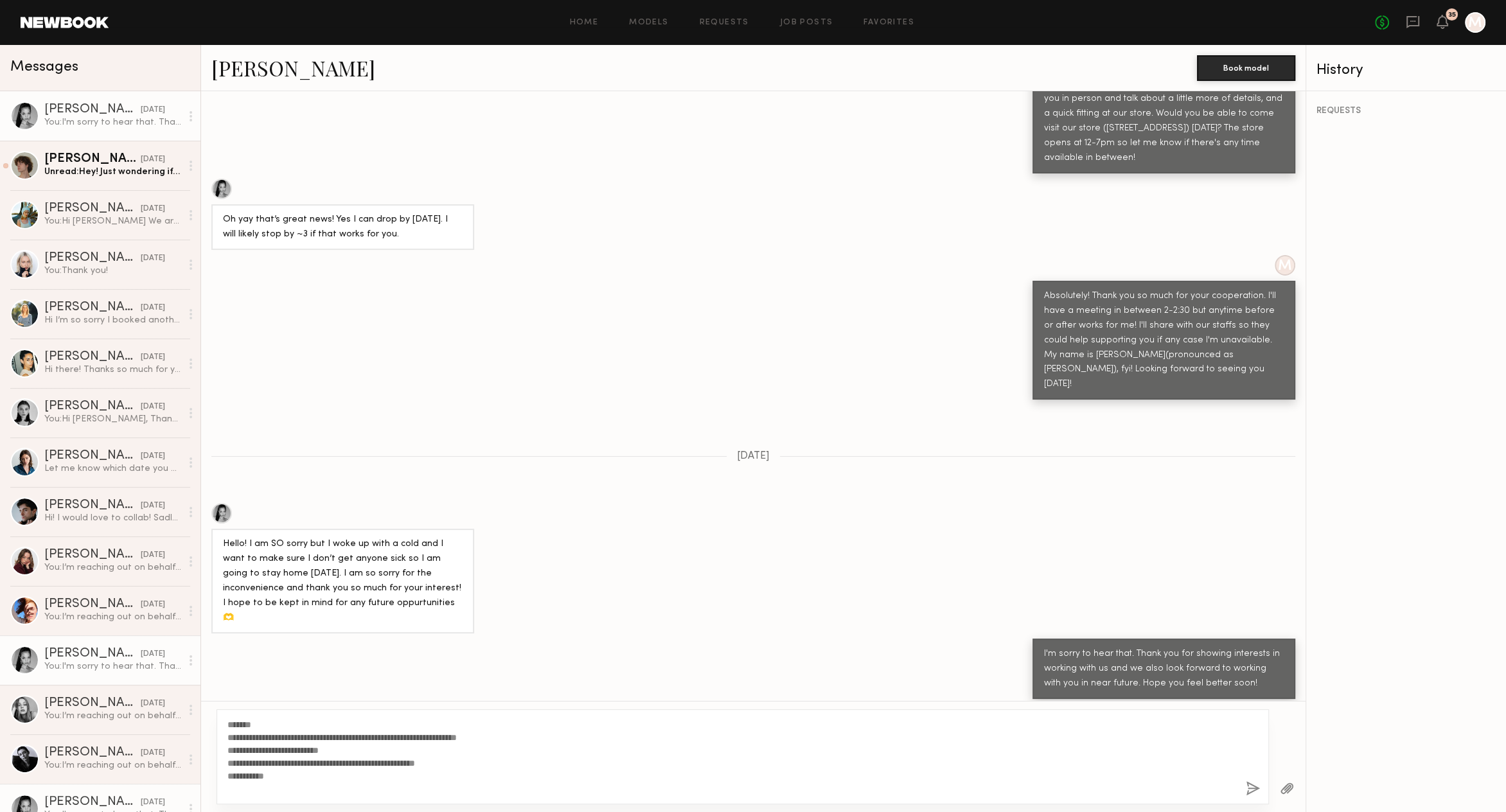
type textarea "**********"
click at [1247, 788] on button "button" at bounding box center [1252, 789] width 14 height 16
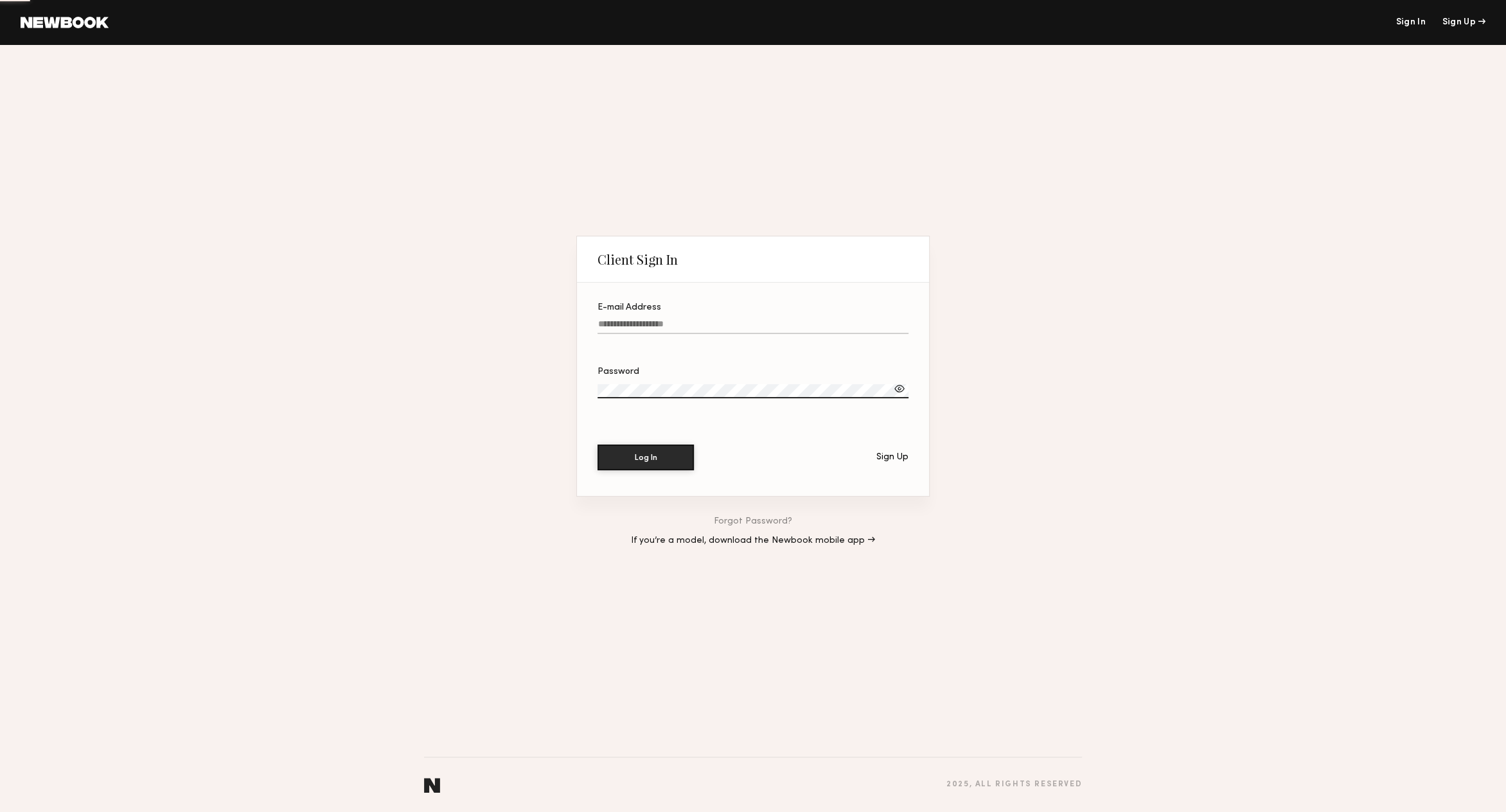
type input "**********"
